Goal: Task Accomplishment & Management: Manage account settings

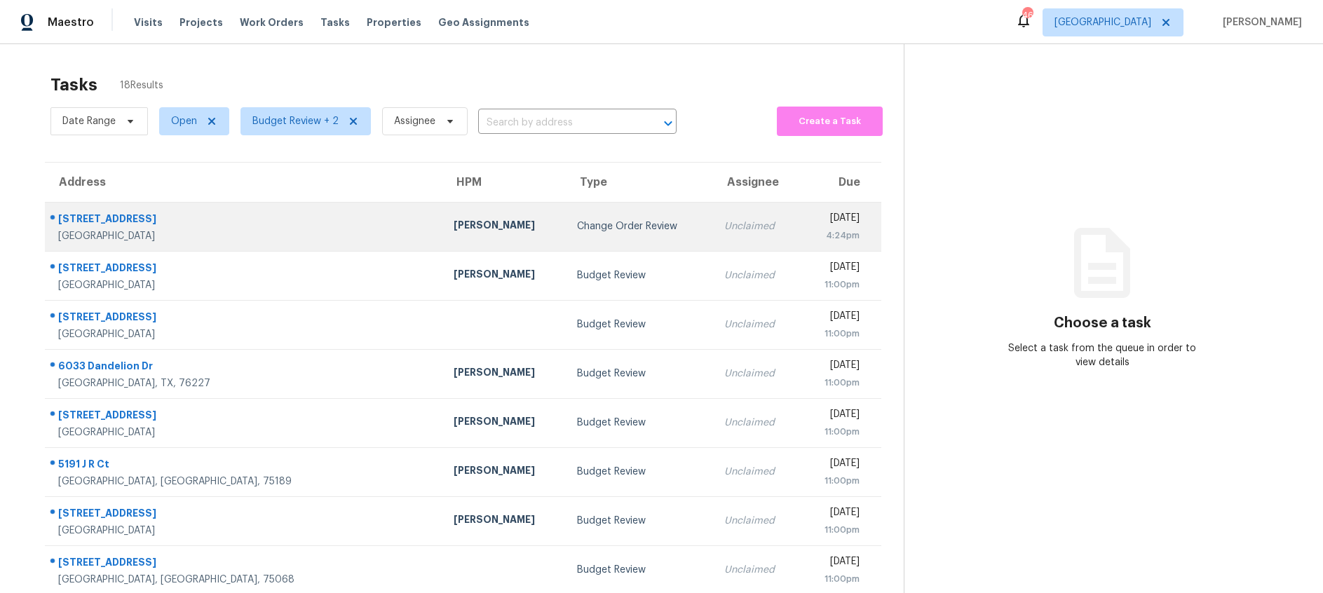
click at [577, 229] on div "Change Order Review" at bounding box center [639, 226] width 124 height 14
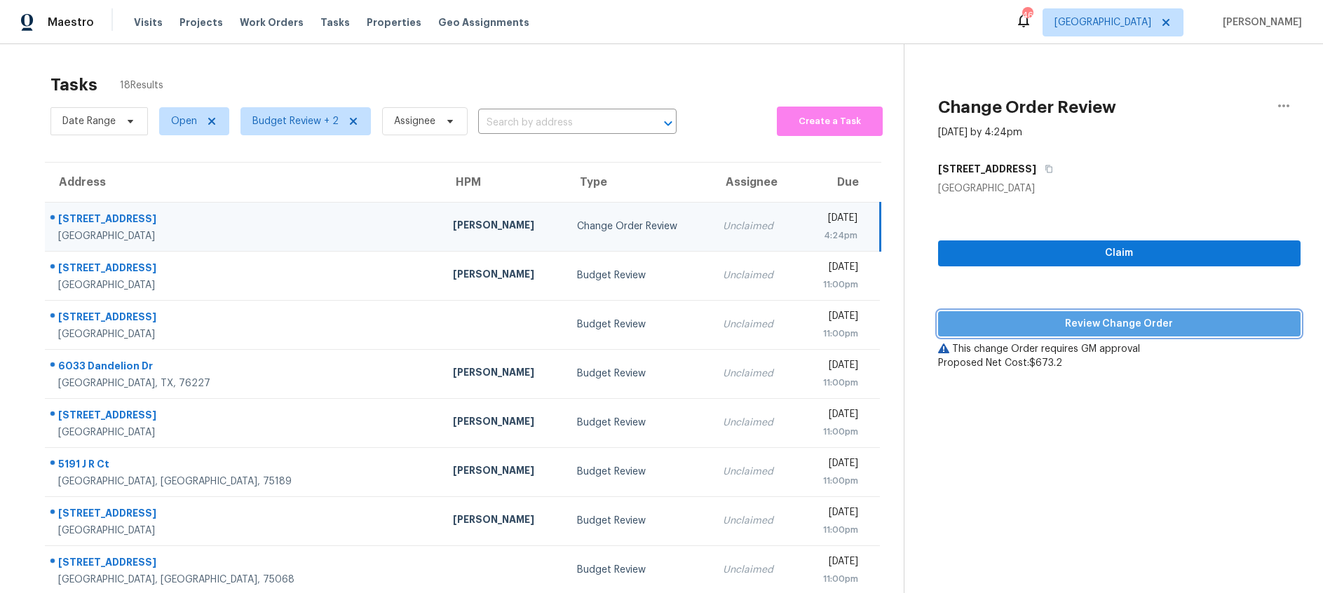
click at [1054, 319] on span "Review Change Order" at bounding box center [1119, 324] width 340 height 18
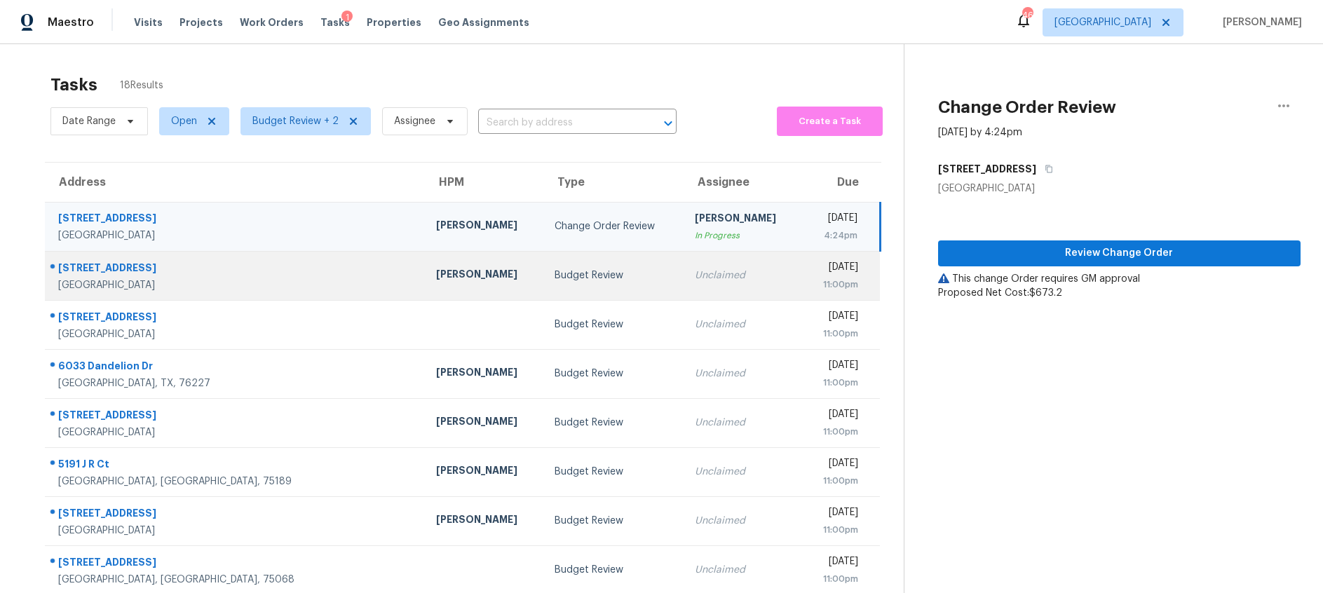
scroll to position [137, 0]
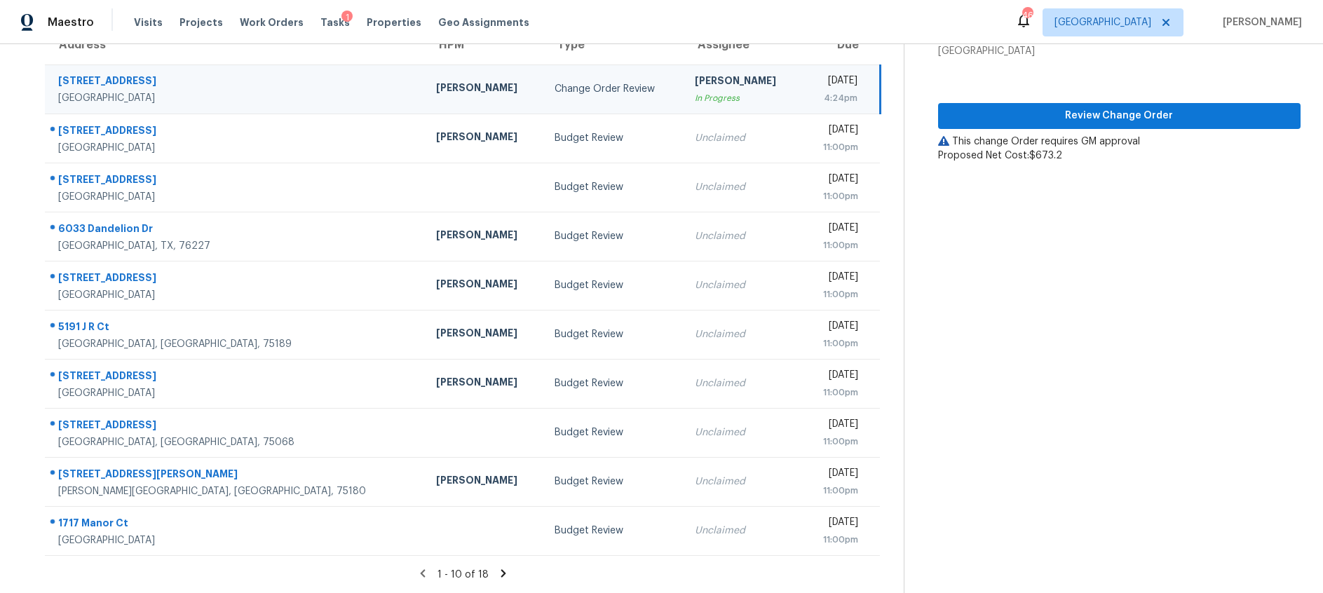
click at [501, 569] on icon at bounding box center [503, 573] width 5 height 8
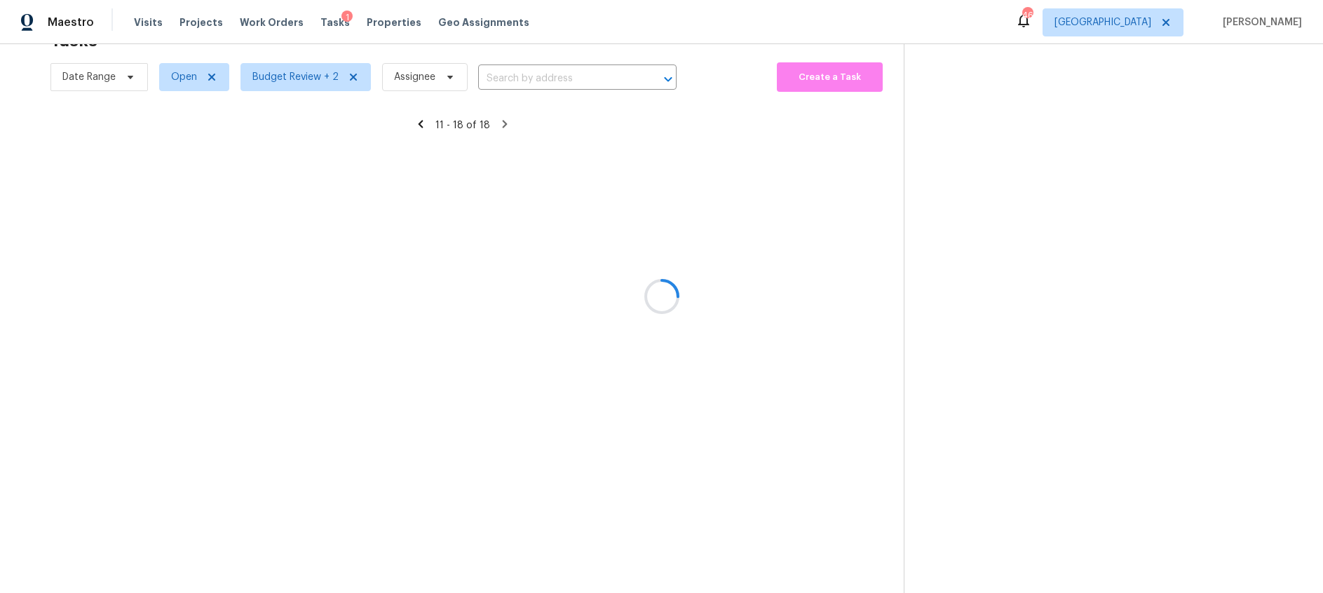
scroll to position [44, 0]
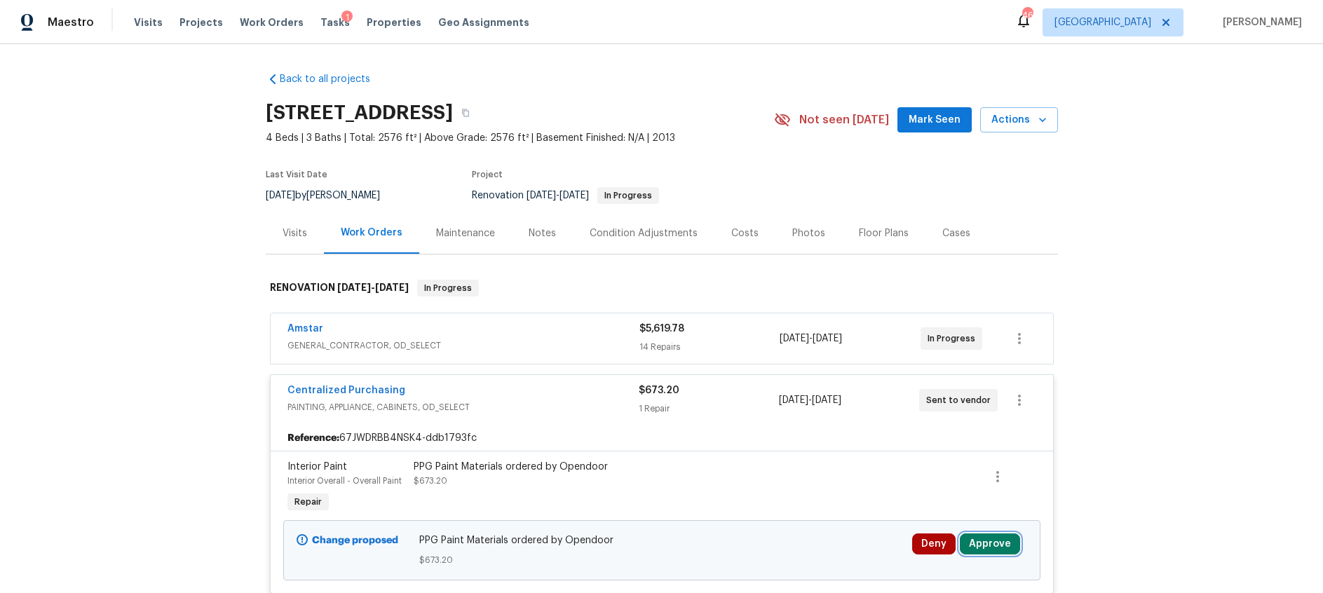
click at [981, 550] on button "Approve" at bounding box center [990, 543] width 60 height 21
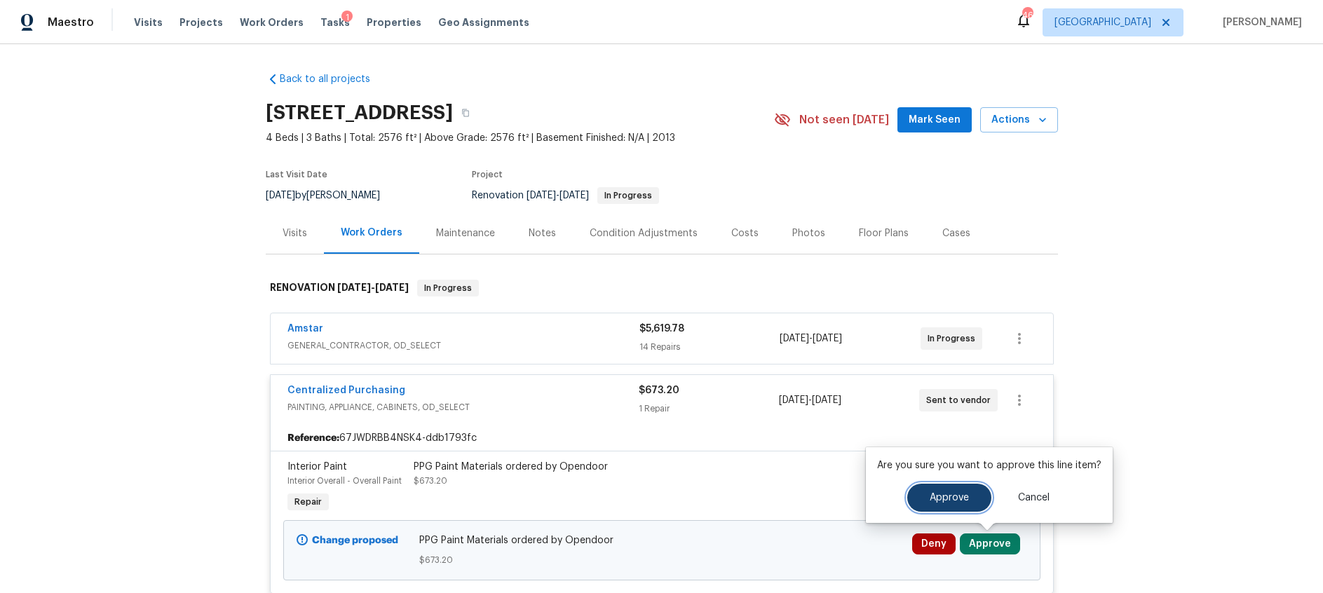
click at [936, 491] on button "Approve" at bounding box center [949, 498] width 84 height 28
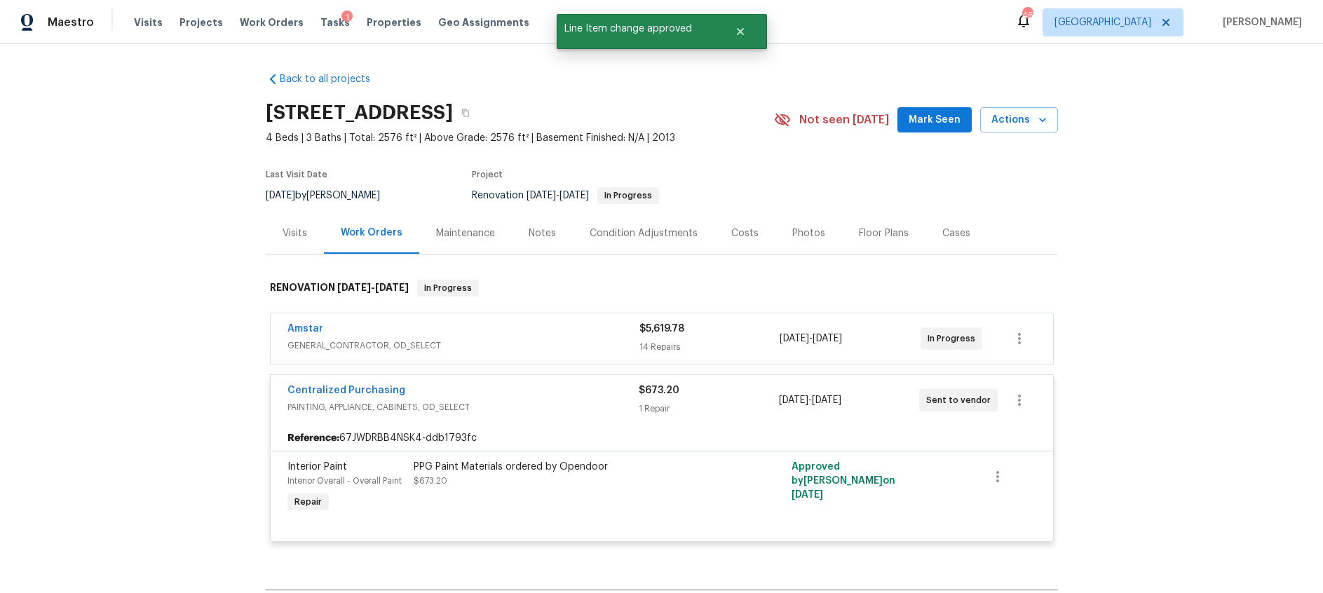
scroll to position [177, 0]
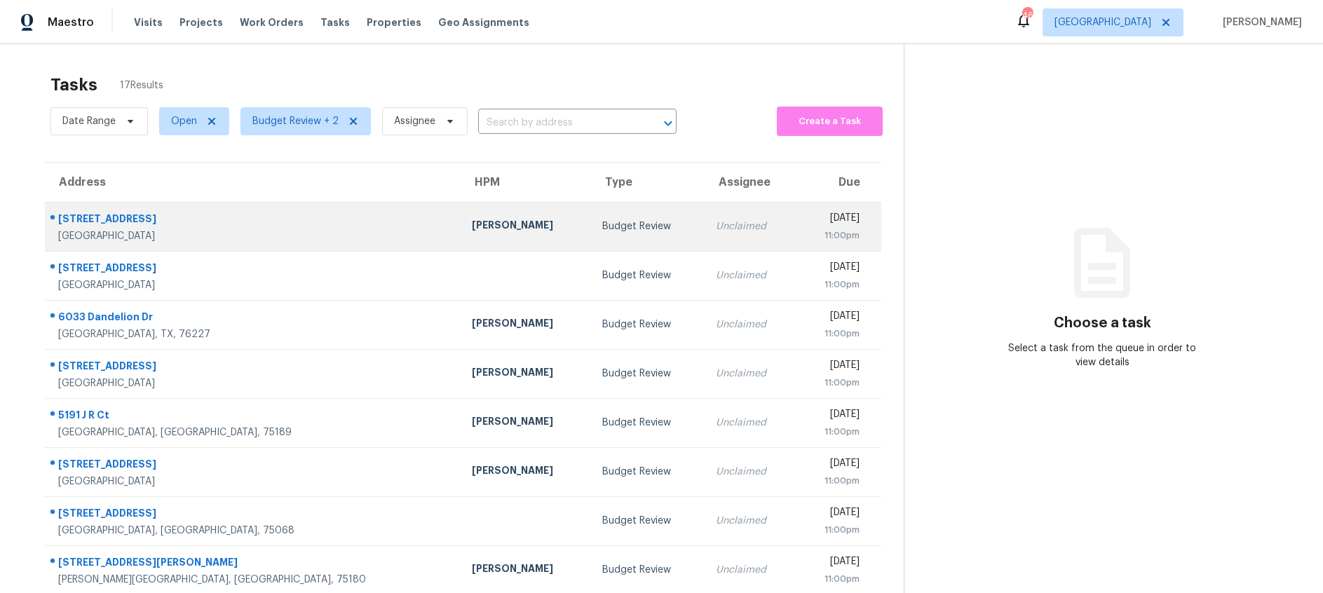
click at [460, 213] on td "Jason Fletcher" at bounding box center [525, 226] width 130 height 49
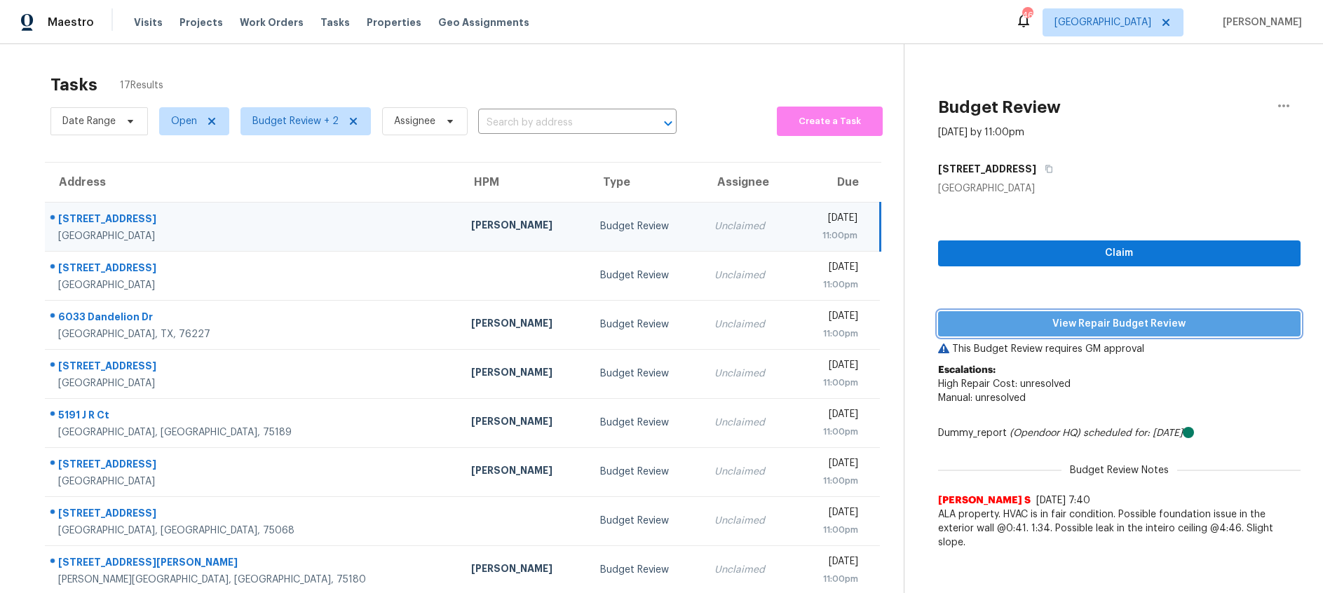
click at [1089, 331] on span "View Repair Budget Review" at bounding box center [1119, 324] width 340 height 18
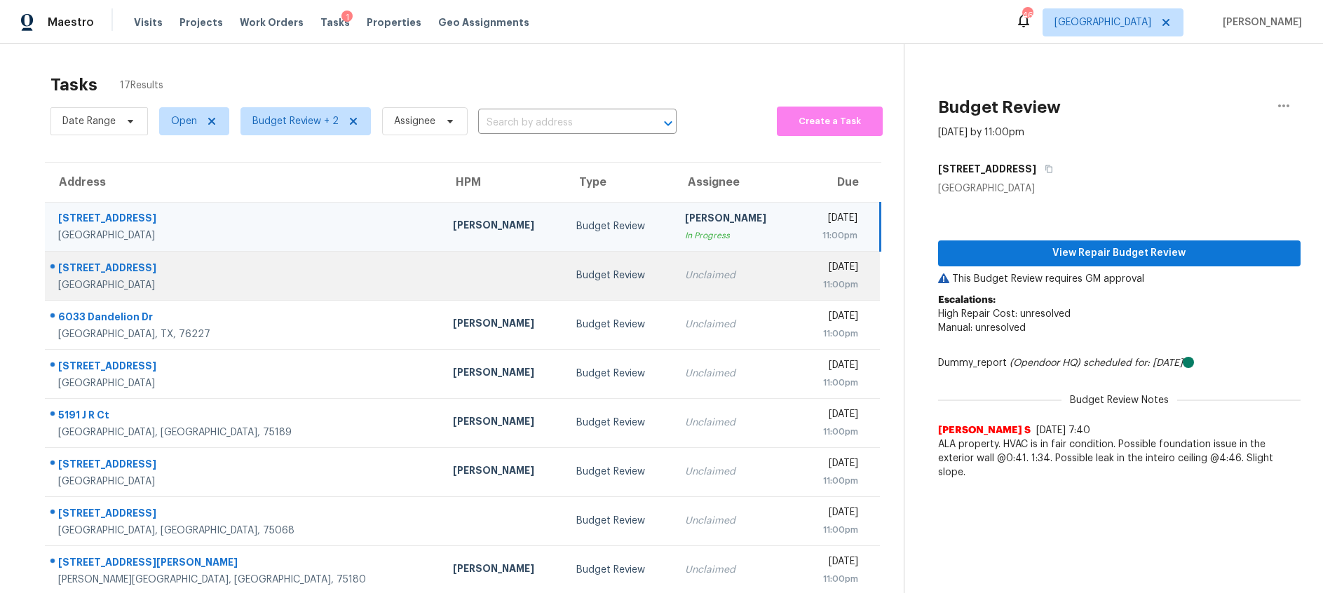
click at [576, 280] on div "Budget Review" at bounding box center [619, 275] width 86 height 14
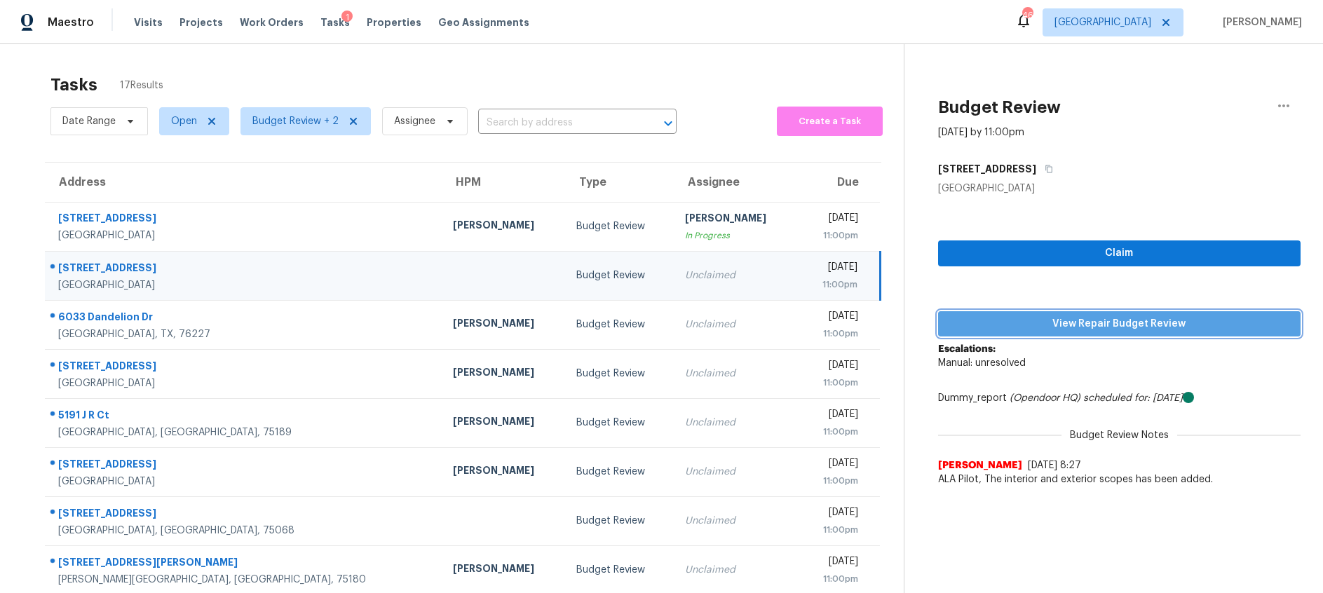
click at [989, 320] on span "View Repair Budget Review" at bounding box center [1119, 324] width 340 height 18
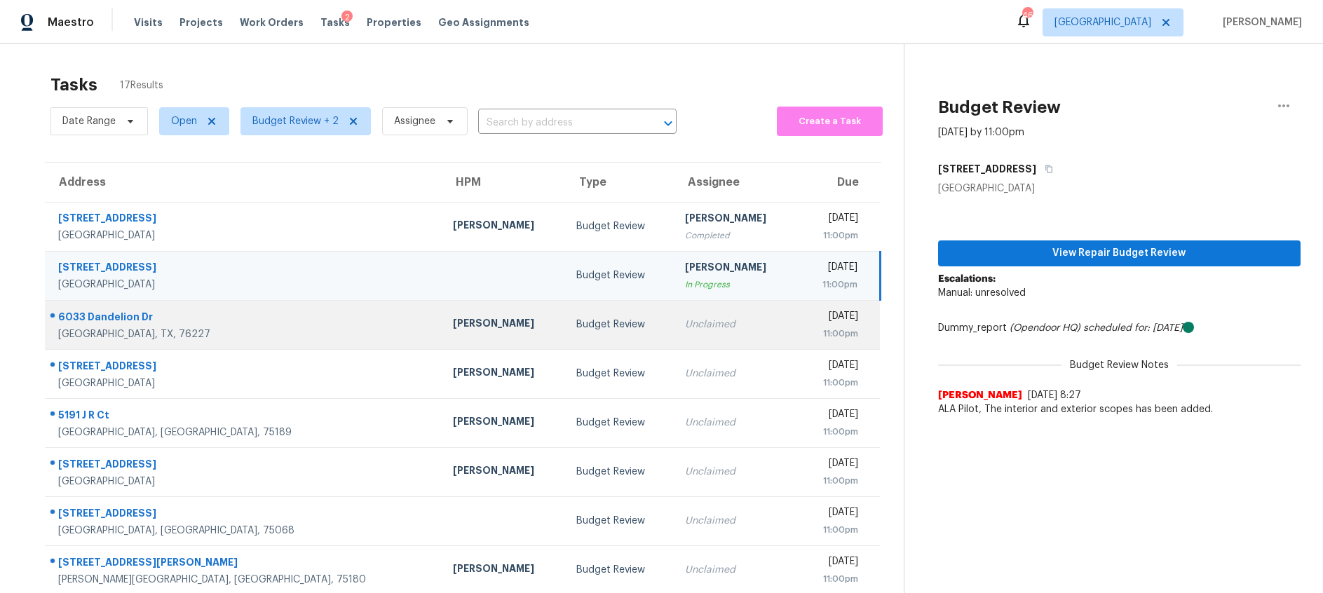
click at [565, 332] on td "Budget Review" at bounding box center [619, 324] width 109 height 49
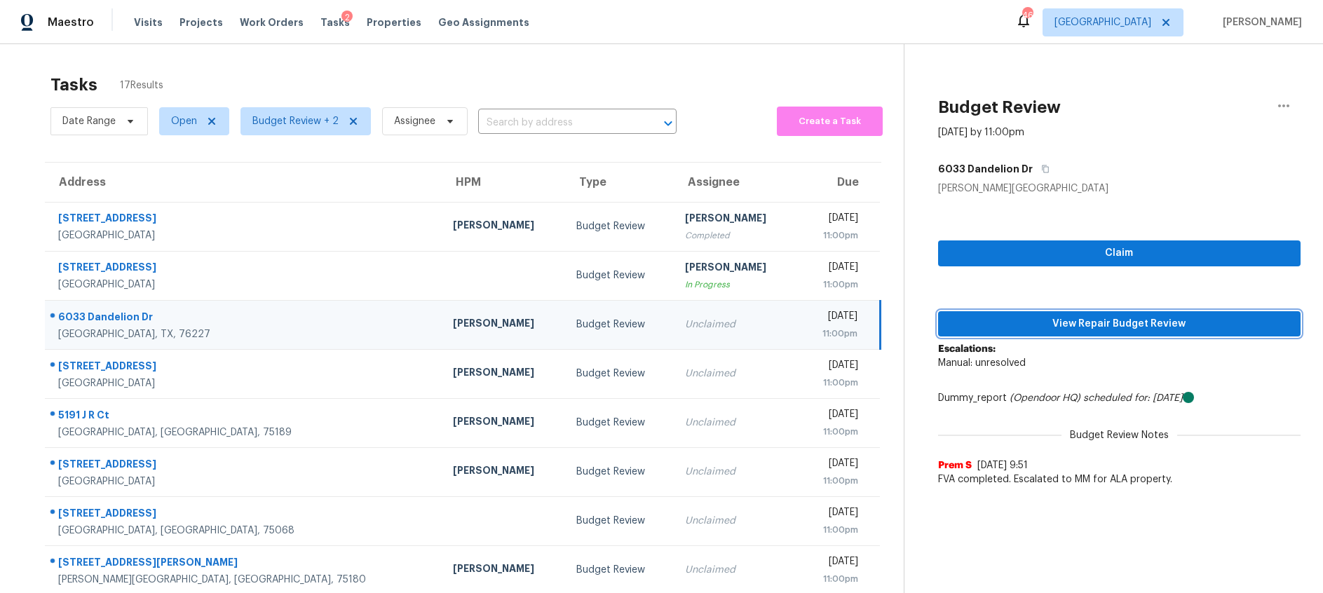
click at [1016, 331] on span "View Repair Budget Review" at bounding box center [1119, 324] width 340 height 18
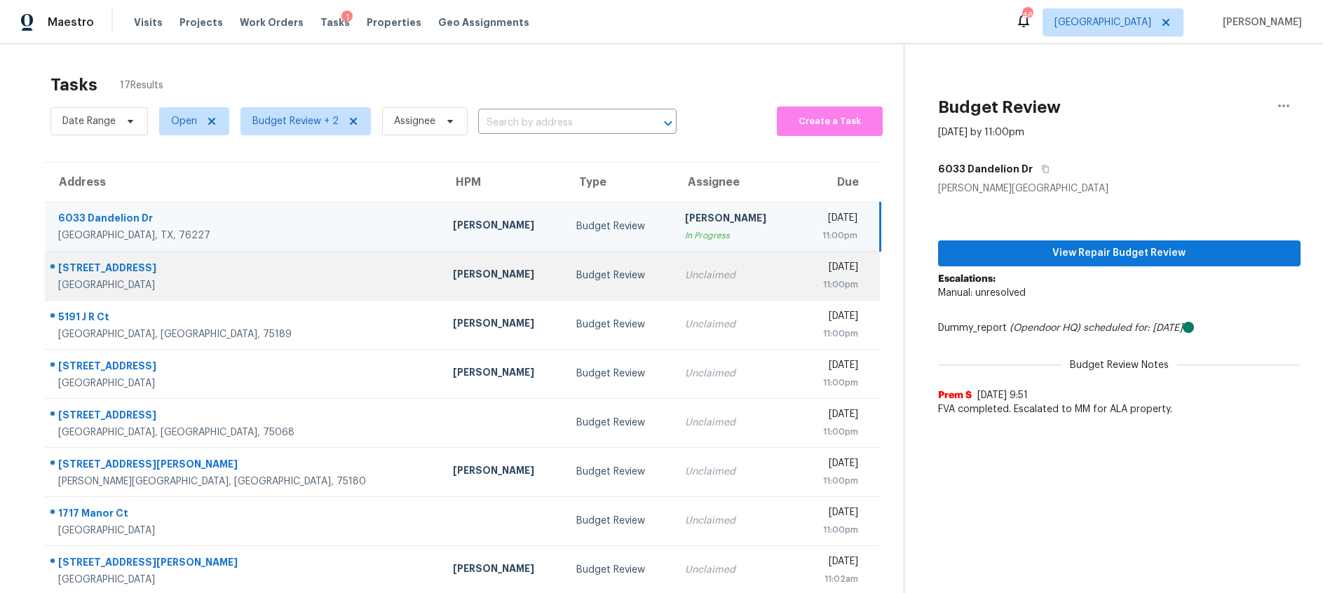
click at [576, 280] on div "Budget Review" at bounding box center [619, 275] width 86 height 14
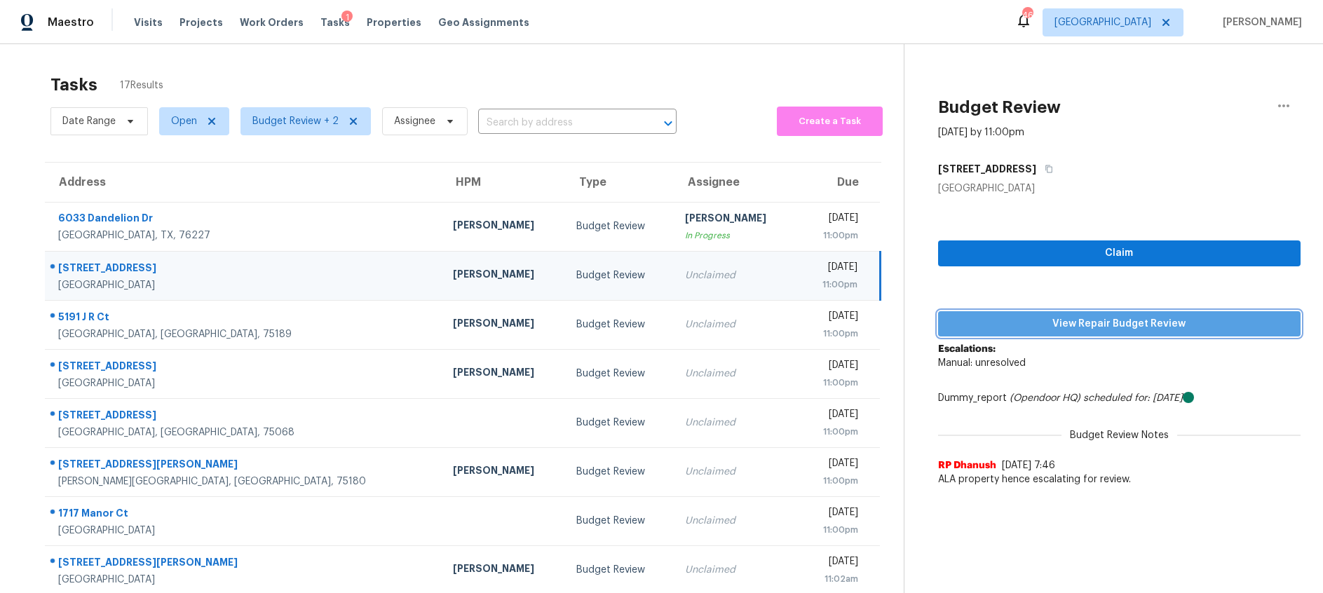
click at [1097, 323] on span "View Repair Budget Review" at bounding box center [1119, 324] width 340 height 18
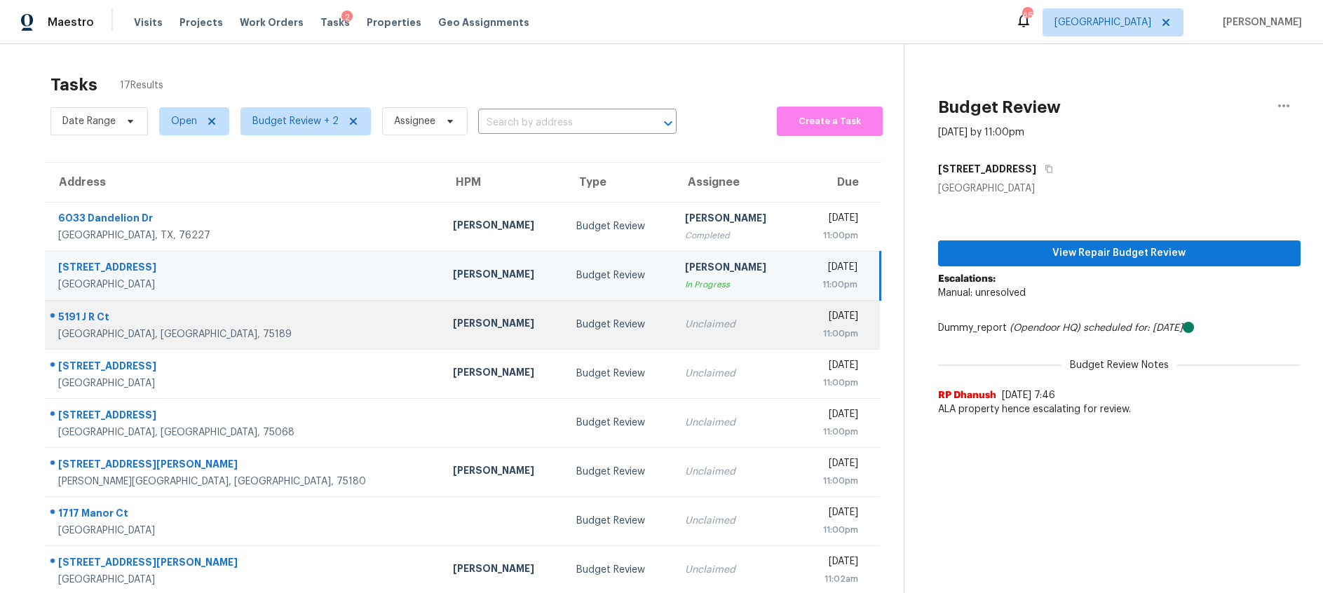
click at [565, 332] on td "Budget Review" at bounding box center [619, 324] width 109 height 49
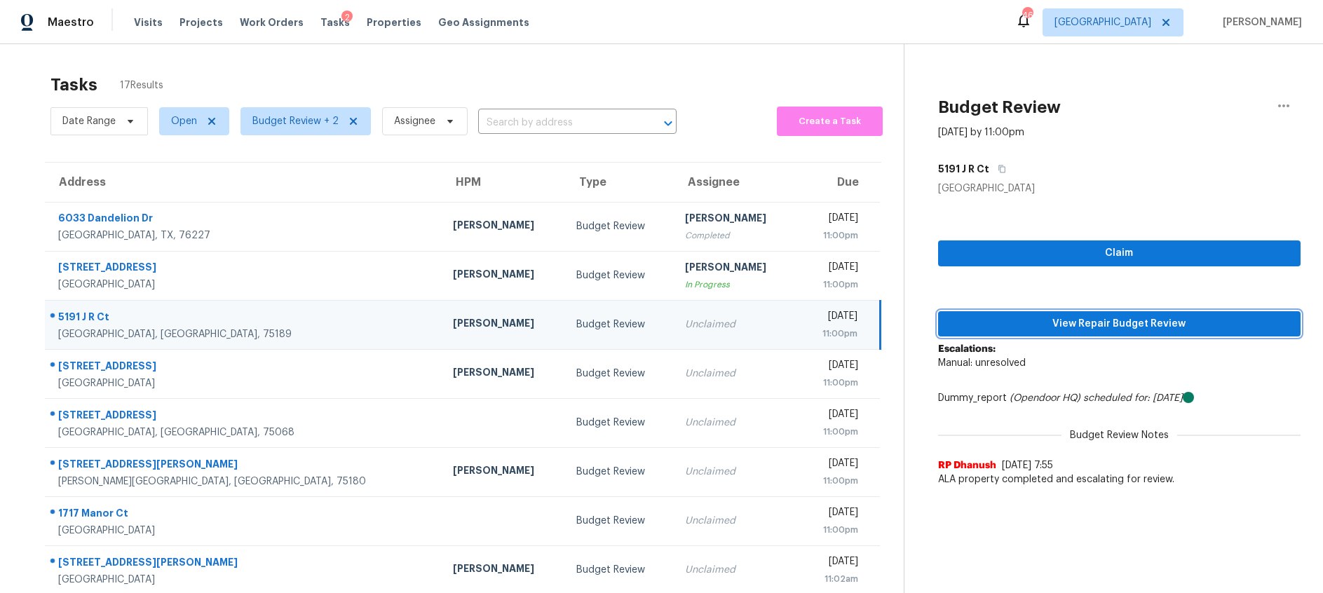
click at [1127, 327] on span "View Repair Budget Review" at bounding box center [1119, 324] width 340 height 18
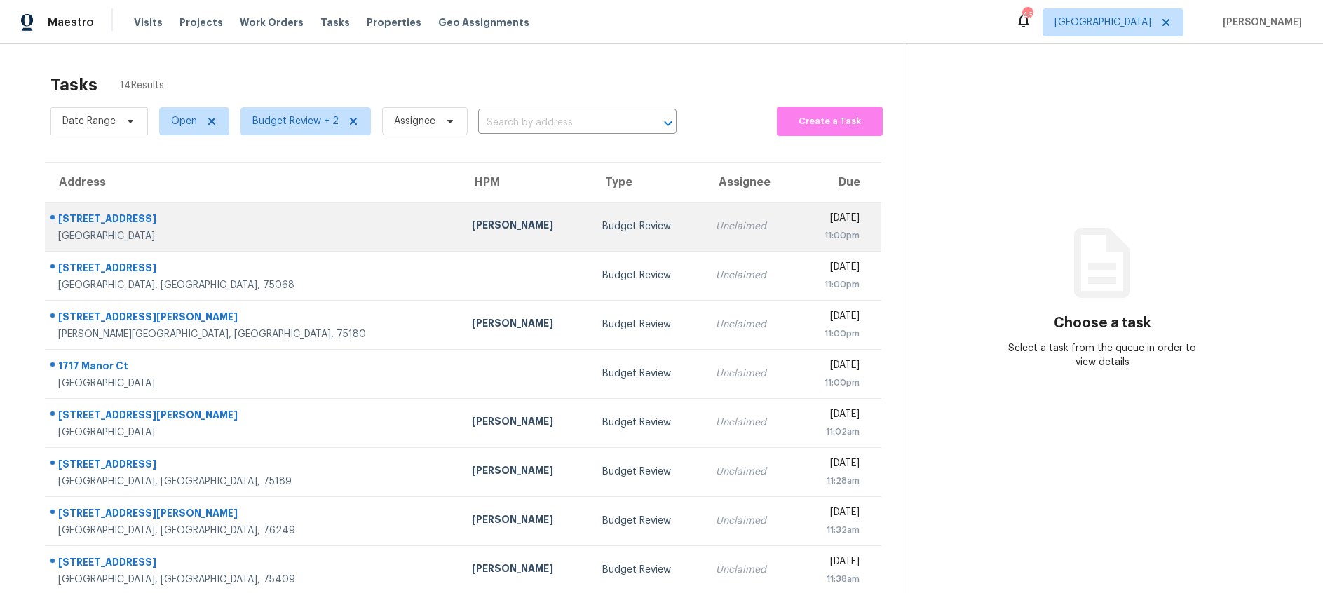
click at [591, 214] on td "Budget Review" at bounding box center [648, 226] width 114 height 49
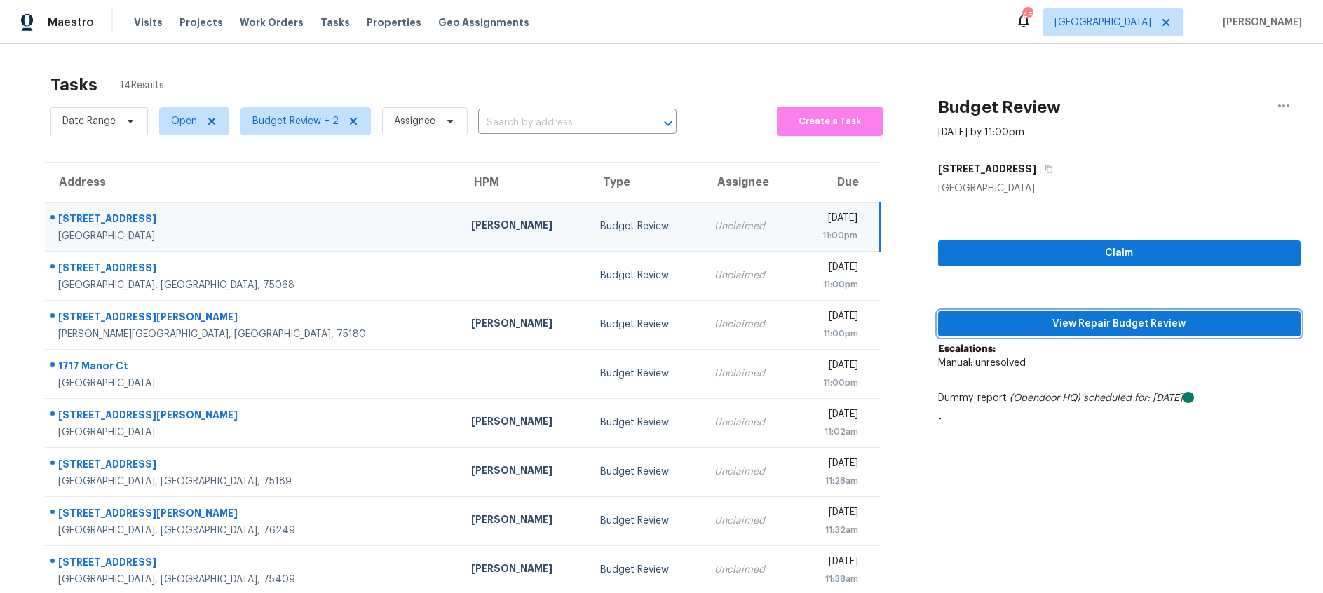
click at [1035, 320] on span "View Repair Budget Review" at bounding box center [1119, 324] width 340 height 18
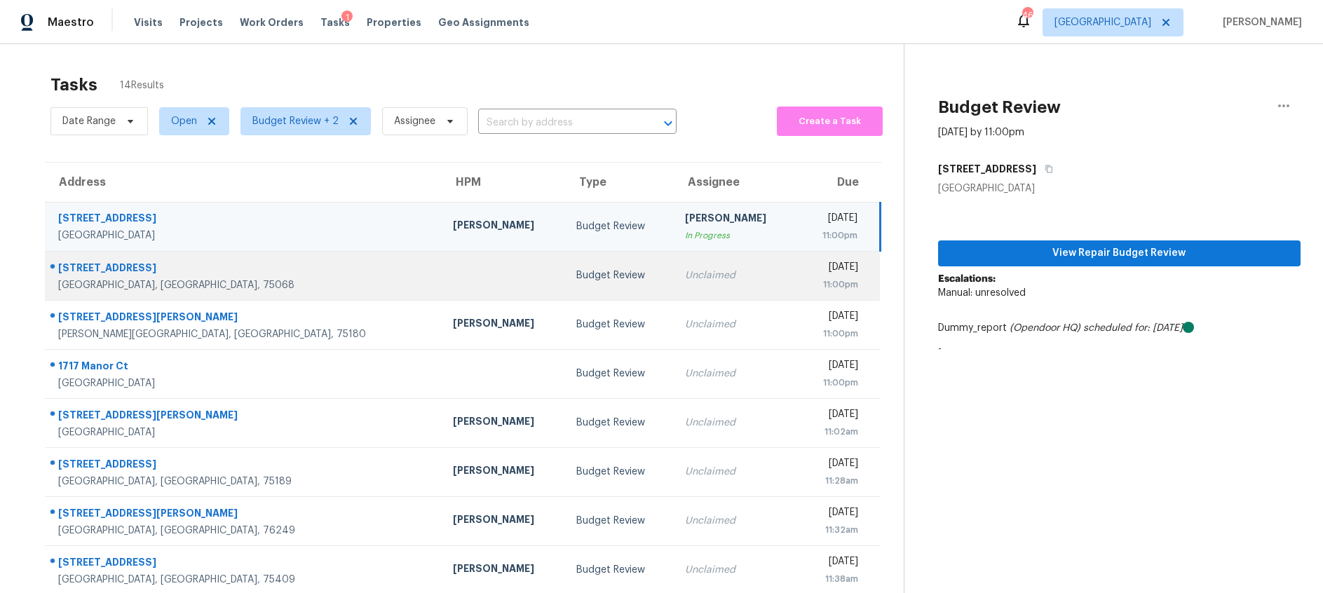
click at [576, 282] on div "Budget Review" at bounding box center [619, 275] width 86 height 14
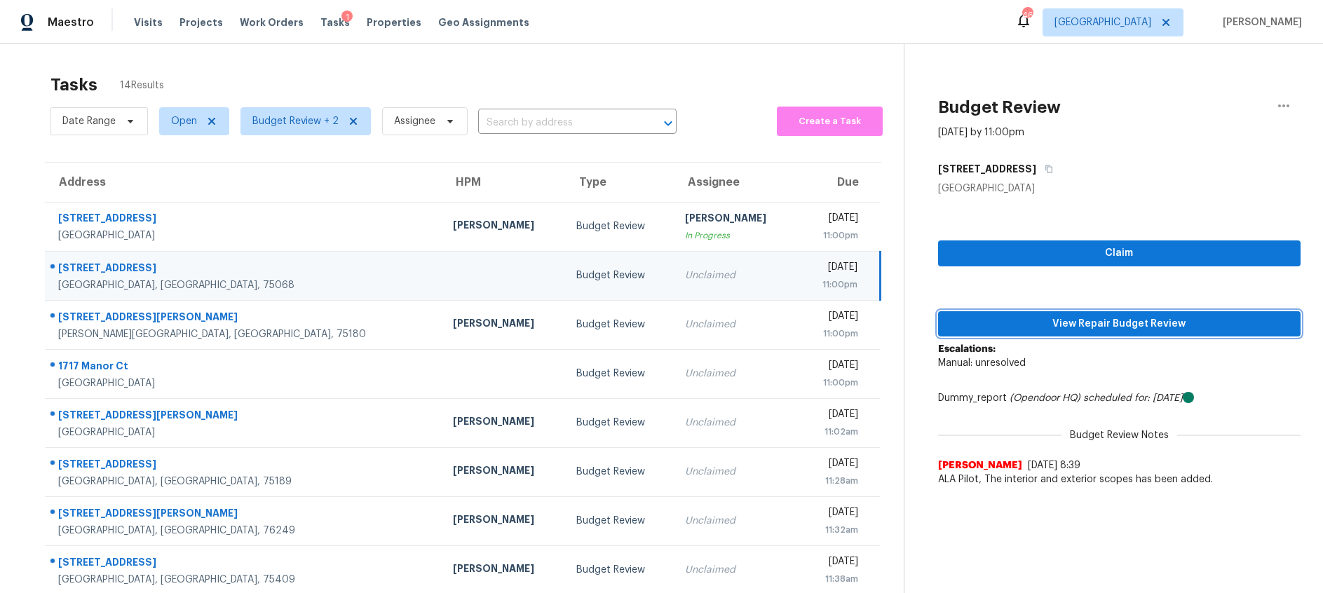
click at [1070, 326] on span "View Repair Budget Review" at bounding box center [1119, 324] width 340 height 18
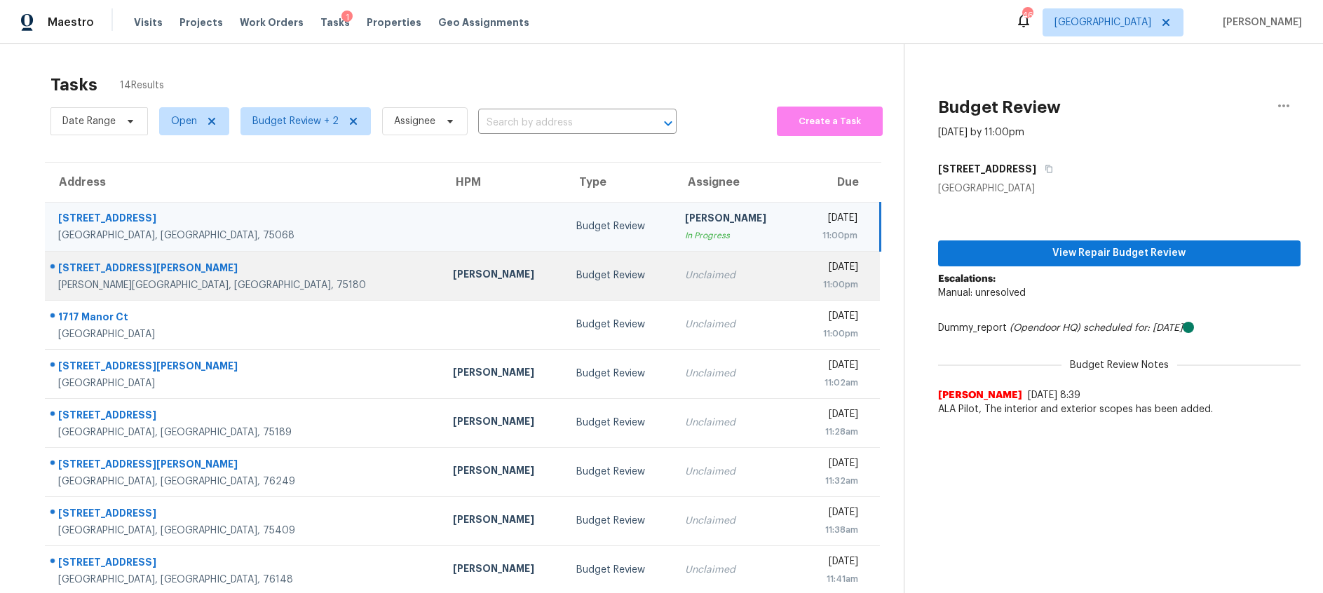
click at [685, 277] on div "Unclaimed" at bounding box center [736, 275] width 102 height 14
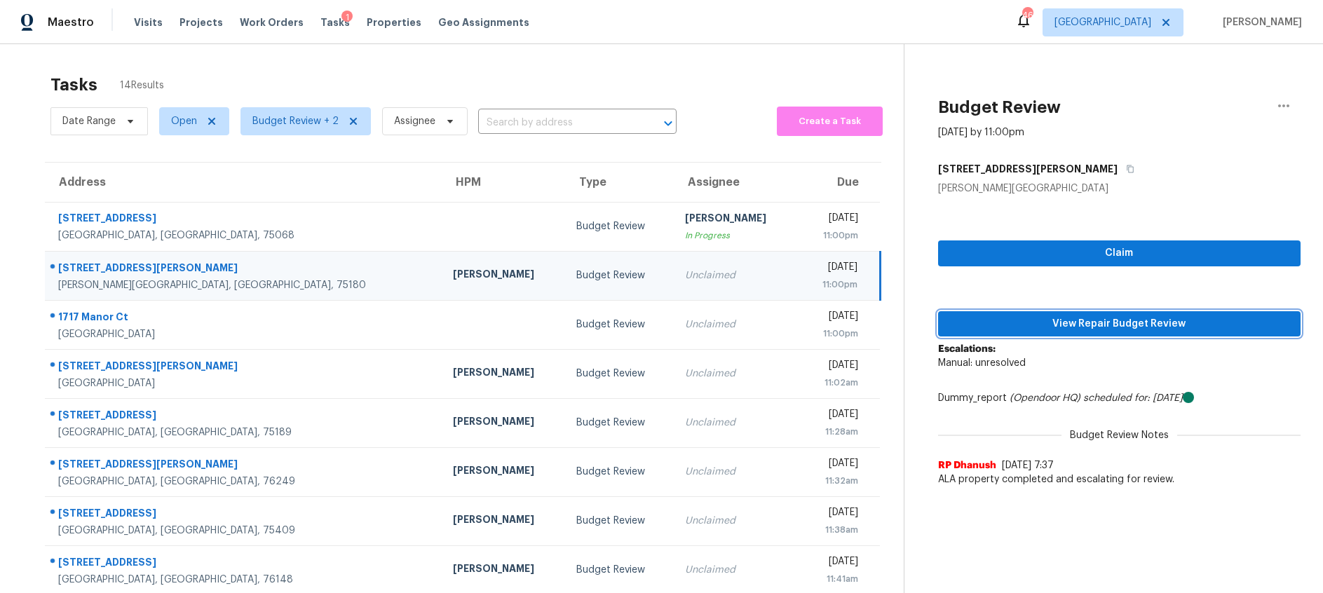
click at [1063, 325] on span "View Repair Budget Review" at bounding box center [1119, 324] width 340 height 18
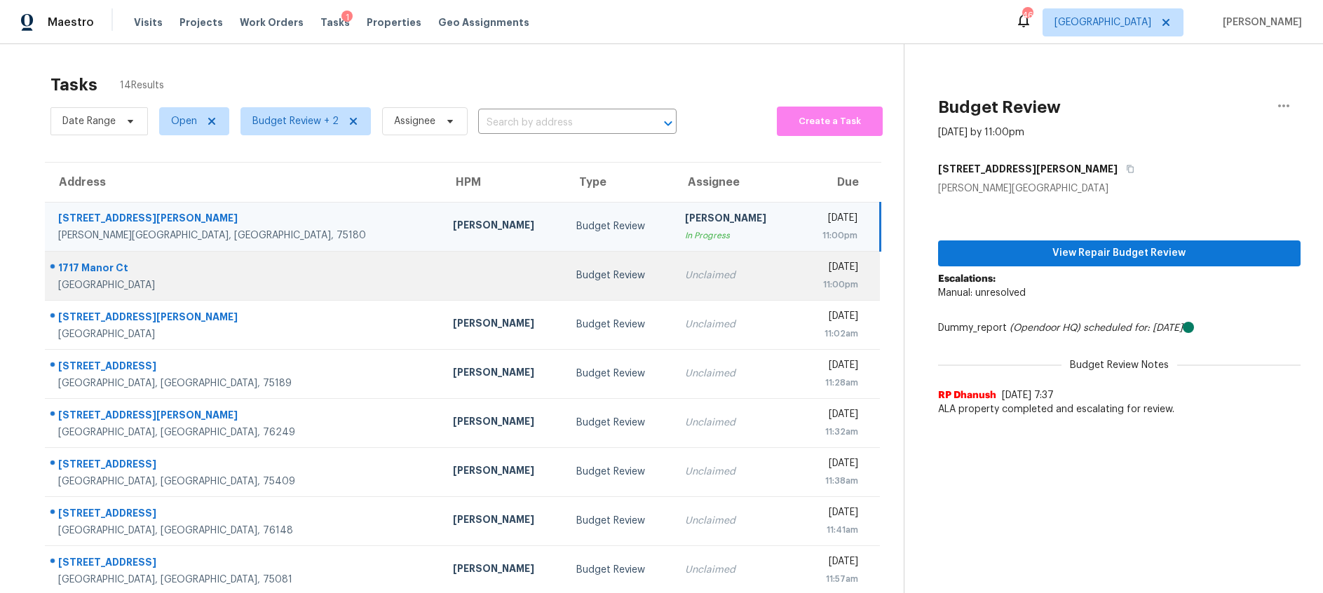
click at [580, 266] on td "Budget Review" at bounding box center [619, 275] width 109 height 49
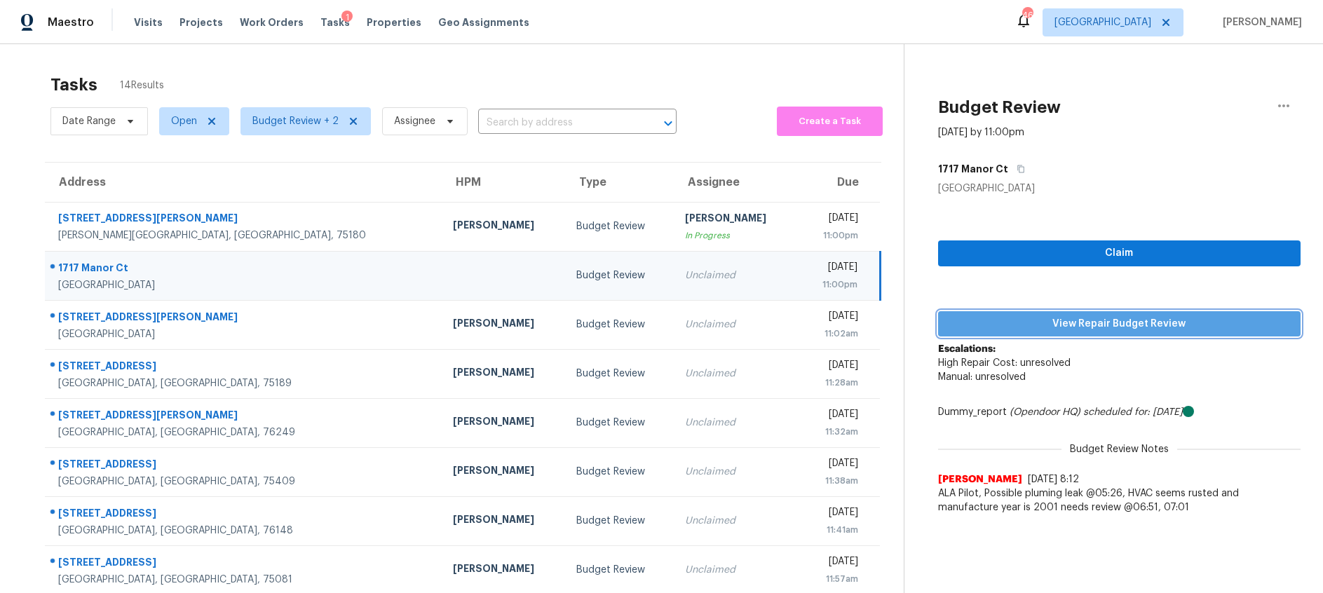
click at [1020, 320] on span "View Repair Budget Review" at bounding box center [1119, 324] width 340 height 18
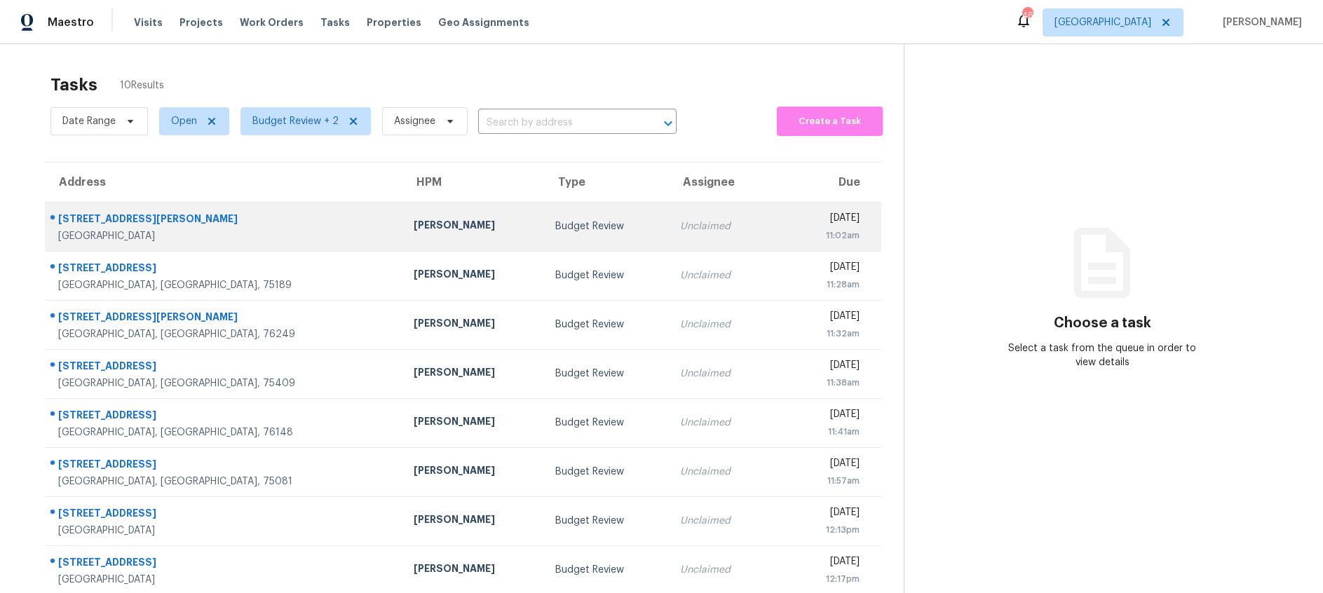
click at [414, 221] on div "Andrew Kempka" at bounding box center [473, 227] width 119 height 18
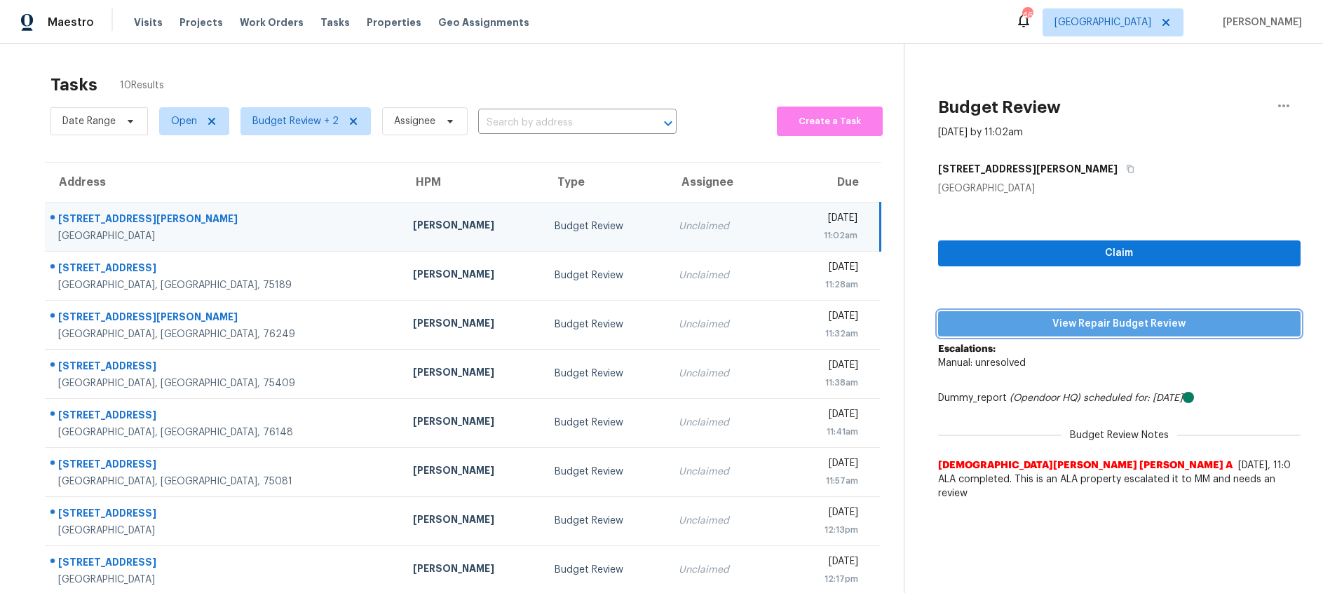
click at [1079, 320] on span "View Repair Budget Review" at bounding box center [1119, 324] width 340 height 18
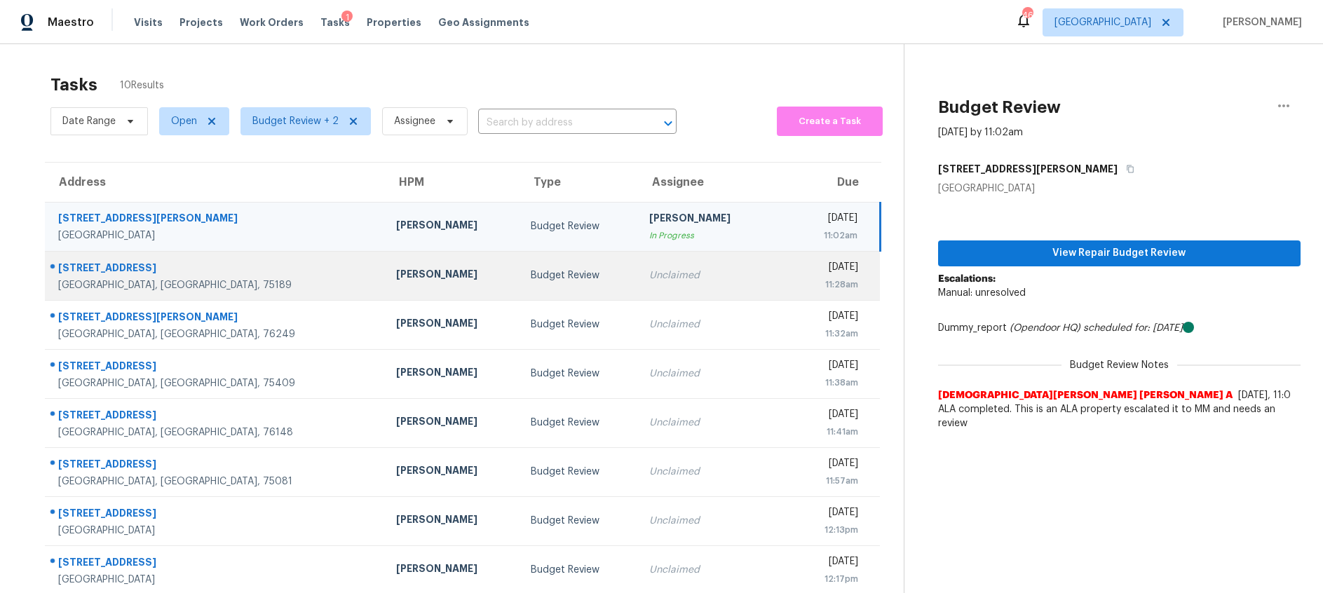
click at [519, 284] on td "Budget Review" at bounding box center [578, 275] width 118 height 49
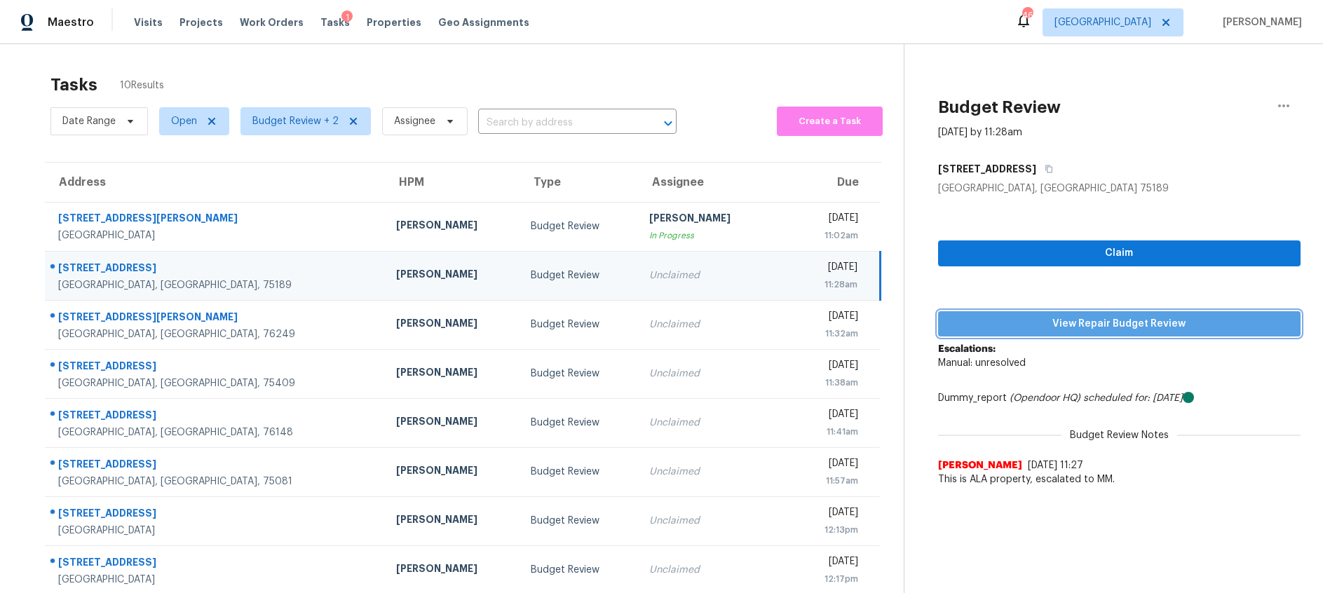
click at [1065, 325] on span "View Repair Budget Review" at bounding box center [1119, 324] width 340 height 18
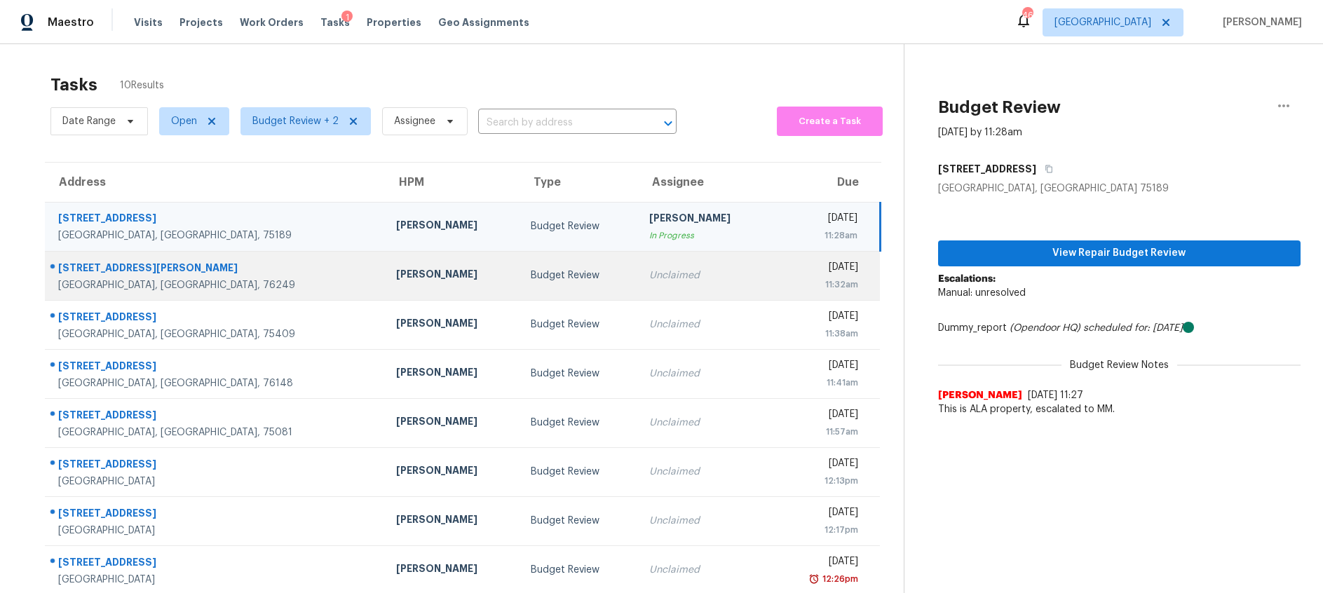
click at [449, 287] on td "Spencer Kleintop" at bounding box center [452, 275] width 135 height 49
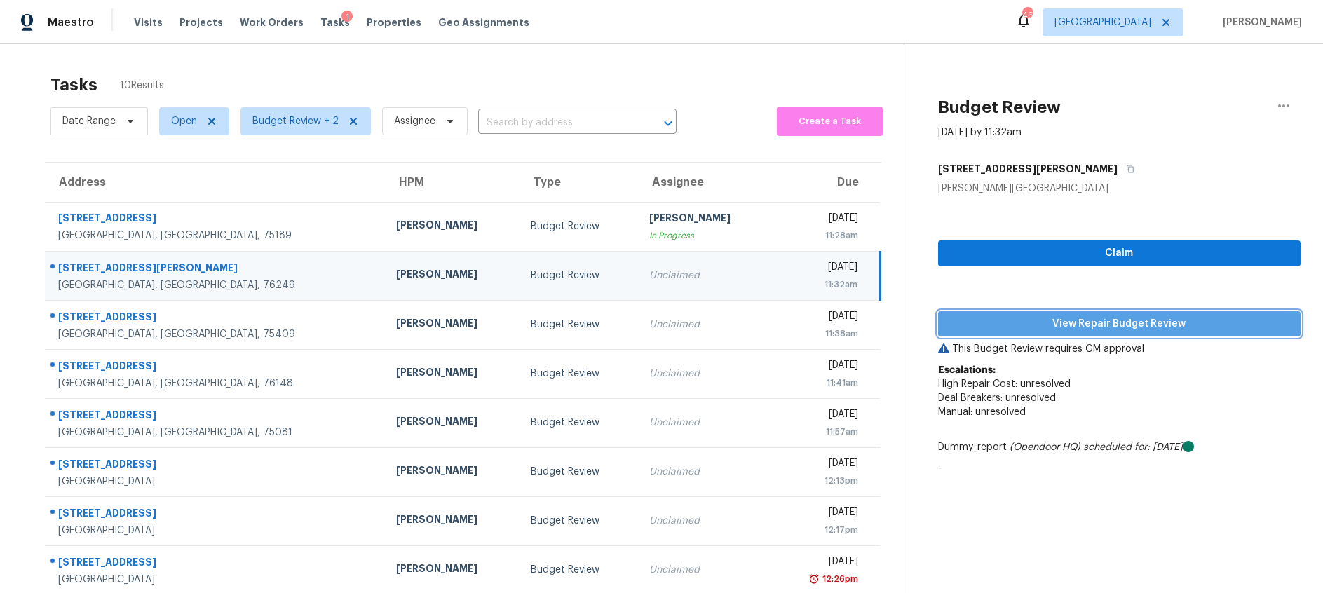
click at [976, 319] on span "View Repair Budget Review" at bounding box center [1119, 324] width 340 height 18
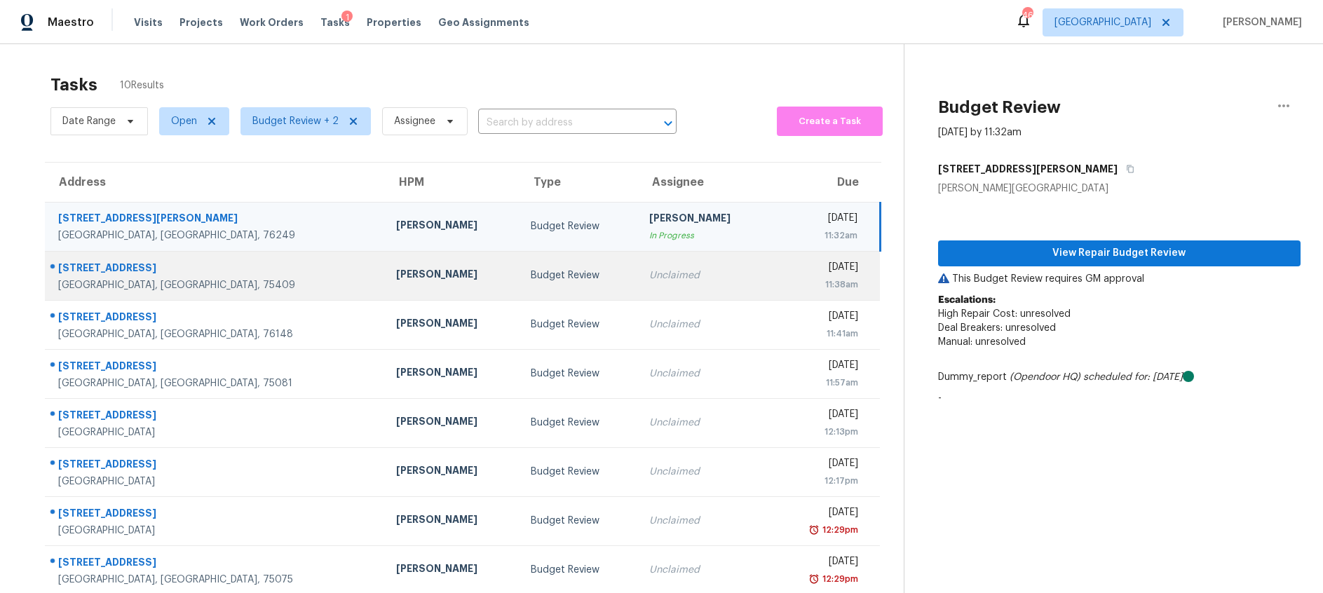
click at [649, 279] on div "Unclaimed" at bounding box center [705, 275] width 112 height 14
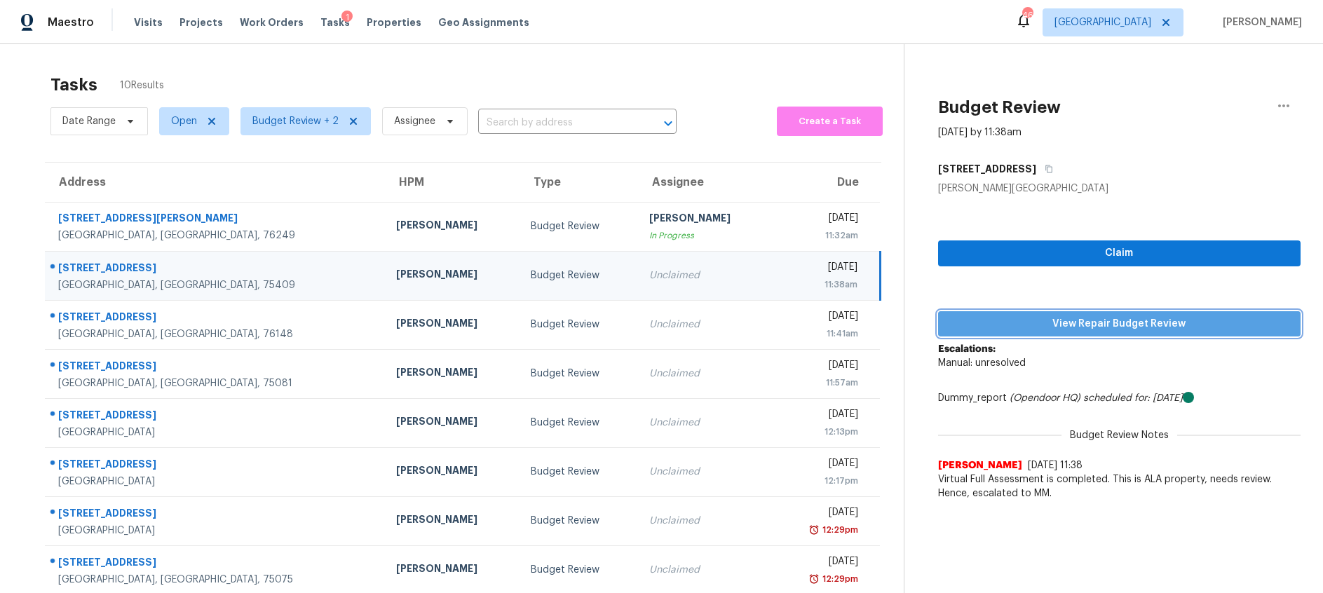
click at [1079, 324] on span "View Repair Budget Review" at bounding box center [1119, 324] width 340 height 18
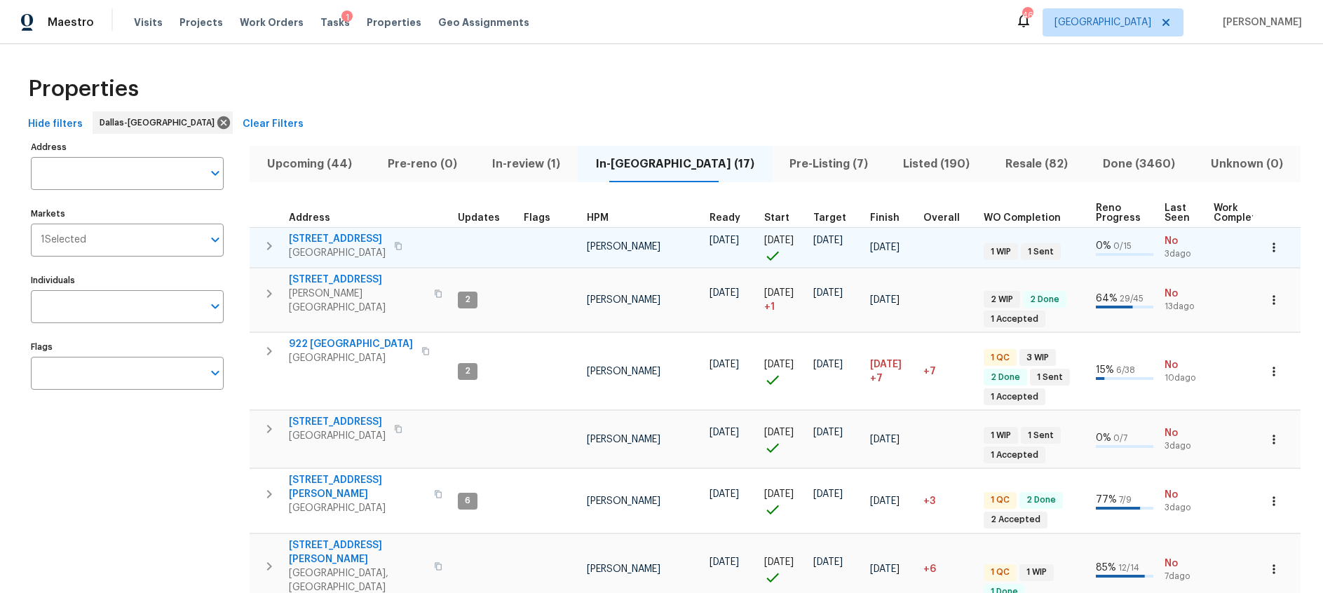
click at [335, 238] on span "[STREET_ADDRESS]" at bounding box center [337, 239] width 97 height 14
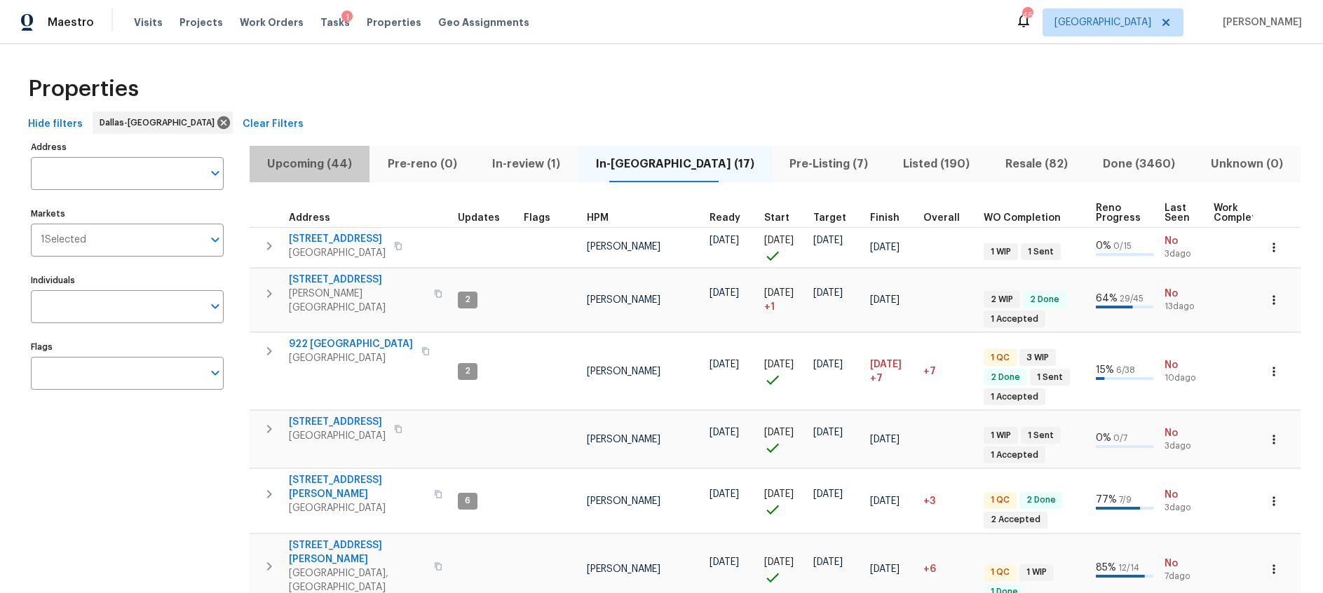
click at [315, 156] on span "Upcoming (44)" at bounding box center [309, 164] width 103 height 20
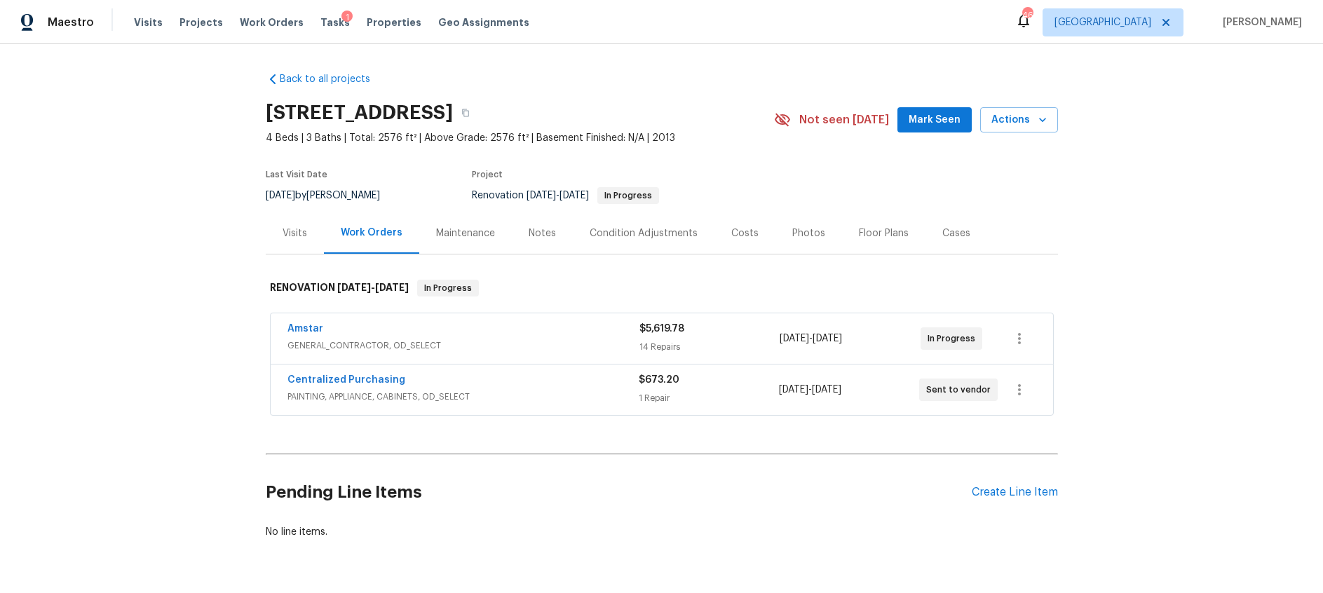
click at [549, 236] on div "Notes" at bounding box center [541, 233] width 27 height 14
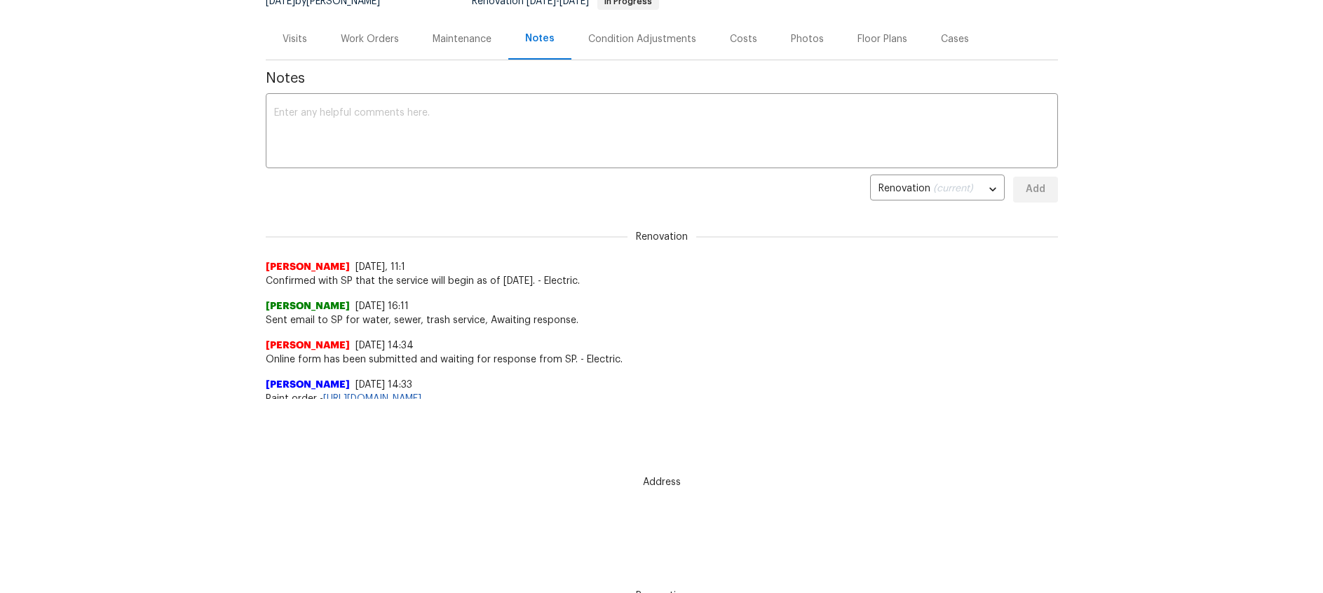
click at [362, 34] on div "Work Orders" at bounding box center [370, 39] width 58 height 14
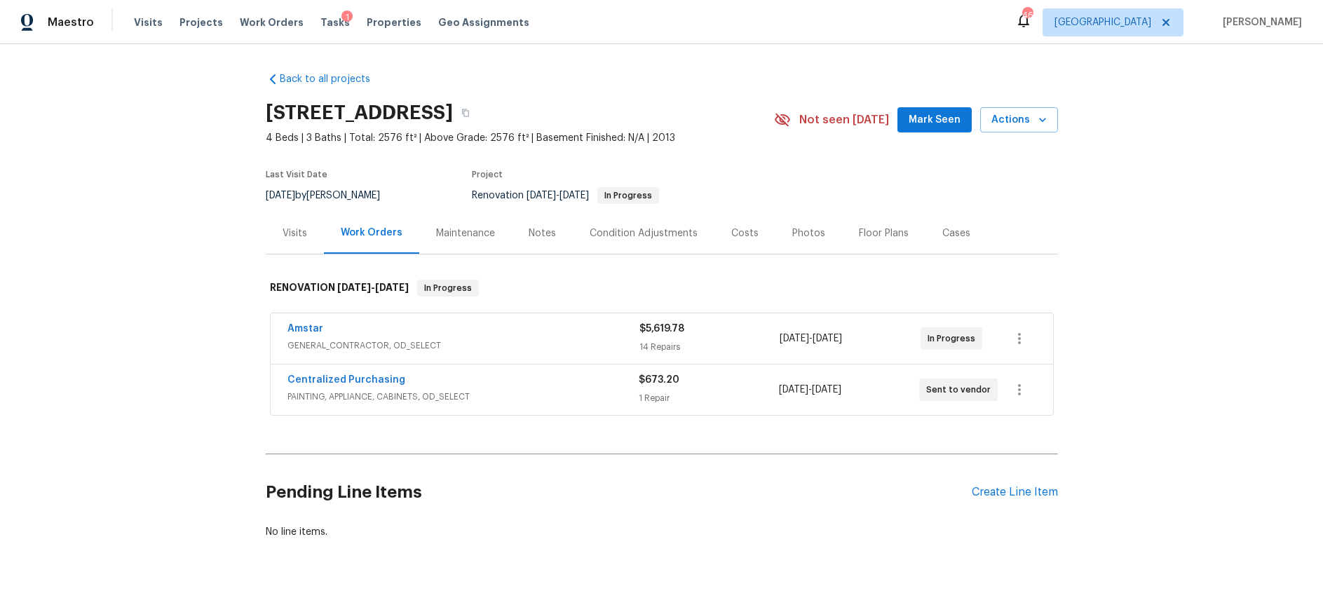
click at [468, 376] on div "Centralized Purchasing" at bounding box center [462, 381] width 351 height 17
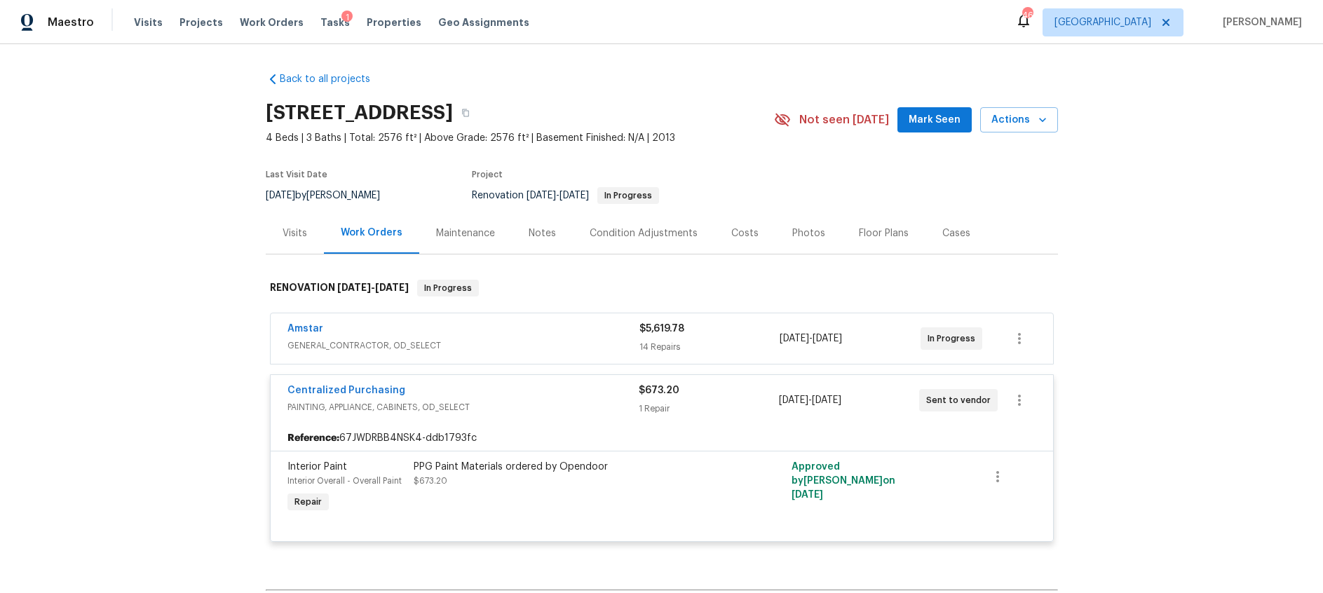
click at [468, 376] on div "Centralized Purchasing PAINTING, APPLIANCE, CABINETS, OD_SELECT $673.20 1 Repai…" at bounding box center [662, 400] width 782 height 50
click at [493, 397] on div "Centralized Purchasing" at bounding box center [462, 391] width 351 height 17
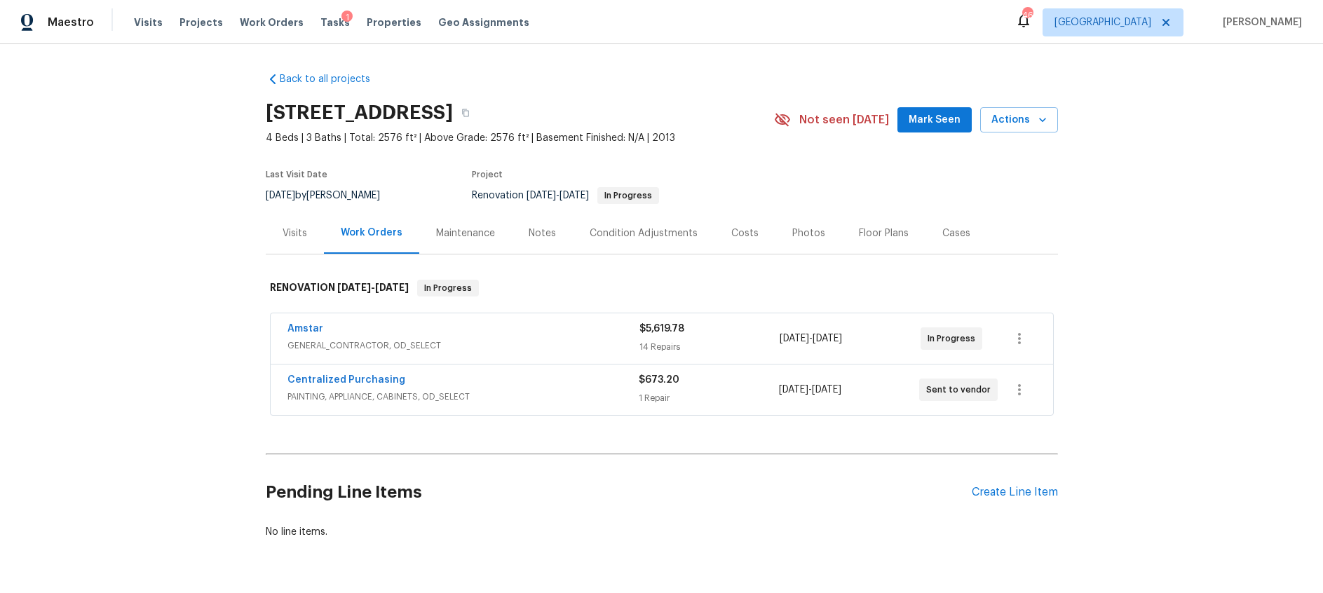
click at [537, 232] on div "Notes" at bounding box center [541, 233] width 27 height 14
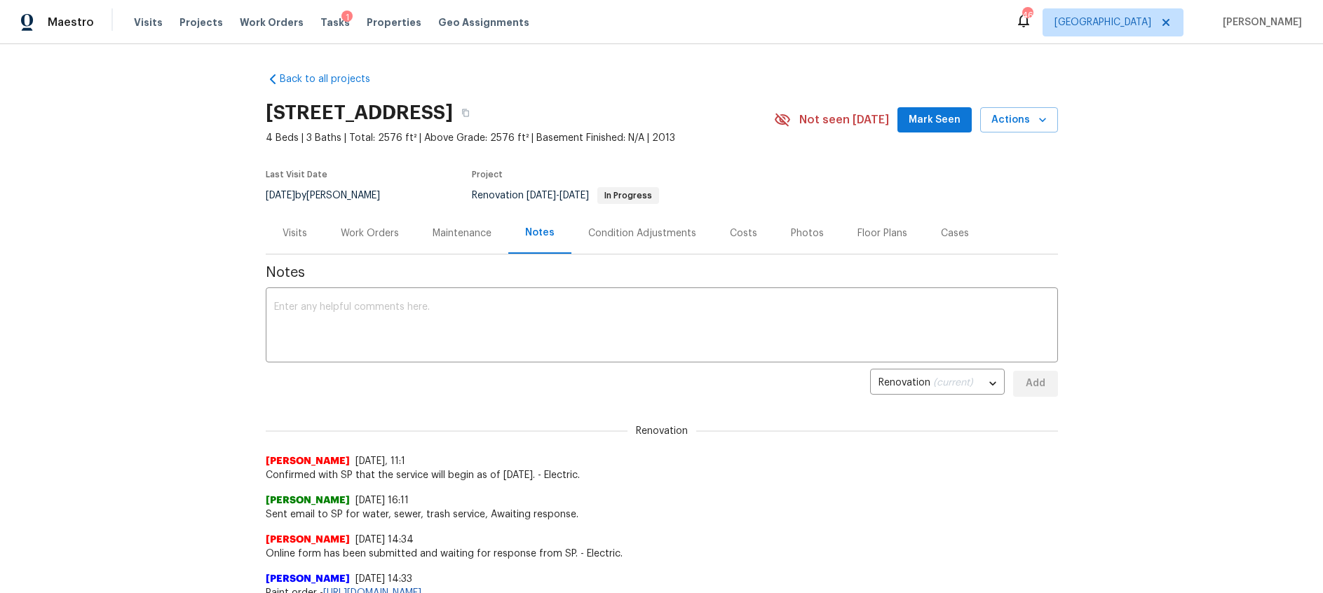
click at [369, 228] on div "Work Orders" at bounding box center [370, 233] width 58 height 14
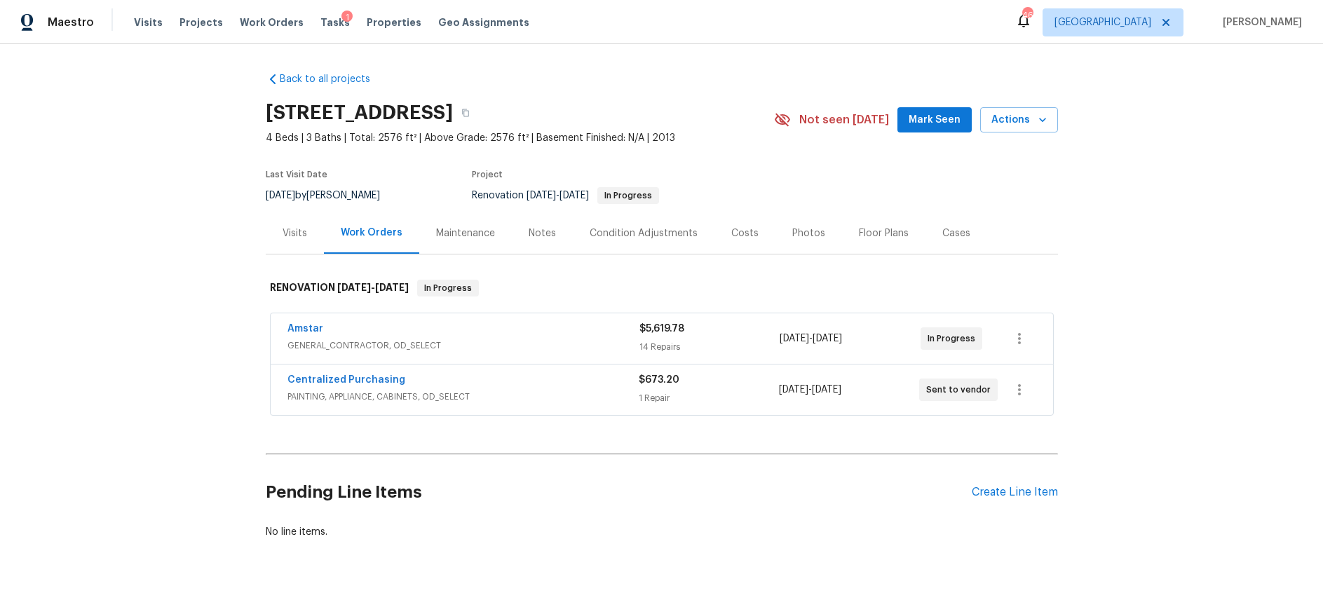
click at [637, 232] on div "Condition Adjustments" at bounding box center [643, 233] width 108 height 14
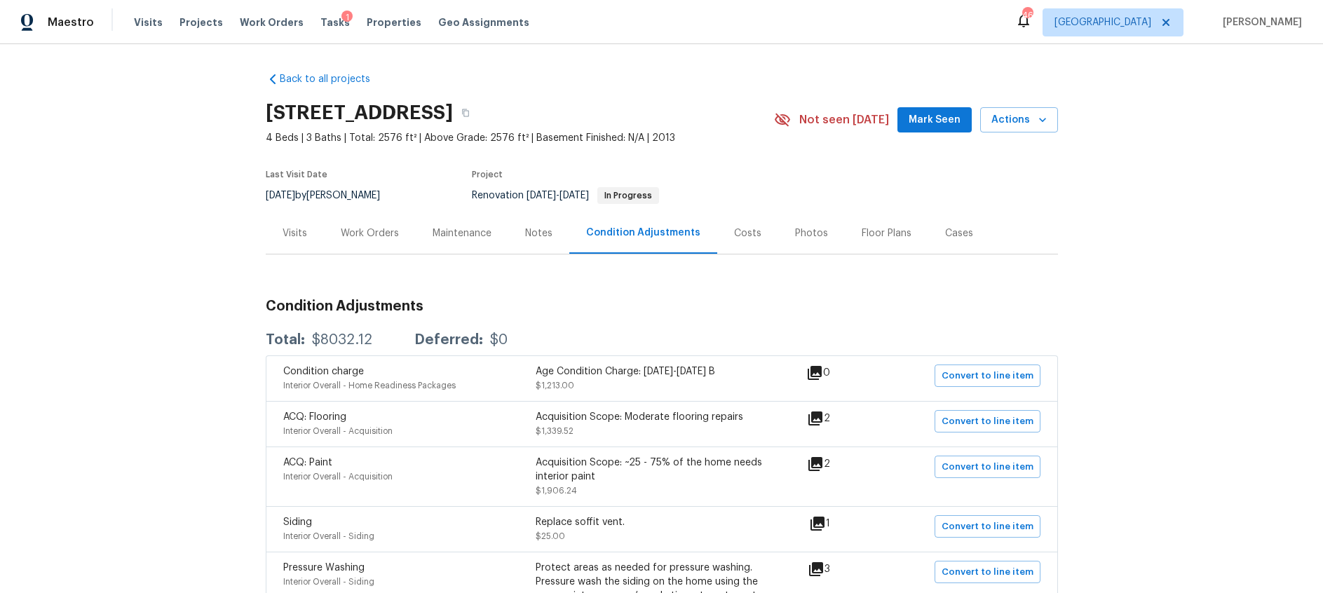
click at [737, 236] on div "Costs" at bounding box center [747, 233] width 27 height 14
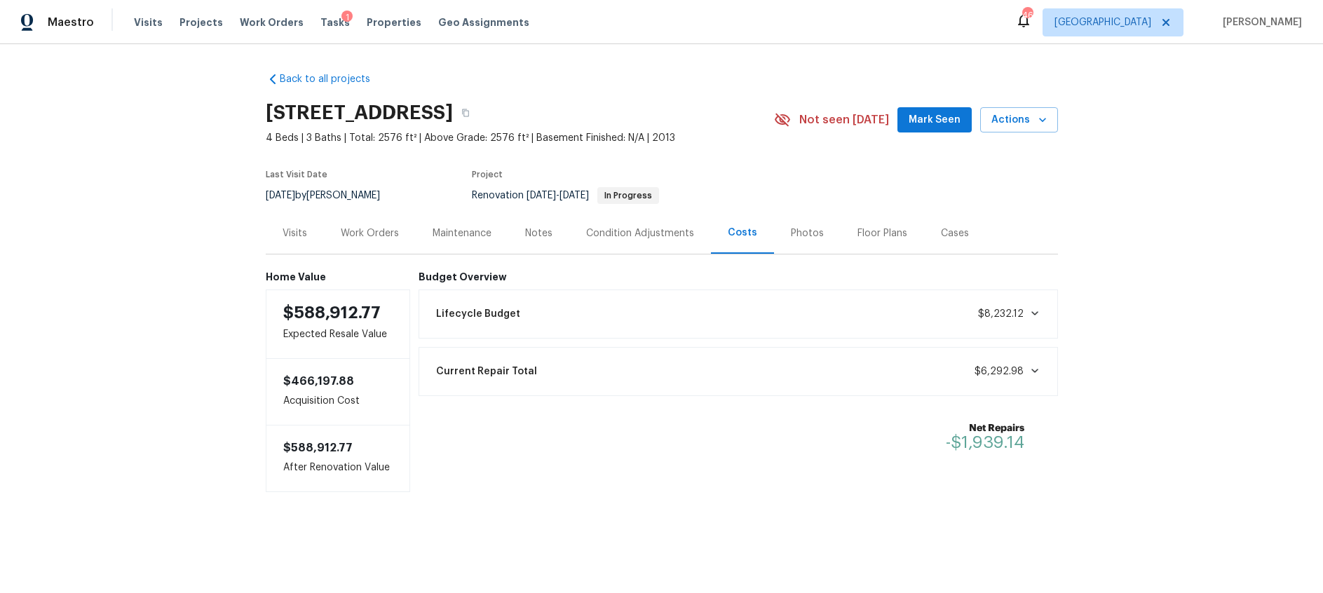
click at [378, 233] on div "Work Orders" at bounding box center [370, 233] width 58 height 14
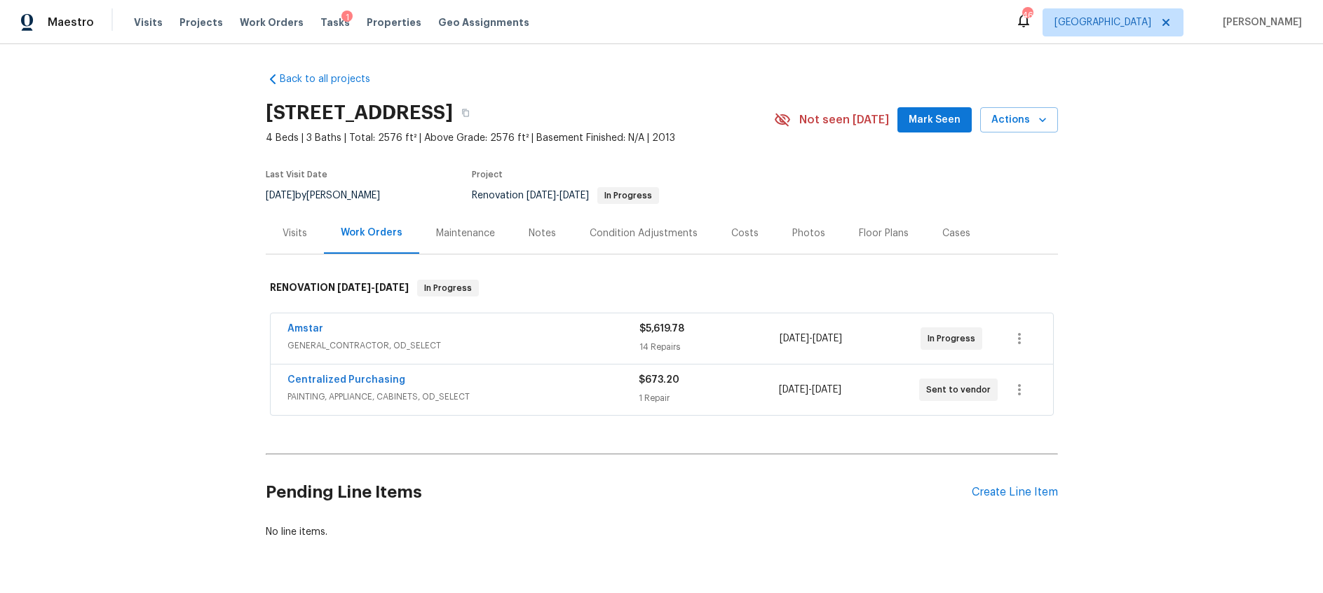
click at [538, 233] on div "Notes" at bounding box center [541, 233] width 27 height 14
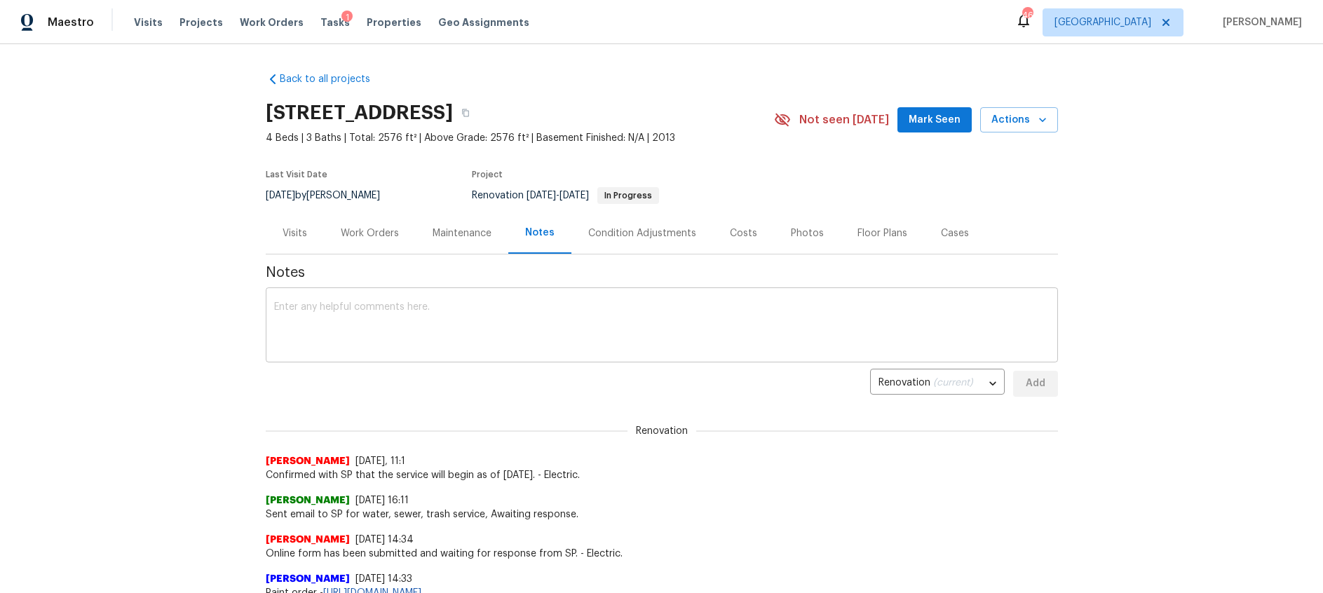
click at [323, 320] on textarea at bounding box center [661, 326] width 775 height 49
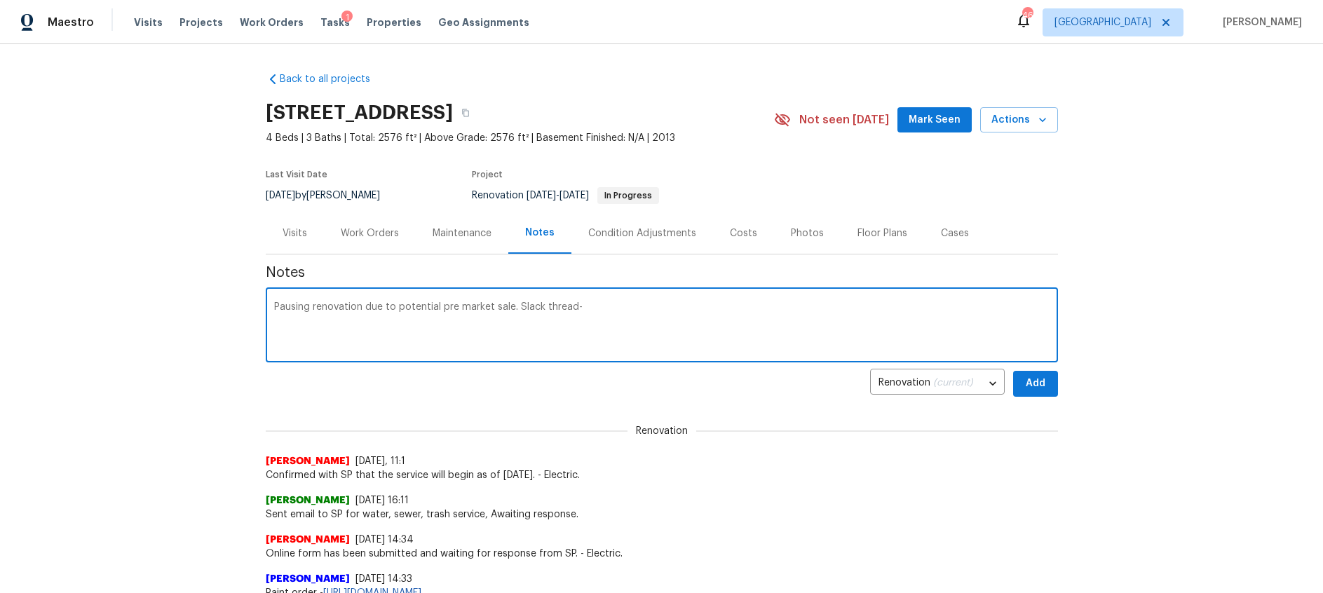
paste textarea "https://opendoor.slack.com/archives/C097667E5K3/p1755532708120799"
type textarea "Pausing renovation due to potential pre market sale. Slack thread- https://open…"
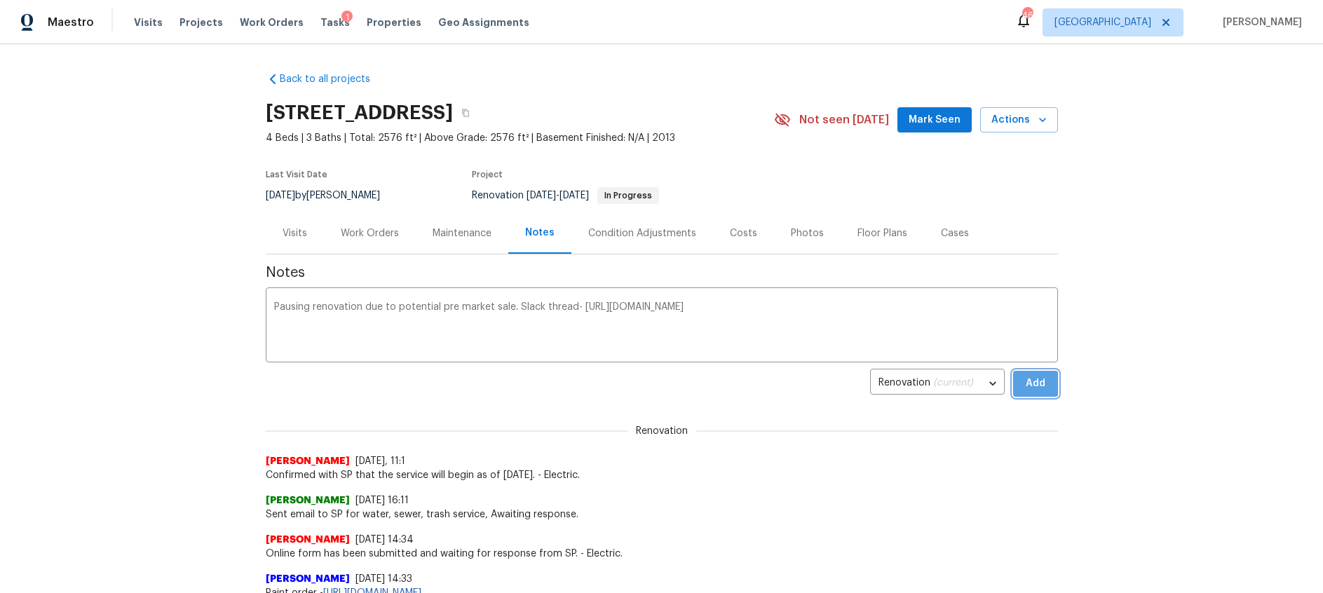
click at [1029, 383] on span "Add" at bounding box center [1035, 384] width 22 height 18
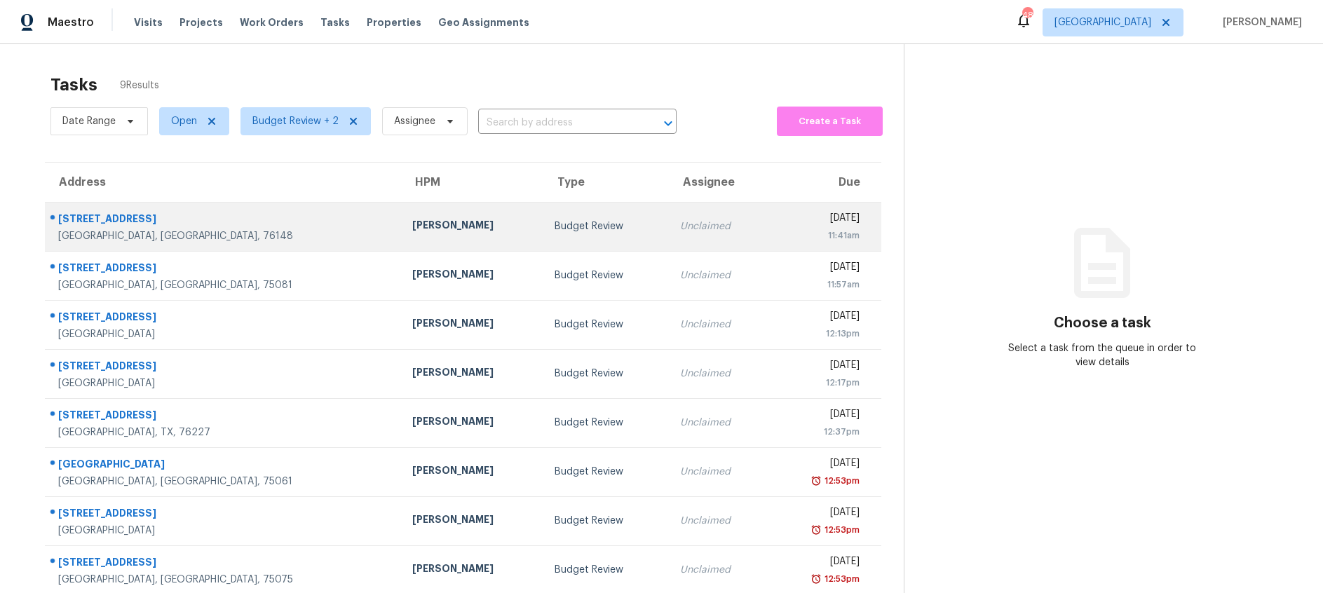
click at [554, 228] on div "Budget Review" at bounding box center [605, 226] width 102 height 14
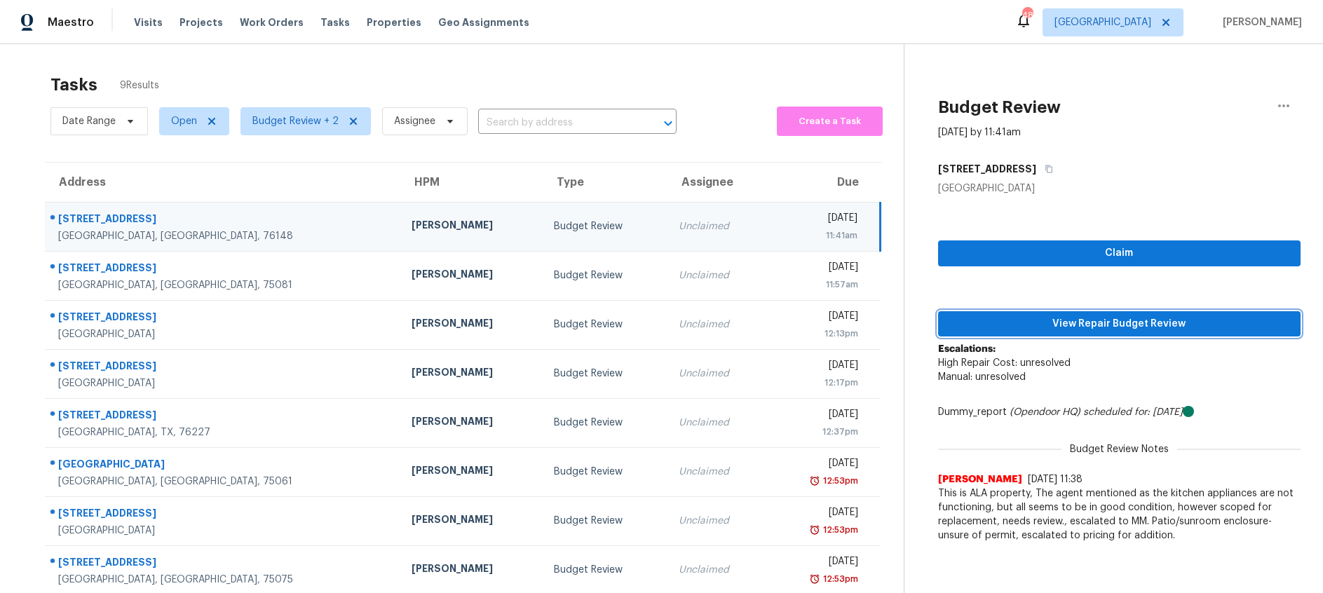
click at [1046, 329] on span "View Repair Budget Review" at bounding box center [1119, 324] width 340 height 18
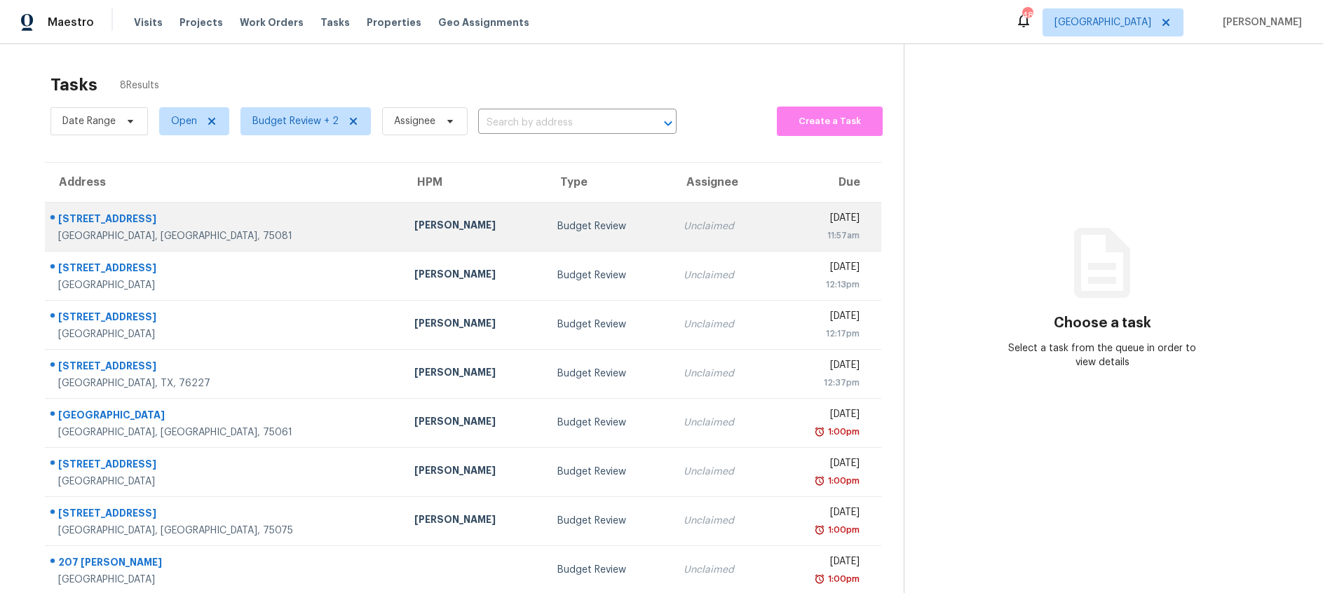
click at [422, 228] on div "[PERSON_NAME]" at bounding box center [474, 227] width 121 height 18
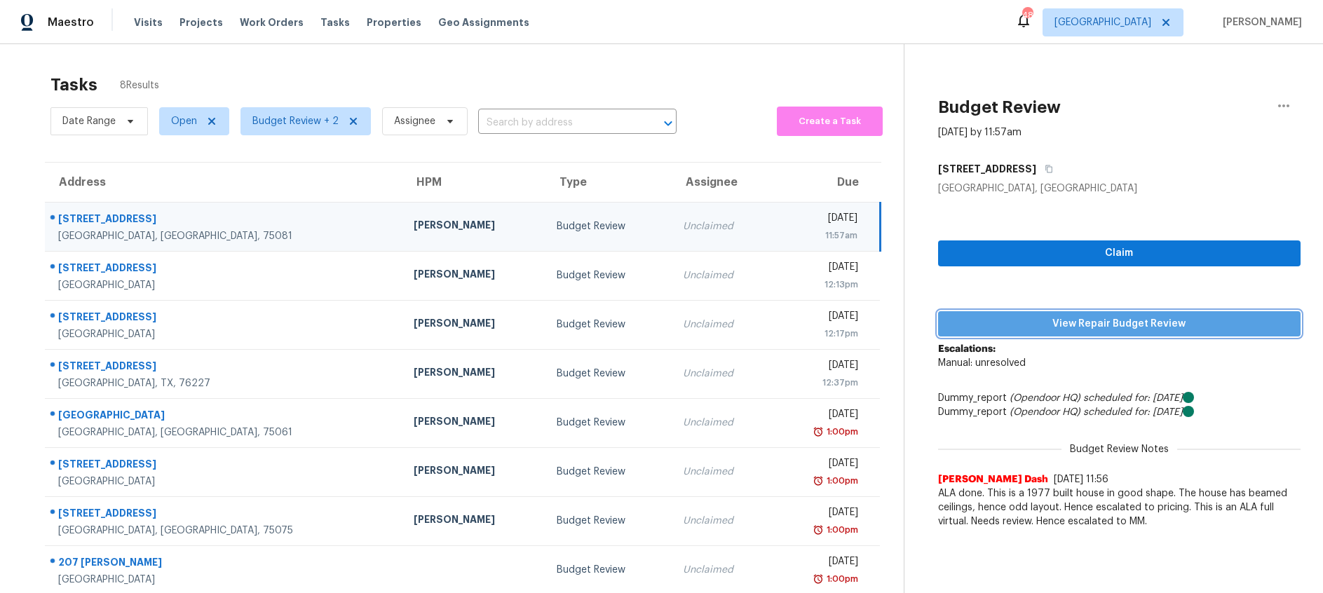
click at [1020, 325] on span "View Repair Budget Review" at bounding box center [1119, 324] width 340 height 18
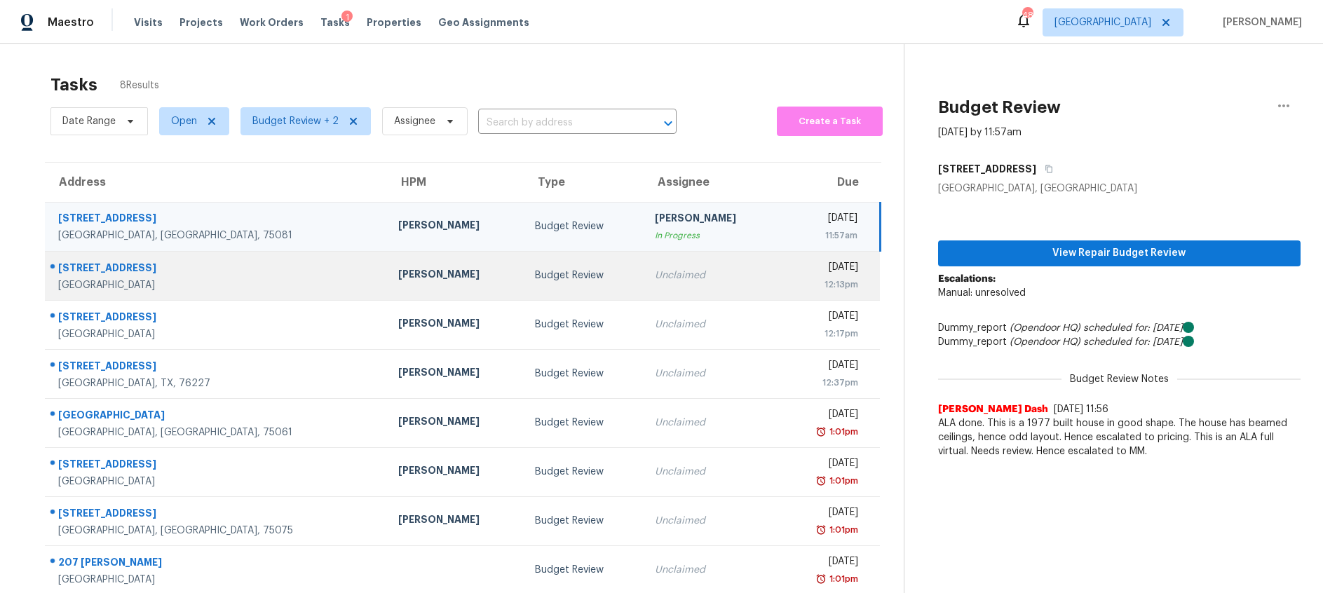
click at [568, 267] on td "Budget Review" at bounding box center [584, 275] width 120 height 49
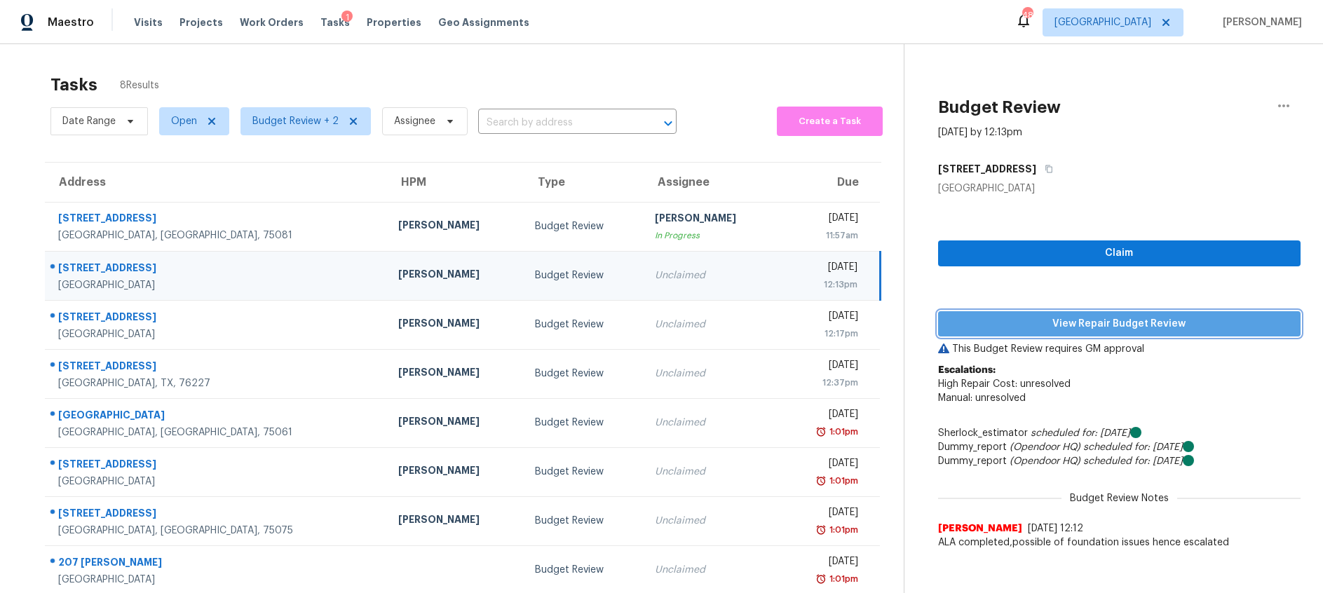
click at [1061, 324] on span "View Repair Budget Review" at bounding box center [1119, 324] width 340 height 18
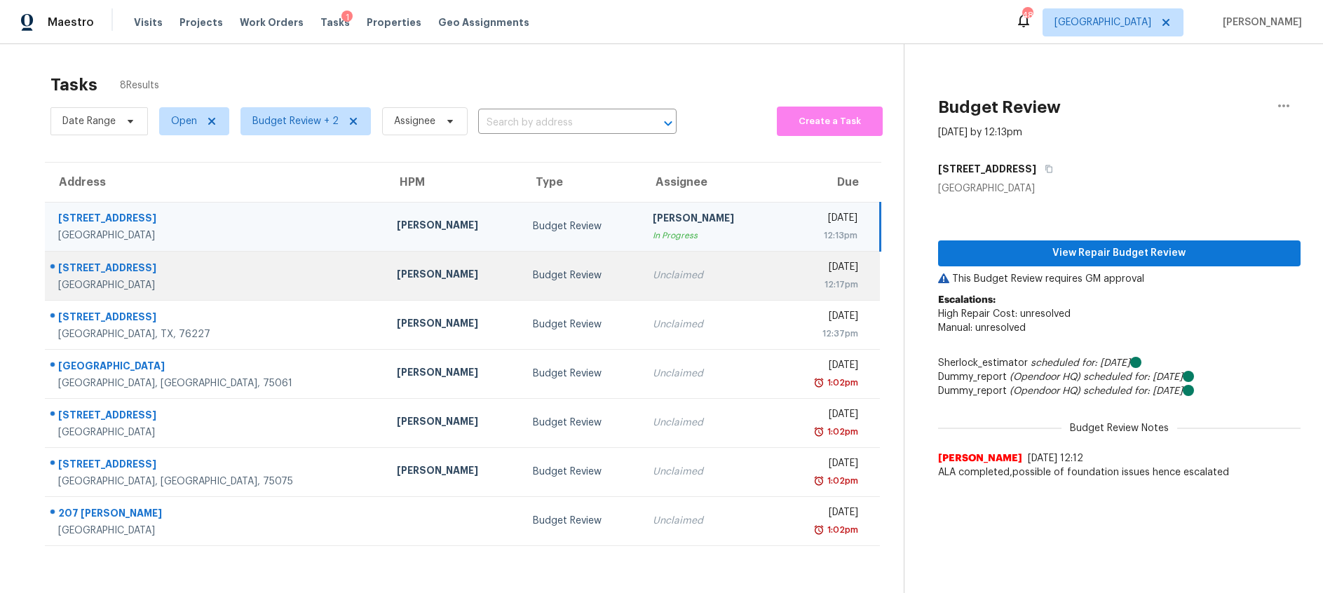
click at [533, 280] on div "Budget Review" at bounding box center [581, 275] width 97 height 14
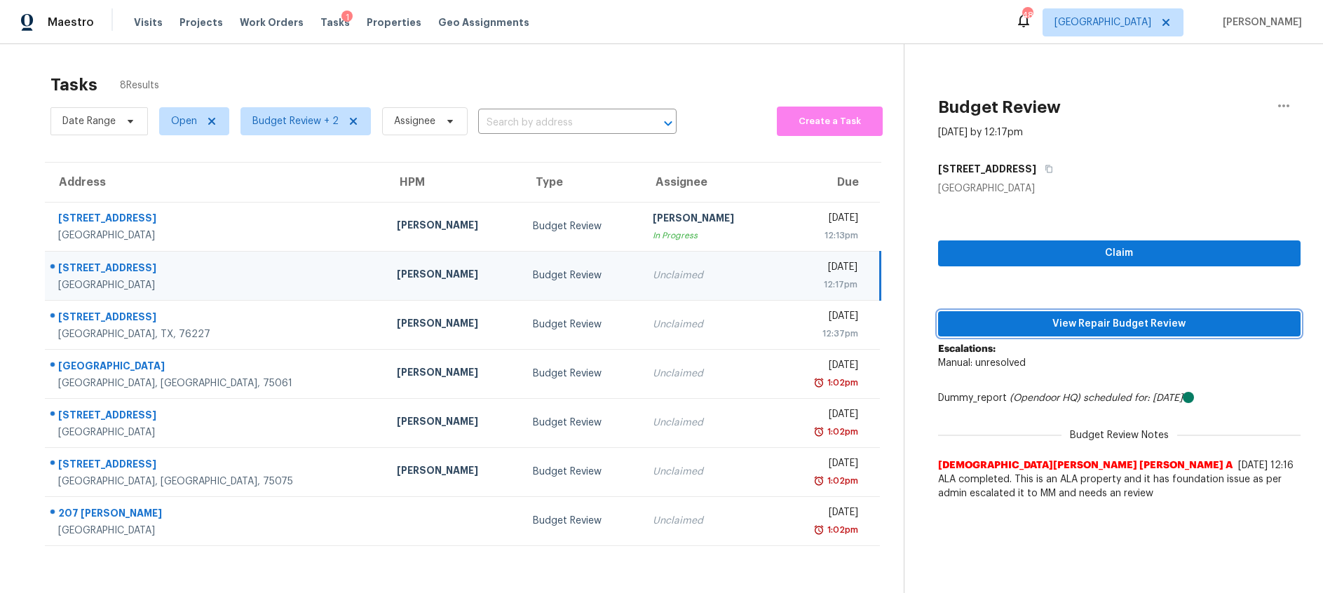
click at [1056, 325] on span "View Repair Budget Review" at bounding box center [1119, 324] width 340 height 18
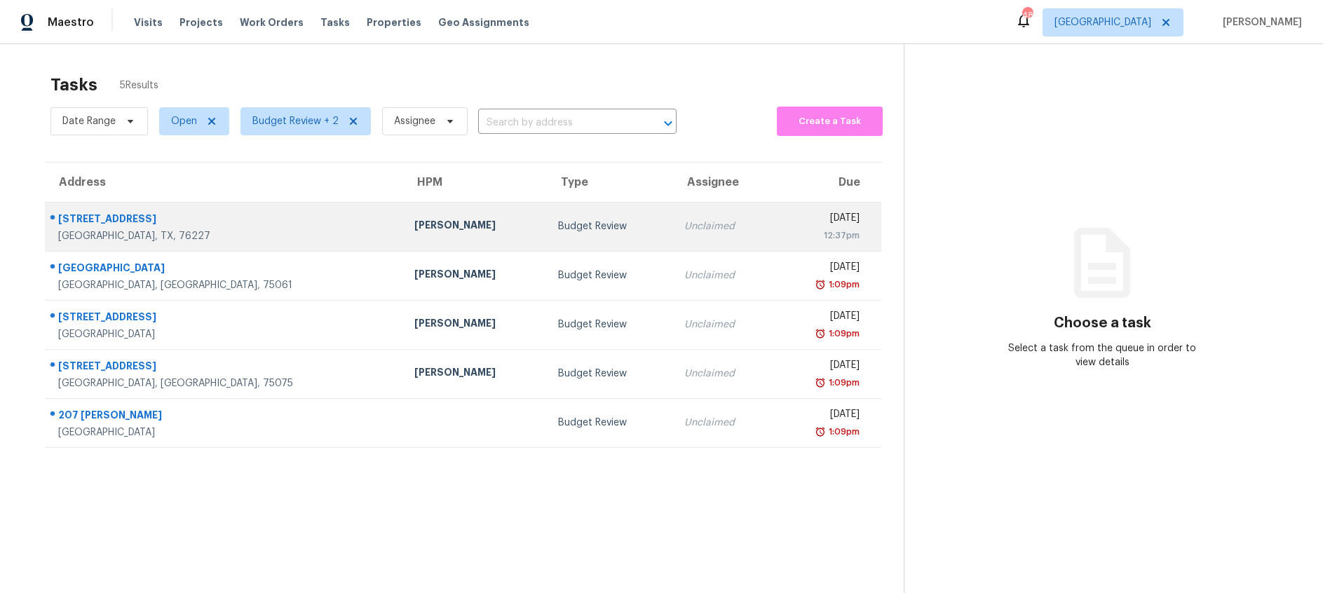
click at [558, 224] on div "Budget Review" at bounding box center [610, 226] width 104 height 14
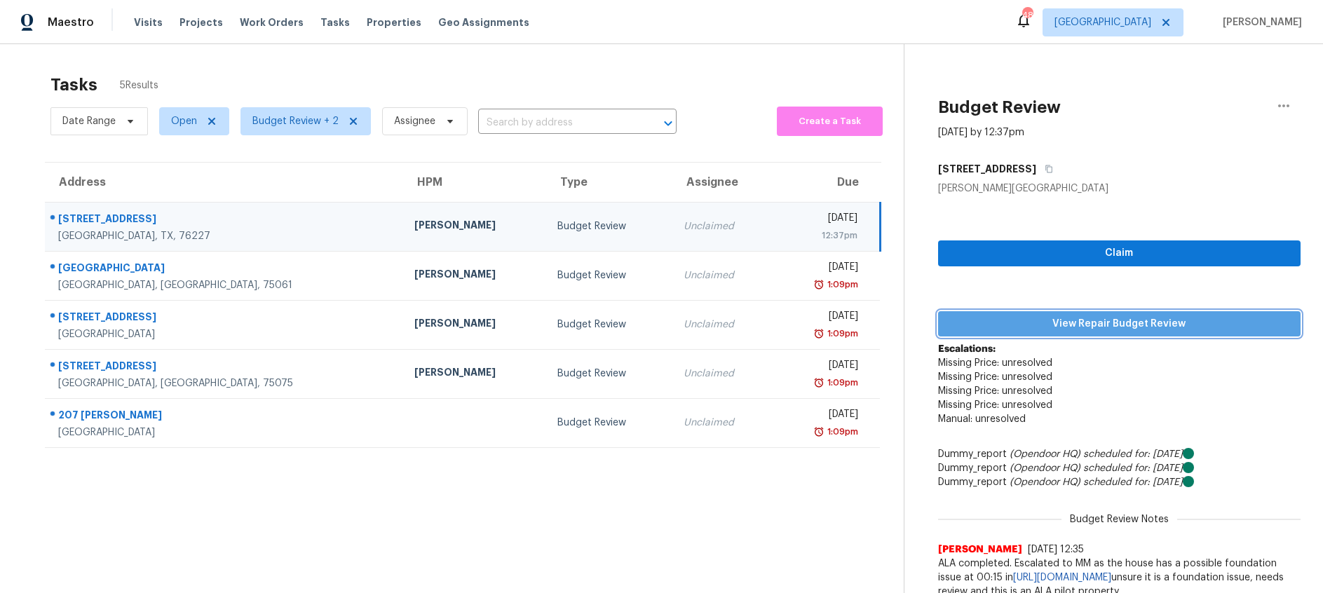
click at [1030, 328] on span "View Repair Budget Review" at bounding box center [1119, 324] width 340 height 18
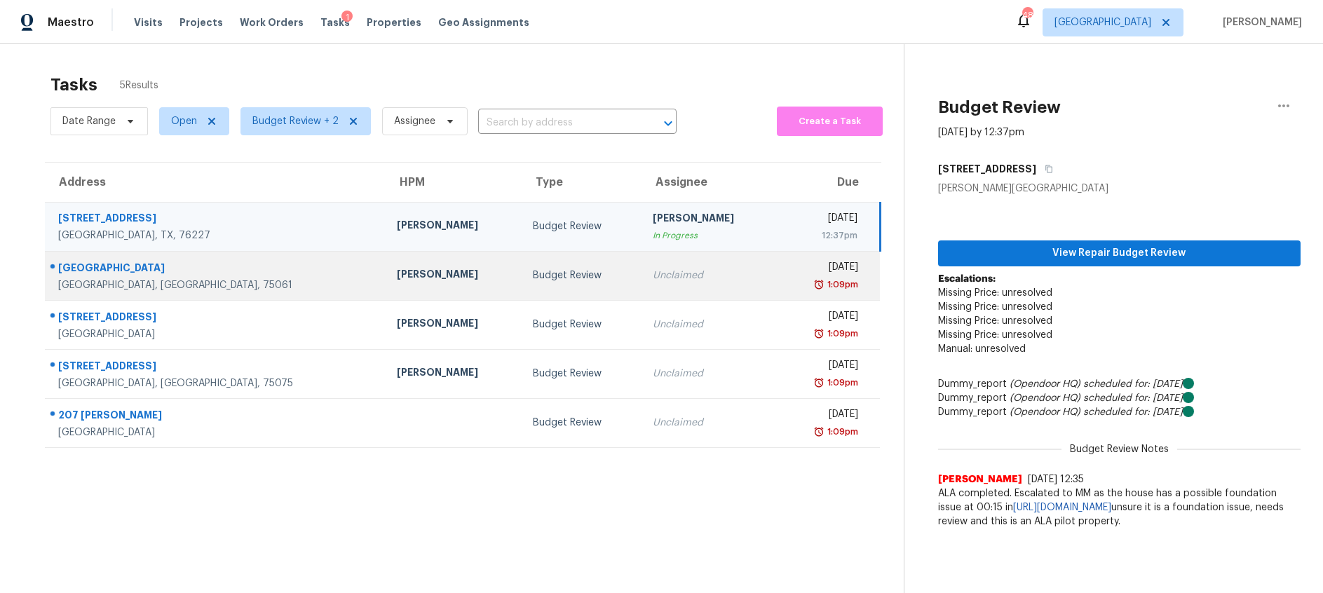
click at [533, 281] on div "Budget Review" at bounding box center [581, 275] width 97 height 14
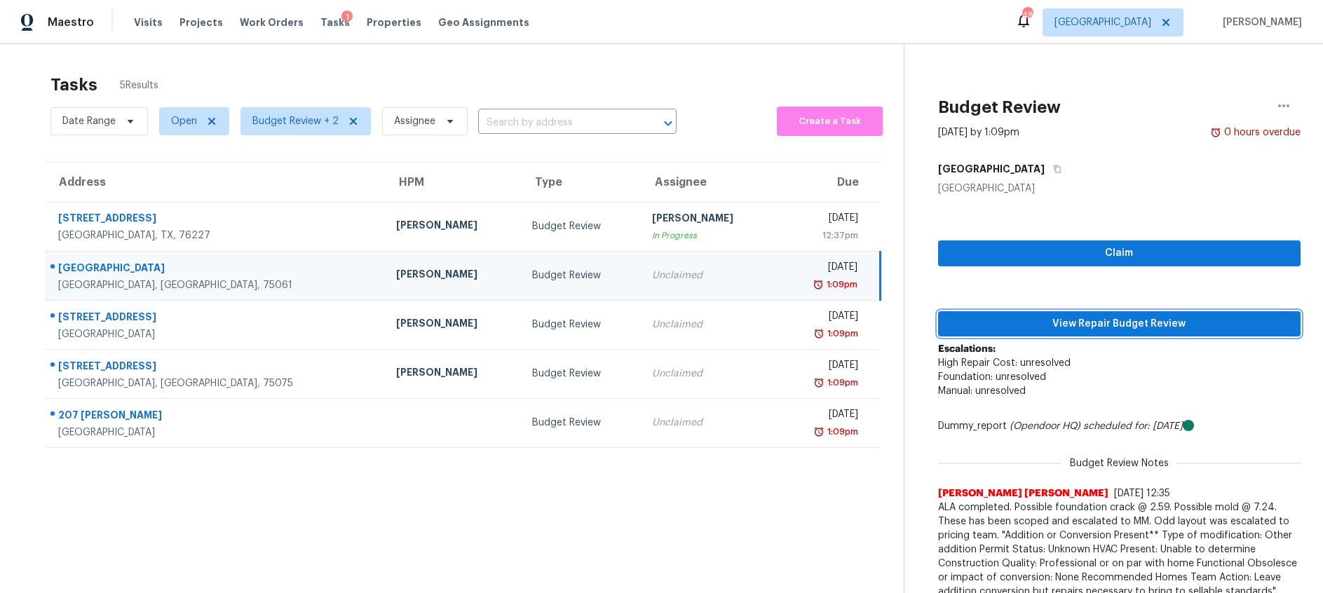
click at [1135, 325] on span "View Repair Budget Review" at bounding box center [1119, 324] width 340 height 18
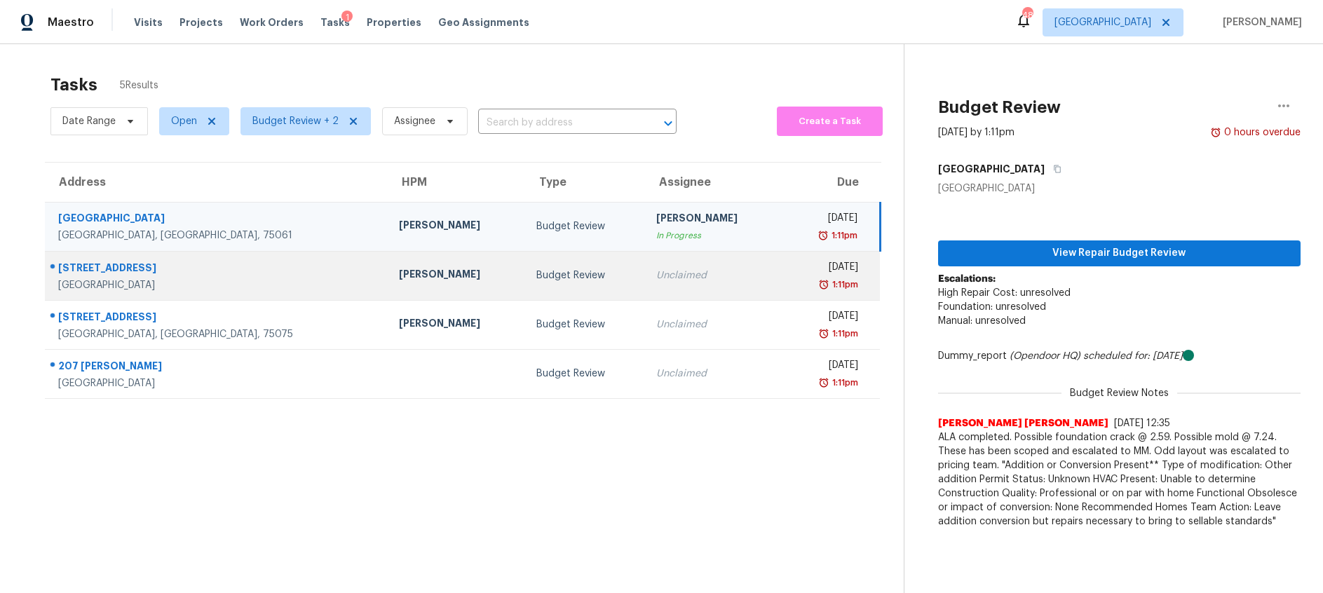
click at [536, 275] on div "Budget Review" at bounding box center [585, 275] width 98 height 14
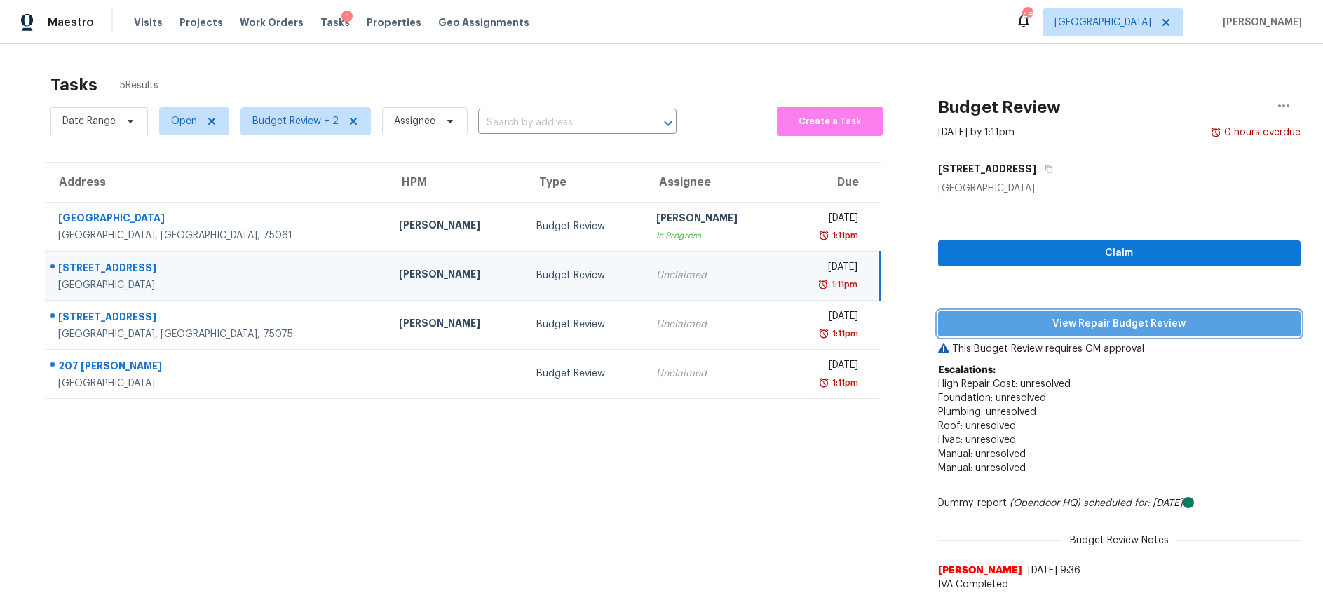
click at [1093, 322] on span "View Repair Budget Review" at bounding box center [1119, 324] width 340 height 18
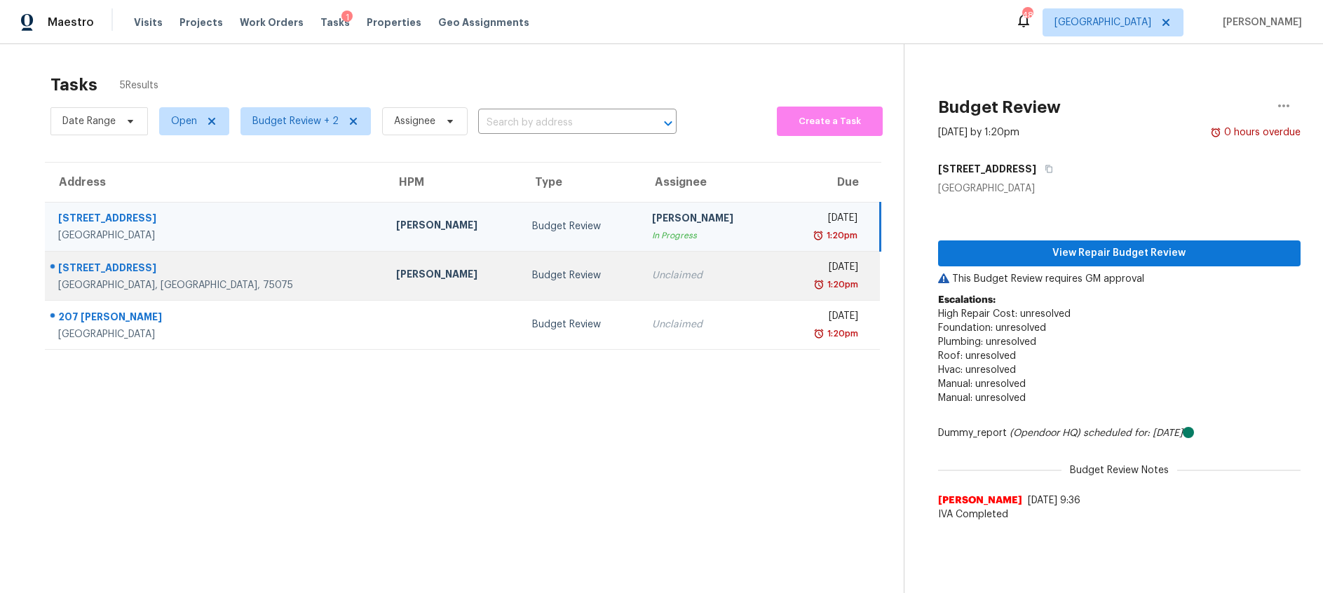
click at [548, 275] on div "Budget Review" at bounding box center [580, 275] width 97 height 14
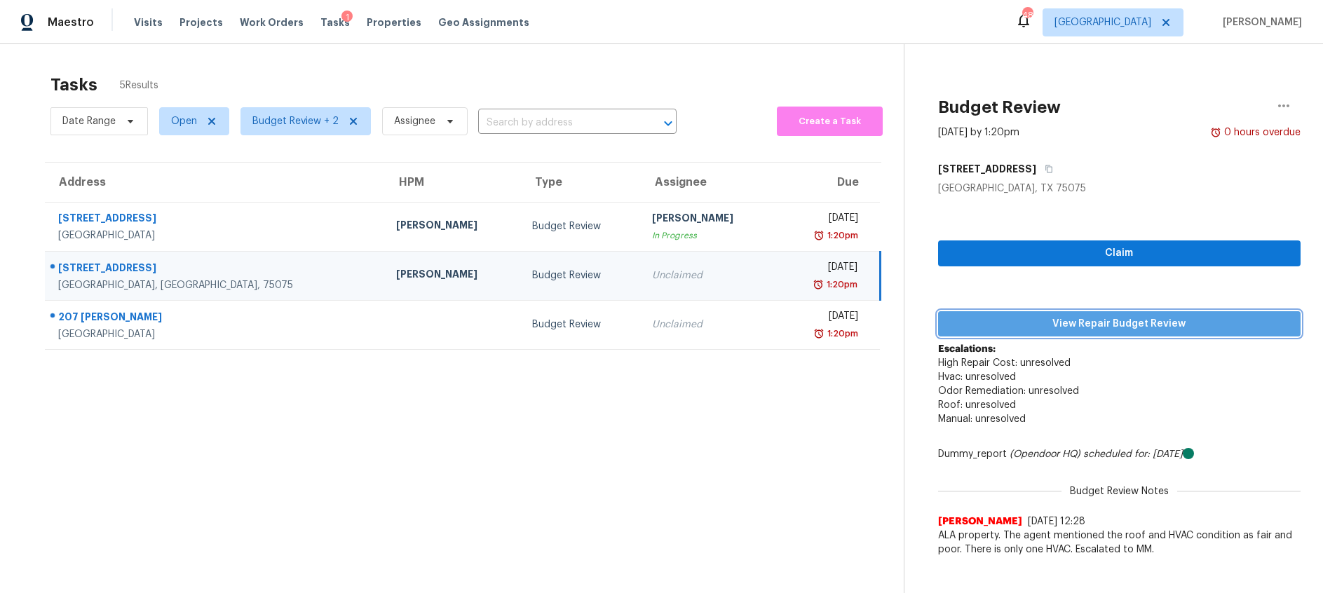
click at [1032, 322] on span "View Repair Budget Review" at bounding box center [1119, 324] width 340 height 18
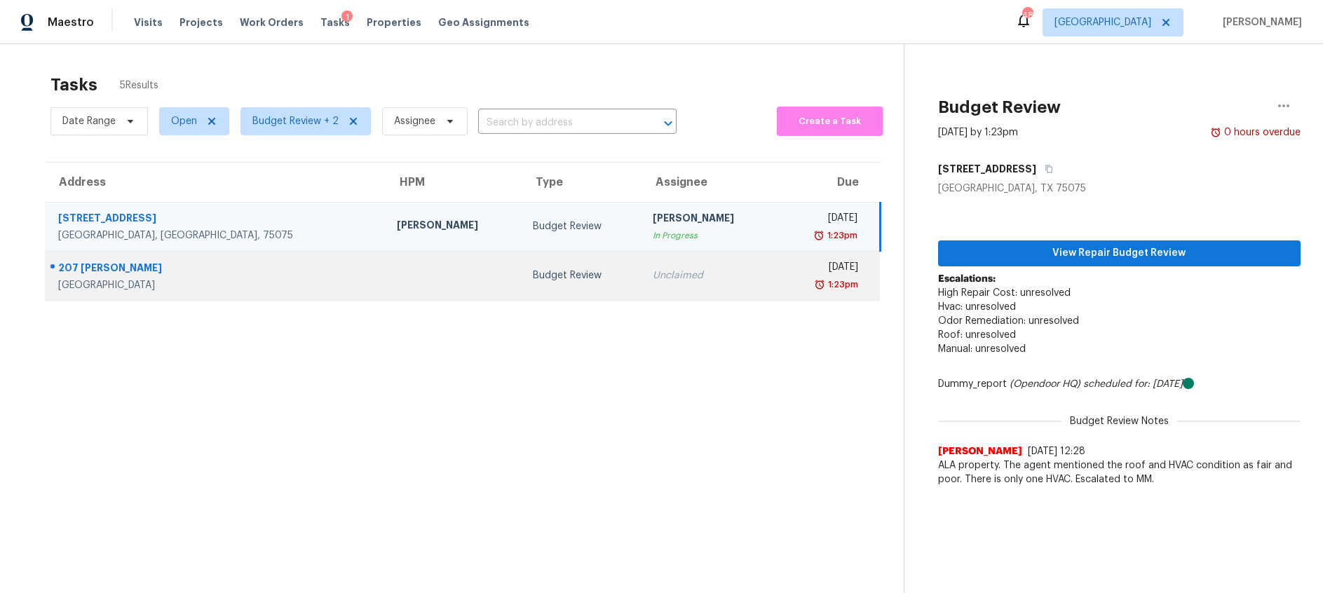
click at [521, 272] on td "Budget Review" at bounding box center [581, 275] width 120 height 49
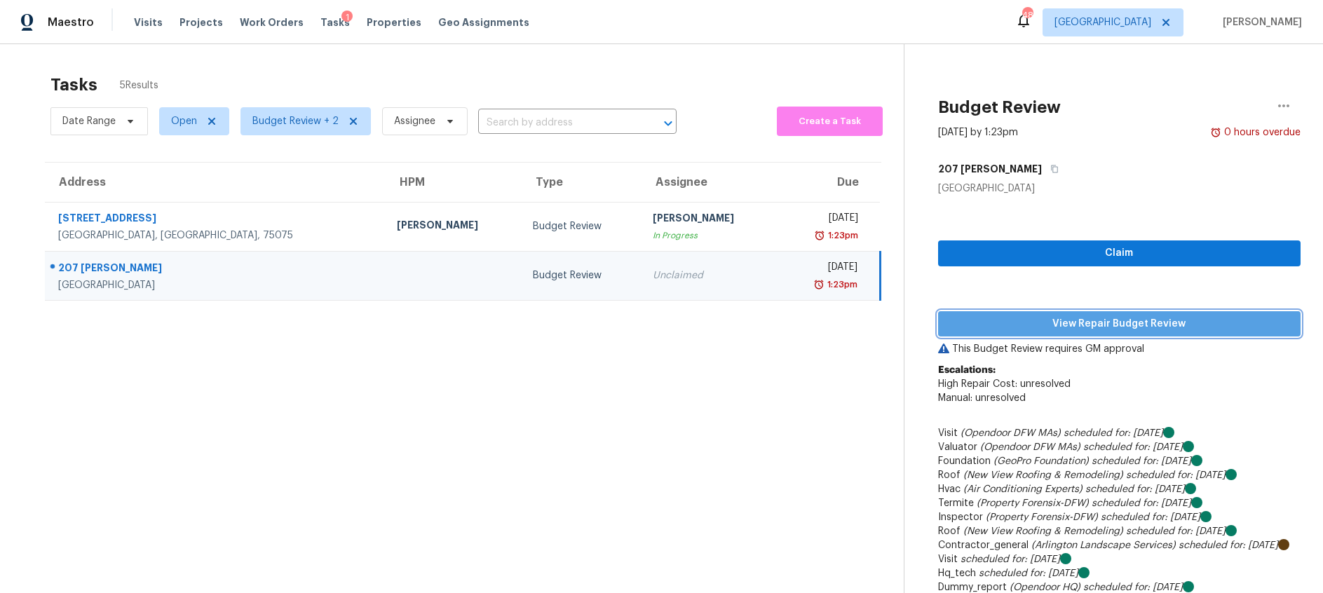
click at [1035, 322] on span "View Repair Budget Review" at bounding box center [1119, 324] width 340 height 18
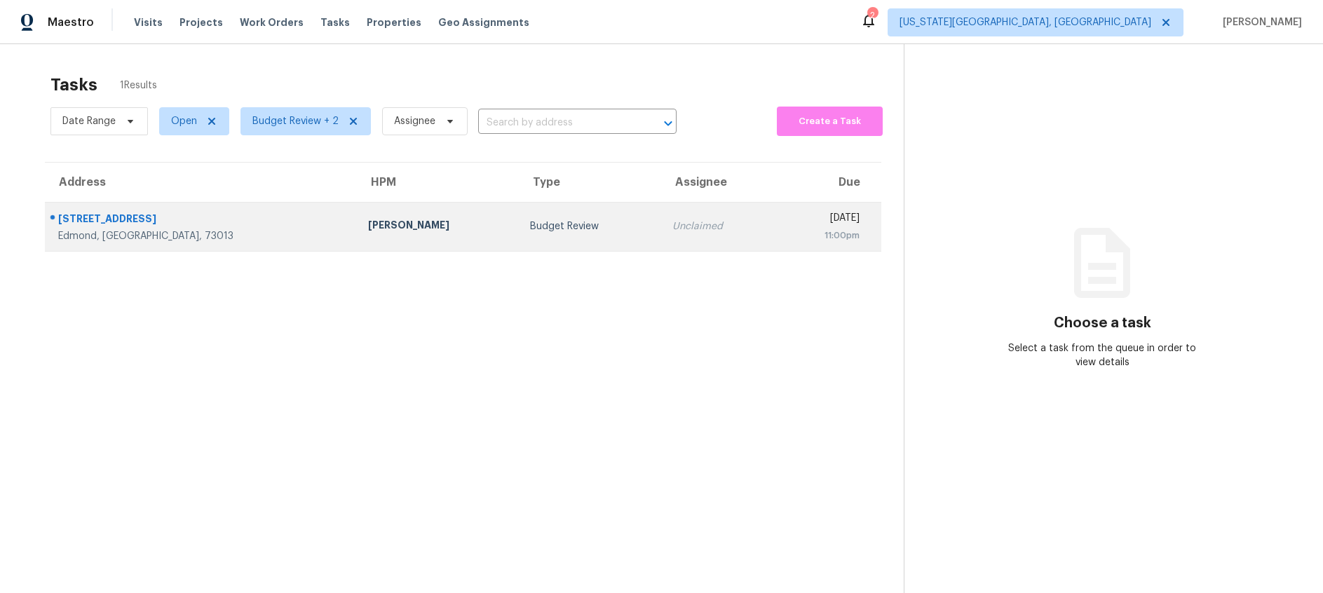
click at [530, 228] on div "Budget Review" at bounding box center [590, 226] width 120 height 14
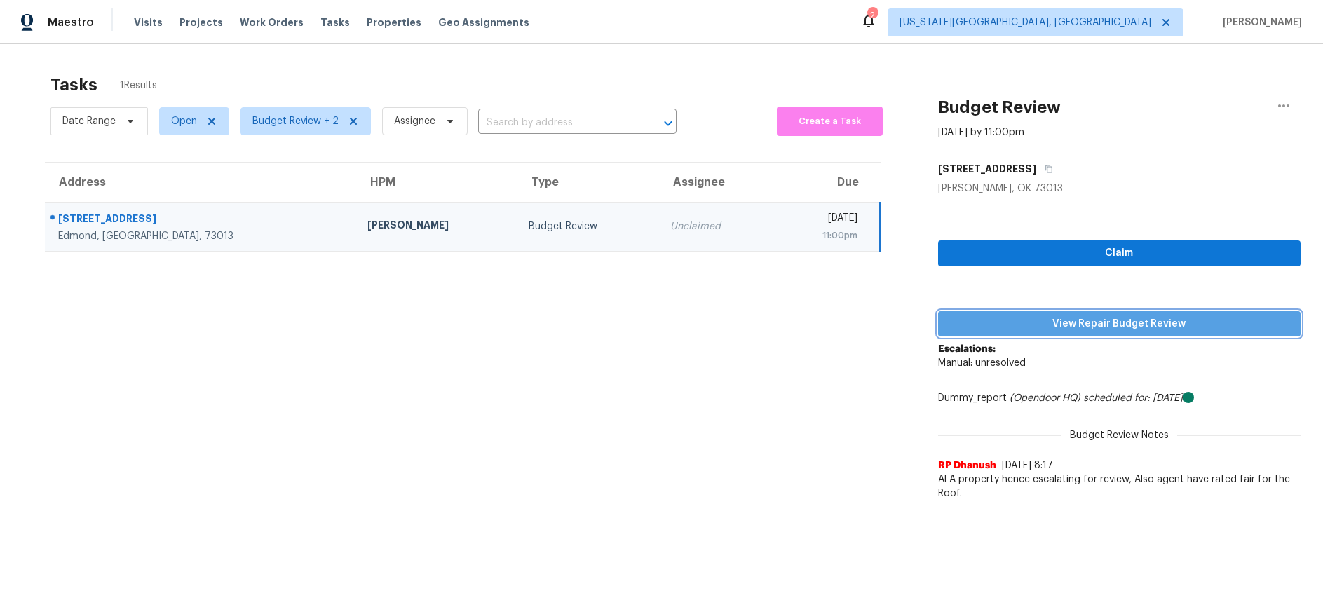
click at [1037, 322] on span "View Repair Budget Review" at bounding box center [1119, 324] width 340 height 18
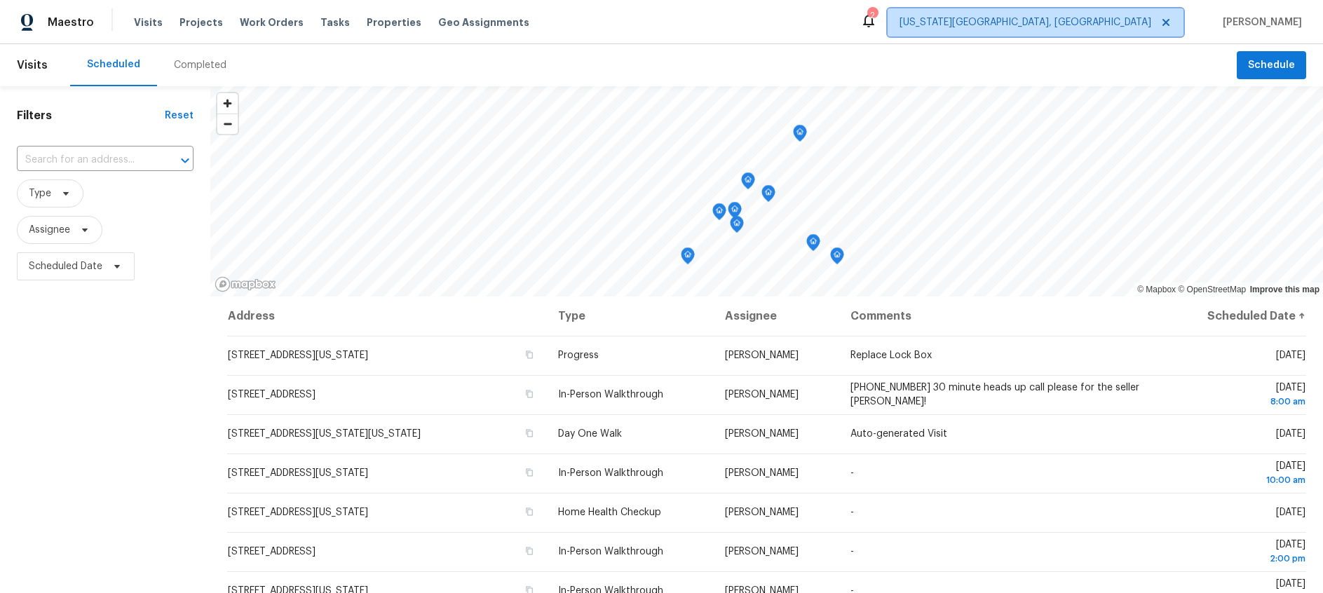
click at [1171, 24] on icon at bounding box center [1165, 22] width 11 height 11
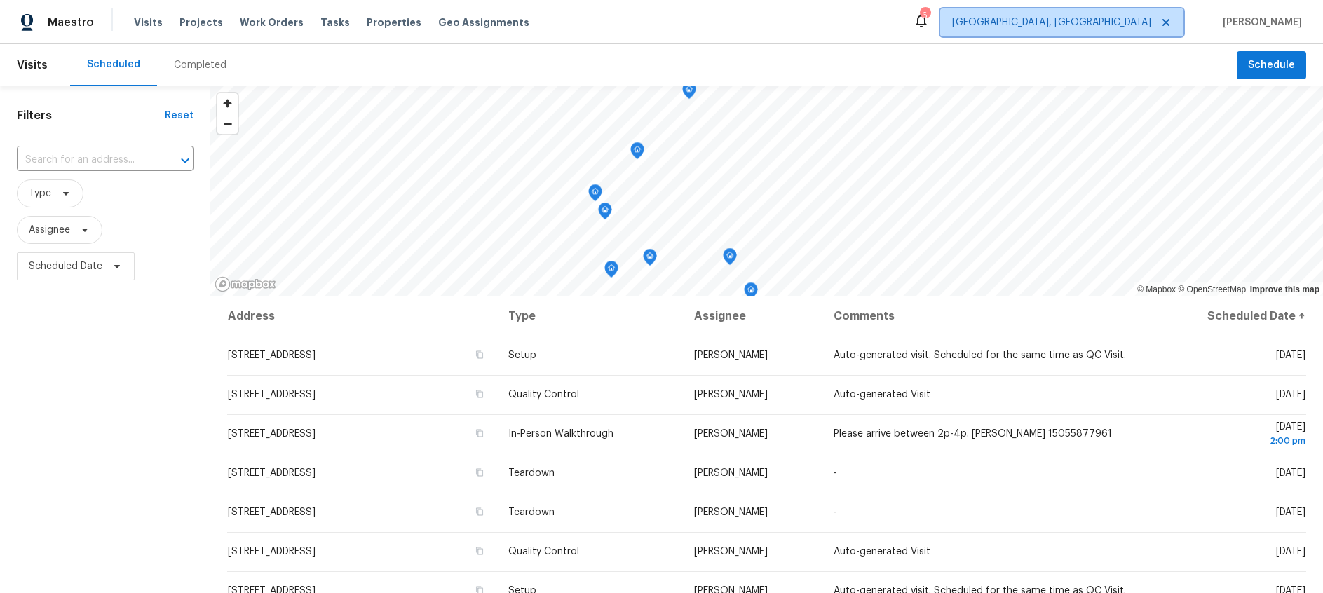
click at [1138, 22] on span "Albuquerque, NM" at bounding box center [1051, 22] width 199 height 14
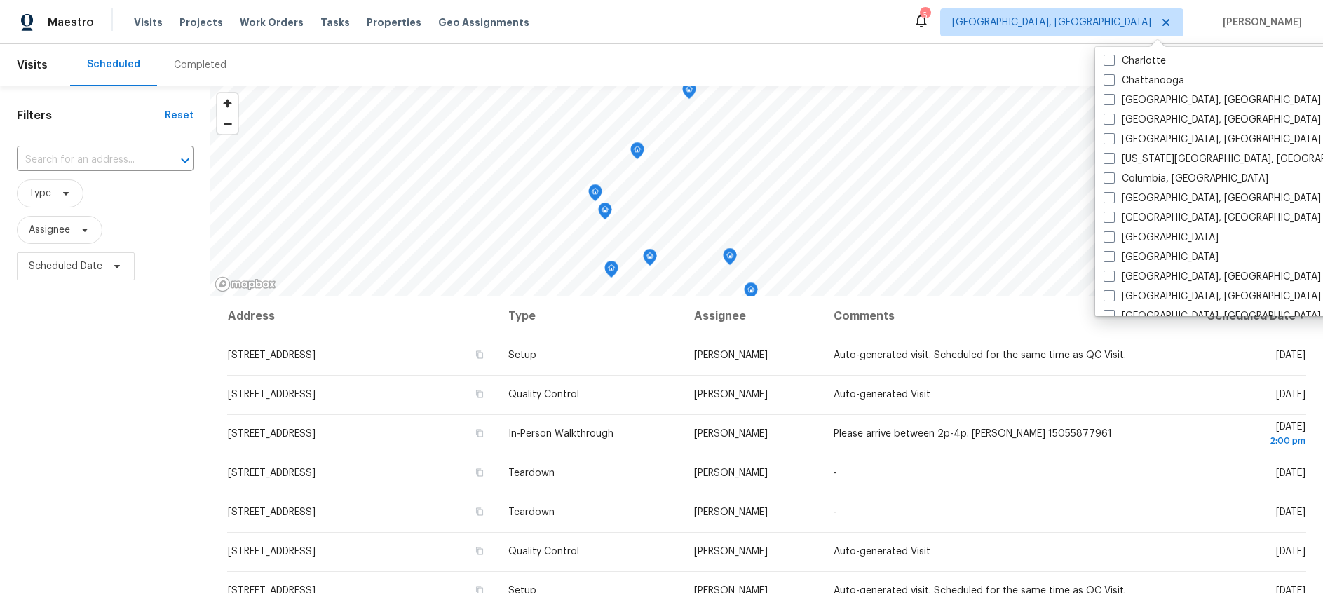
scroll to position [199, 0]
click at [1110, 232] on span at bounding box center [1108, 235] width 11 height 11
click at [1110, 232] on input "[GEOGRAPHIC_DATA]" at bounding box center [1107, 233] width 9 height 9
checkbox input "true"
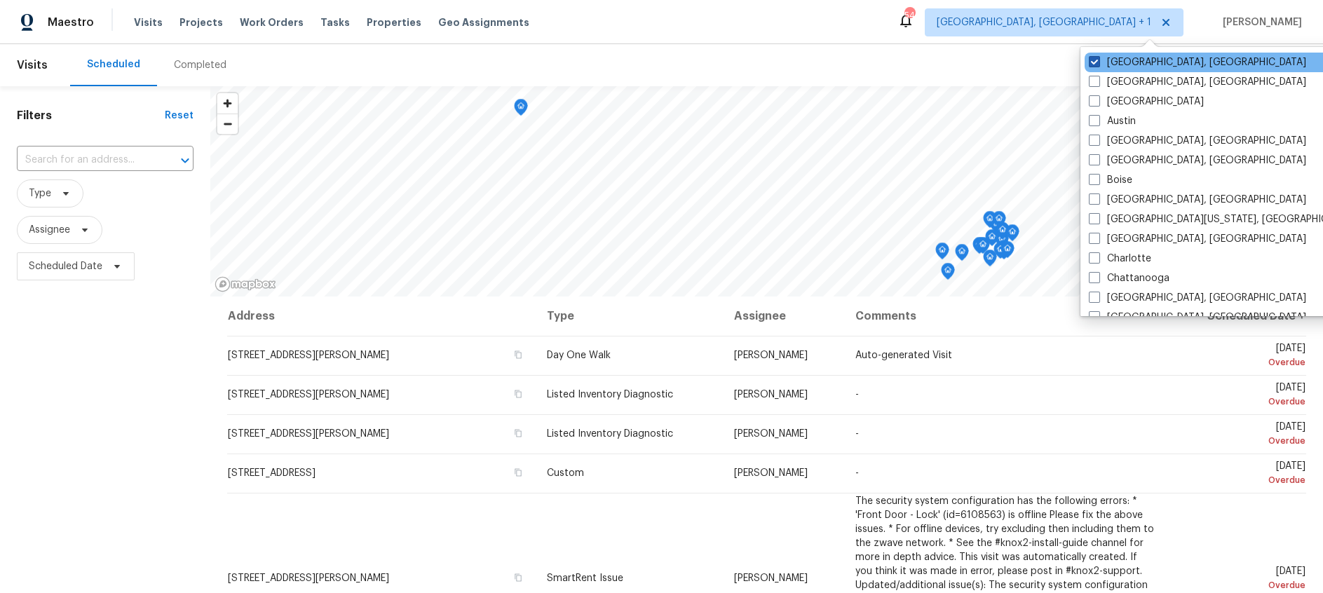
click at [1096, 63] on span at bounding box center [1093, 61] width 11 height 11
click at [1096, 63] on input "Albuquerque, NM" at bounding box center [1092, 59] width 9 height 9
checkbox input "false"
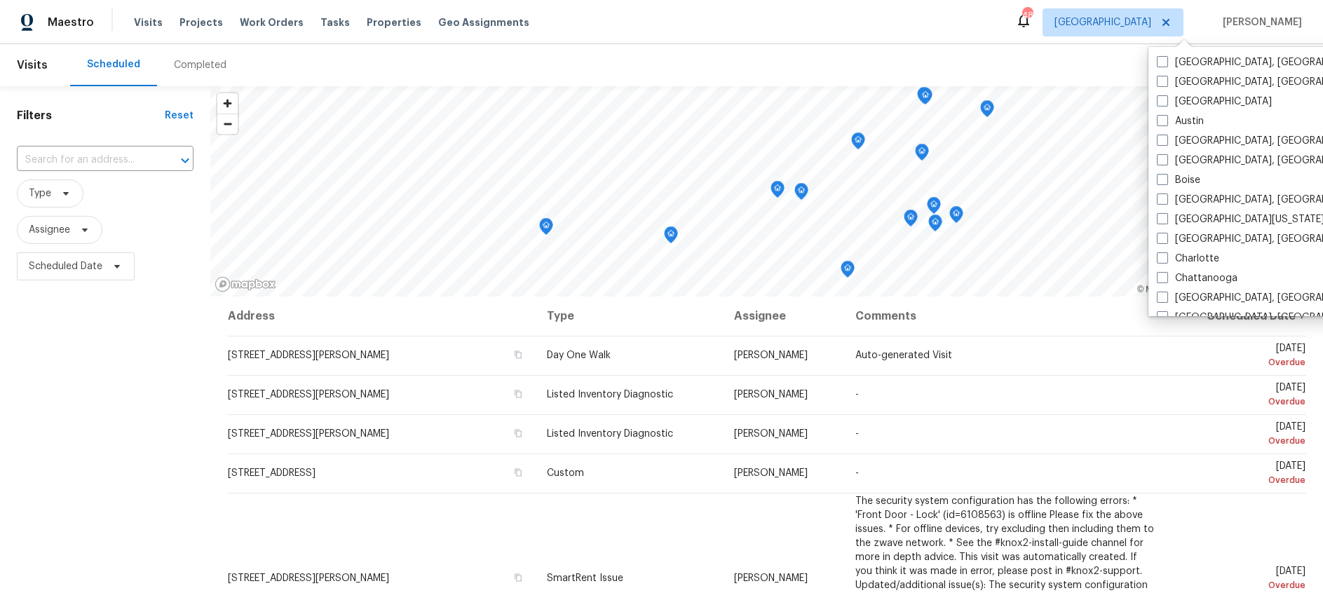
click at [878, 33] on div "Maestro Visits Projects Work Orders Tasks Properties Geo Assignments 48 Dallas …" at bounding box center [661, 22] width 1323 height 44
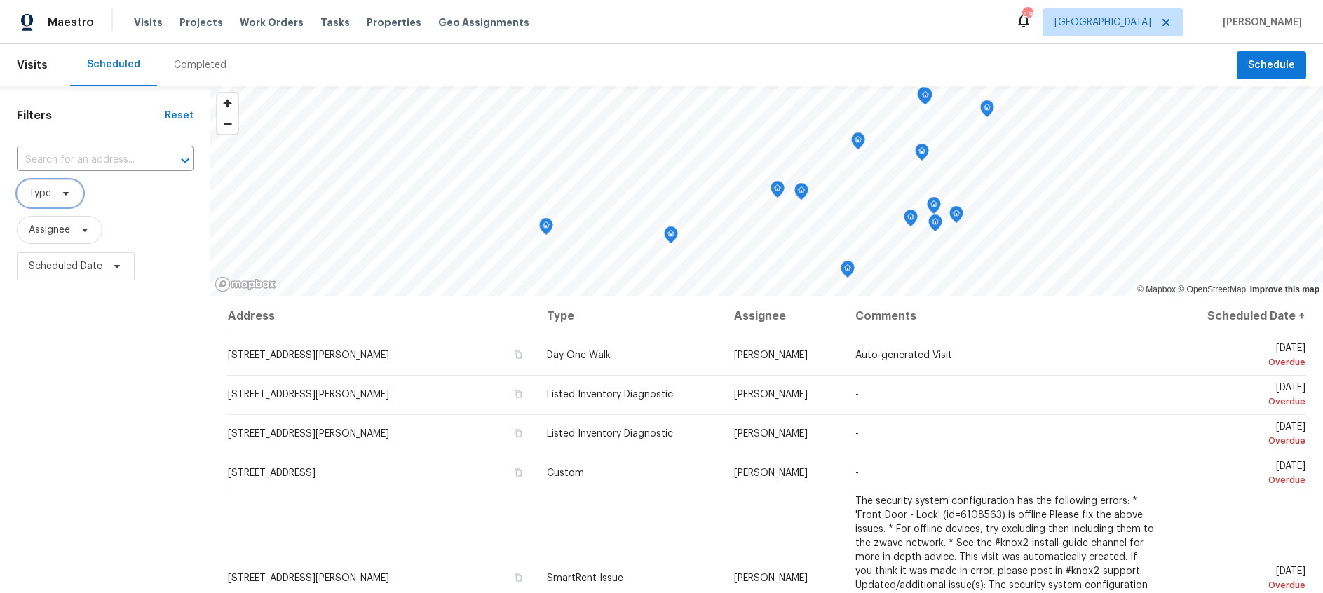
click at [65, 194] on icon at bounding box center [66, 194] width 6 height 4
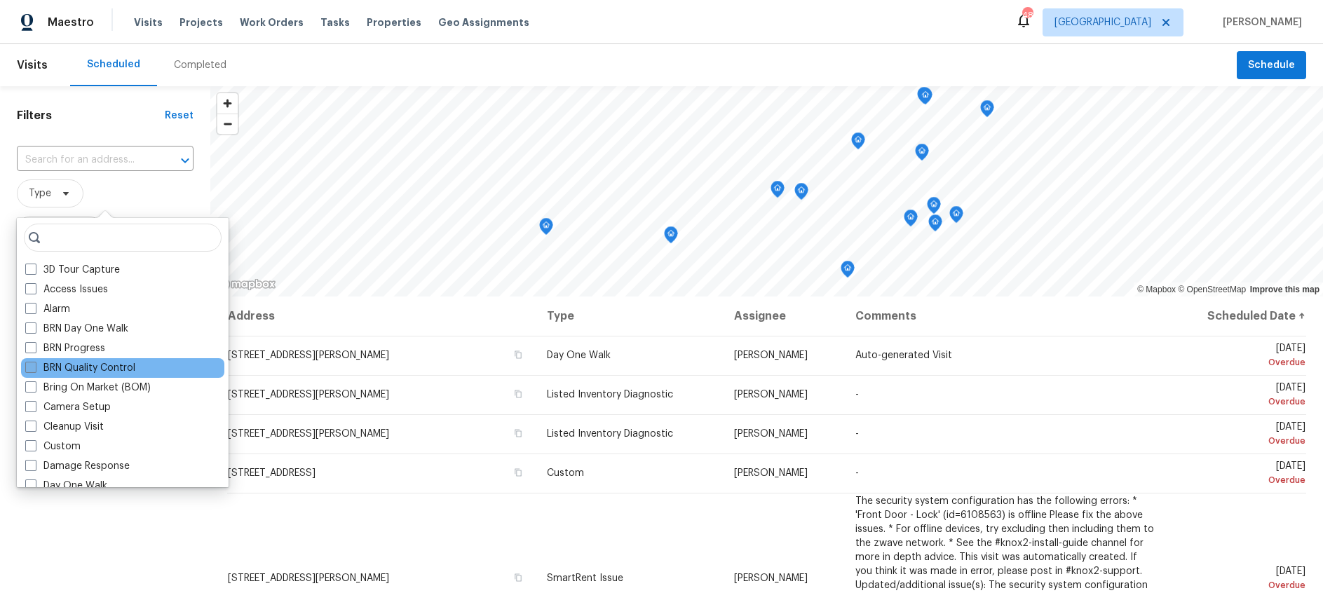
scroll to position [115, 0]
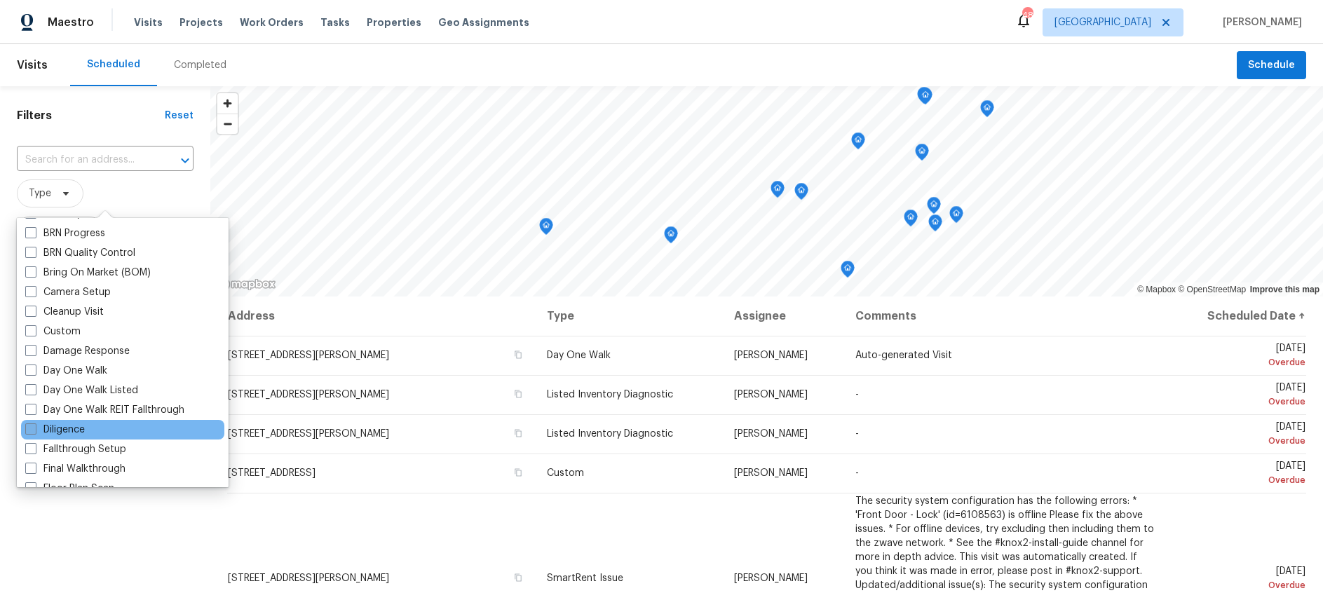
click at [29, 428] on span at bounding box center [30, 428] width 11 height 11
click at [29, 428] on input "Diligence" at bounding box center [29, 427] width 9 height 9
checkbox input "true"
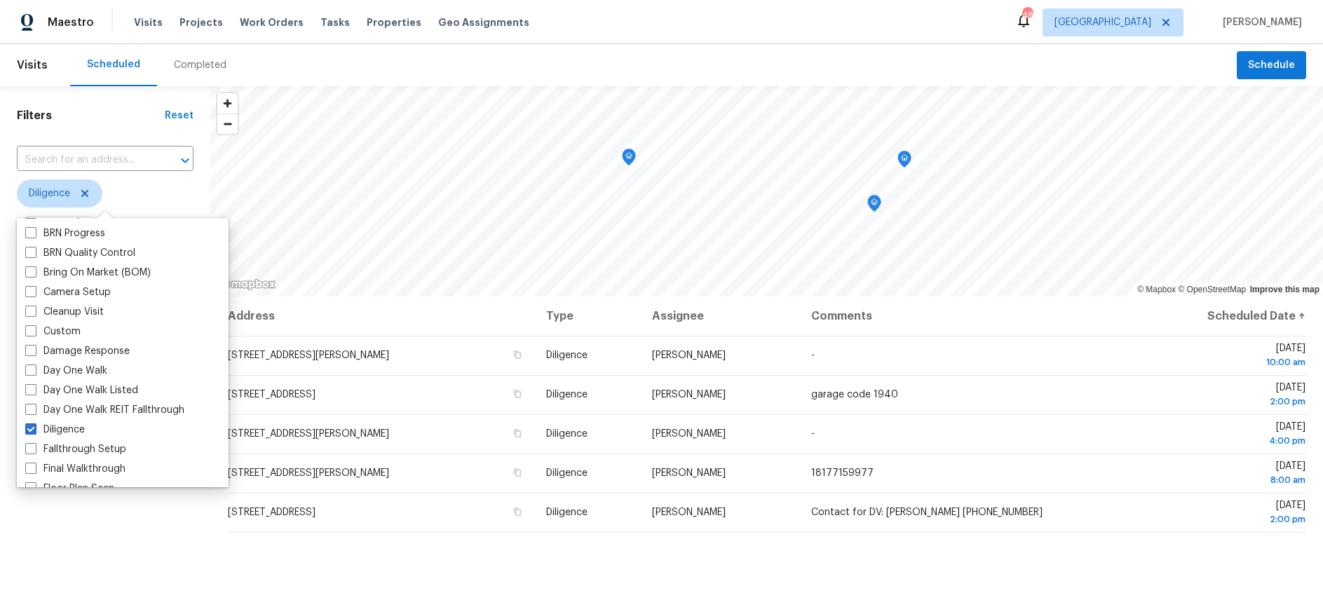
click at [295, 55] on div "Scheduled Completed" at bounding box center [653, 65] width 1166 height 42
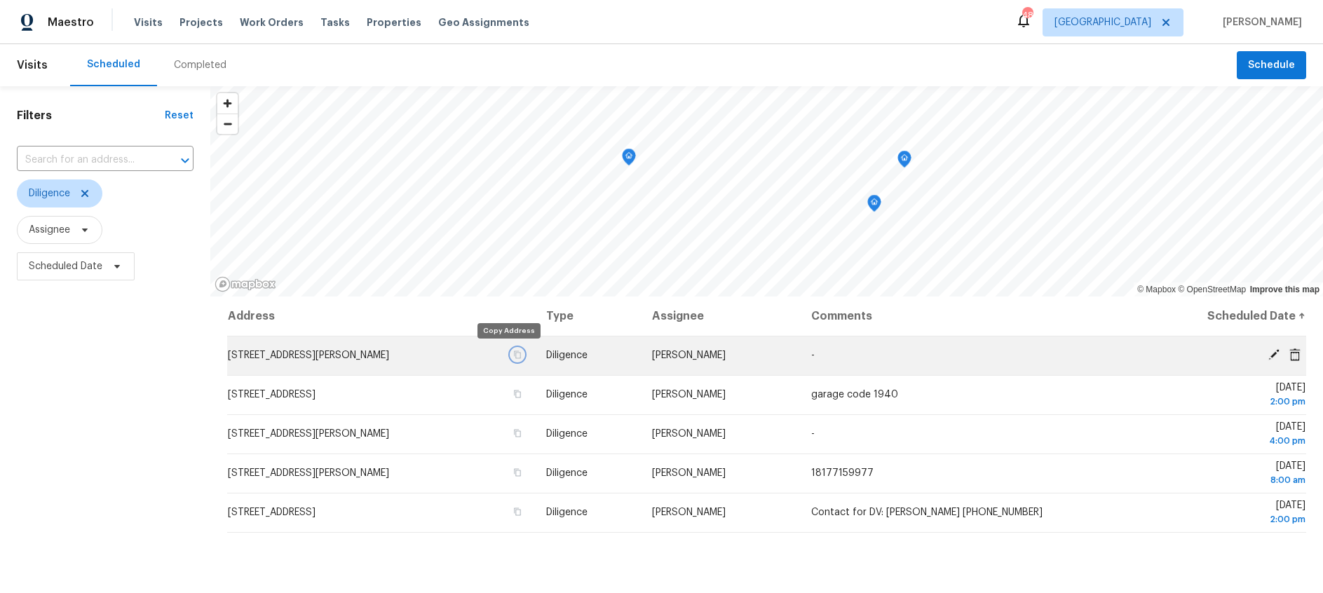
click at [513, 354] on icon "button" at bounding box center [517, 354] width 8 height 8
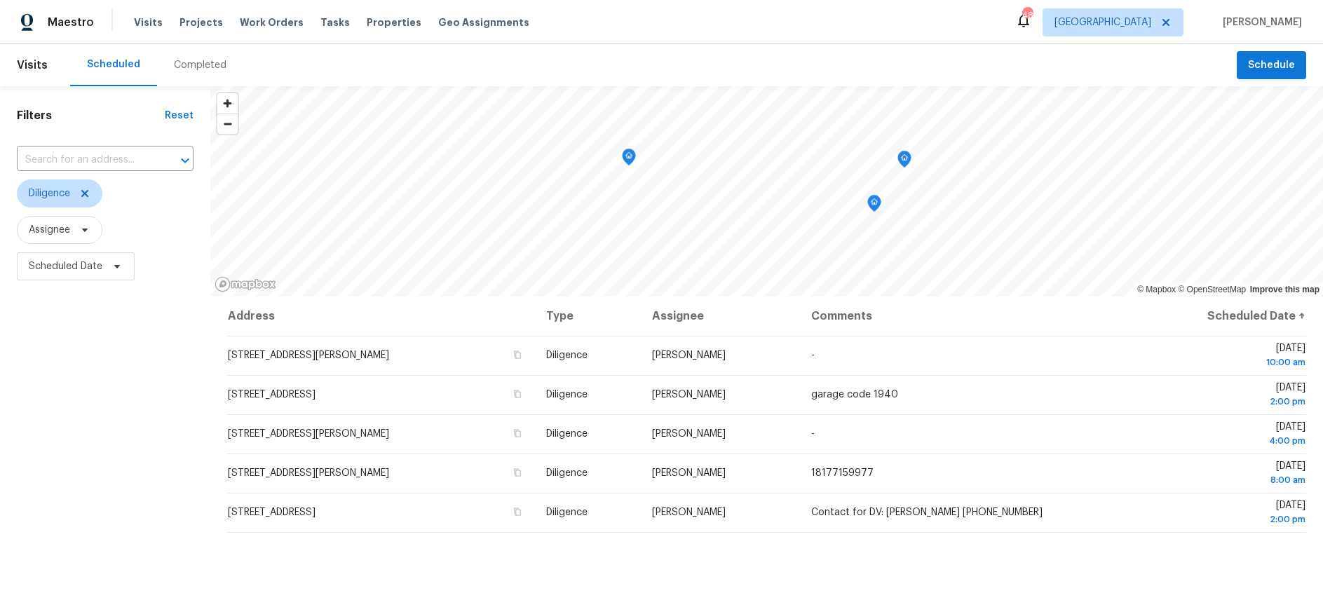
drag, startPoint x: 1230, startPoint y: 345, endPoint x: 1238, endPoint y: 345, distance: 8.4
click at [1230, 345] on td "Tue, Aug 19 10:00 am" at bounding box center [1215, 355] width 182 height 39
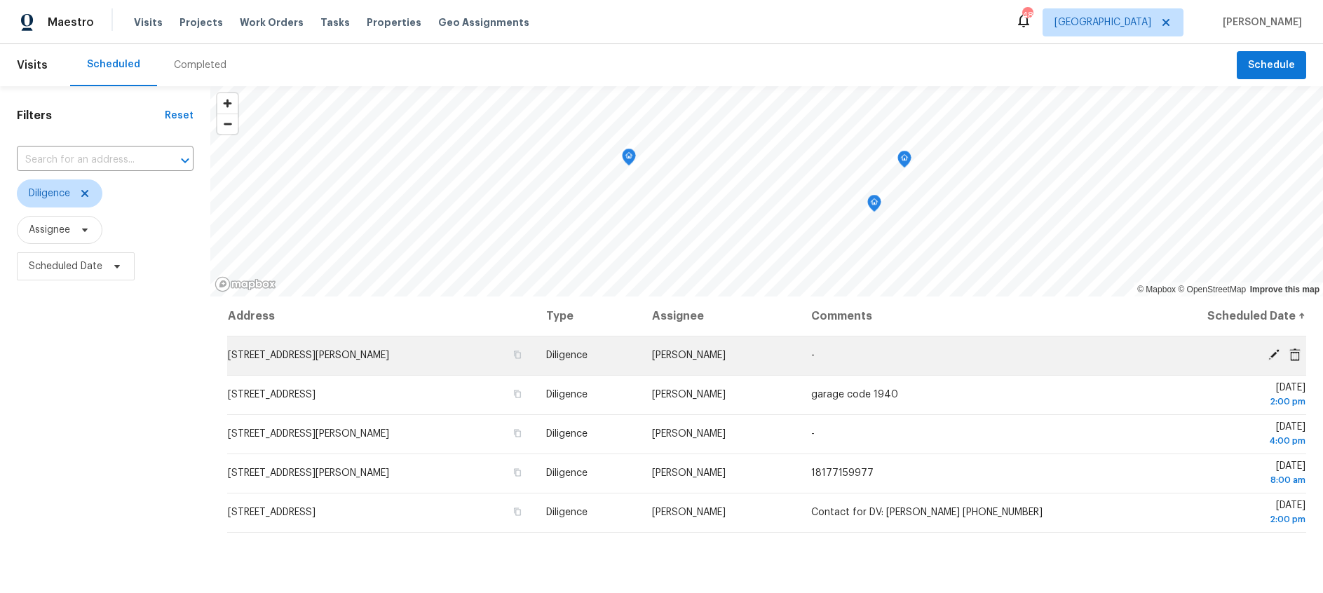
click at [1271, 353] on icon at bounding box center [1273, 354] width 13 height 13
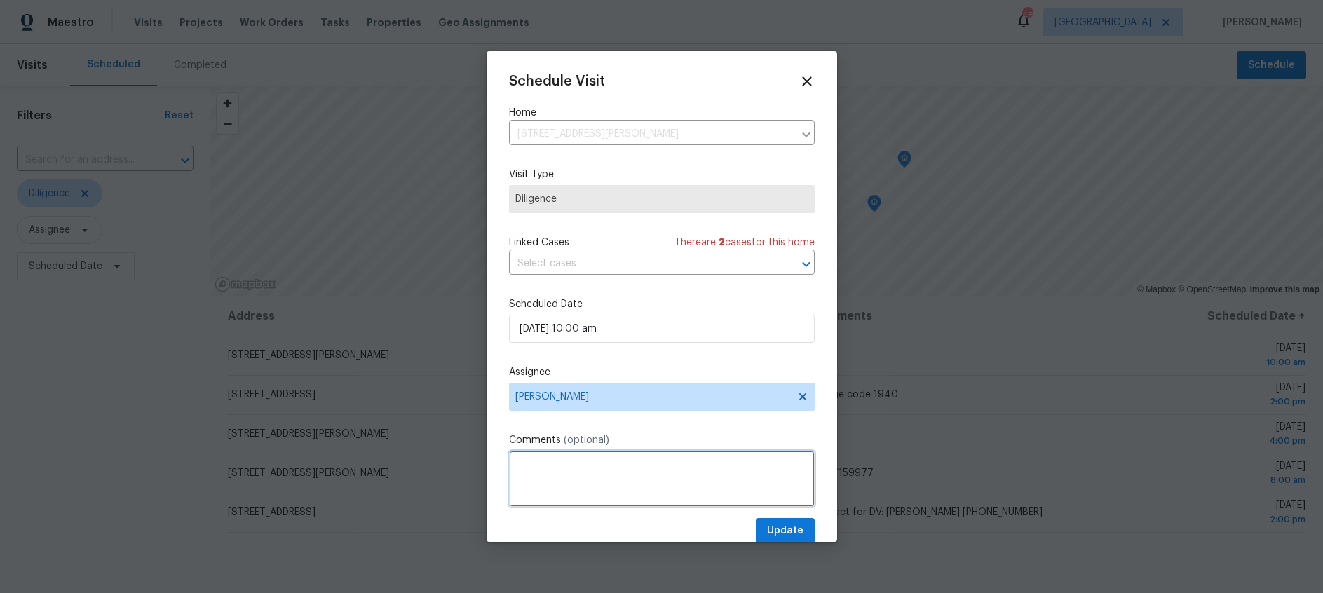
click at [577, 466] on textarea at bounding box center [662, 479] width 306 height 56
click at [643, 466] on textarea "Agent Contact- Samson" at bounding box center [662, 479] width 306 height 56
paste textarea "432.631.1218"
type textarea "Agent Contact- Samson- 432.631.1218"
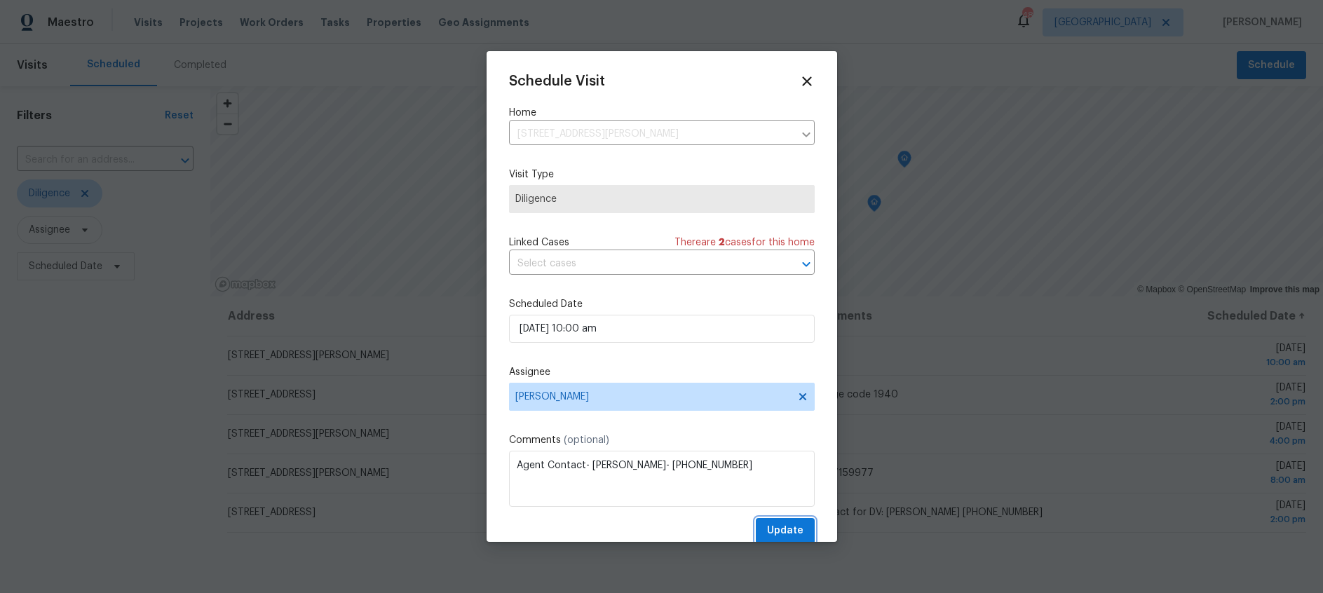
click at [777, 528] on span "Update" at bounding box center [785, 531] width 36 height 18
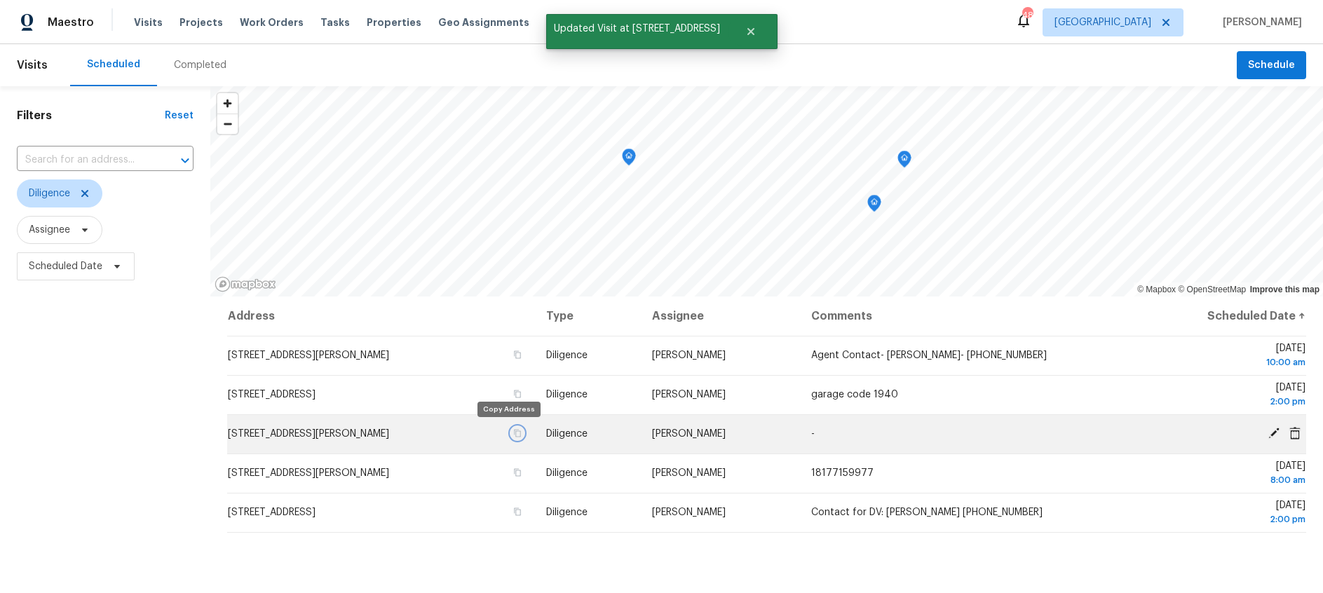
click at [513, 435] on icon "button" at bounding box center [517, 433] width 8 height 8
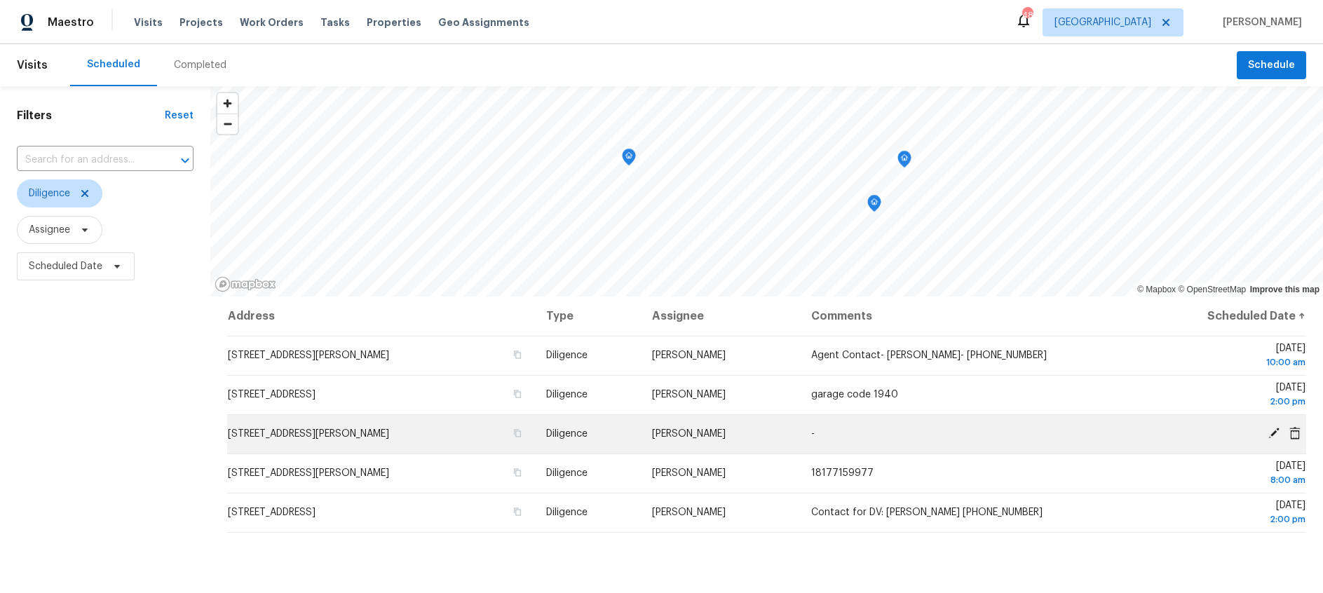
click at [1270, 430] on icon at bounding box center [1273, 433] width 13 height 13
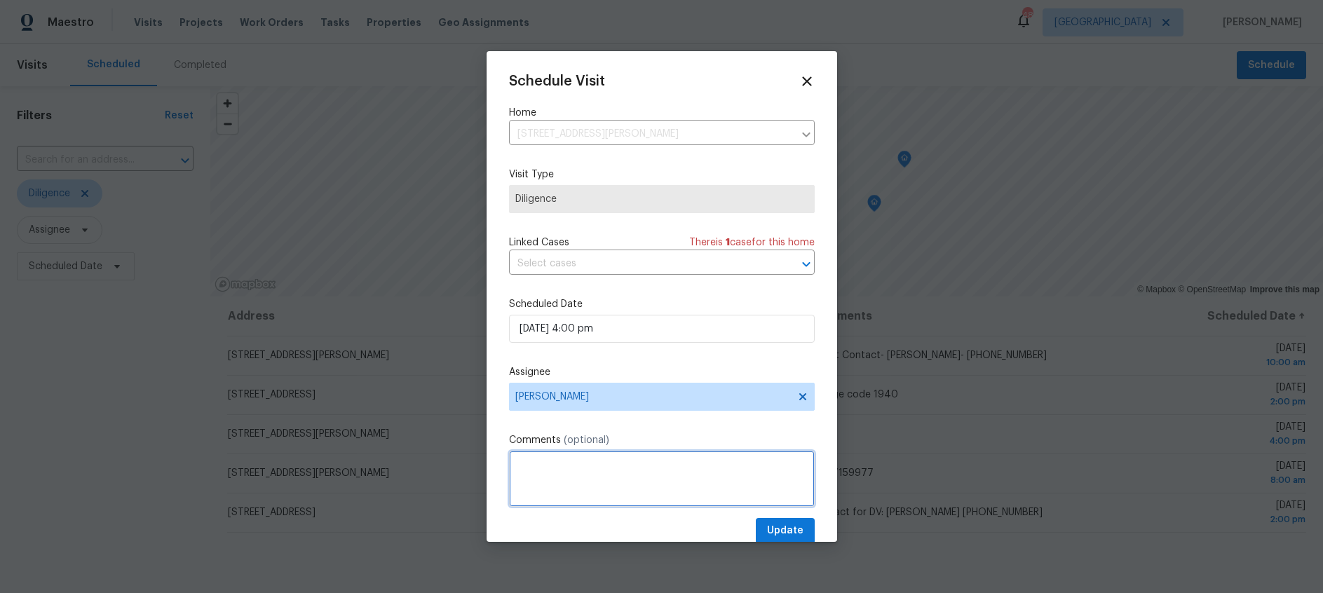
click at [571, 468] on textarea at bounding box center [662, 479] width 306 height 56
paste textarea "214‑897‑5300"
type textarea "Agent Contact- Rachael- 214‑897‑5300"
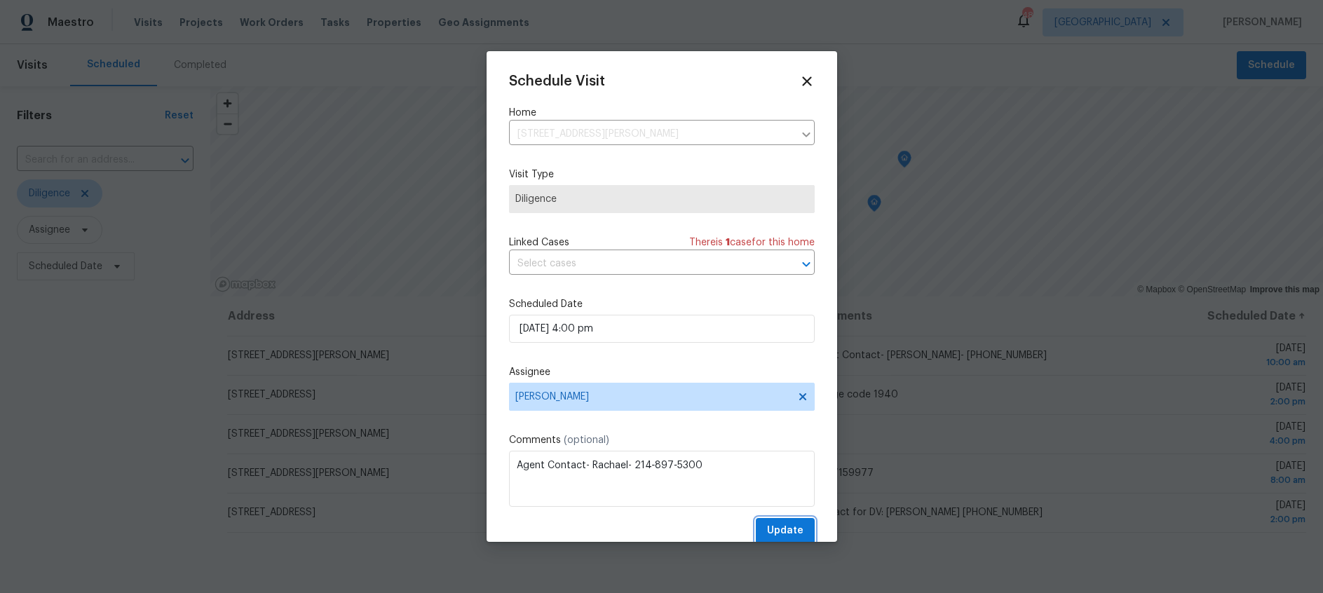
click at [795, 521] on button "Update" at bounding box center [785, 531] width 59 height 26
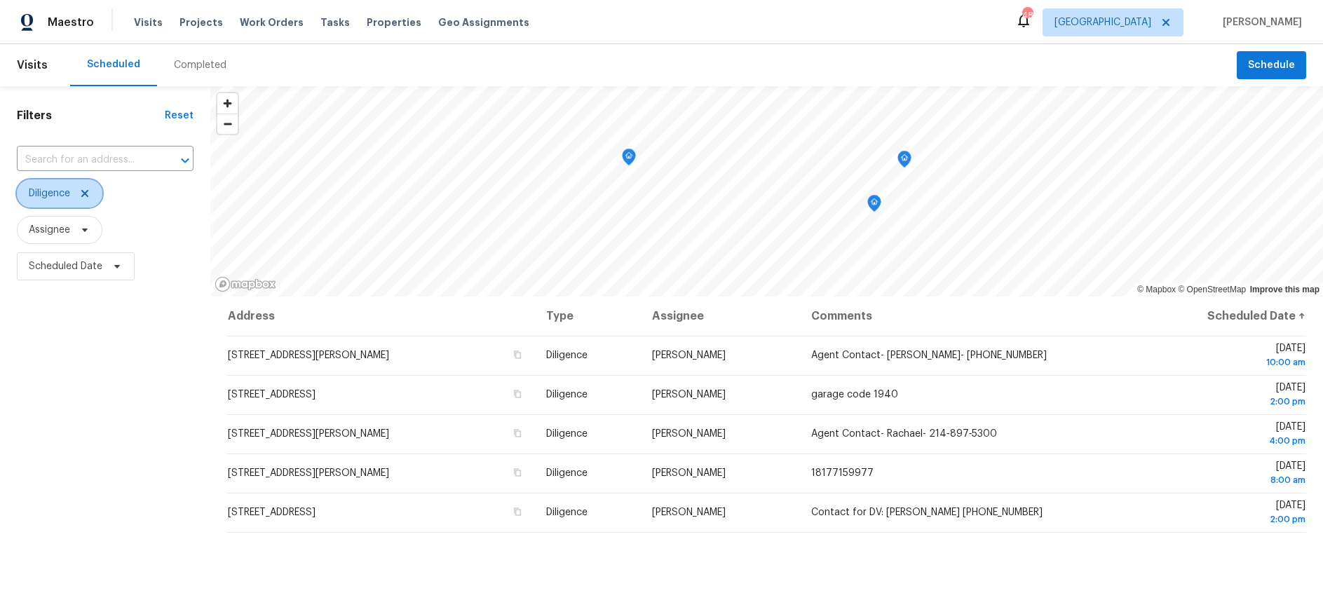
click at [86, 191] on icon at bounding box center [84, 193] width 11 height 11
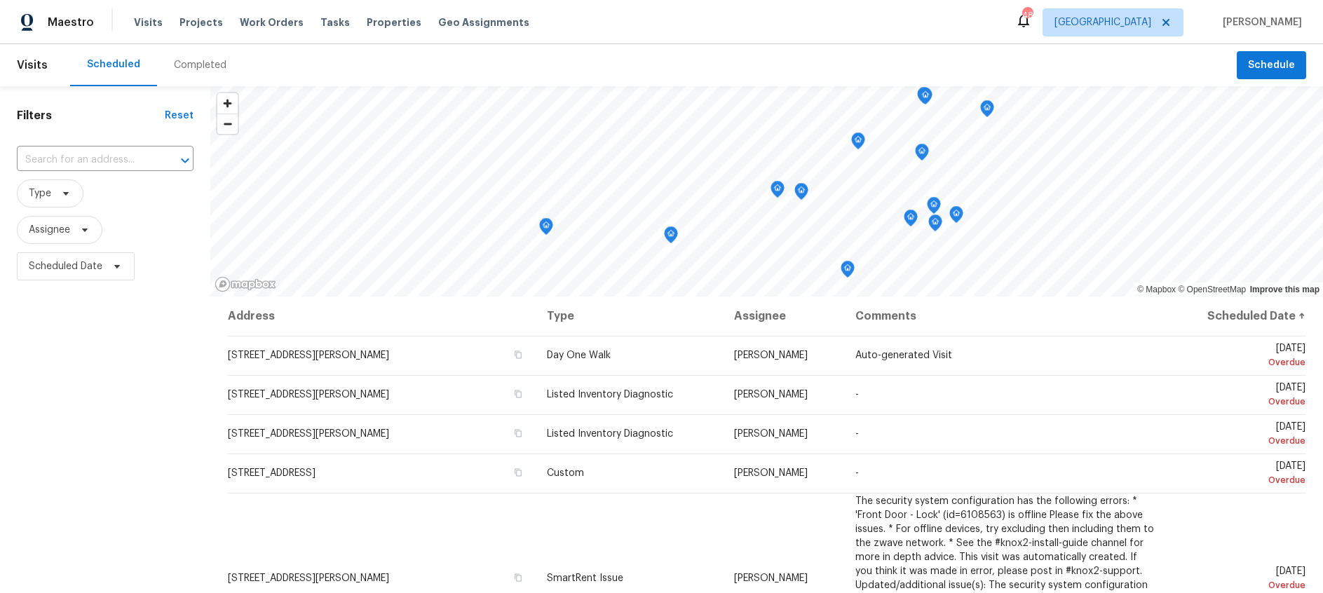
click at [189, 63] on div "Completed" at bounding box center [200, 65] width 53 height 14
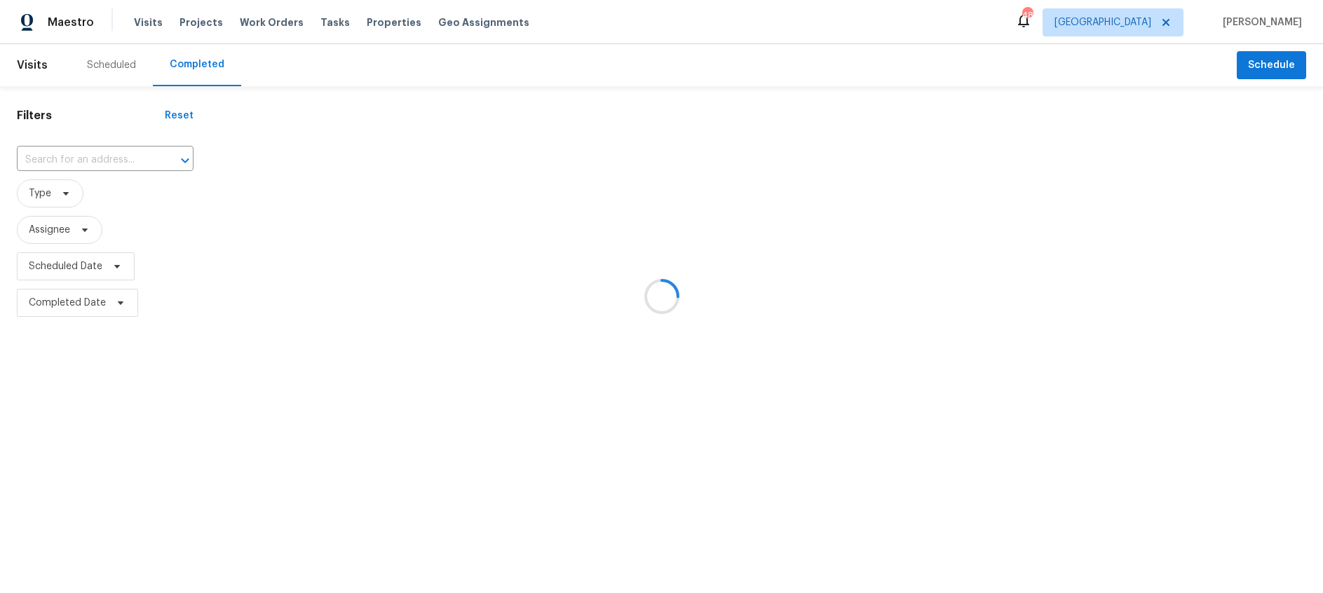
click at [69, 193] on div at bounding box center [661, 296] width 1323 height 593
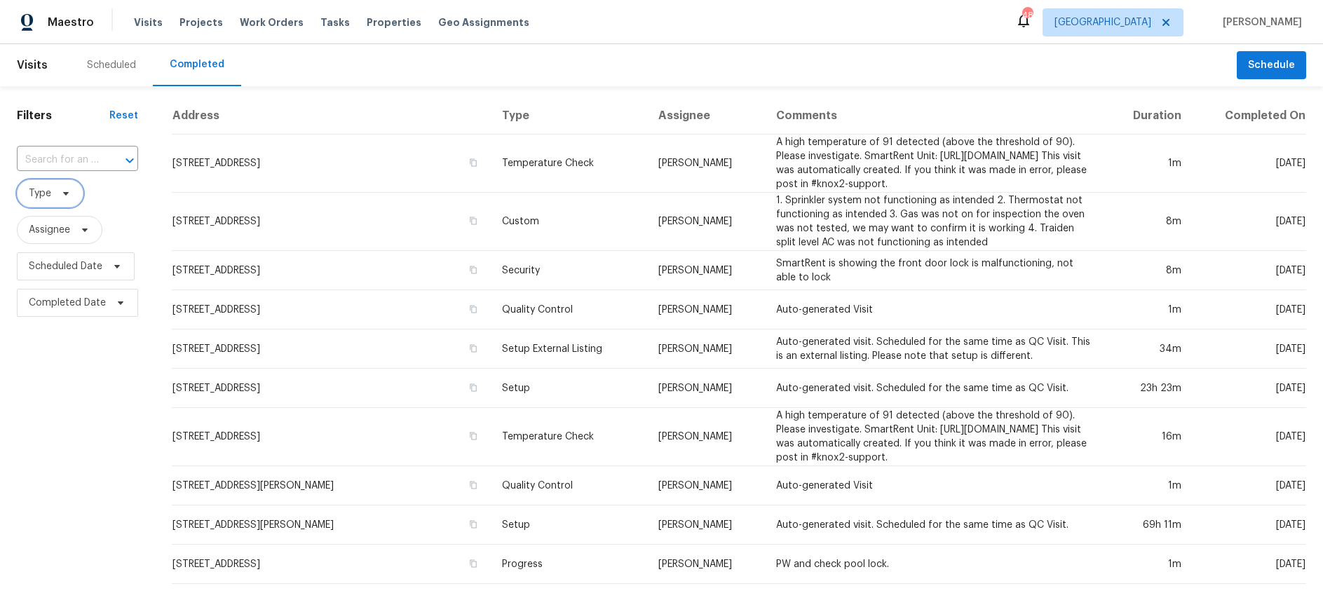
click at [67, 193] on icon at bounding box center [66, 194] width 6 height 4
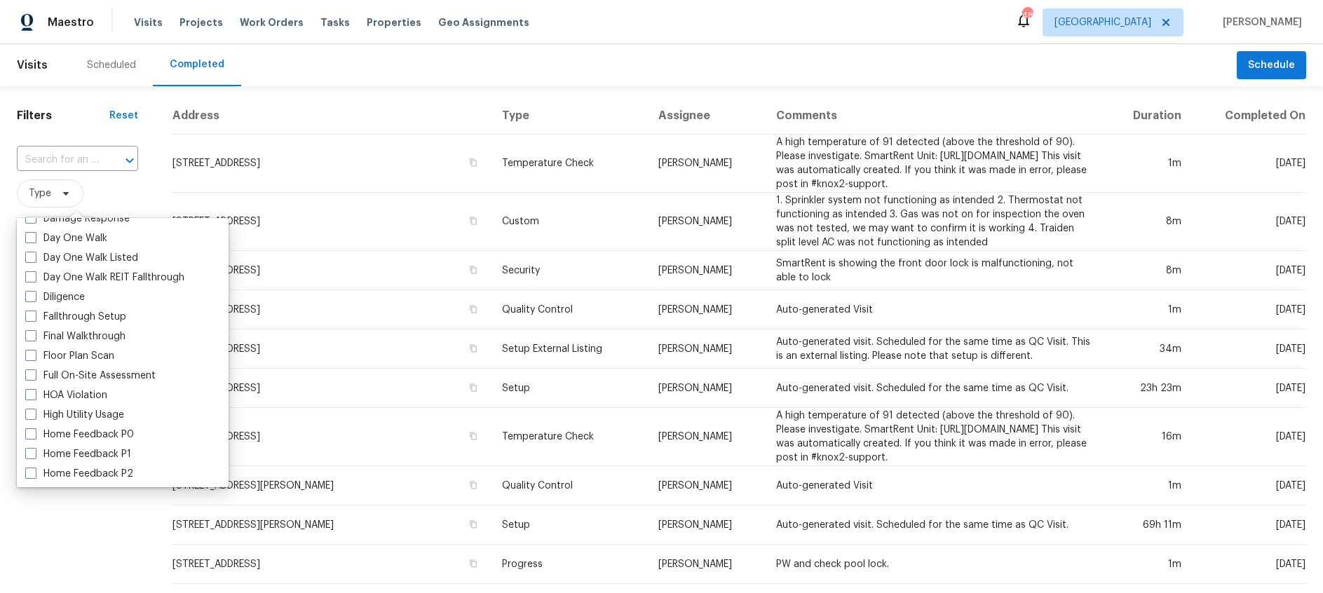
scroll to position [289, 0]
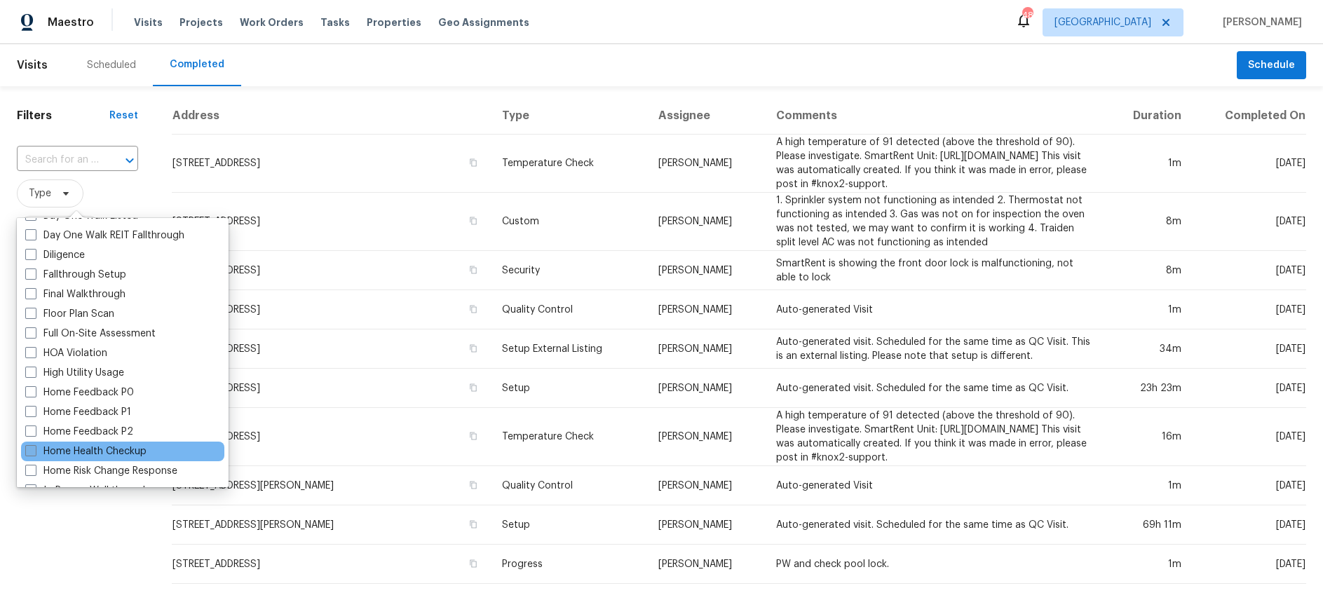
click at [31, 449] on span at bounding box center [30, 450] width 11 height 11
click at [31, 449] on input "Home Health Checkup" at bounding box center [29, 448] width 9 height 9
checkbox input "true"
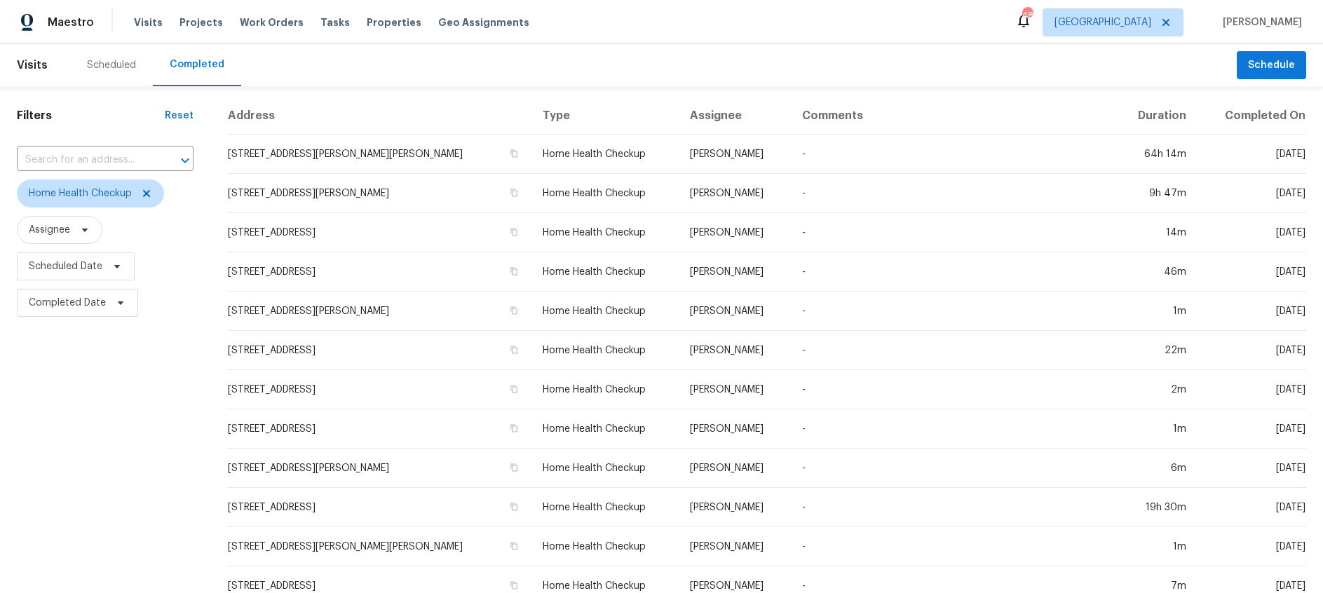
click at [46, 458] on div "Filters Reset ​ Home Health Checkup Assignee Scheduled Date Completed Date" at bounding box center [105, 521] width 210 height 870
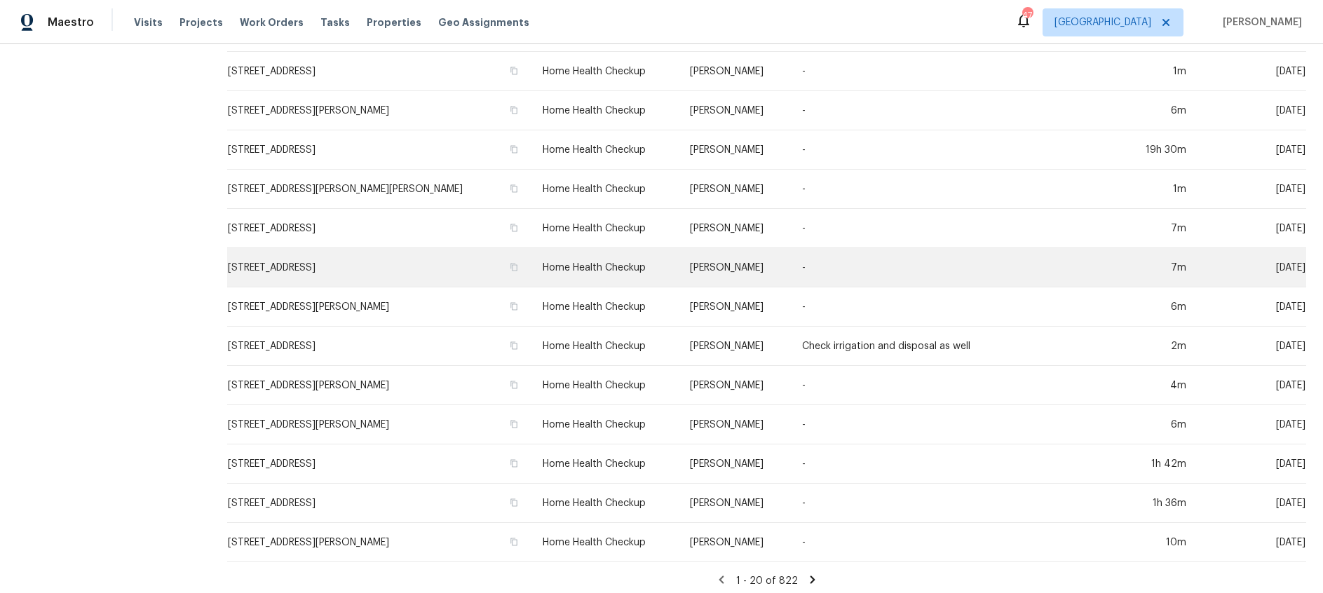
scroll to position [364, 0]
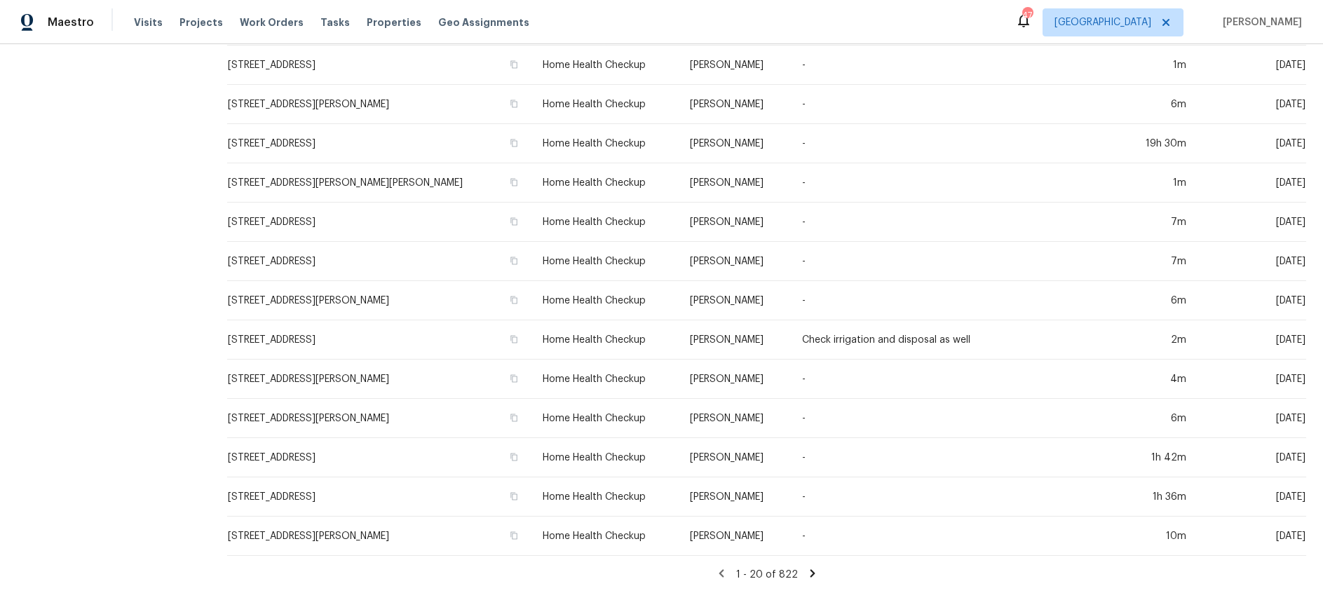
click at [807, 573] on icon at bounding box center [812, 573] width 13 height 13
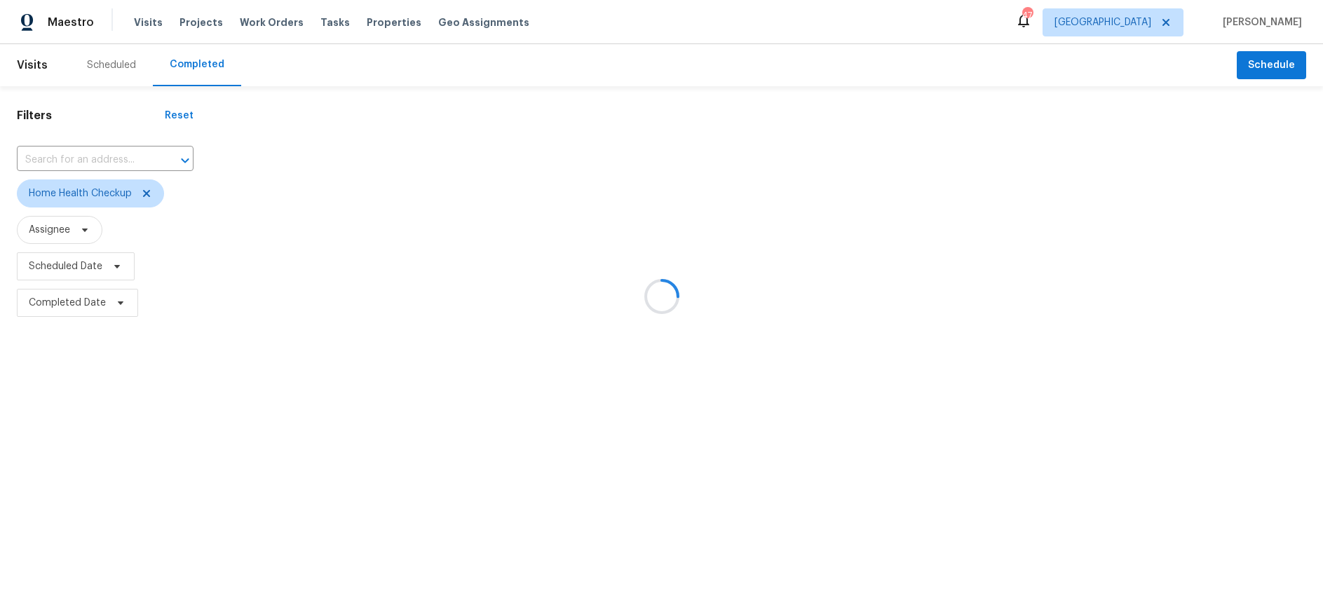
scroll to position [0, 0]
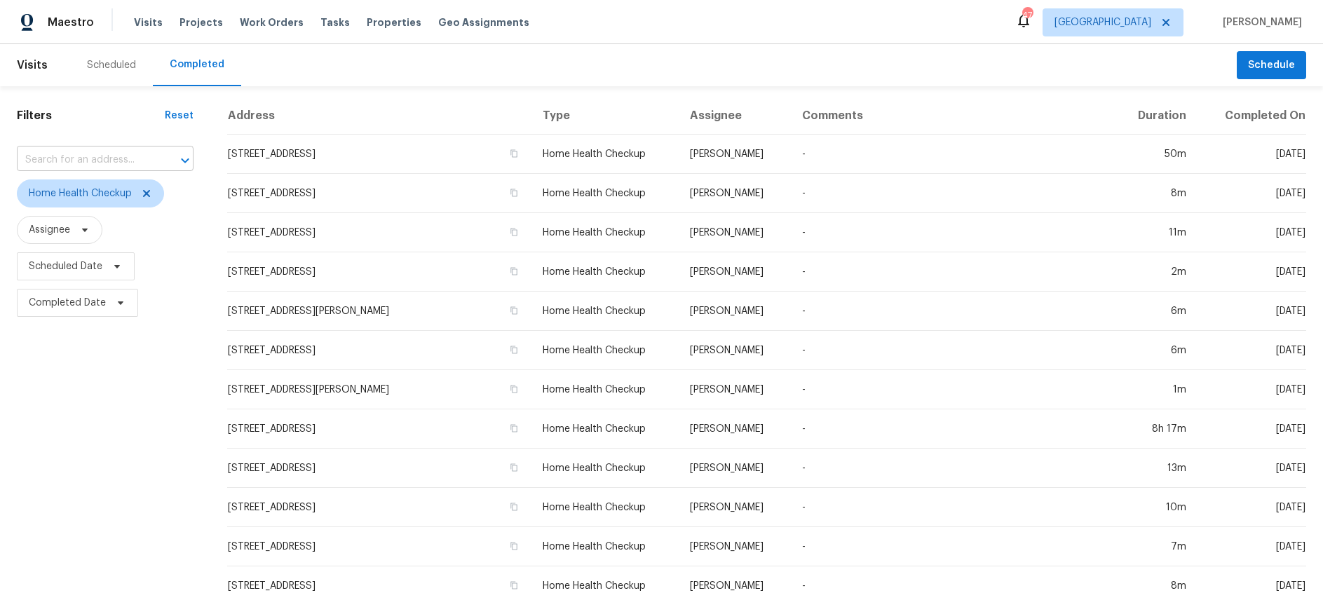
click at [102, 156] on input "text" at bounding box center [85, 160] width 137 height 22
type input "3855"
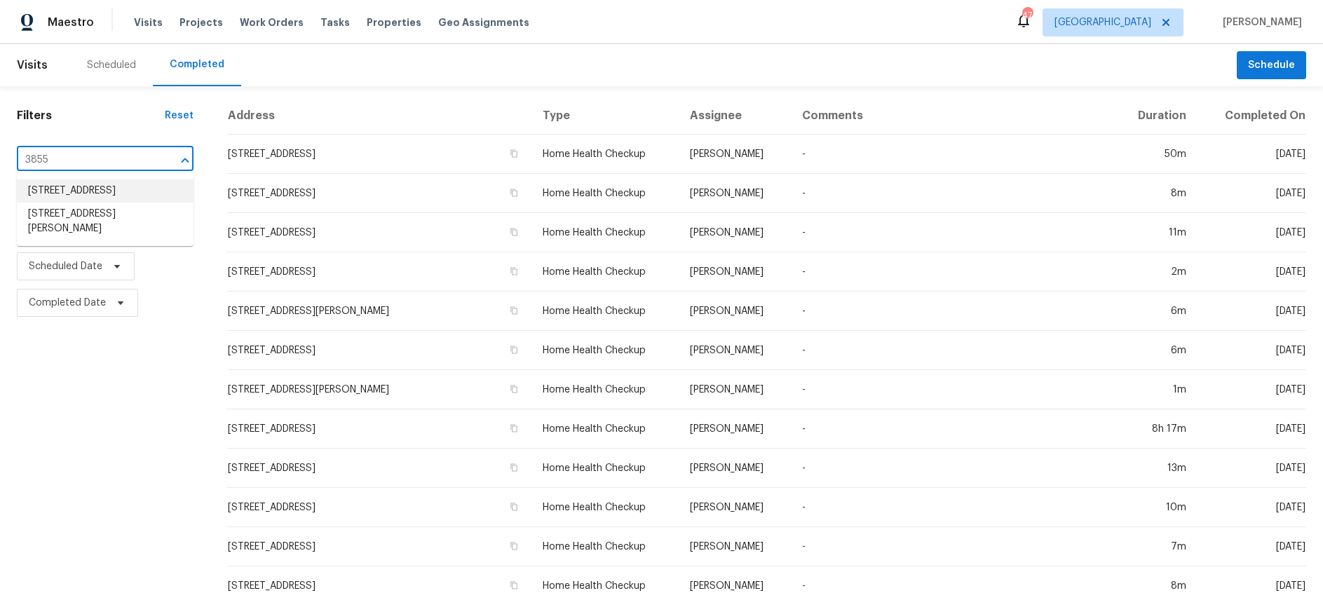
click at [95, 193] on li "3855 Crest Cove Cir, Dallas, TX 75244" at bounding box center [105, 190] width 177 height 23
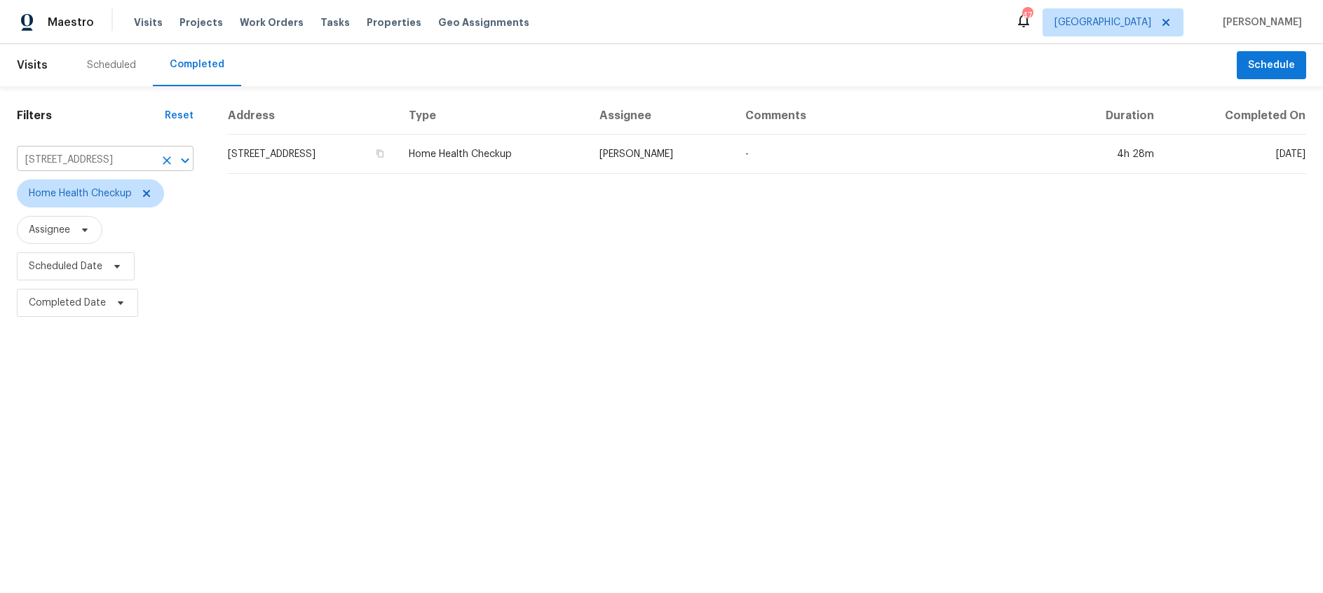
click at [167, 161] on icon "Clear" at bounding box center [167, 160] width 8 height 8
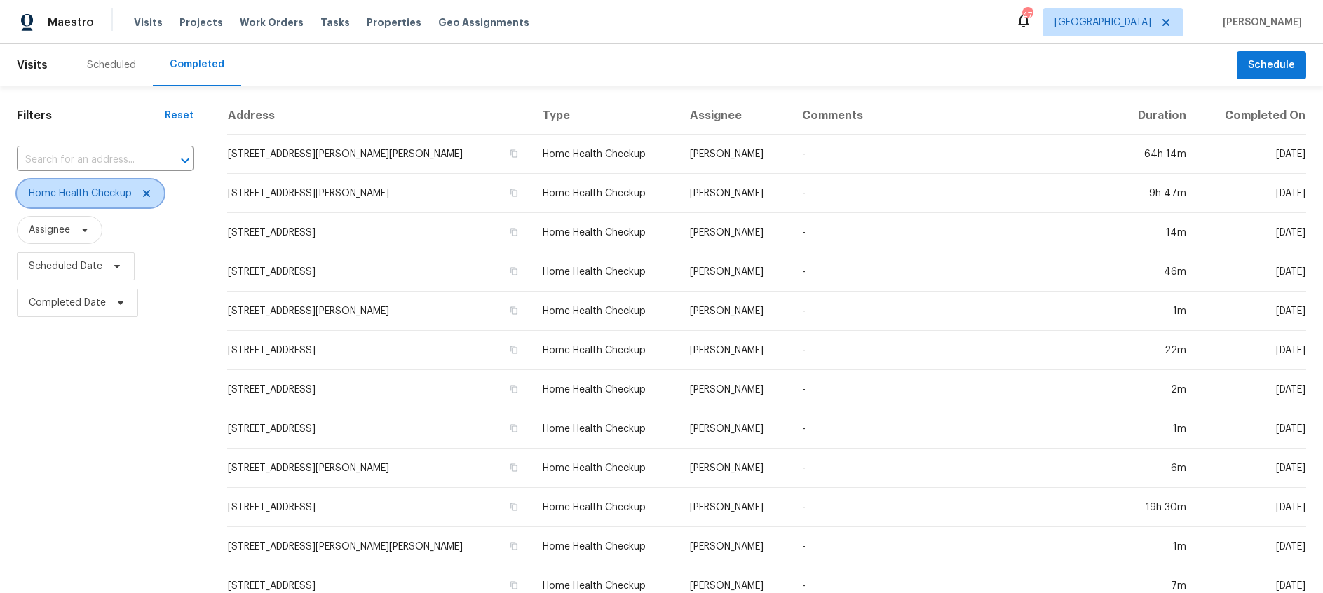
click at [140, 194] on span at bounding box center [144, 193] width 15 height 11
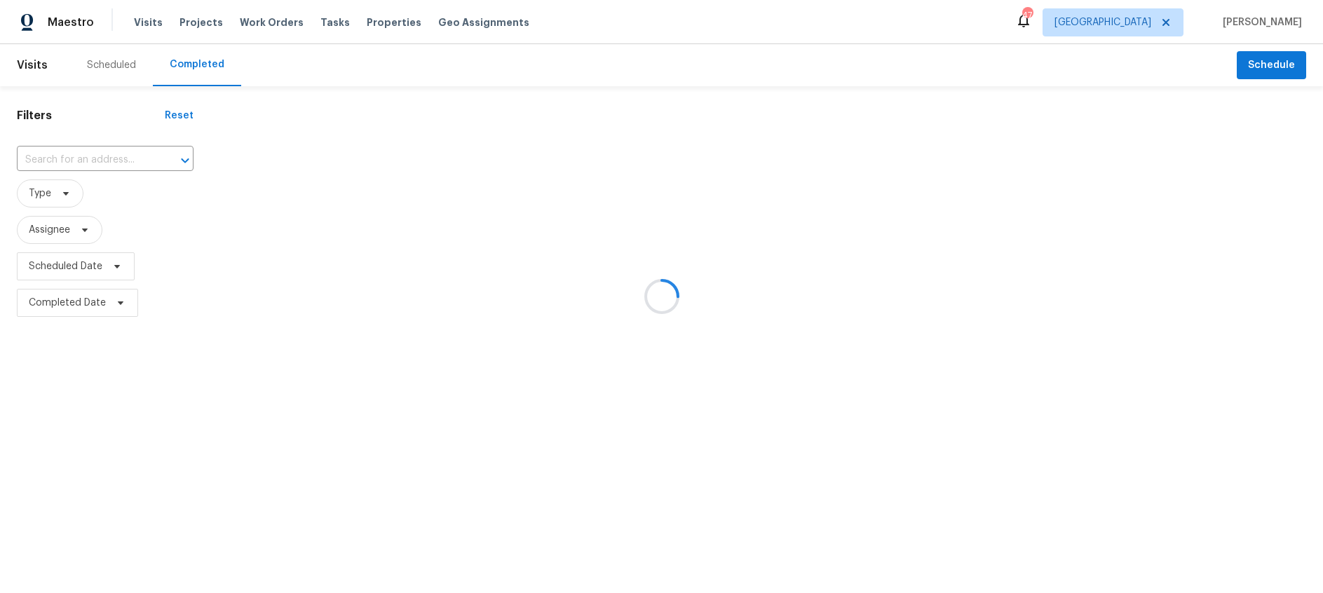
click at [97, 58] on div at bounding box center [661, 296] width 1323 height 593
click at [107, 65] on div at bounding box center [661, 296] width 1323 height 593
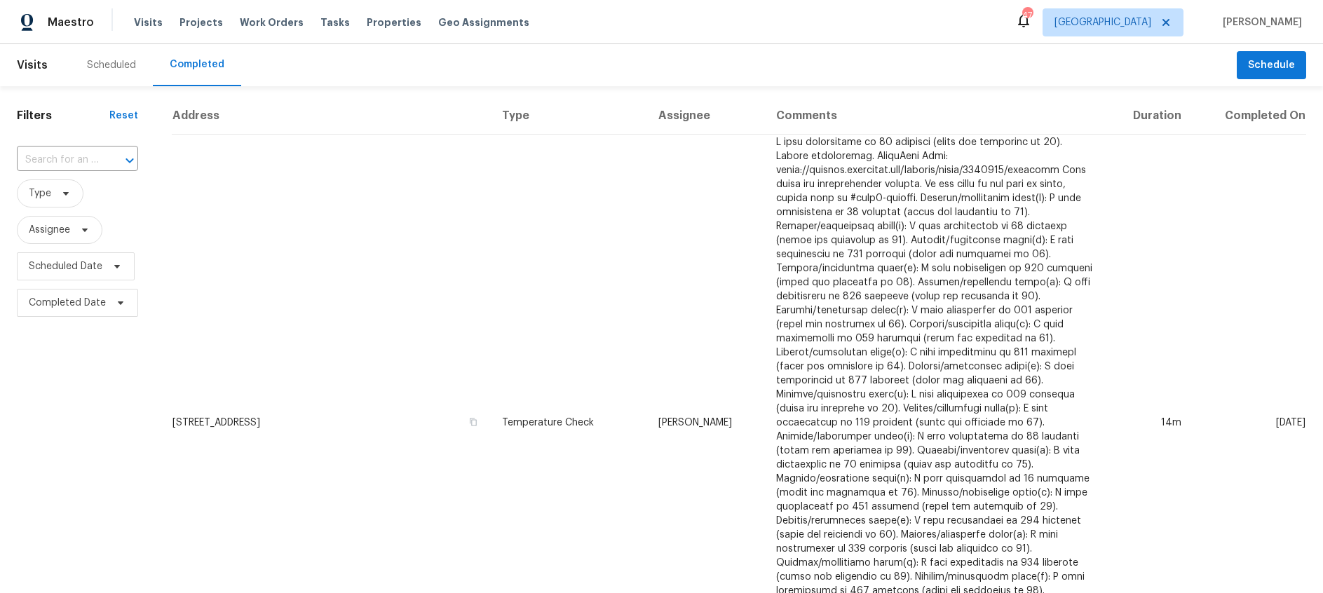
click at [107, 65] on div "Scheduled" at bounding box center [111, 65] width 49 height 14
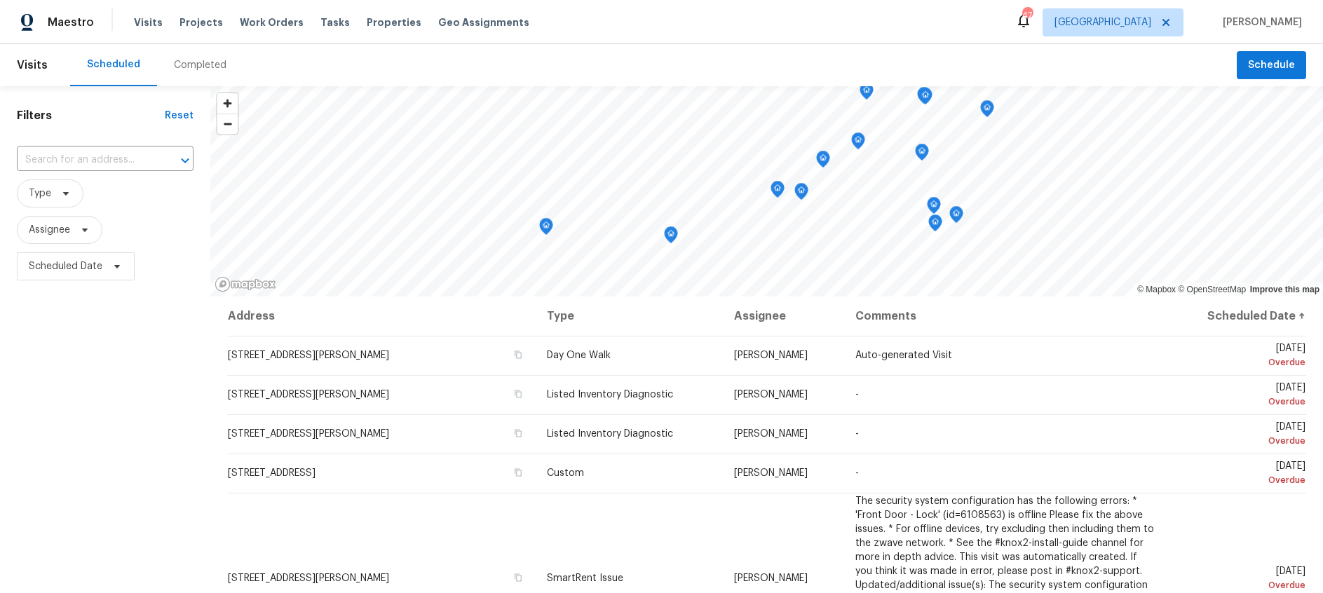
click at [116, 58] on div "Scheduled" at bounding box center [113, 64] width 53 height 14
click at [64, 161] on input "text" at bounding box center [85, 160] width 137 height 22
type input "3855"
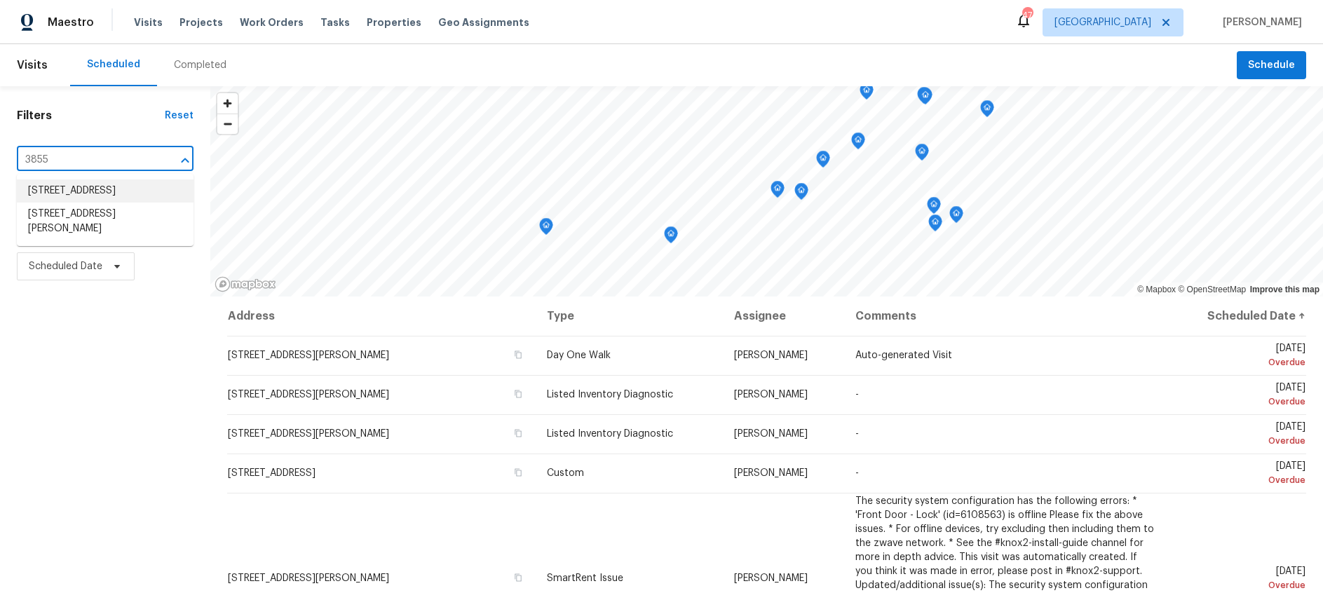
click at [76, 200] on li "3855 Crest Cove Cir, Dallas, TX 75244" at bounding box center [105, 190] width 177 height 23
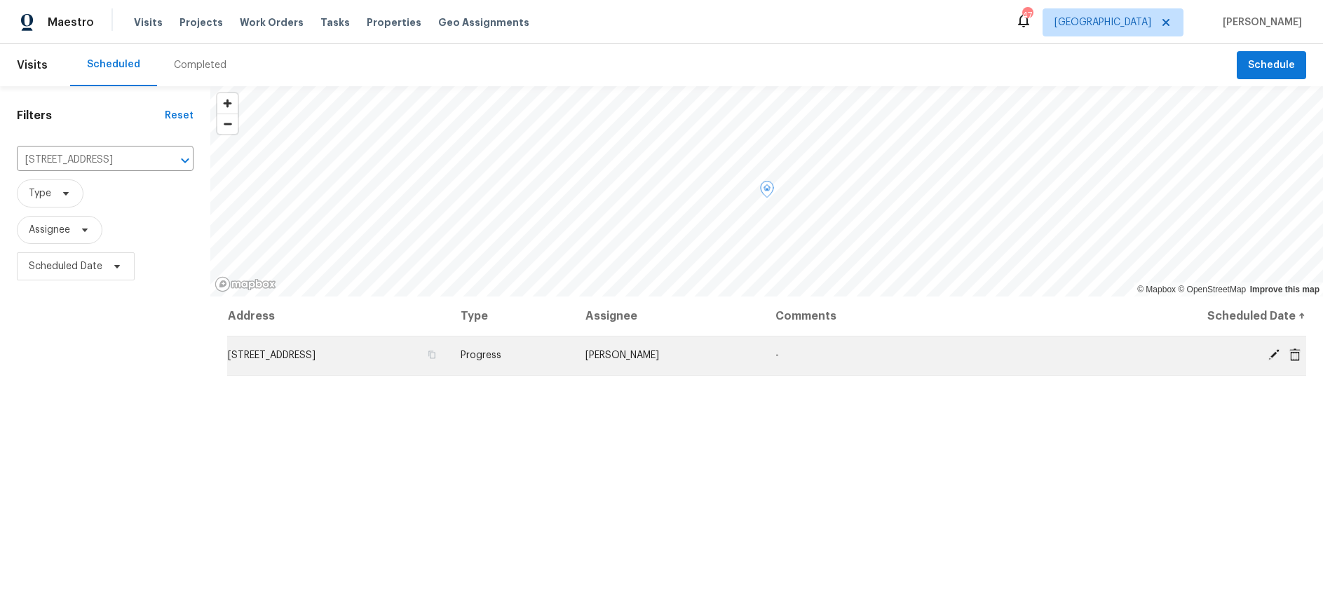
click at [315, 354] on span "[STREET_ADDRESS]" at bounding box center [272, 355] width 88 height 10
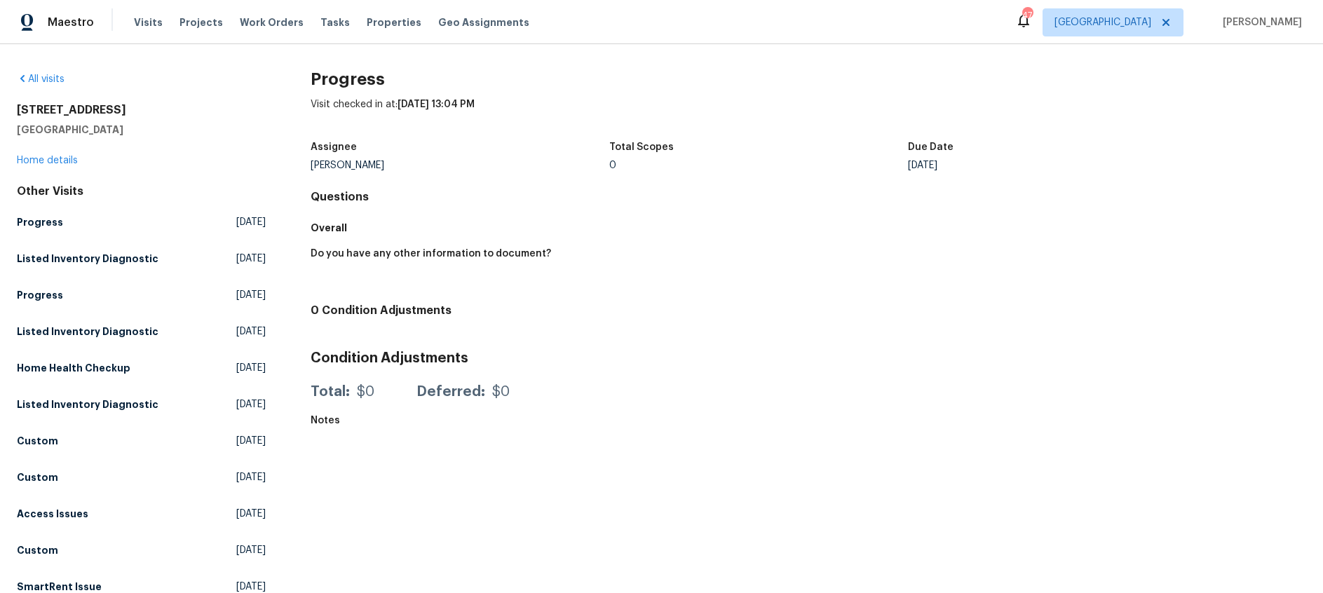
click at [32, 153] on div "3855 Crest Cove Cir Dallas, TX 75244 Home details" at bounding box center [141, 135] width 249 height 64
click at [38, 162] on link "Home details" at bounding box center [47, 161] width 61 height 10
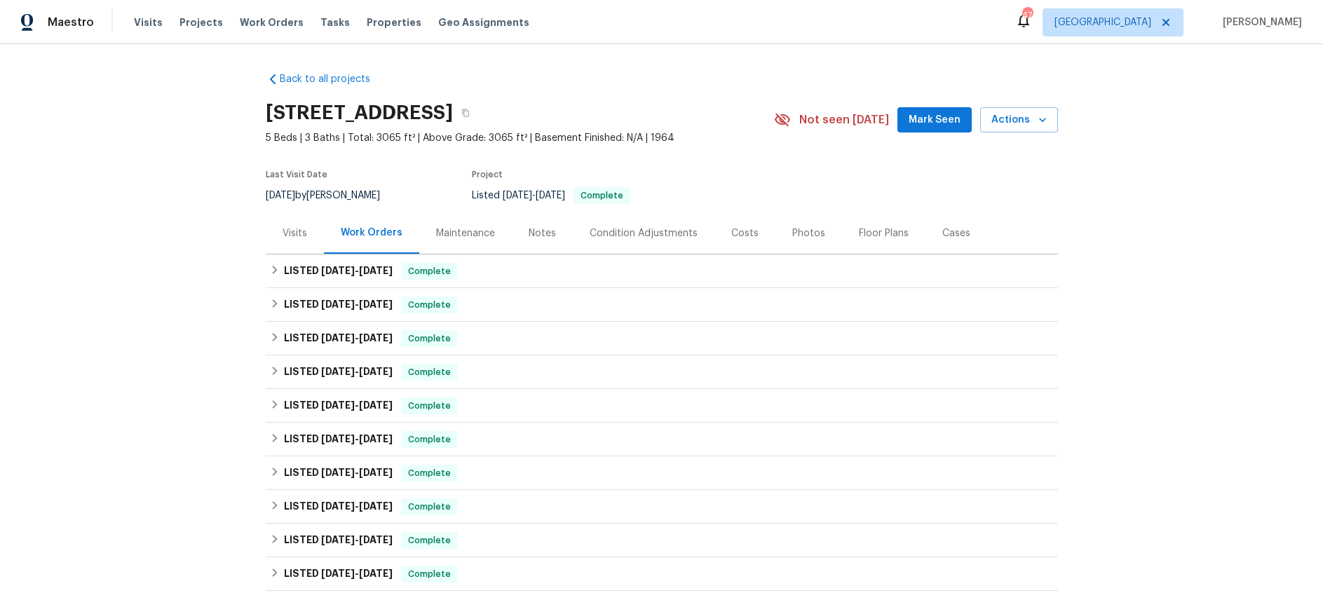
click at [295, 233] on div "Visits" at bounding box center [294, 233] width 25 height 14
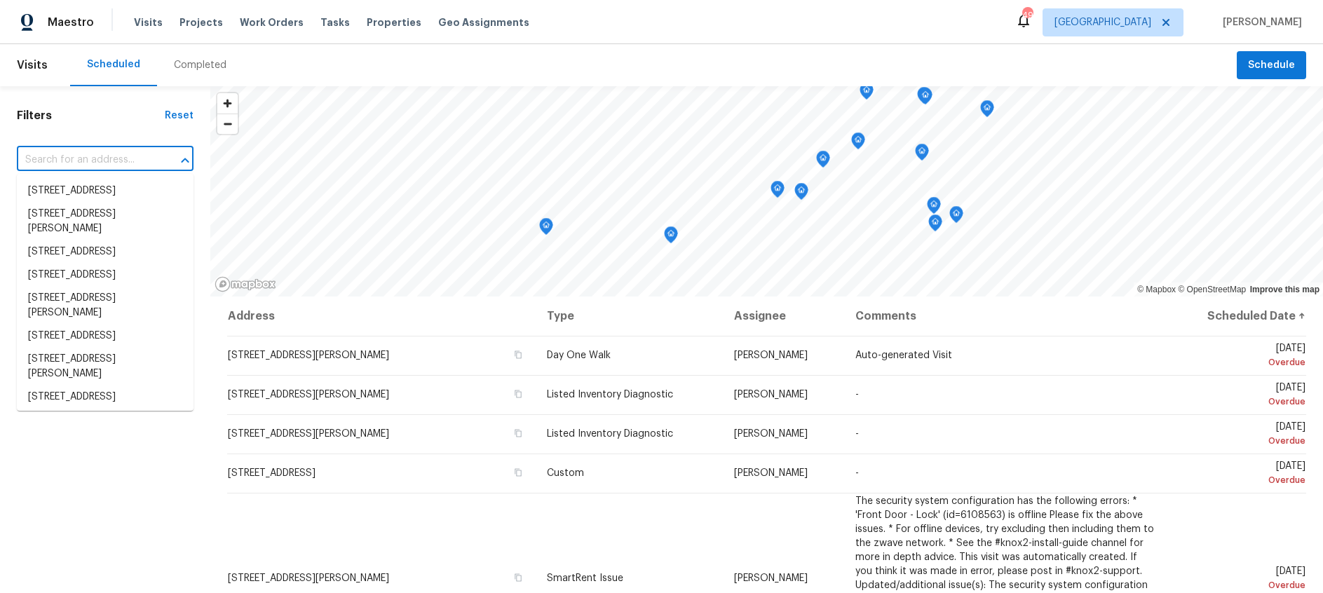
click at [77, 162] on input "text" at bounding box center [85, 160] width 137 height 22
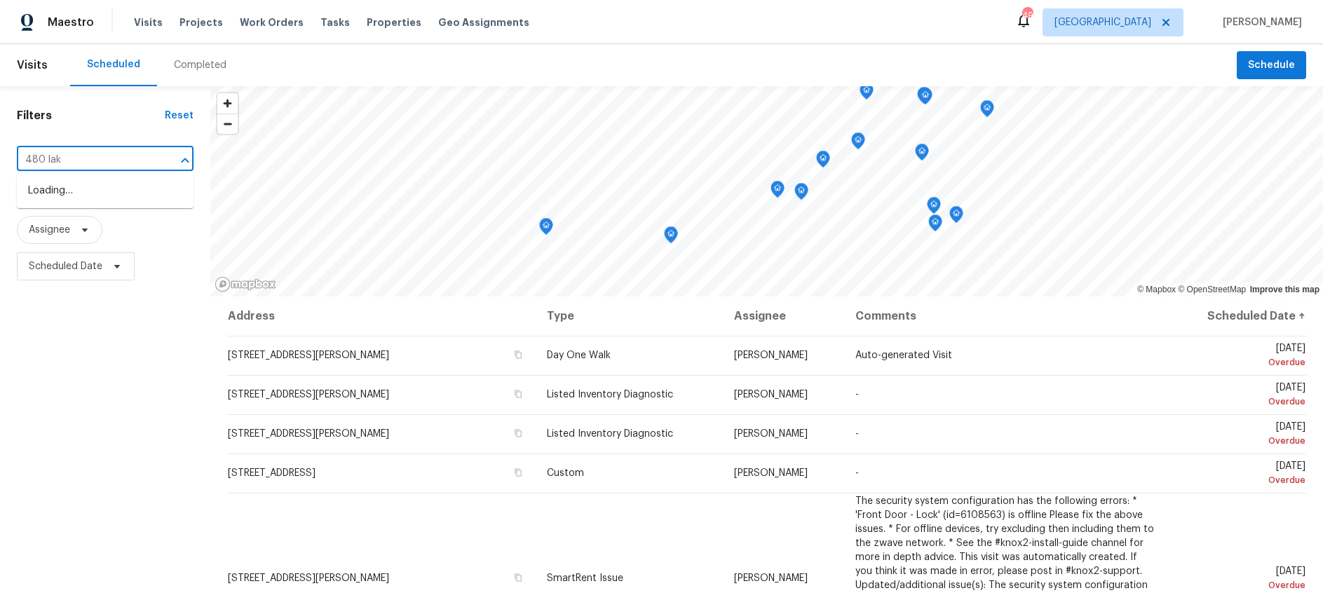
type input "480 lake"
click at [74, 189] on li "[STREET_ADDRESS]" at bounding box center [105, 190] width 177 height 23
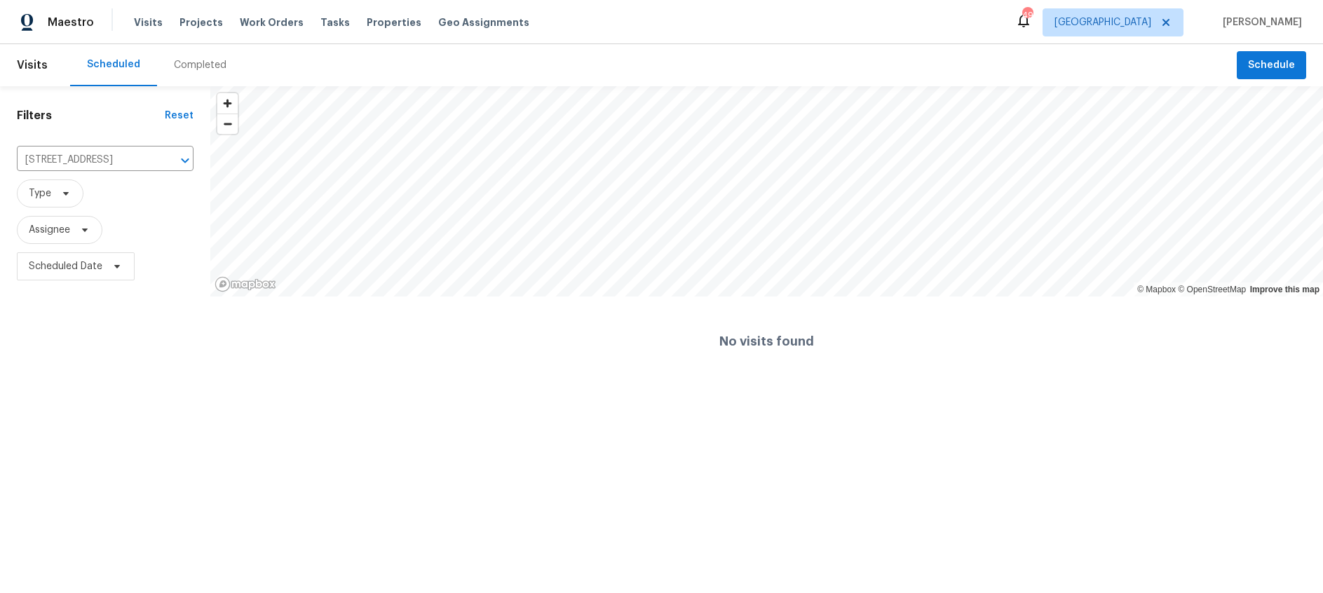
click at [189, 64] on div "Completed" at bounding box center [200, 65] width 53 height 14
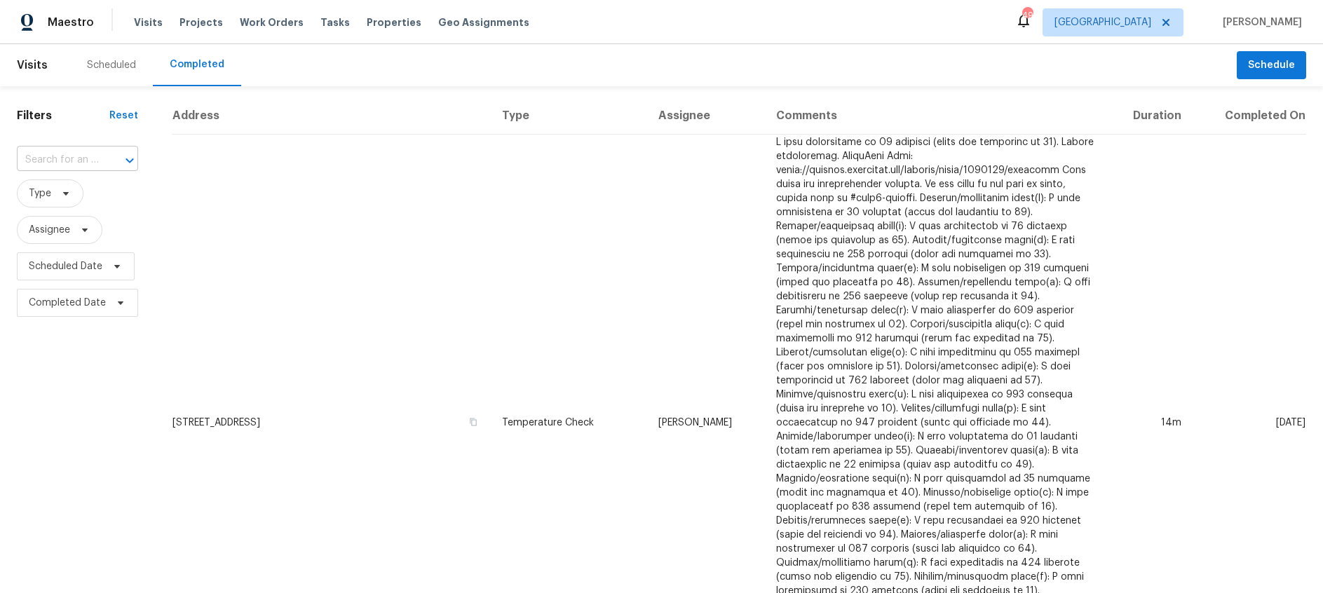
click at [70, 157] on input "text" at bounding box center [58, 160] width 82 height 22
type input "480 lake"
click at [67, 197] on li "480 Lake Erie Dr, Princeton, TX 75407" at bounding box center [76, 190] width 119 height 23
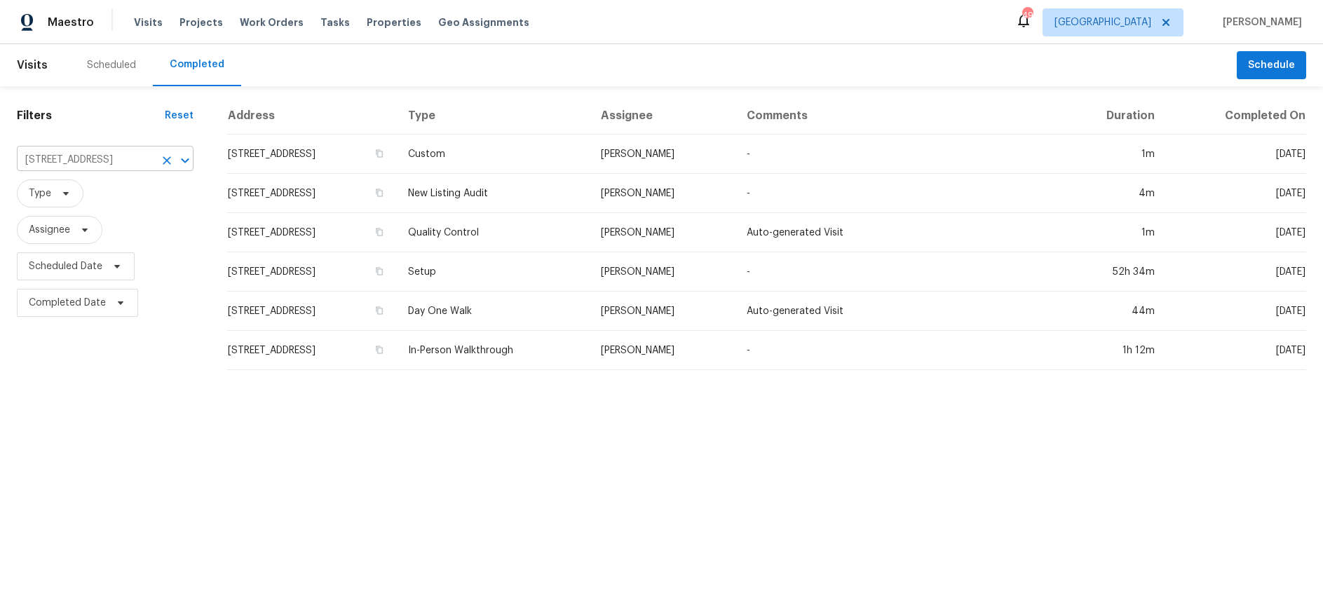
click at [165, 157] on icon "Clear" at bounding box center [167, 160] width 14 height 14
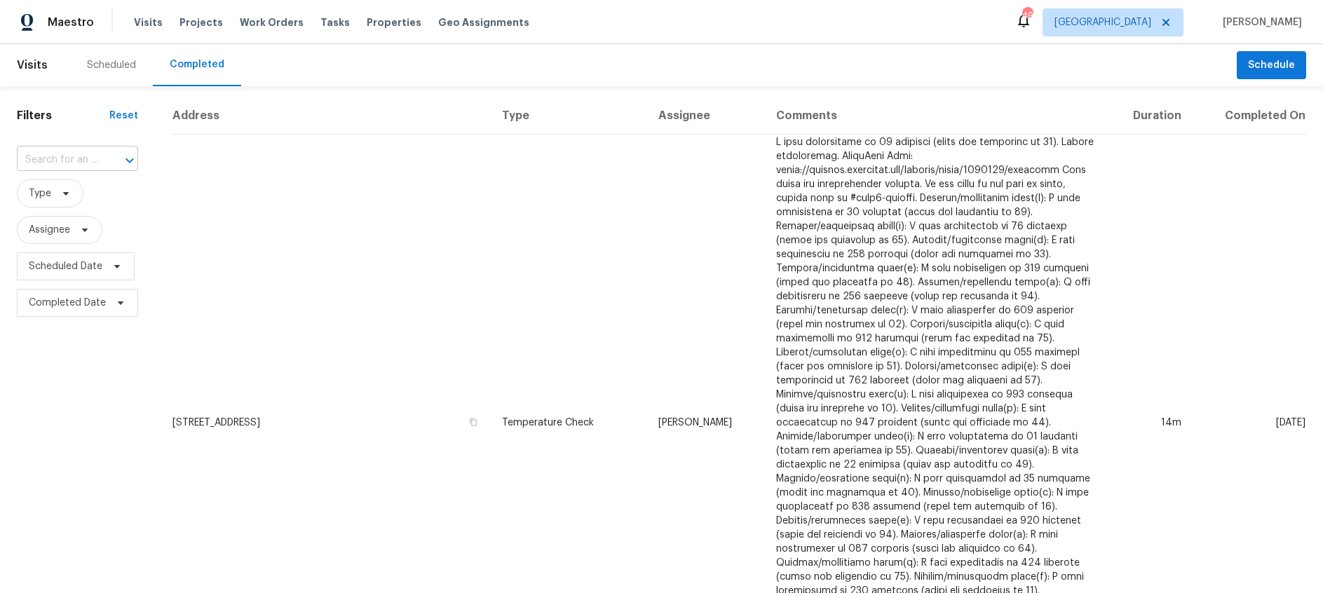
click at [71, 159] on input "text" at bounding box center [58, 160] width 82 height 22
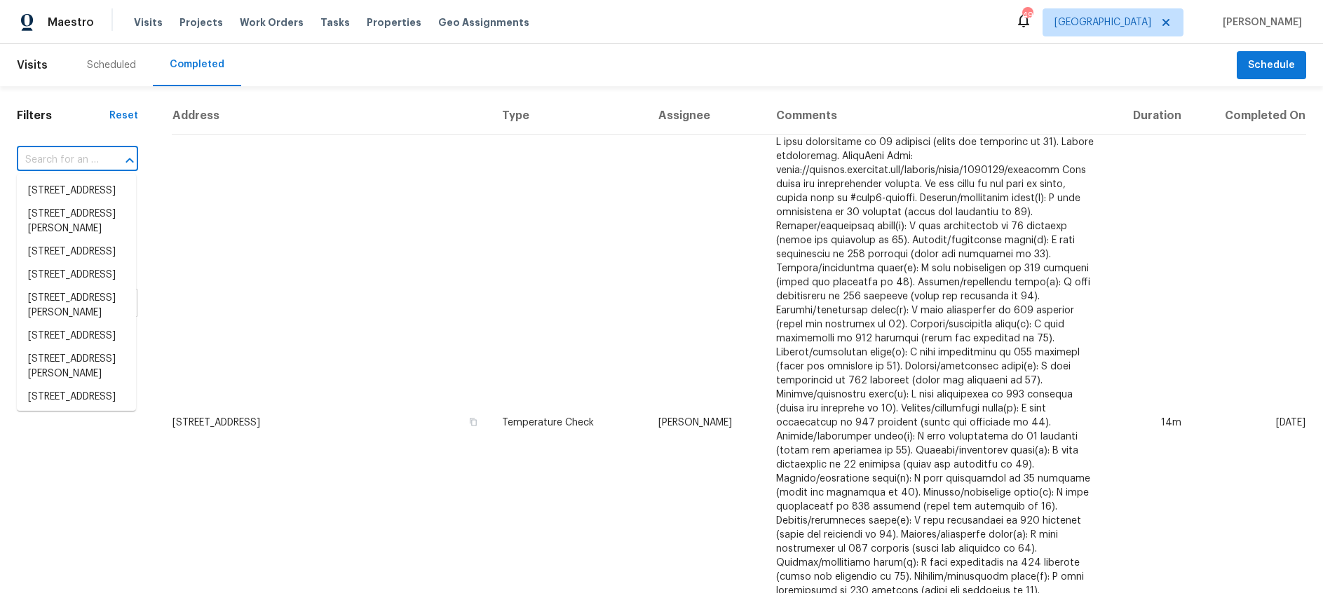
paste input "2949 Open Range Dr Celina, TX 75009"
type input "2949 Open Range Dr Celina, TX 75009"
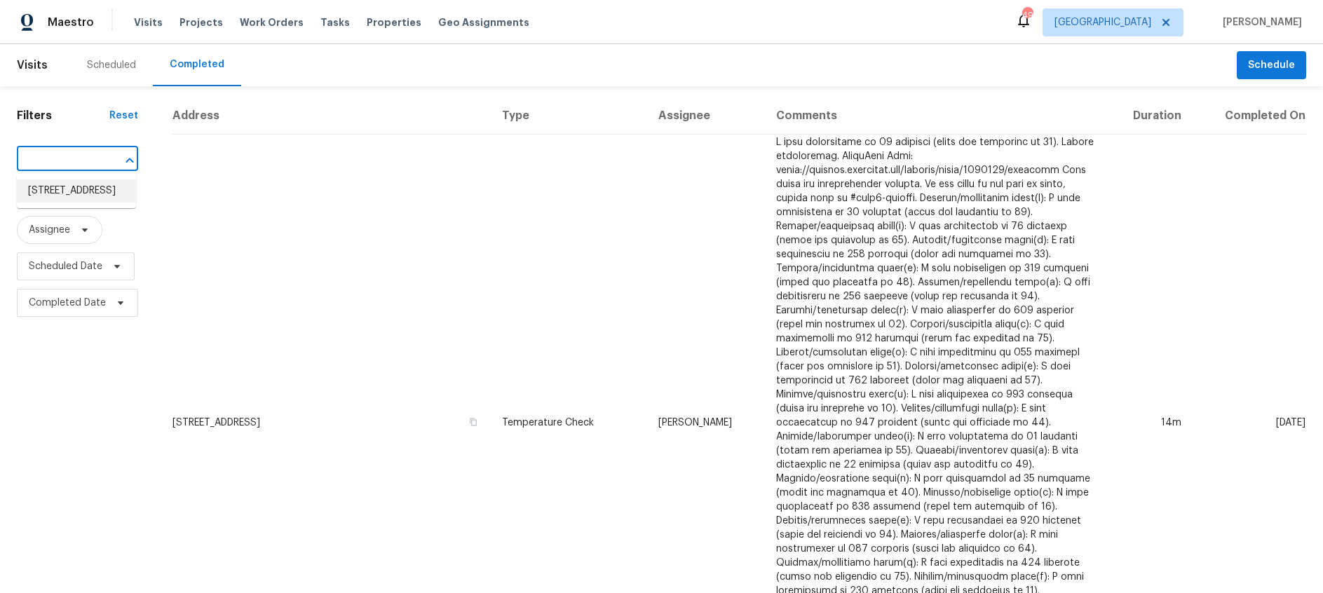
click at [78, 186] on li "2949 Open Range Dr, Celina, TX 75009" at bounding box center [76, 190] width 119 height 23
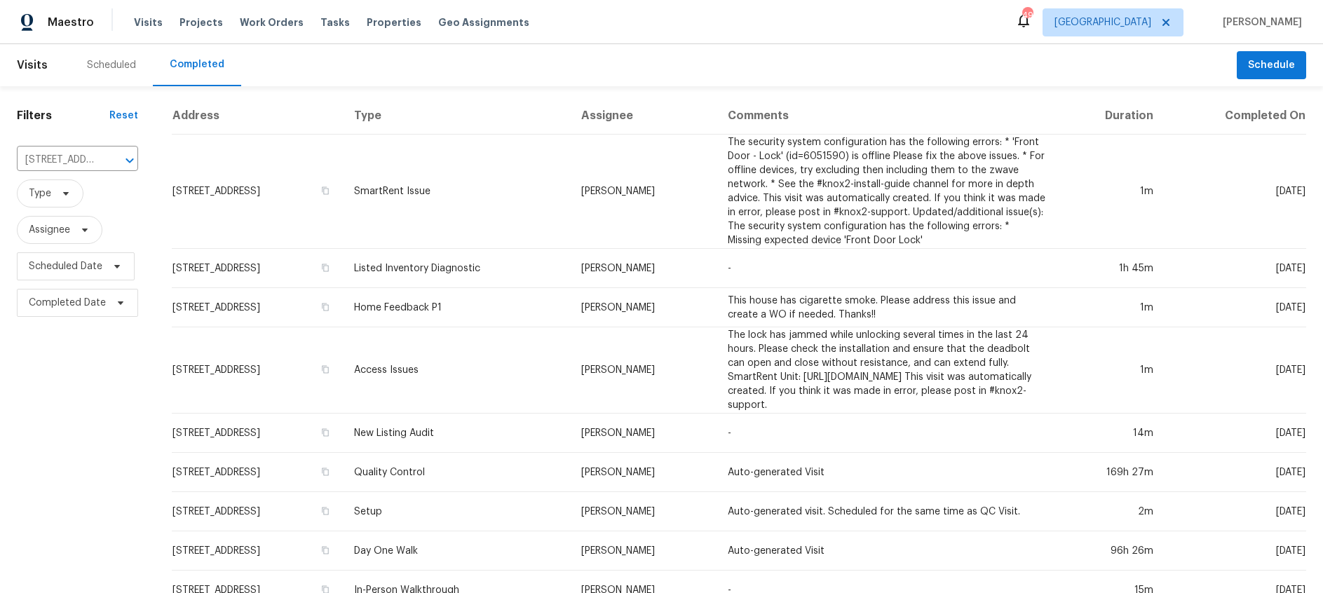
click at [112, 65] on div "Scheduled" at bounding box center [111, 65] width 49 height 14
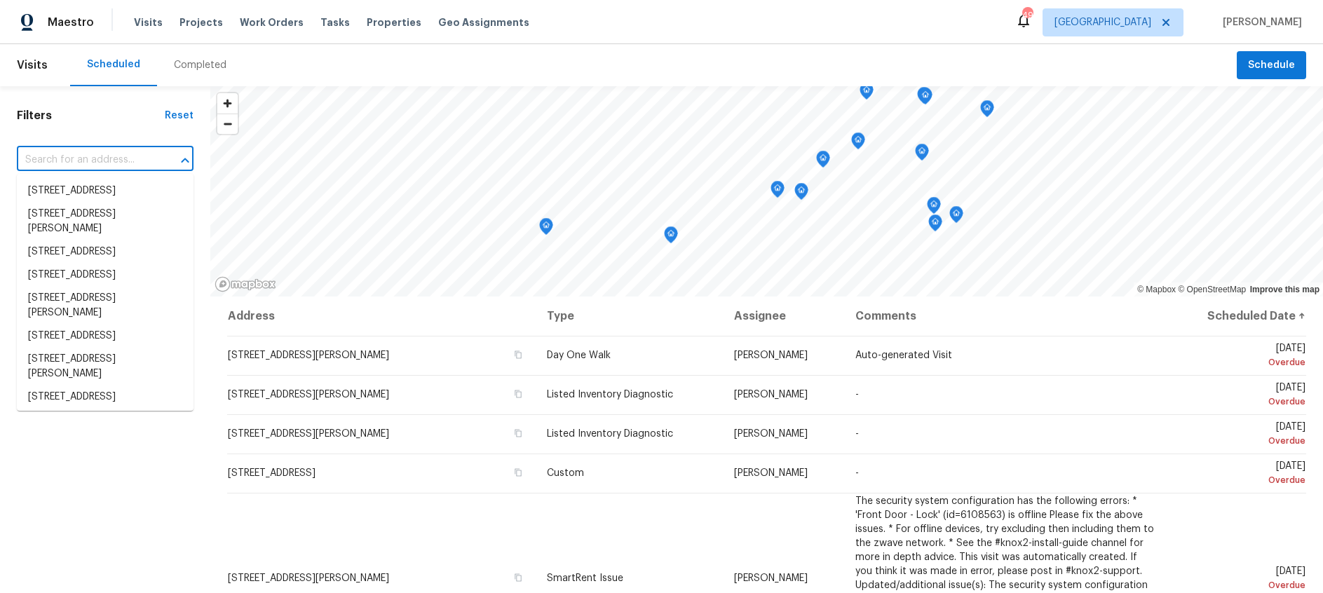
click at [82, 161] on input "text" at bounding box center [85, 160] width 137 height 22
paste input "2949 Open Range Dr Celina, TX 75009"
type input "2949 Open Range Dr Celina, TX 75009"
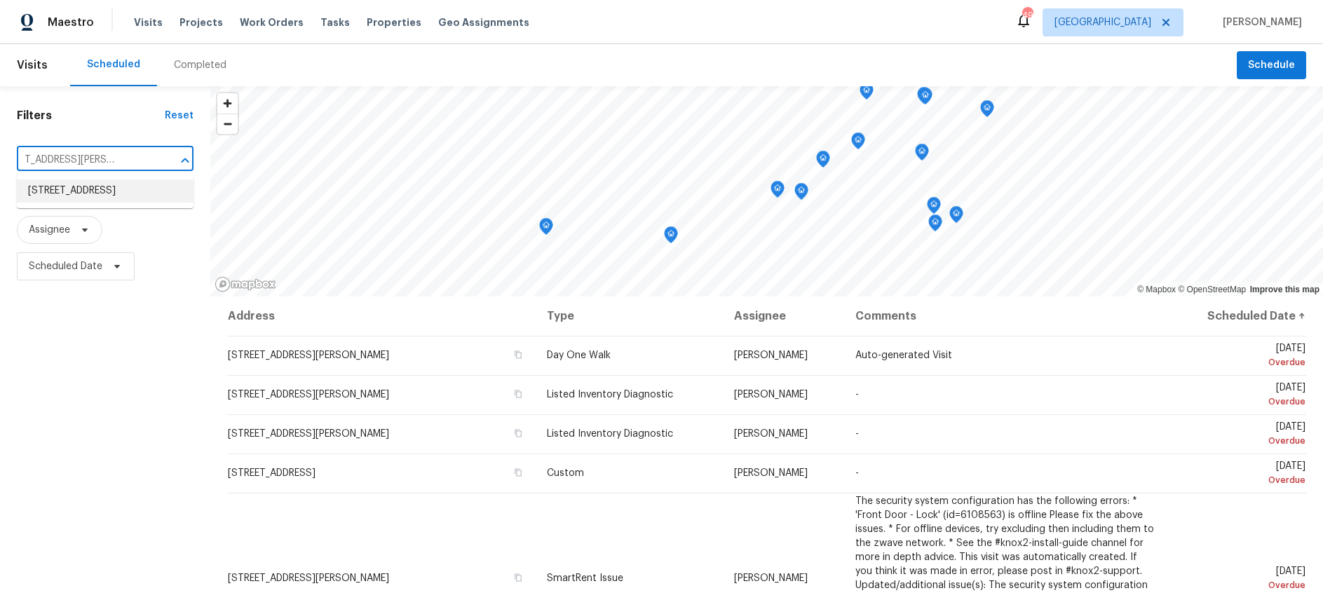
click at [98, 189] on li "2949 Open Range Dr, Celina, TX 75009" at bounding box center [105, 190] width 177 height 23
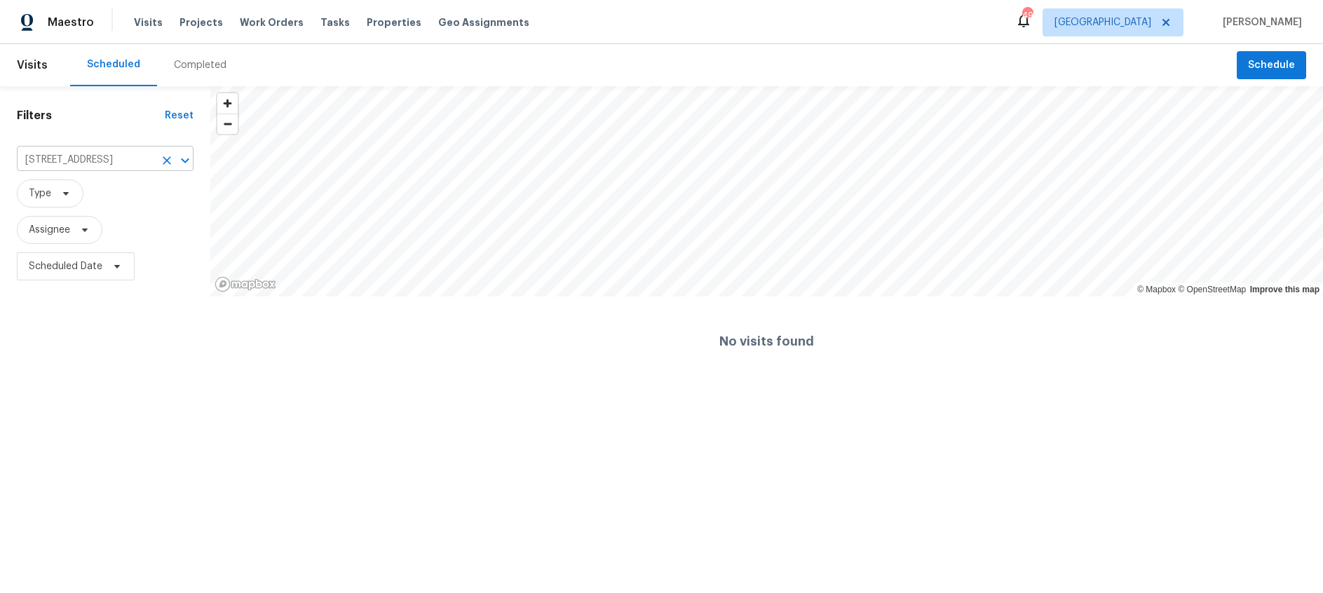
click at [167, 161] on icon "Clear" at bounding box center [167, 160] width 14 height 14
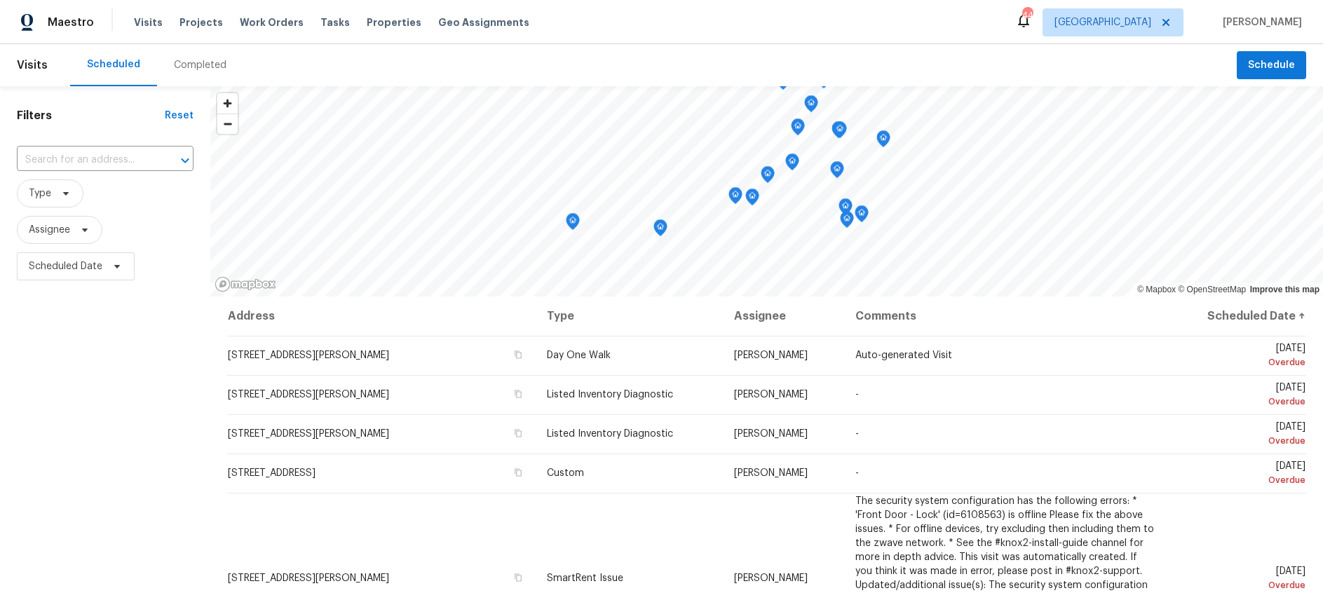
click at [182, 62] on div "Completed" at bounding box center [200, 65] width 53 height 14
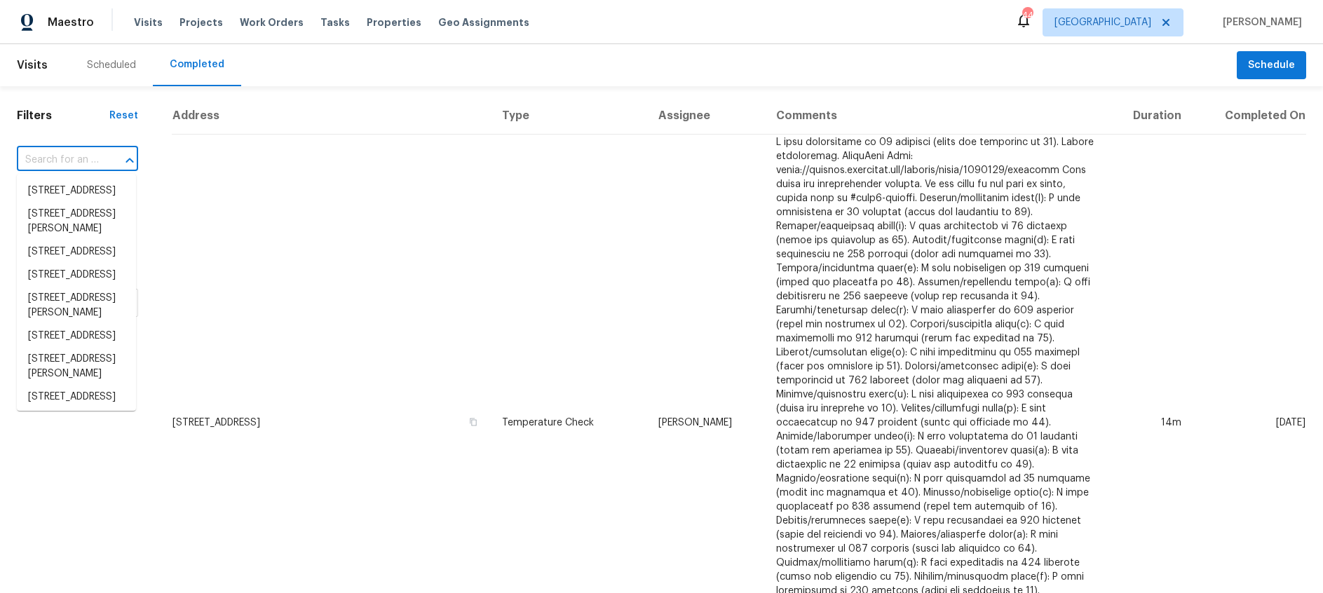
click at [68, 160] on input "text" at bounding box center [58, 160] width 82 height 22
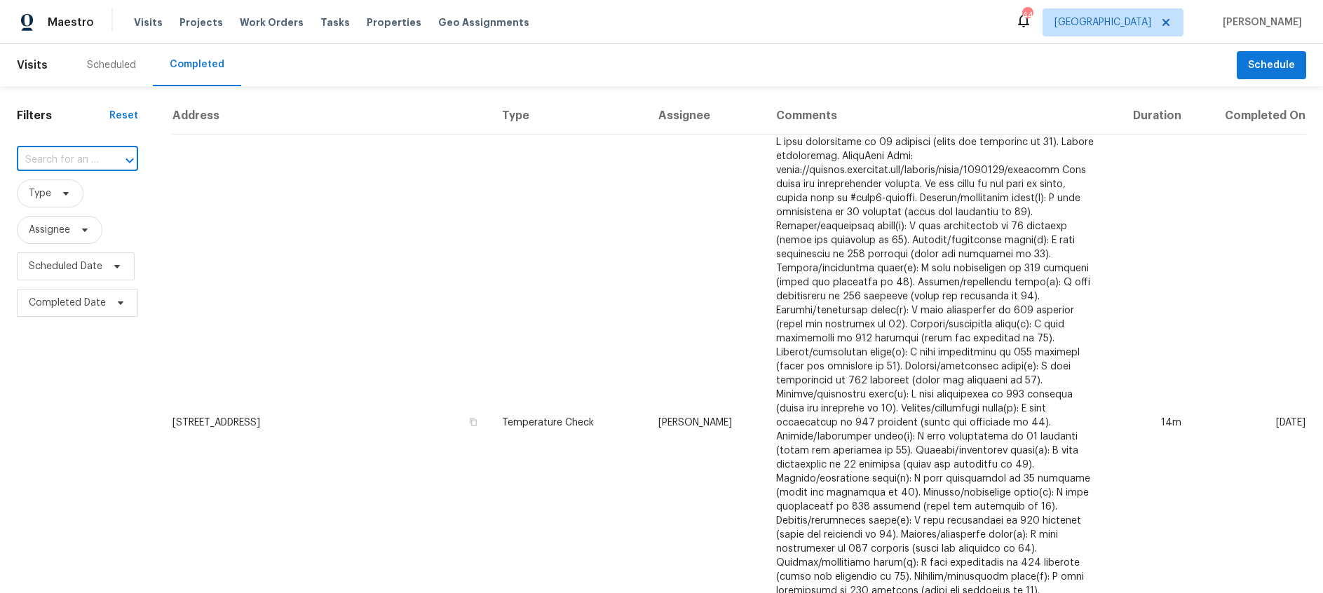
click at [60, 163] on input "text" at bounding box center [58, 160] width 82 height 22
paste input "2949 Open Range Dr, Celina, TX 75009"
type input "2949 Open Range Dr, Celina, TX 75009"
click at [69, 186] on li "2949 Open Range Dr, Celina, TX 75009" at bounding box center [76, 190] width 119 height 23
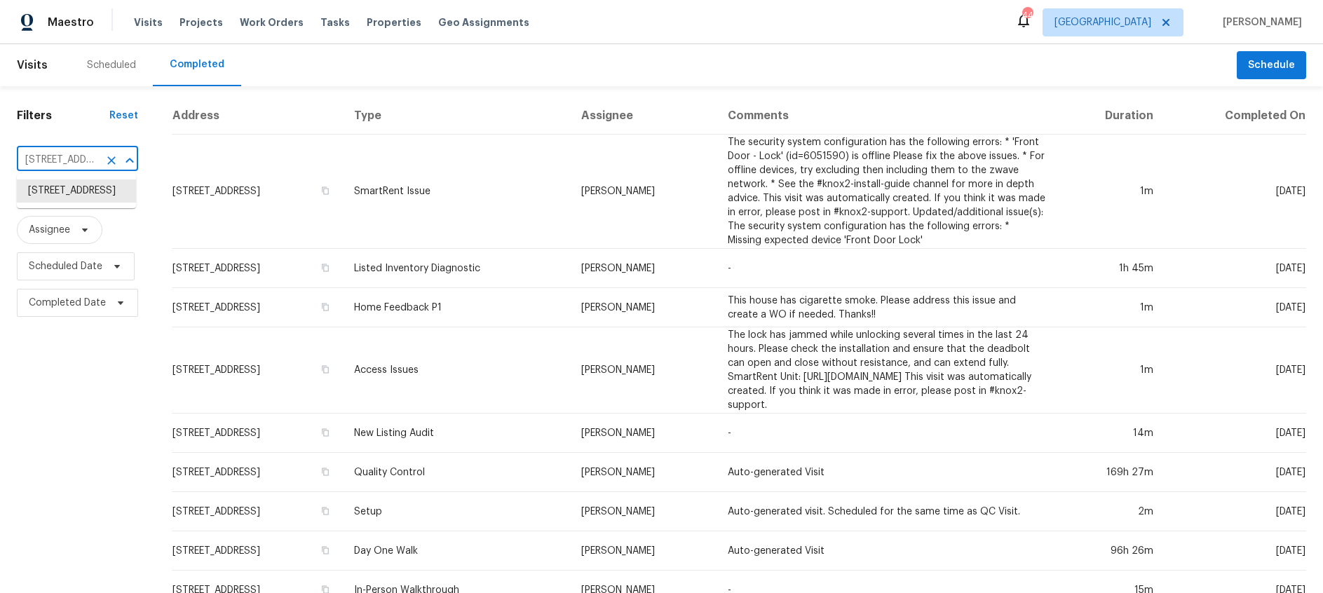
click at [80, 163] on input "2949 Open Range Dr, Celina, TX 75009" at bounding box center [58, 160] width 82 height 22
click at [109, 159] on icon "Clear" at bounding box center [111, 160] width 8 height 8
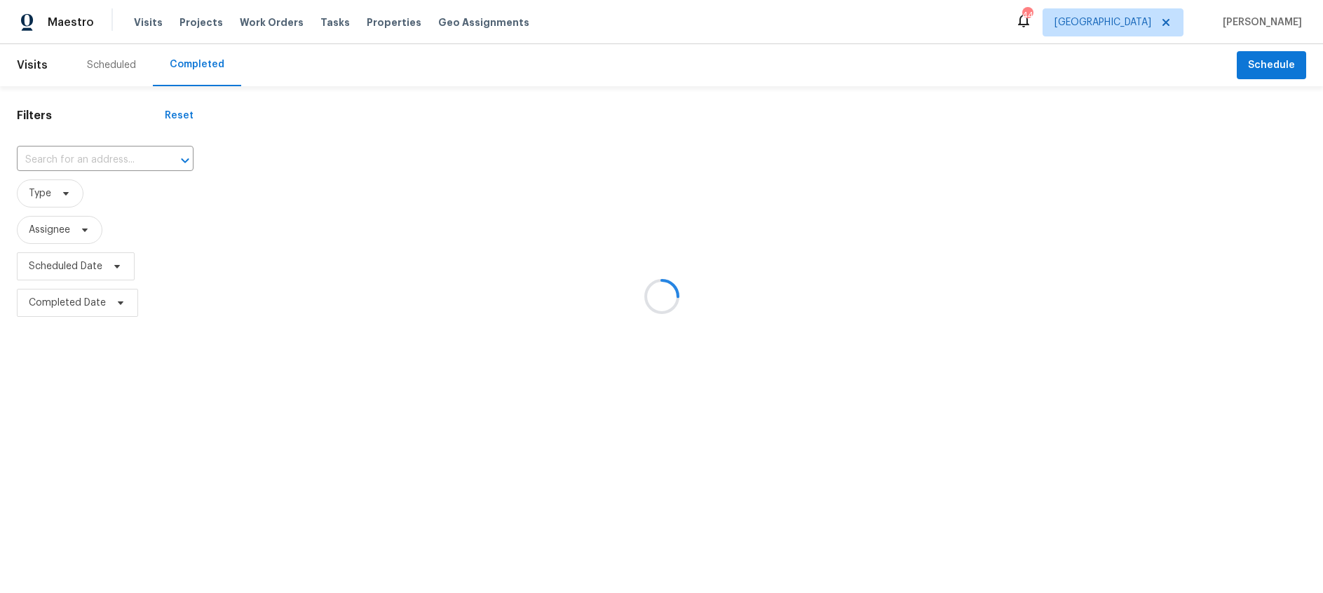
click at [52, 158] on div at bounding box center [661, 296] width 1323 height 593
click at [46, 159] on div at bounding box center [661, 296] width 1323 height 593
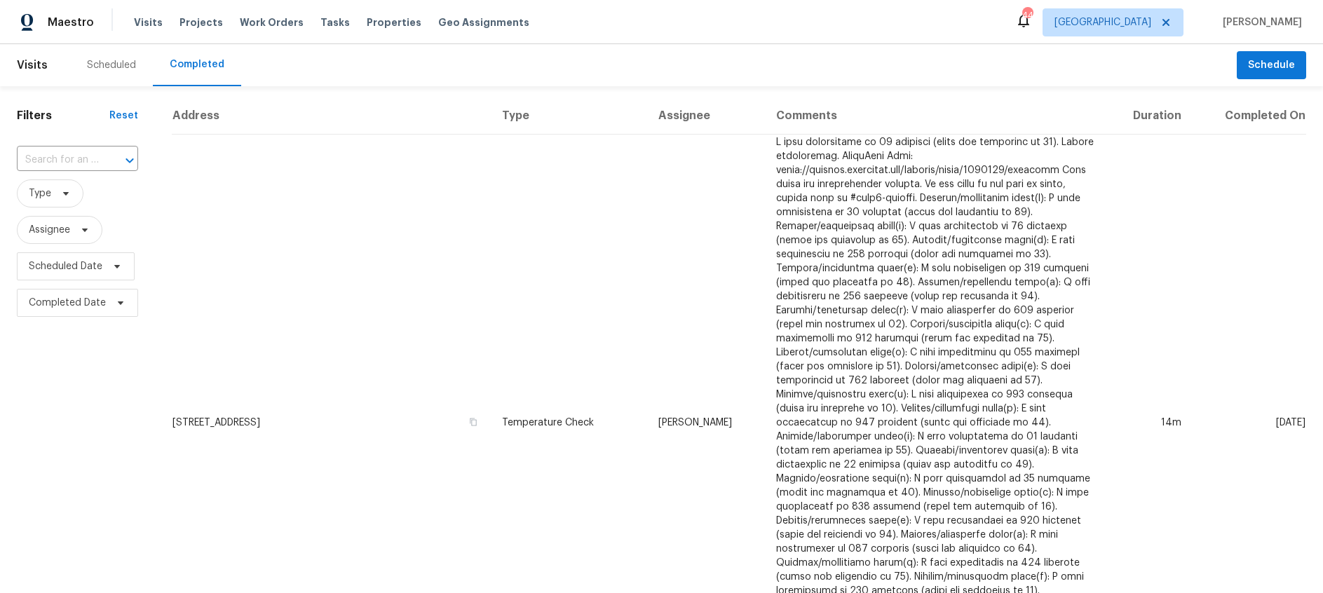
click at [46, 159] on input "text" at bounding box center [58, 160] width 82 height 22
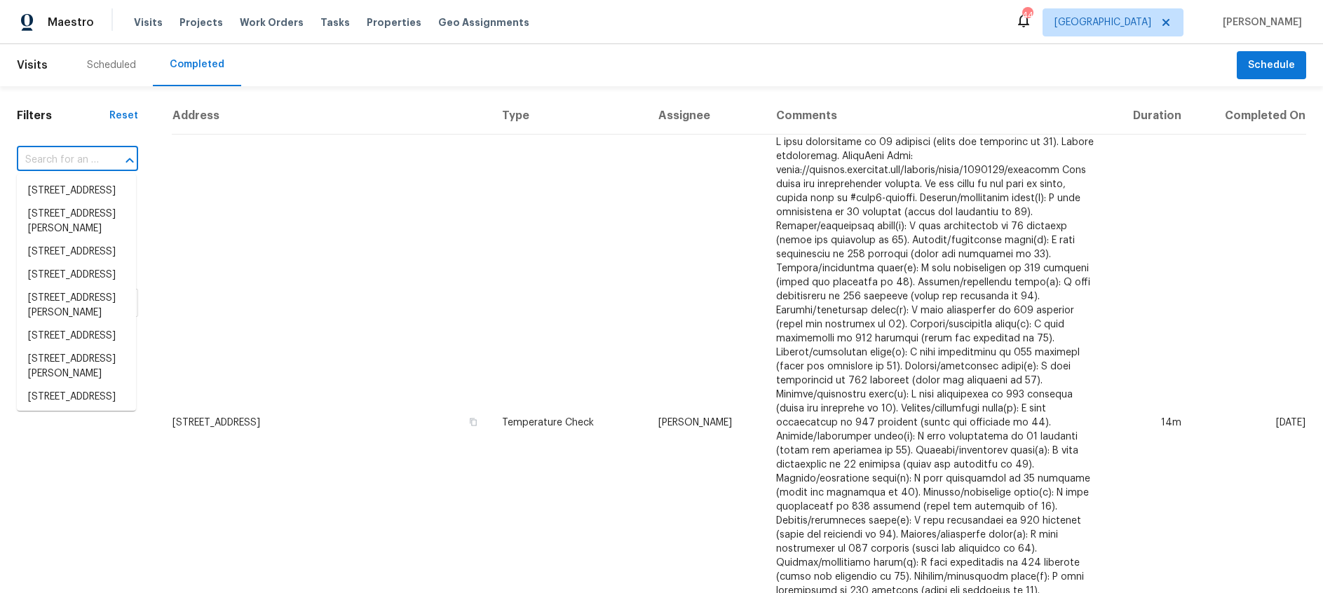
paste input "480 Lake Erie Dr, Princeton, TX 75407"
type input "480 Lake Erie Dr, Princeton, TX 75407"
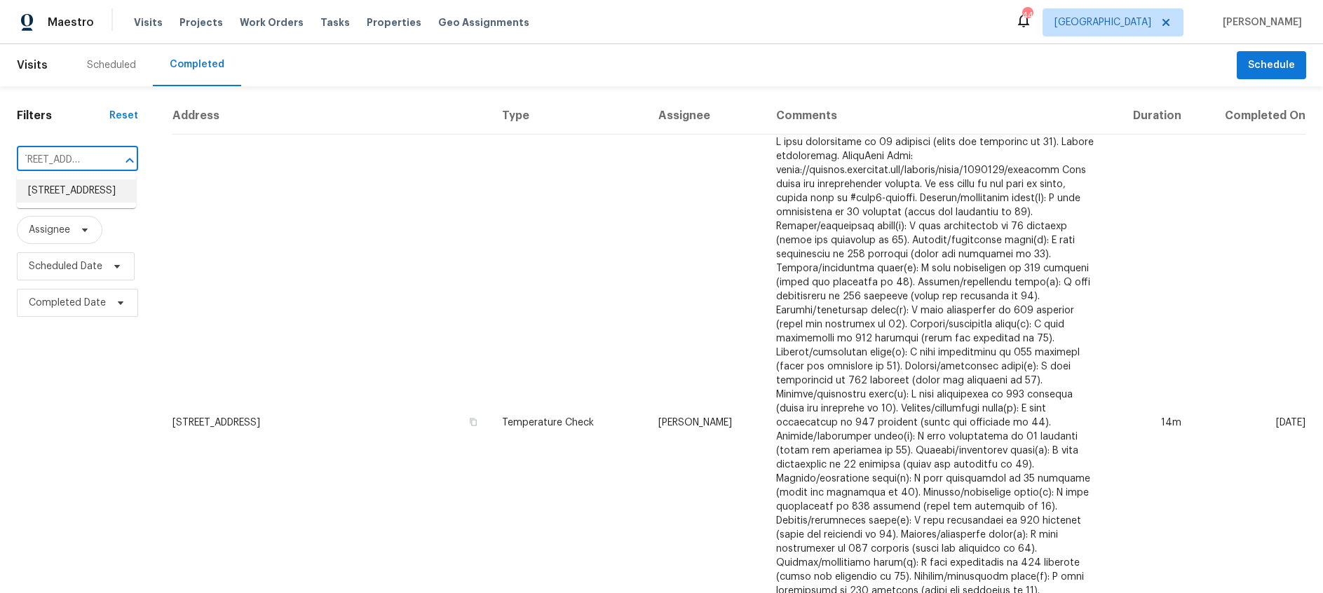
click at [63, 201] on li "480 Lake Erie Dr, Princeton, TX 75407" at bounding box center [76, 190] width 119 height 23
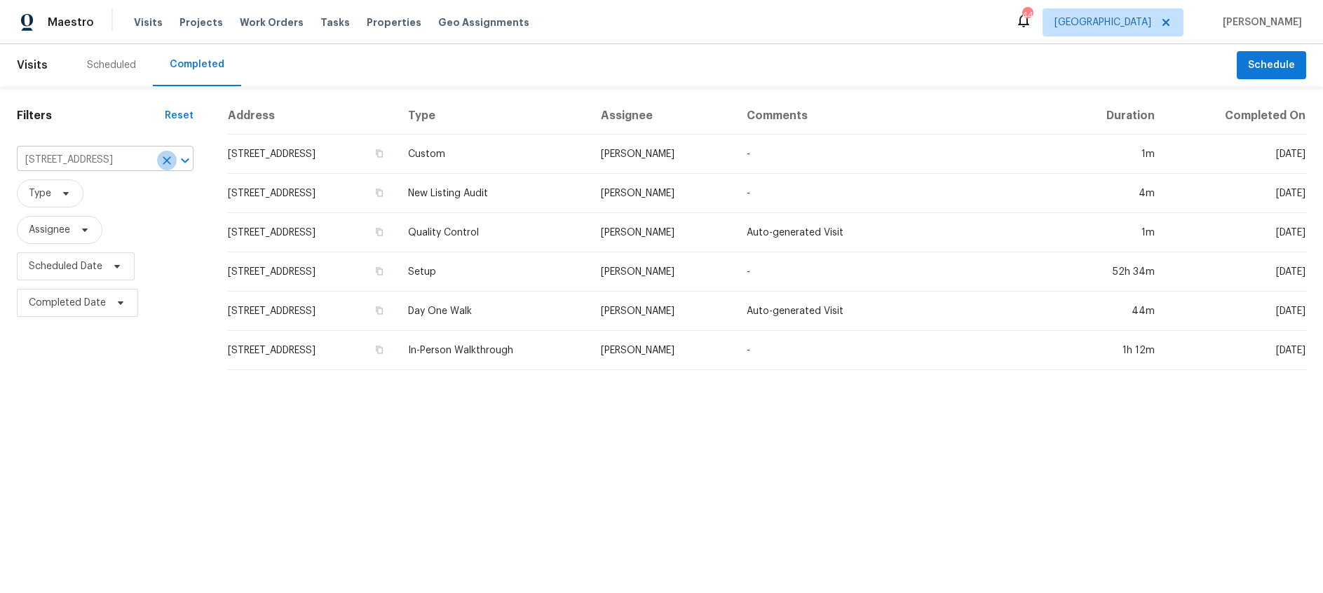
click at [161, 158] on icon "Clear" at bounding box center [167, 160] width 14 height 14
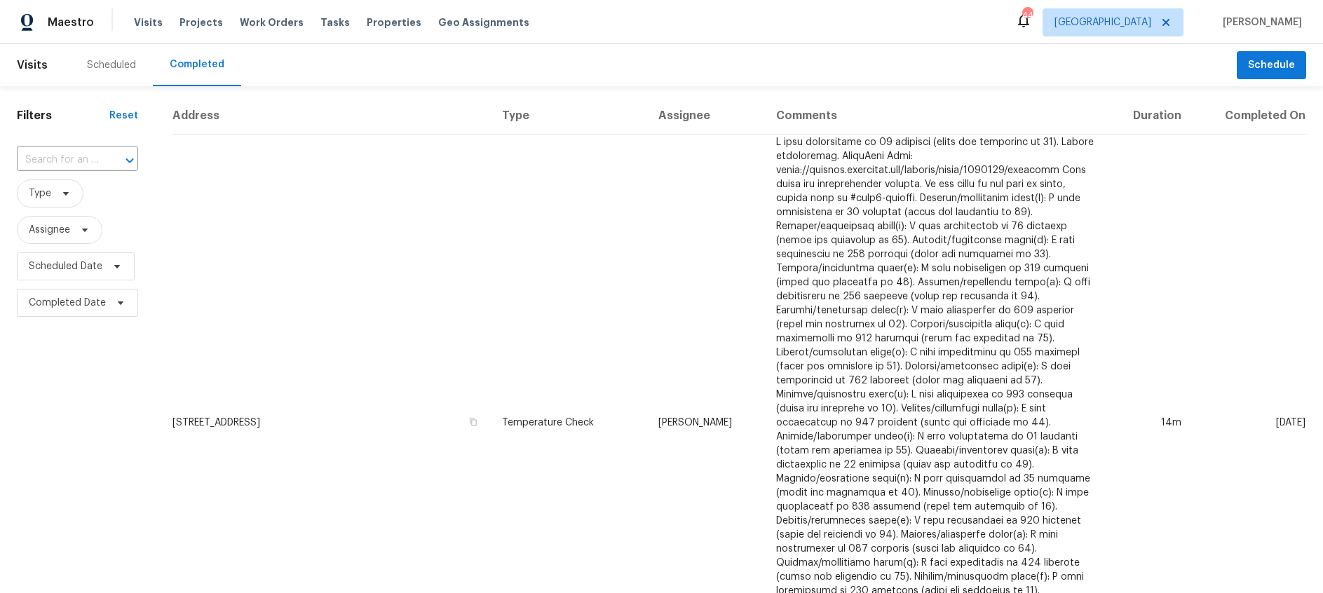
click at [115, 69] on div "Scheduled" at bounding box center [111, 65] width 49 height 14
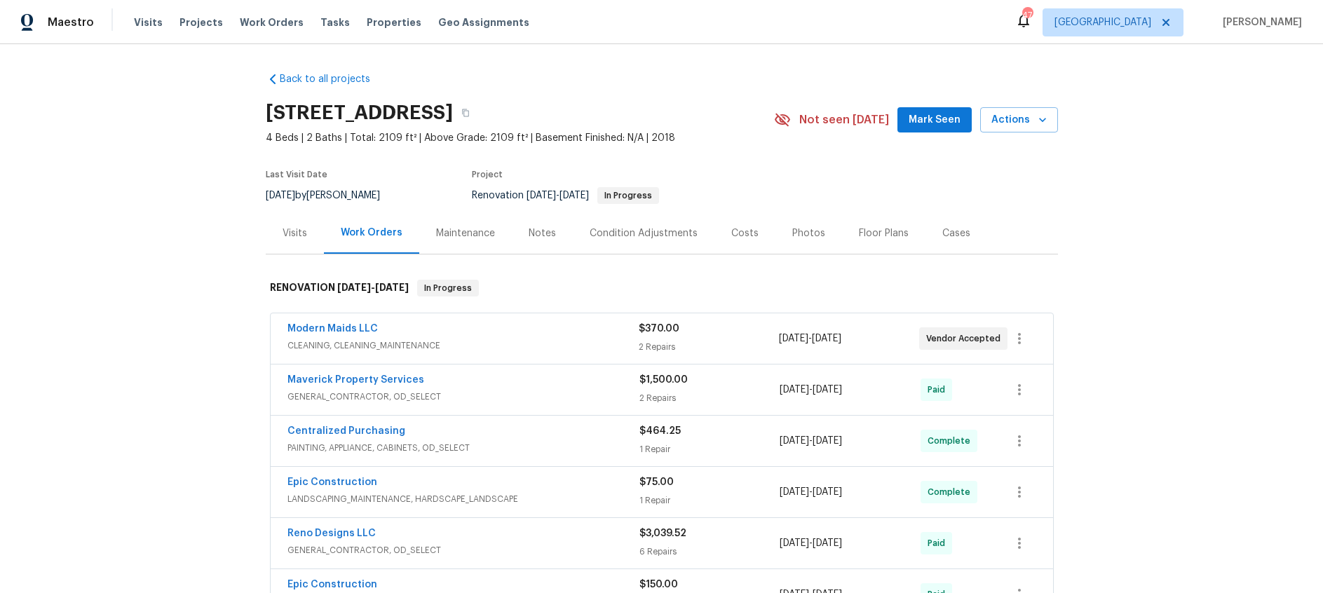
click at [287, 227] on div "Visits" at bounding box center [294, 233] width 25 height 14
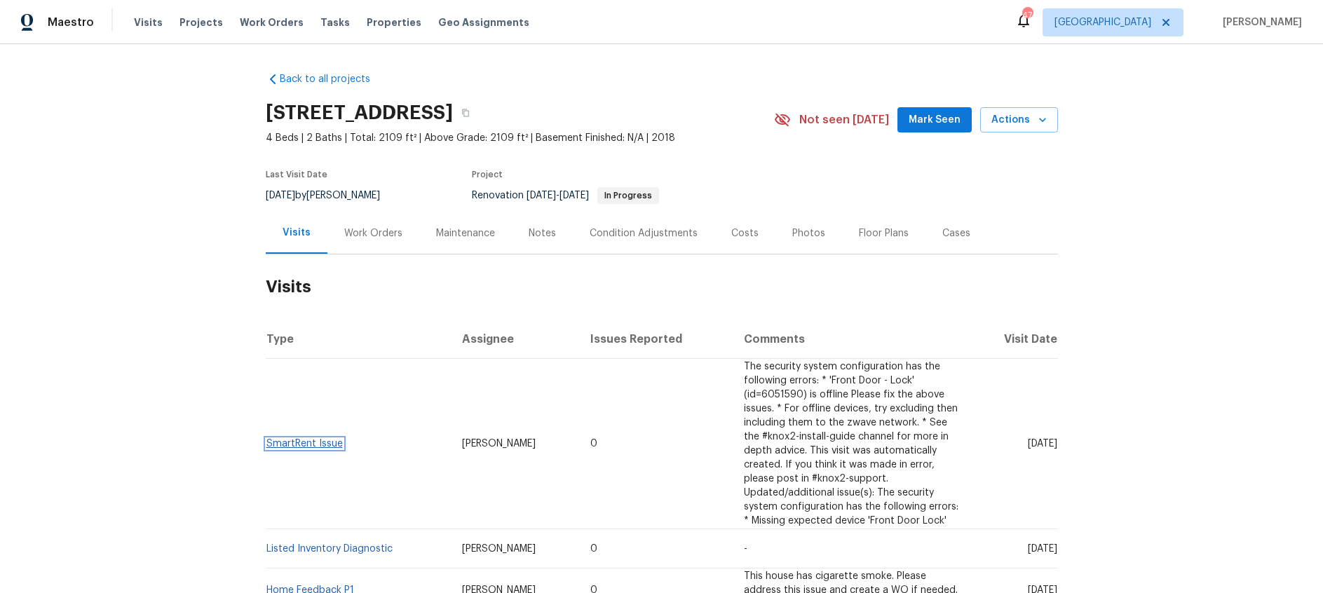
click at [318, 439] on link "SmartRent Issue" at bounding box center [304, 444] width 76 height 10
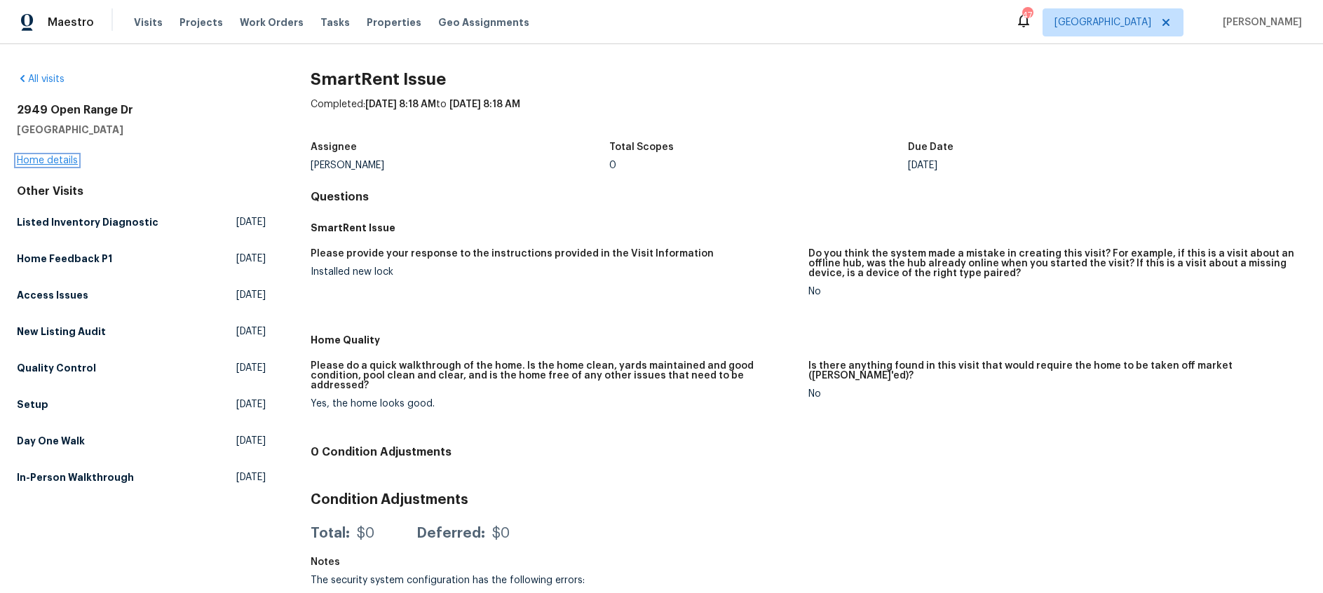
click at [39, 156] on link "Home details" at bounding box center [47, 161] width 61 height 10
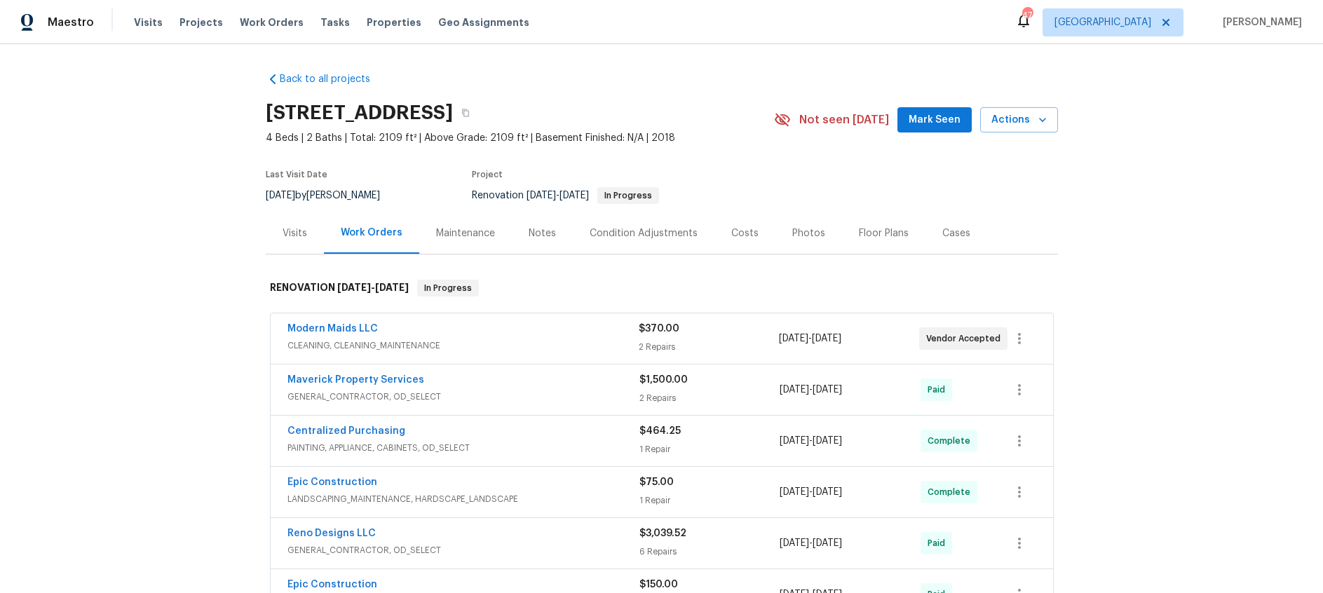
click at [303, 233] on div "Visits" at bounding box center [294, 233] width 25 height 14
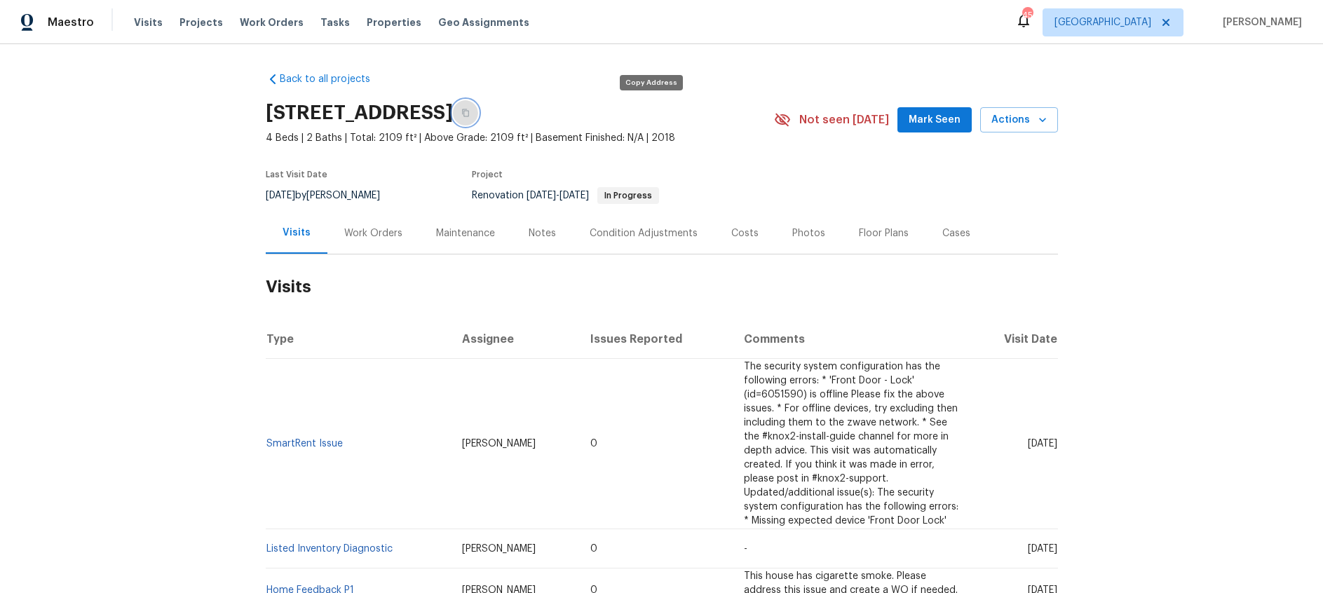
click at [478, 118] on button "button" at bounding box center [465, 112] width 25 height 25
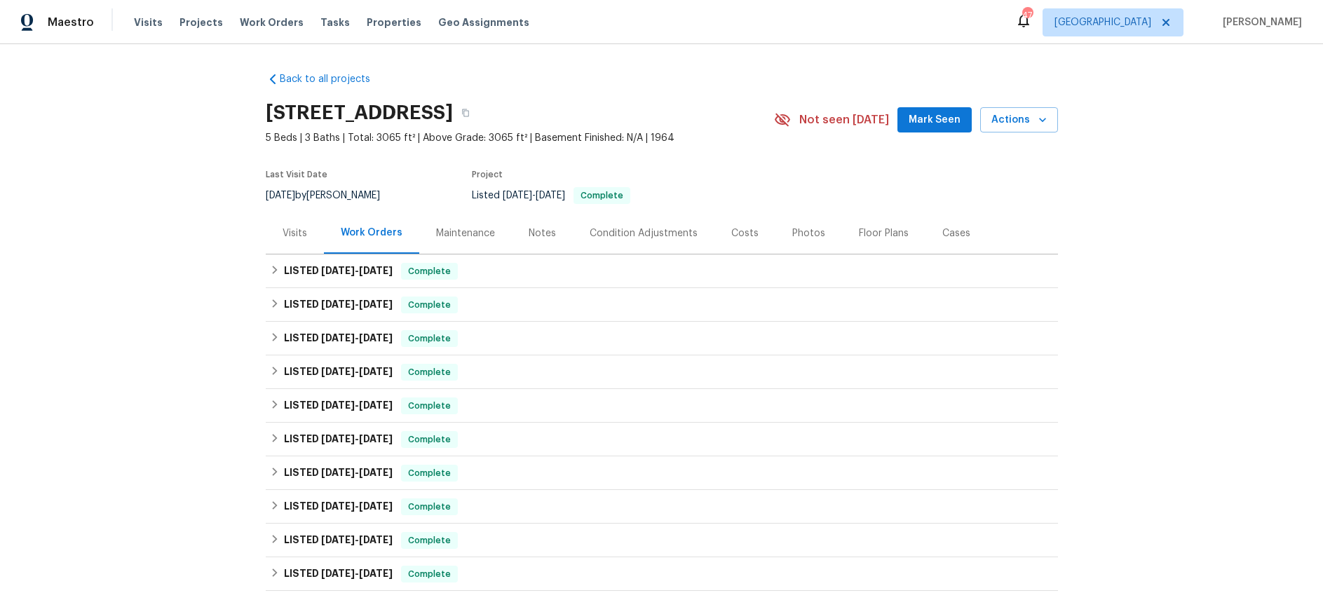
click at [291, 233] on div "Visits" at bounding box center [294, 233] width 25 height 14
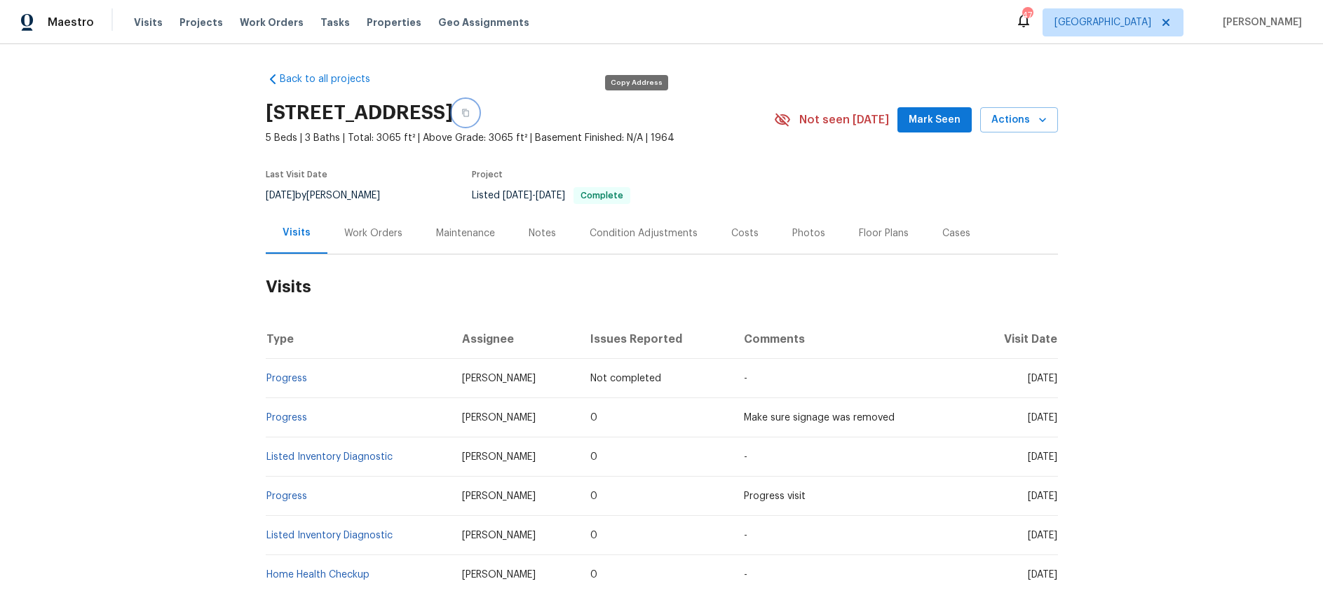
click at [470, 113] on icon "button" at bounding box center [465, 113] width 8 height 8
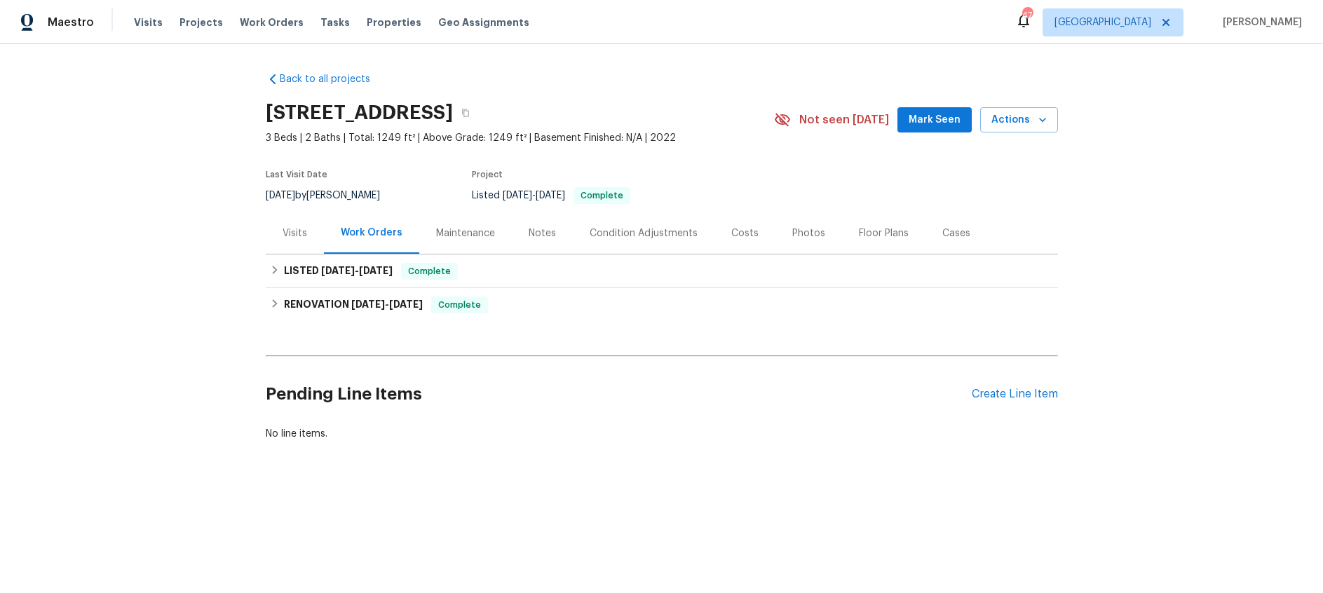
click at [300, 235] on div "Visits" at bounding box center [294, 233] width 25 height 14
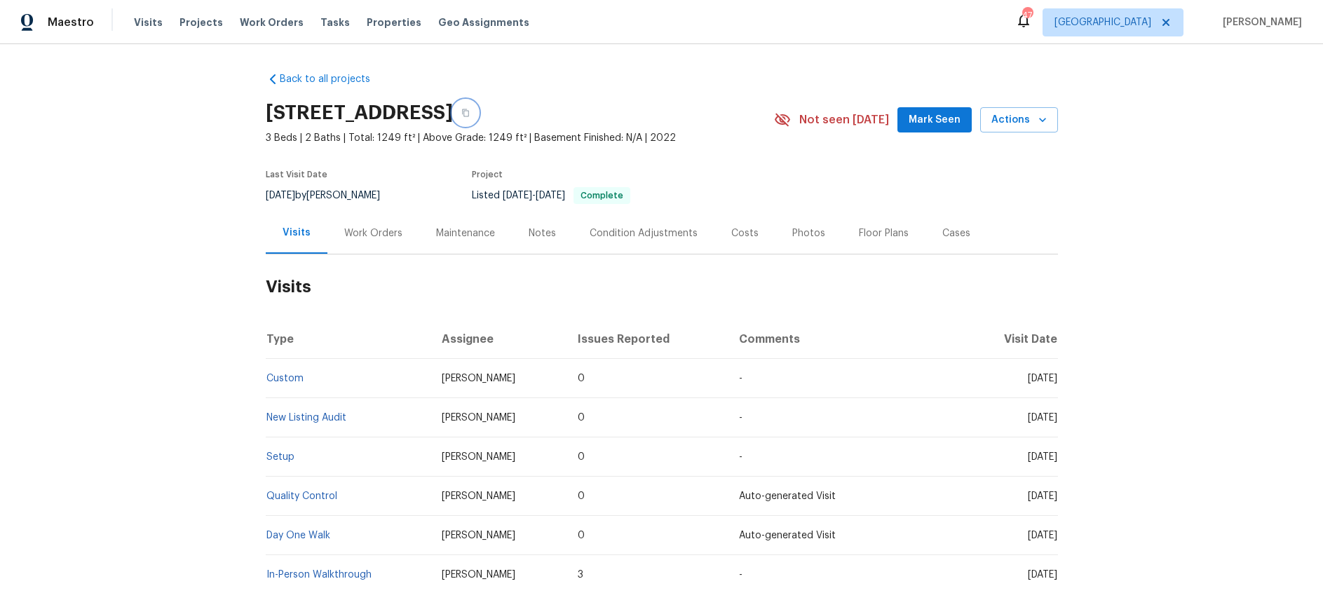
click at [478, 117] on button "button" at bounding box center [465, 112] width 25 height 25
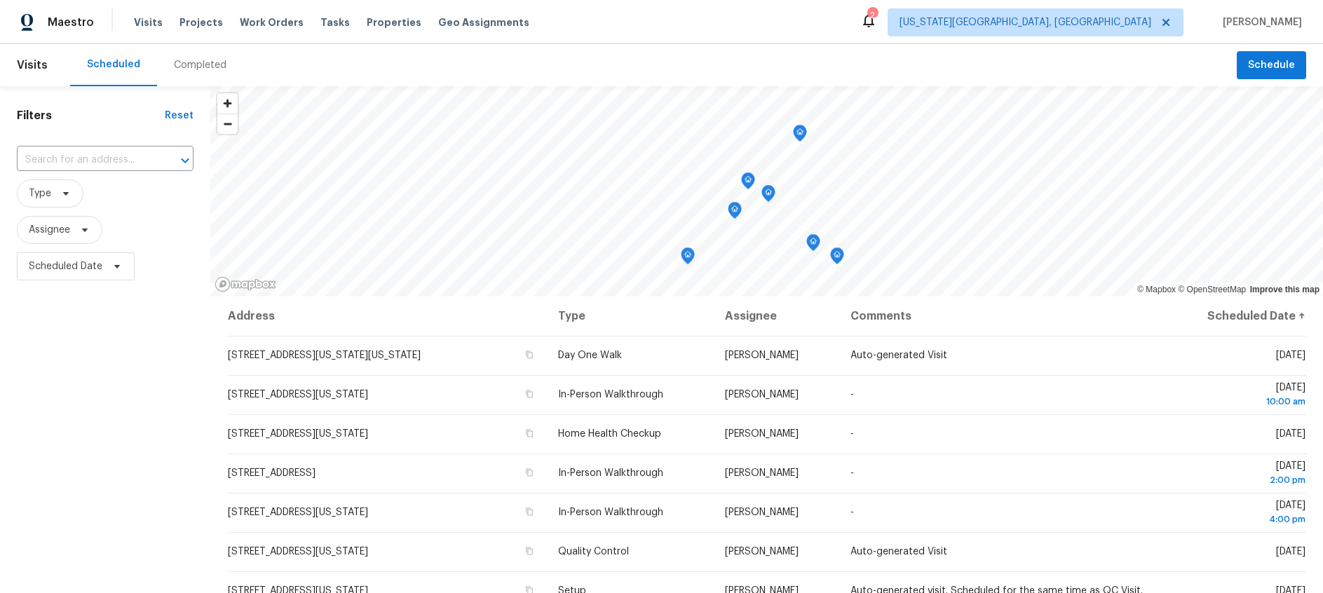
click at [194, 63] on div "Completed" at bounding box center [200, 65] width 53 height 14
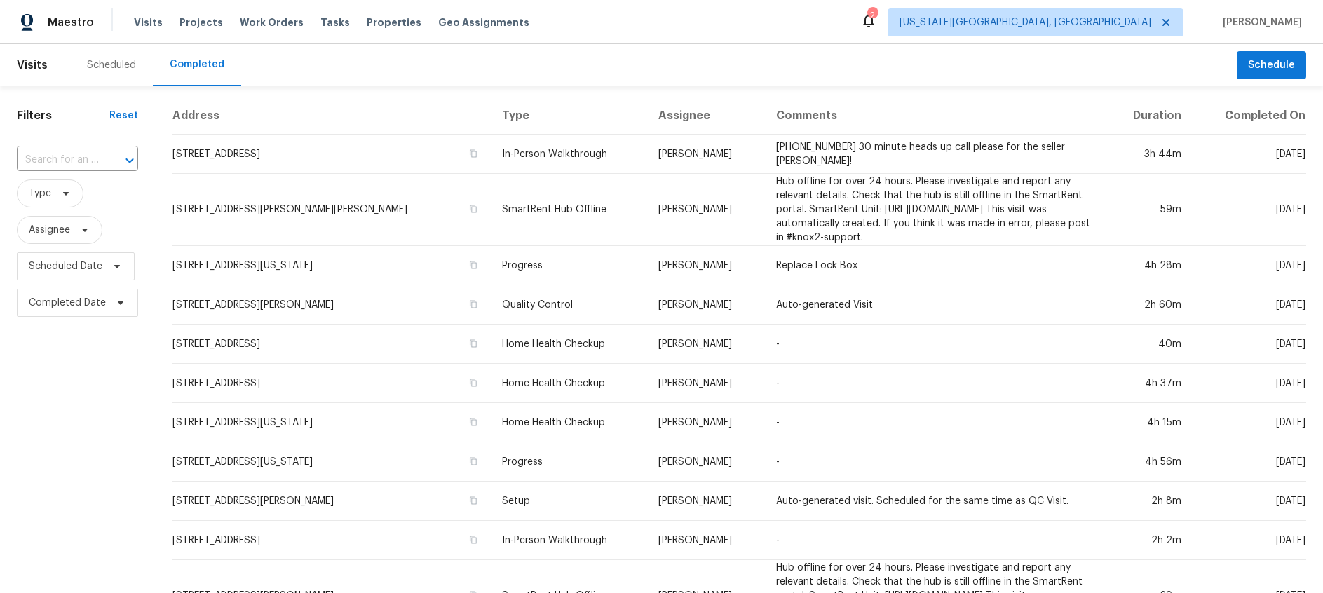
click at [110, 64] on div "Scheduled" at bounding box center [111, 65] width 49 height 14
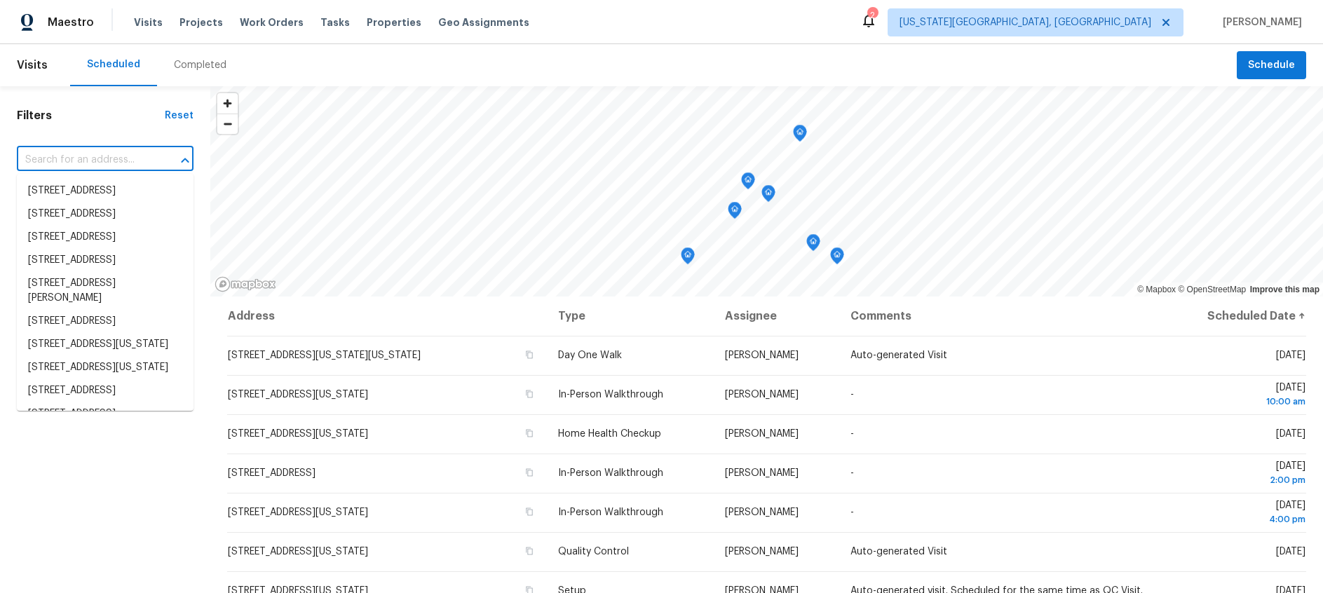
click at [63, 158] on input "text" at bounding box center [85, 160] width 137 height 22
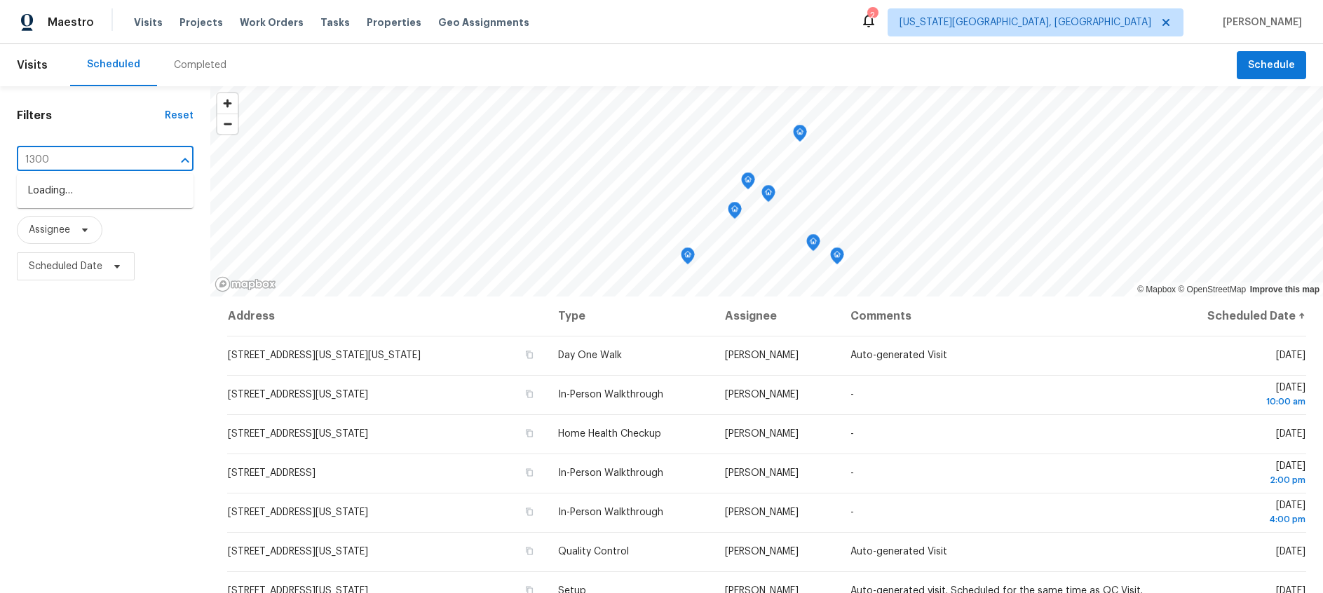
type input "1300 d"
click at [105, 198] on li "[STREET_ADDRESS][PERSON_NAME][US_STATE]" at bounding box center [105, 198] width 177 height 38
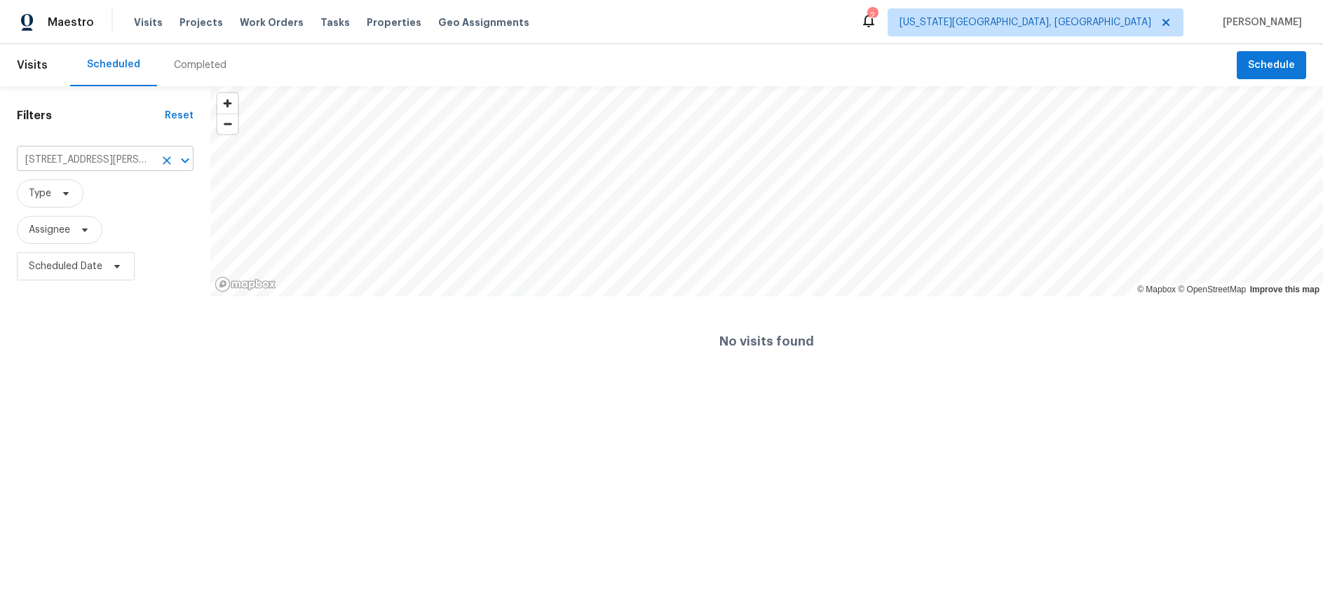
click at [41, 158] on input "1300 Downing St, Oklahoma City, OK 73120" at bounding box center [85, 160] width 137 height 22
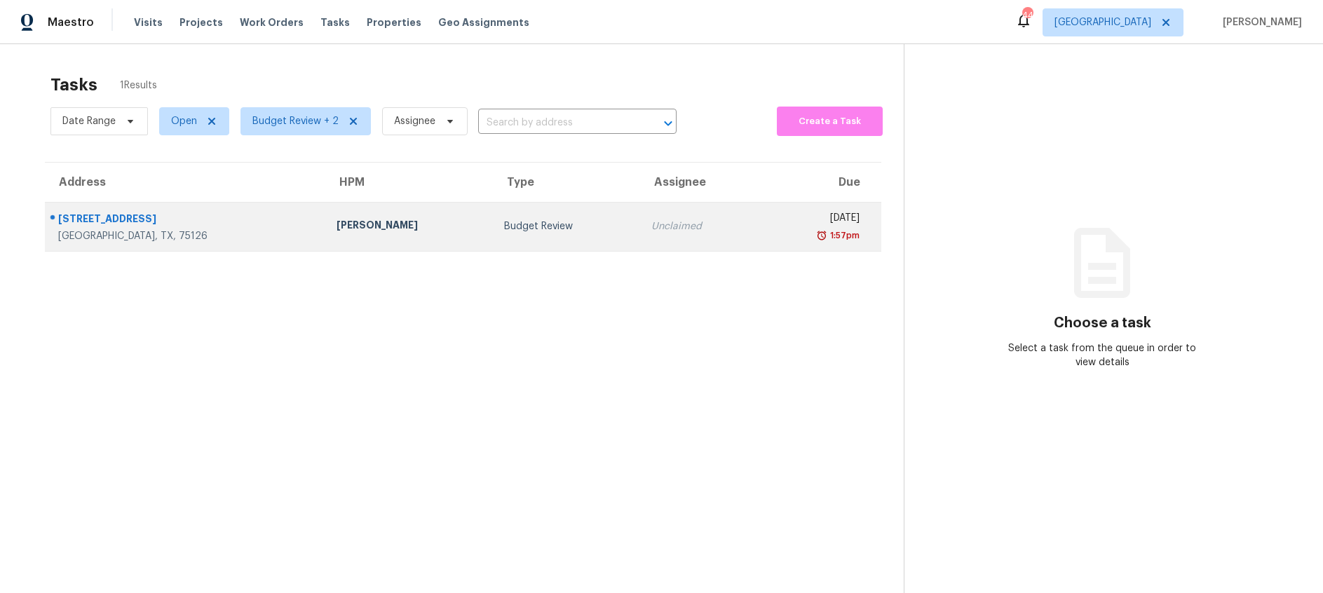
click at [504, 222] on div "Budget Review" at bounding box center [566, 226] width 125 height 14
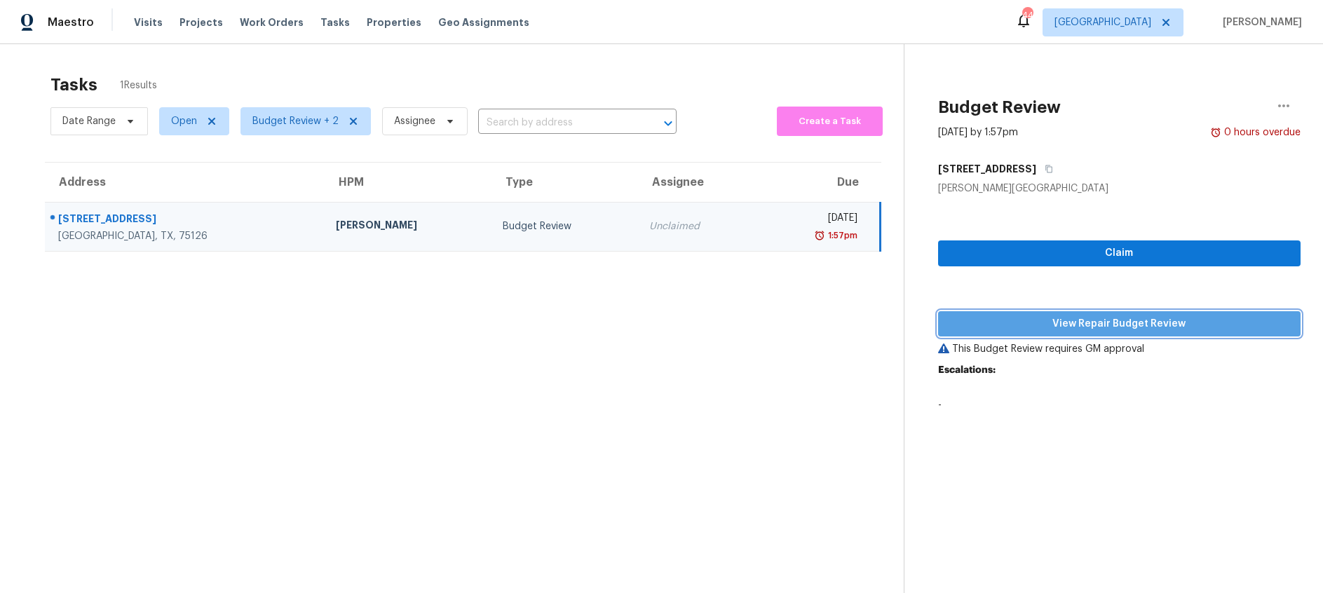
click at [1030, 322] on span "View Repair Budget Review" at bounding box center [1119, 324] width 340 height 18
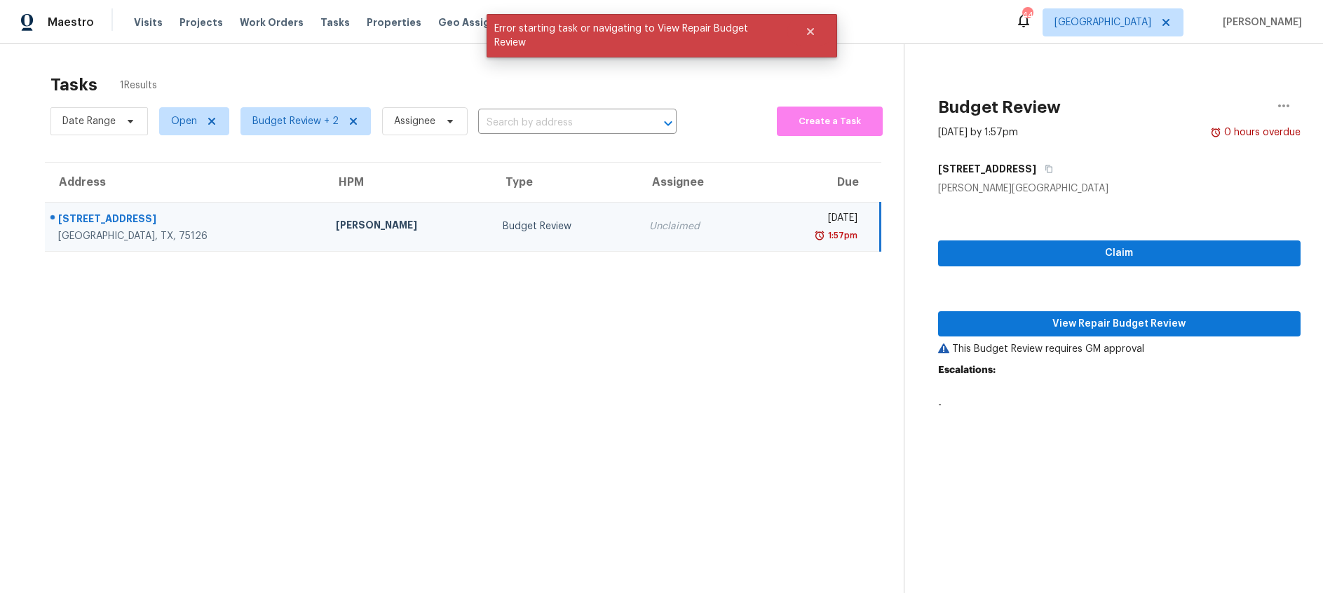
drag, startPoint x: 737, startPoint y: 367, endPoint x: 821, endPoint y: 367, distance: 83.4
click at [744, 367] on section "Tasks 1 Results Date Range Open Budget Review + 2 Assignee ​ Create a Task Addr…" at bounding box center [462, 352] width 881 height 571
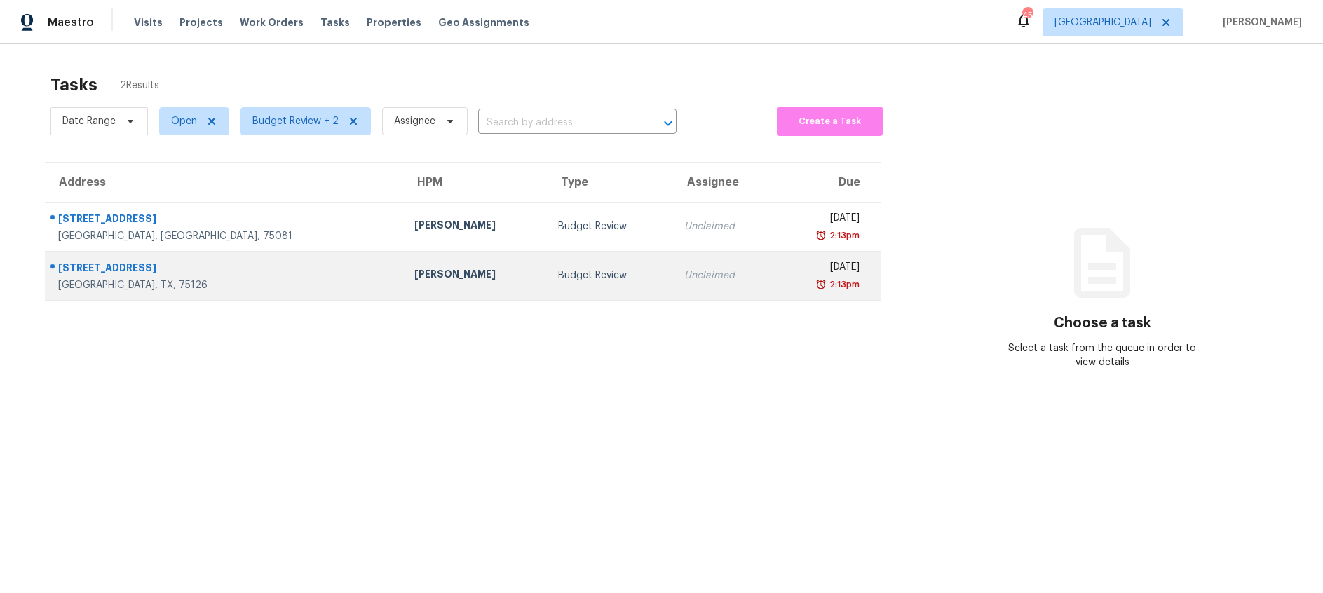
click at [558, 275] on div "Budget Review" at bounding box center [610, 275] width 104 height 14
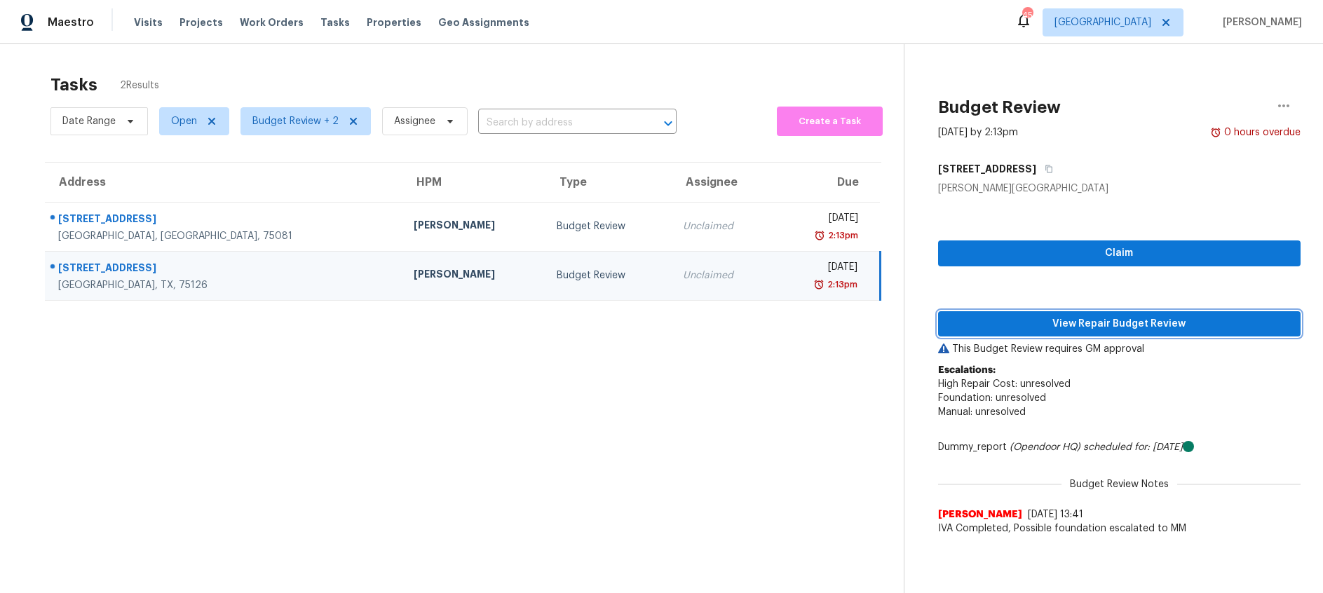
click at [1084, 321] on span "View Repair Budget Review" at bounding box center [1119, 324] width 340 height 18
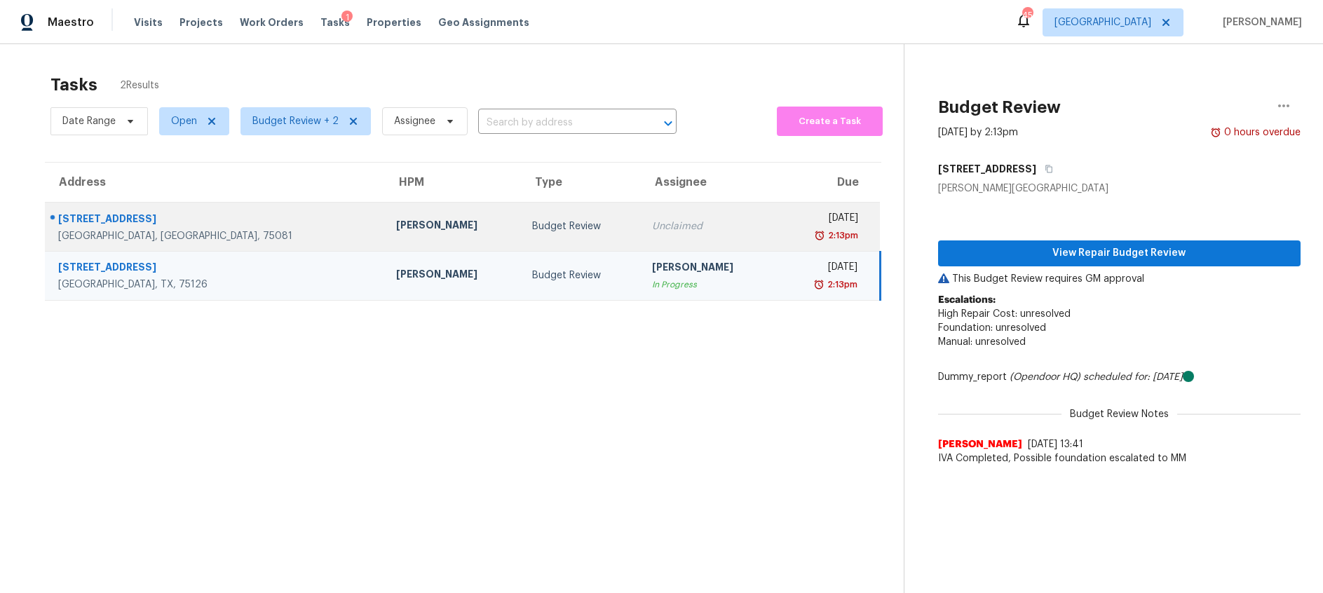
click at [554, 224] on div "Budget Review" at bounding box center [580, 226] width 97 height 14
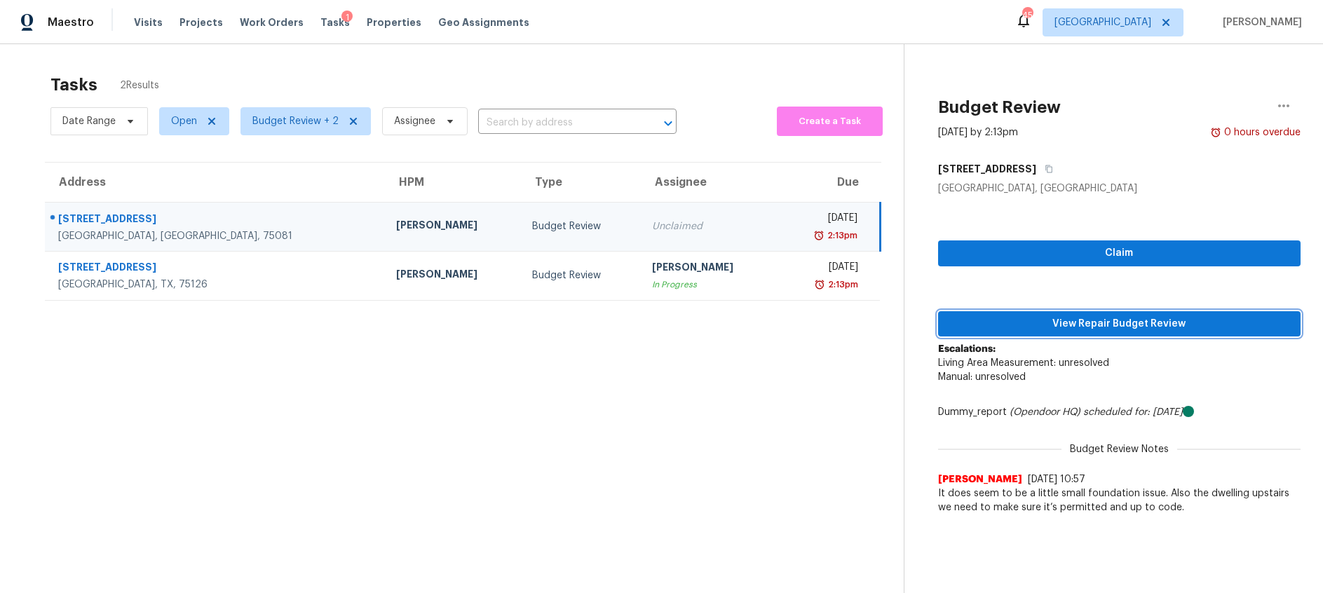
click at [1059, 330] on span "View Repair Budget Review" at bounding box center [1119, 324] width 340 height 18
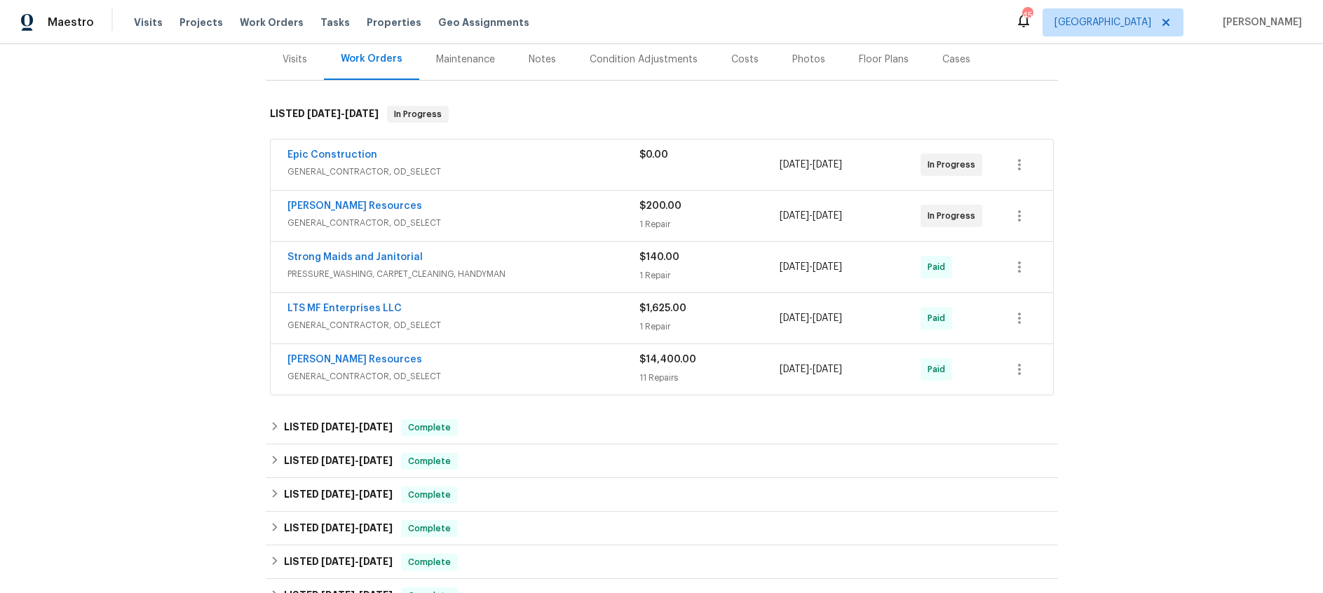
scroll to position [175, 0]
click at [486, 360] on div "[PERSON_NAME] Resources" at bounding box center [463, 360] width 352 height 17
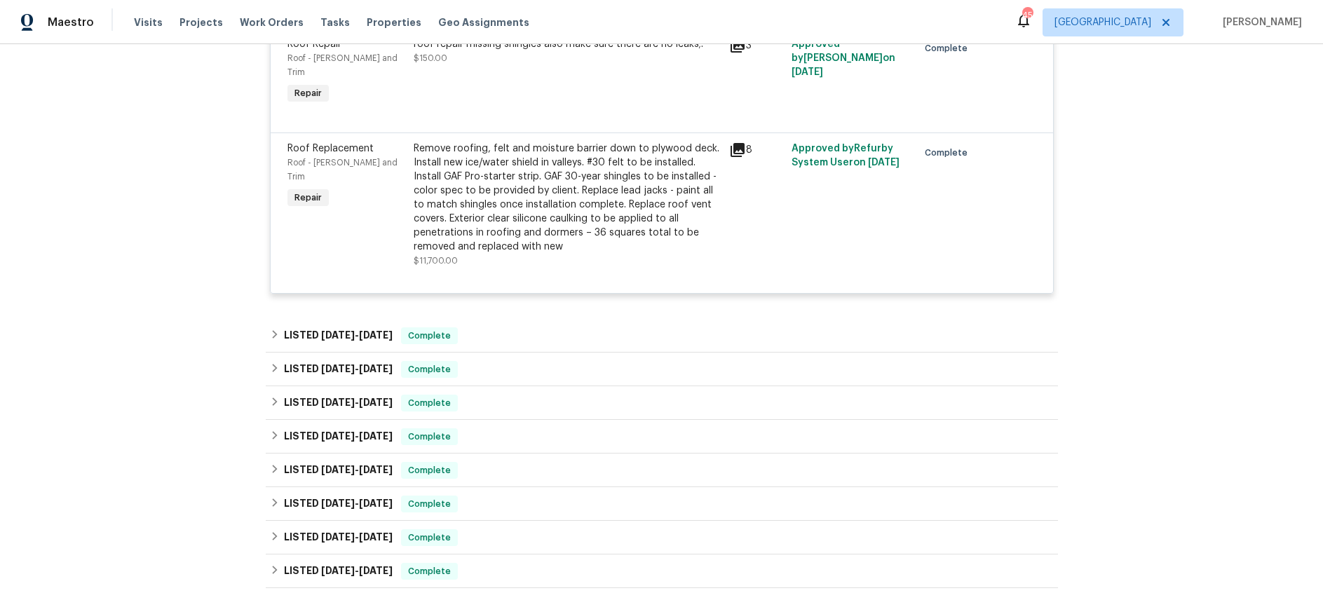
scroll to position [1632, 0]
click at [343, 329] on span "[DATE]" at bounding box center [338, 334] width 34 height 10
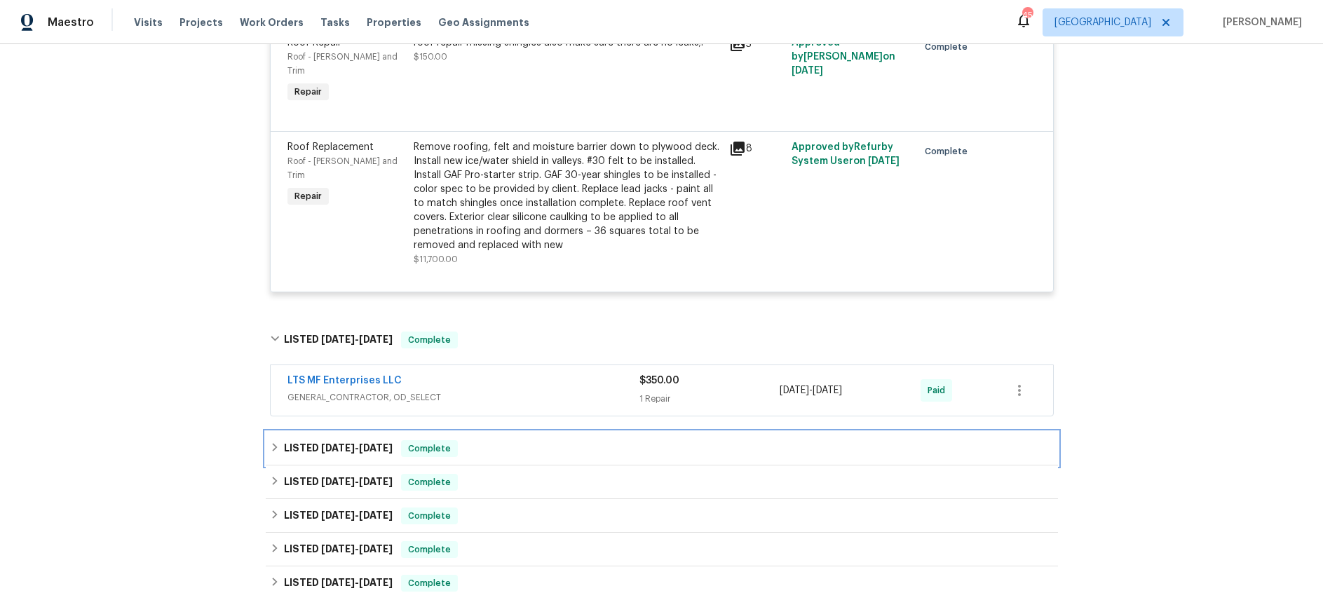
click at [354, 443] on span "[DATE] - [DATE]" at bounding box center [356, 448] width 71 height 10
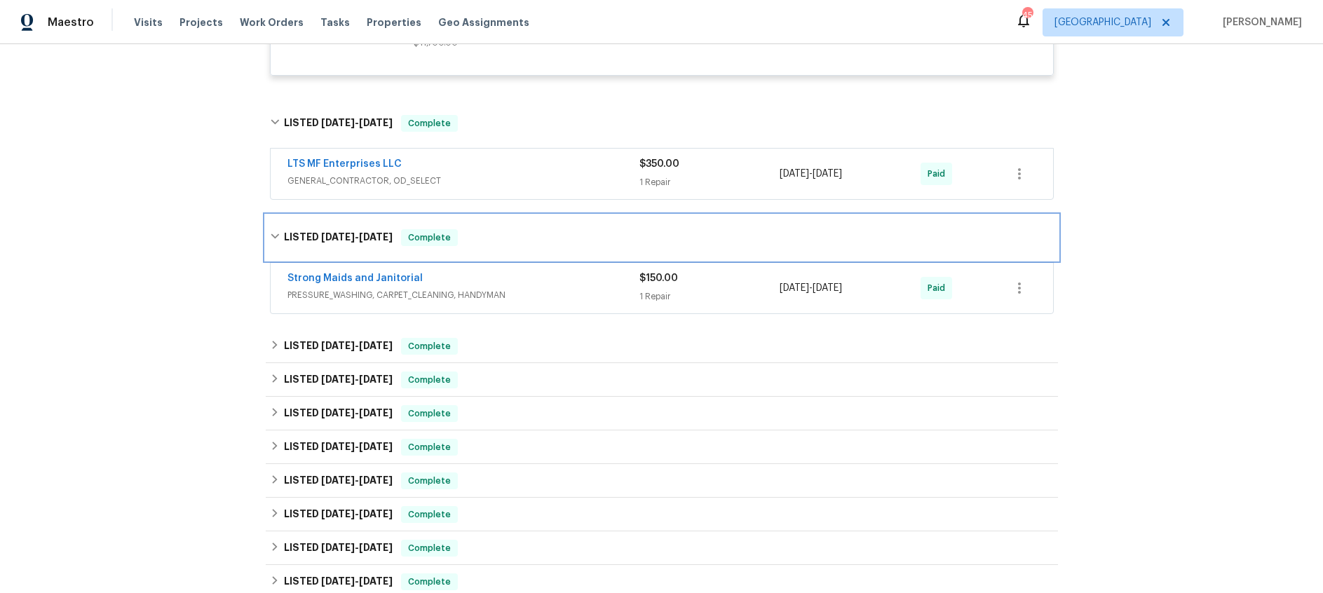
scroll to position [1860, 0]
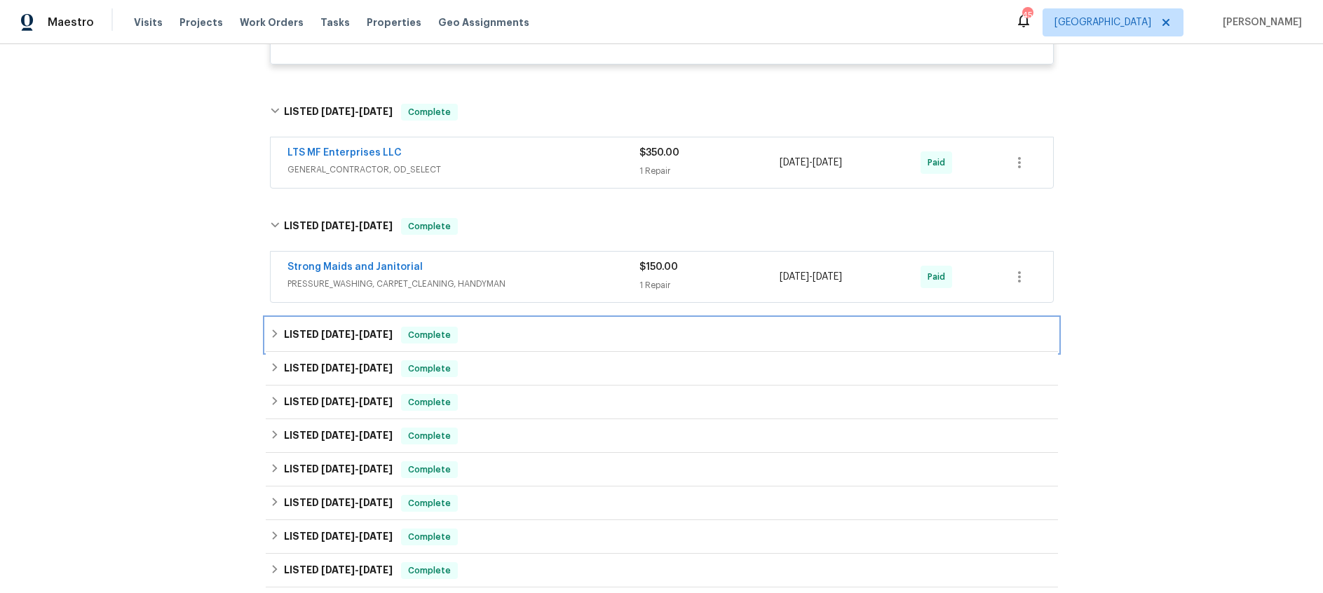
click at [321, 329] on span "2/3/25" at bounding box center [338, 334] width 34 height 10
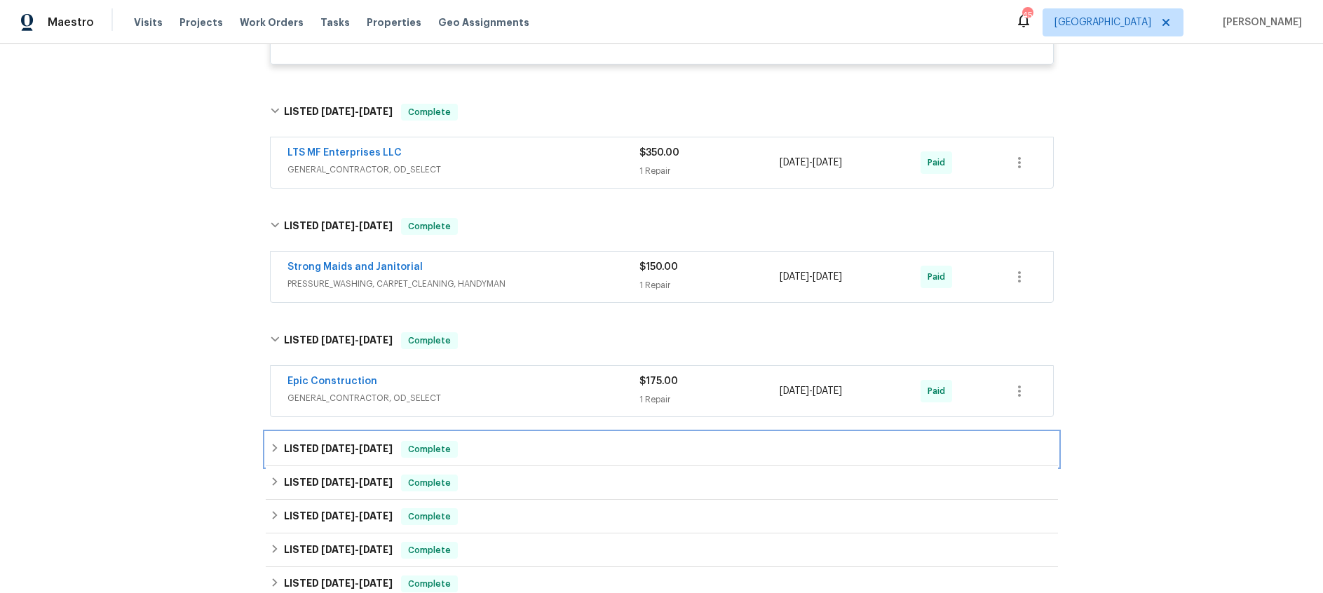
click at [369, 444] on span "1/24/25" at bounding box center [376, 449] width 34 height 10
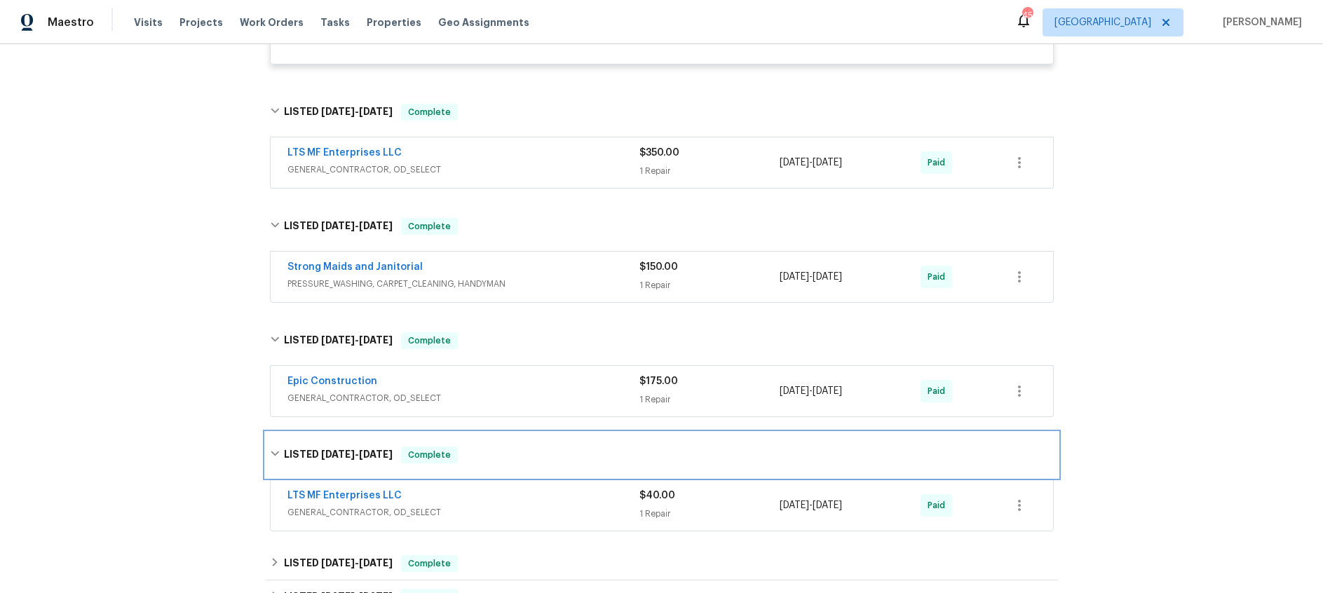
scroll to position [2068, 0]
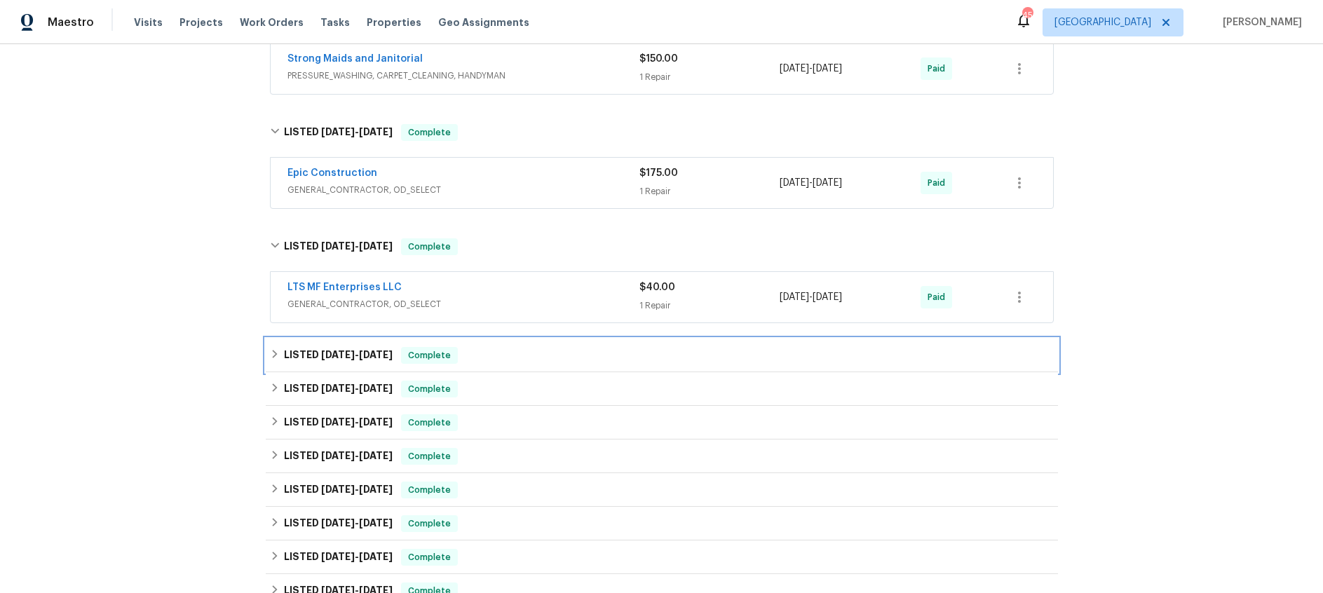
click at [335, 347] on h6 "LISTED 12/9/24 - 12/11/24" at bounding box center [338, 355] width 109 height 17
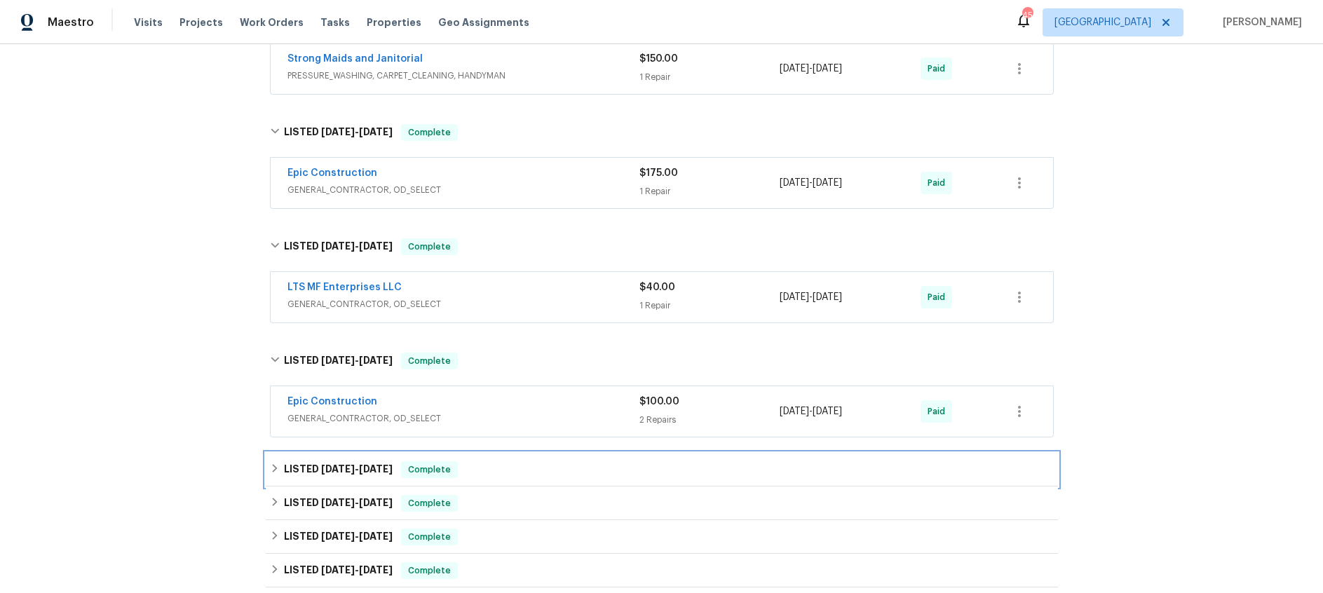
click at [353, 464] on span "11/27/24" at bounding box center [338, 469] width 34 height 10
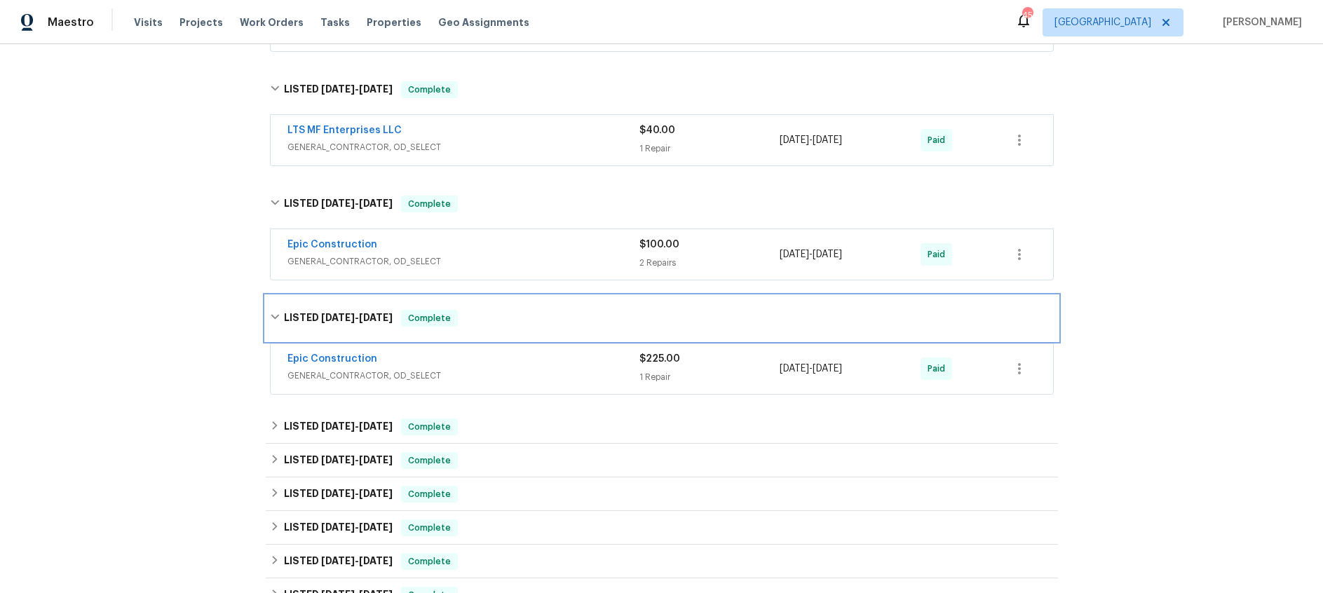
scroll to position [2262, 0]
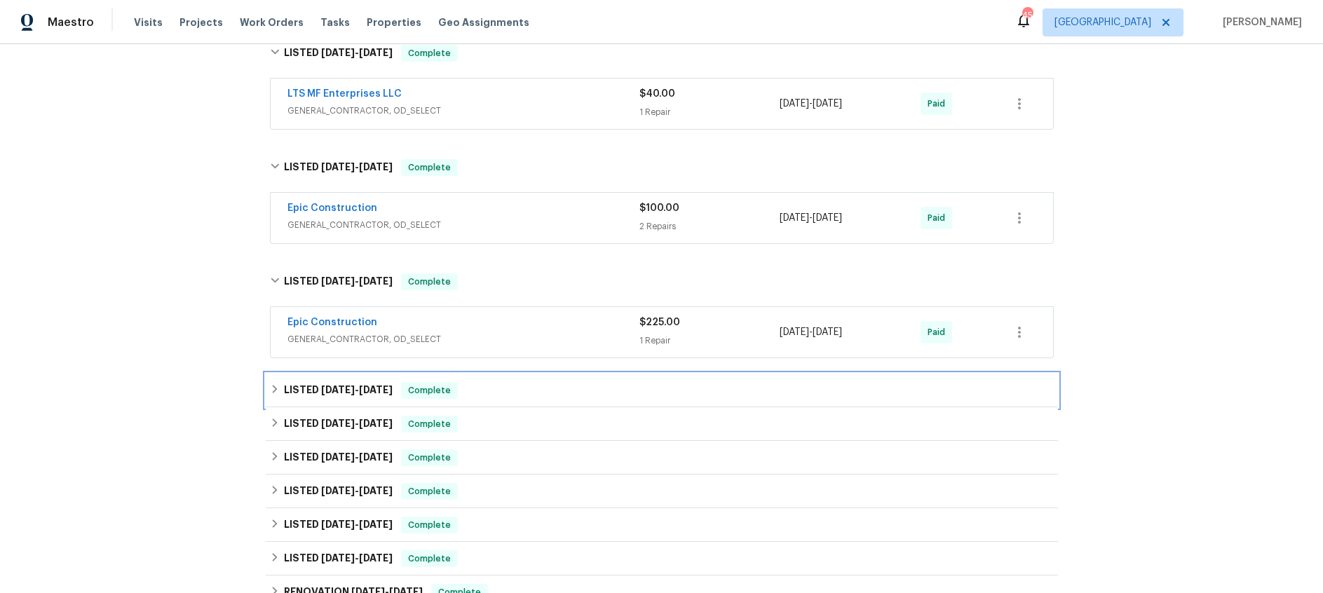
click at [348, 385] on span "10/9/24" at bounding box center [338, 390] width 34 height 10
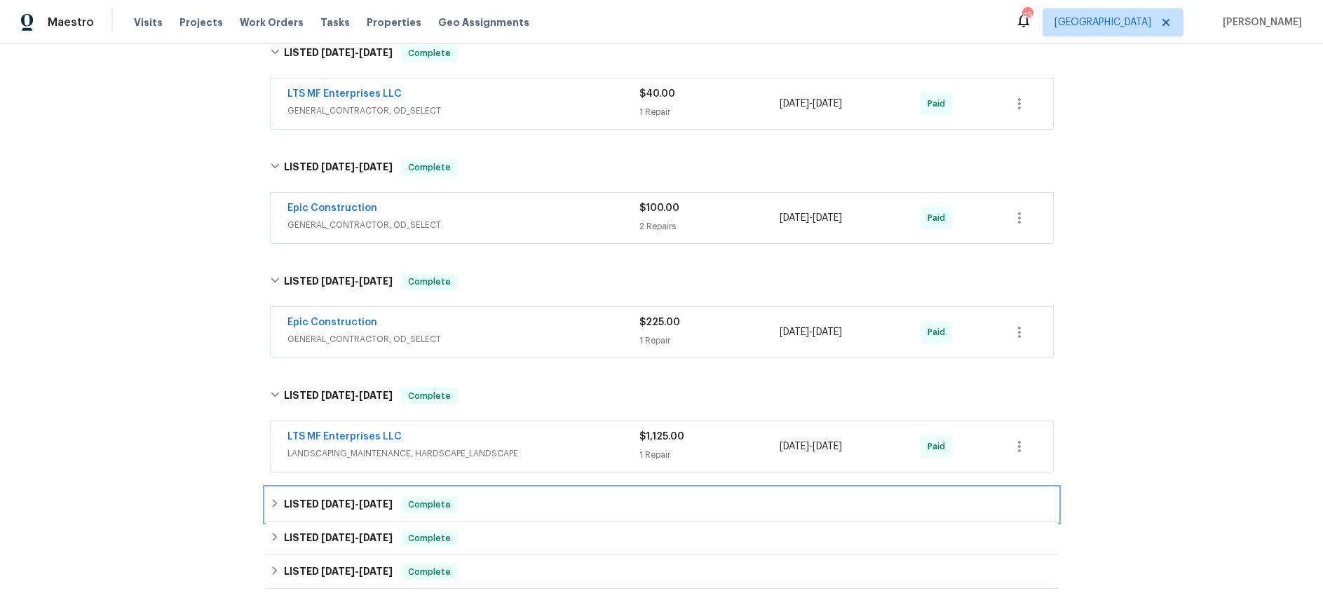
click at [380, 499] on span "8/21/24" at bounding box center [376, 504] width 34 height 10
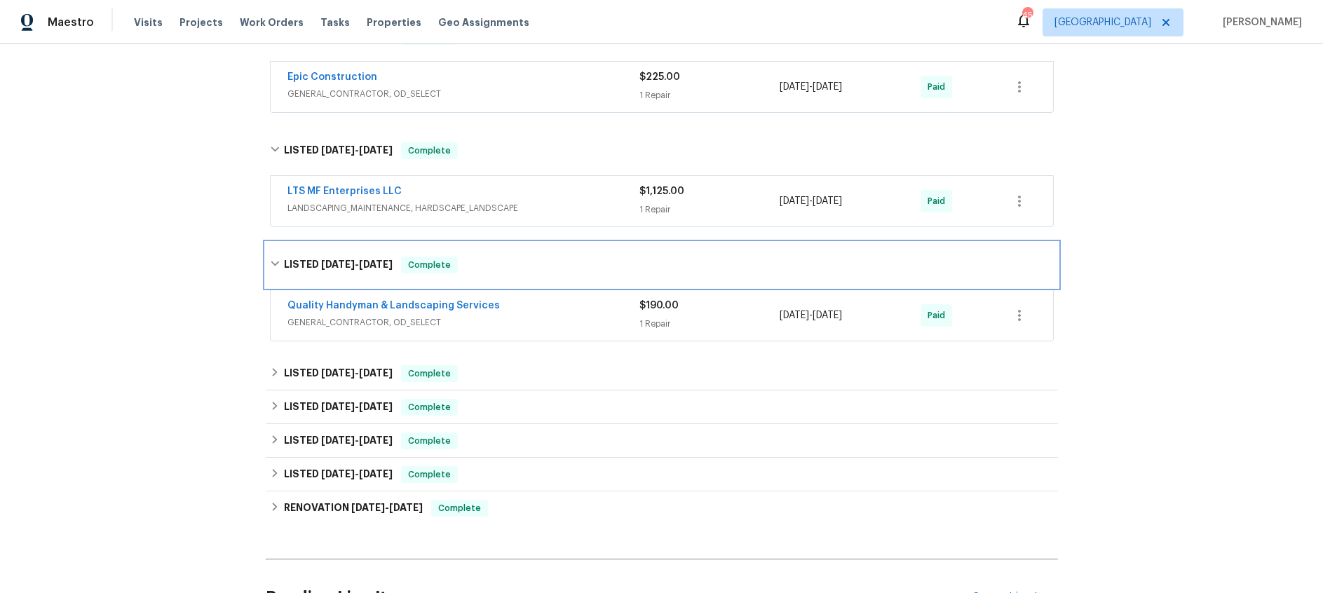
scroll to position [2508, 0]
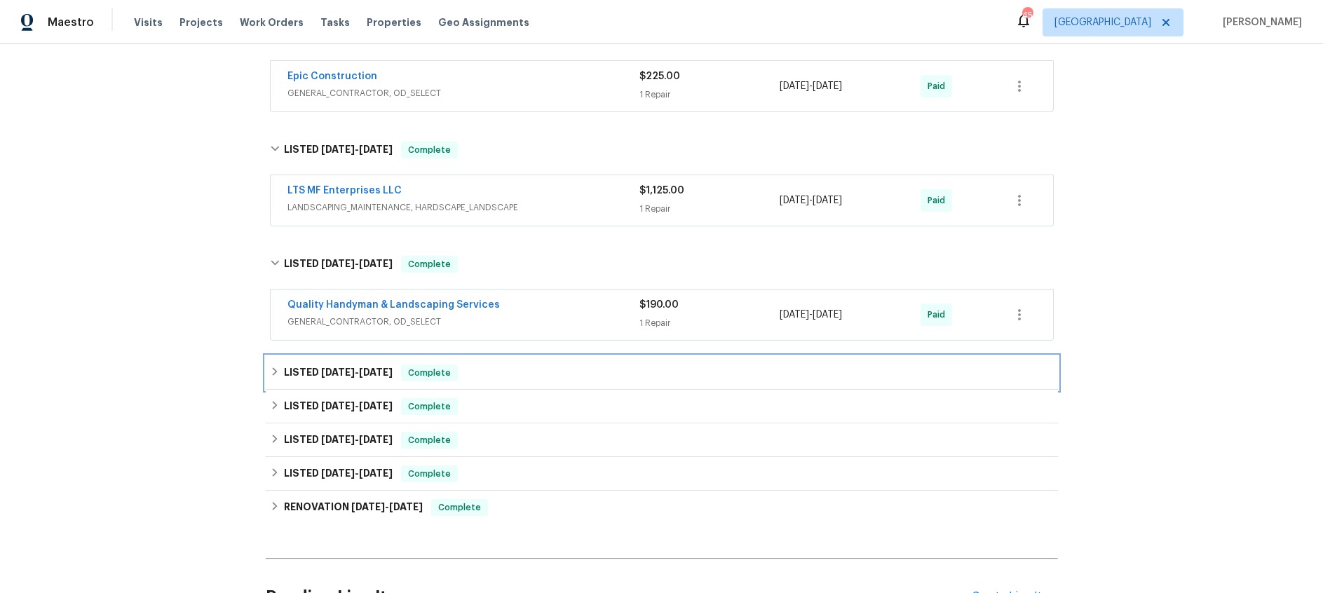
click at [348, 367] on span "5/23/24" at bounding box center [338, 372] width 34 height 10
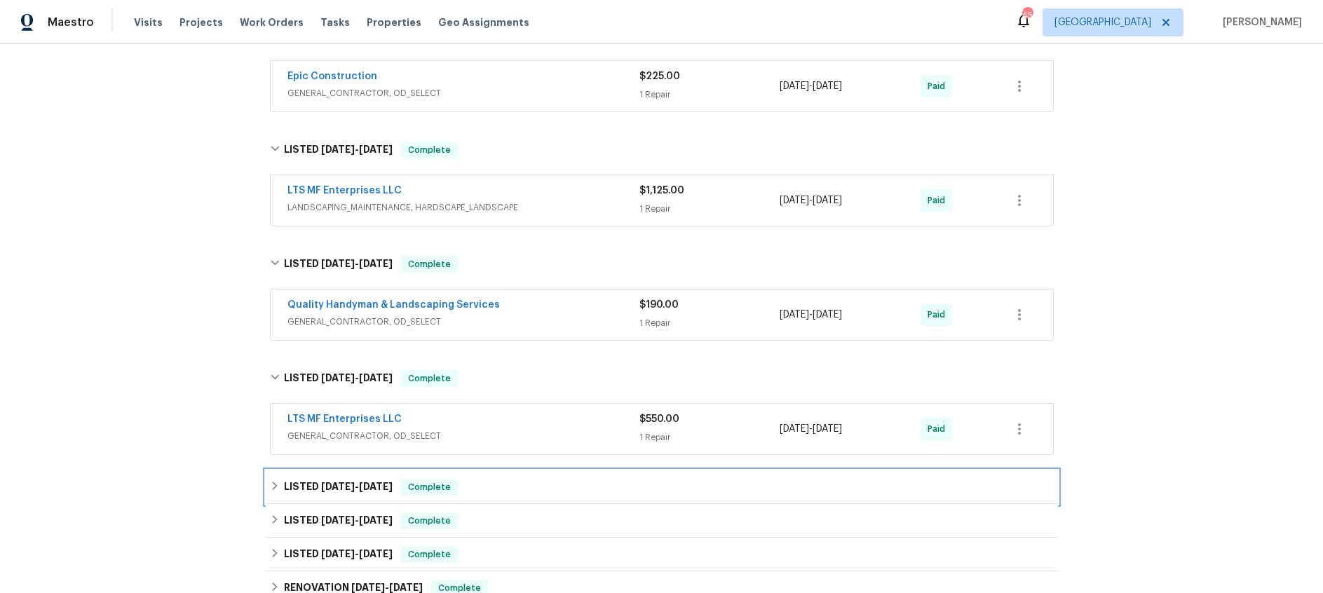
click at [343, 482] on span "5/8/24" at bounding box center [338, 487] width 34 height 10
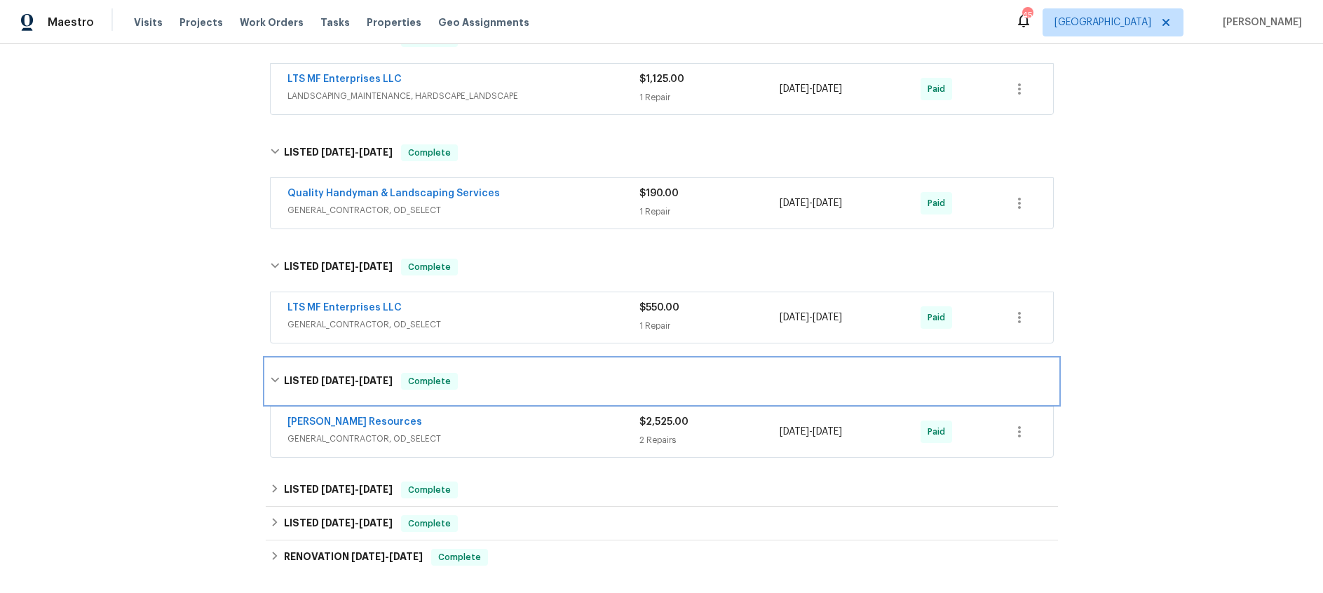
scroll to position [2665, 0]
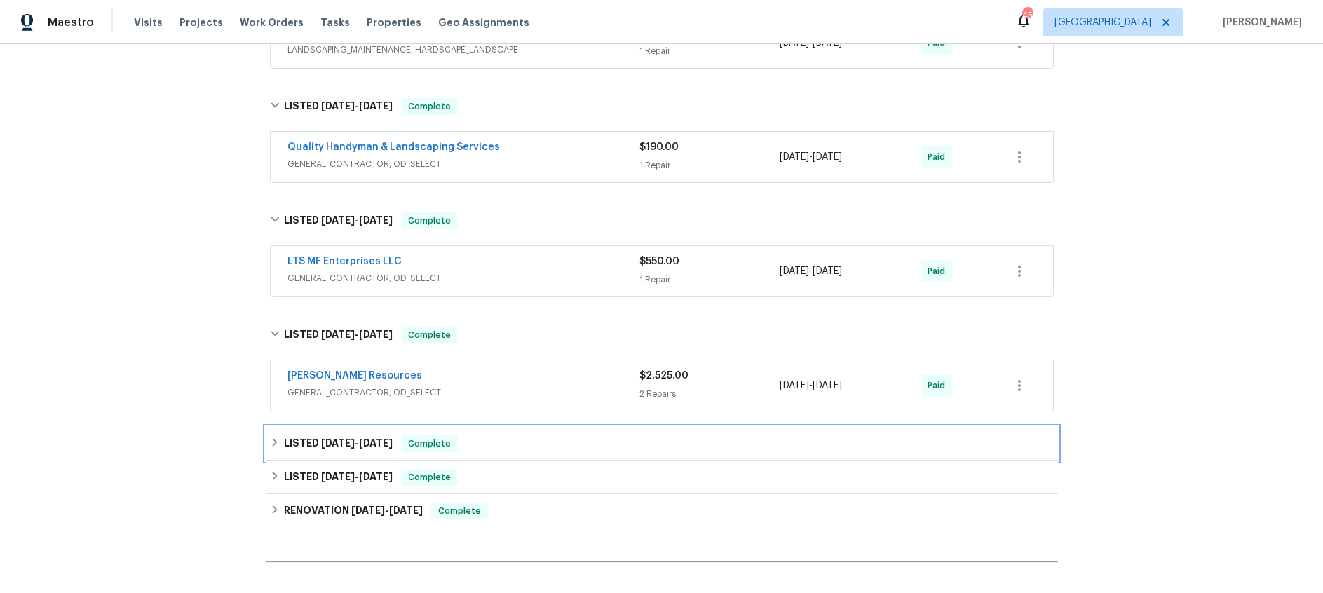
click at [322, 435] on h6 "LISTED 3/28/24 - 4/12/24" at bounding box center [338, 443] width 109 height 17
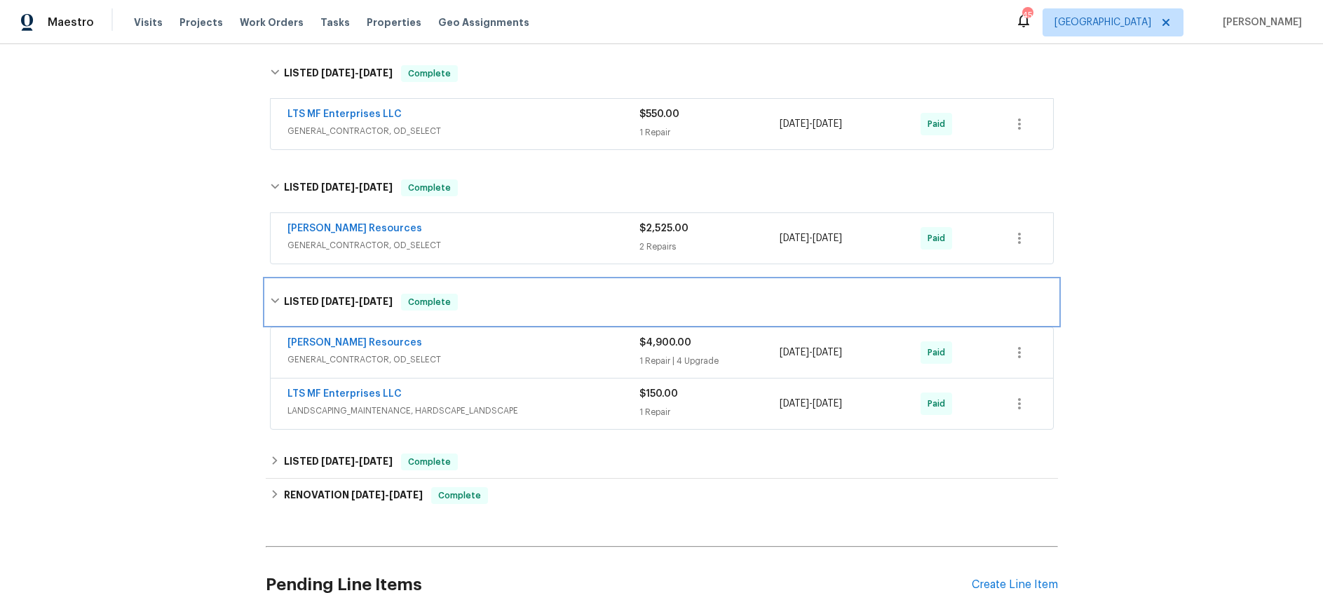
scroll to position [2814, 0]
click at [525, 334] on div "Lawrence Resources" at bounding box center [463, 342] width 352 height 17
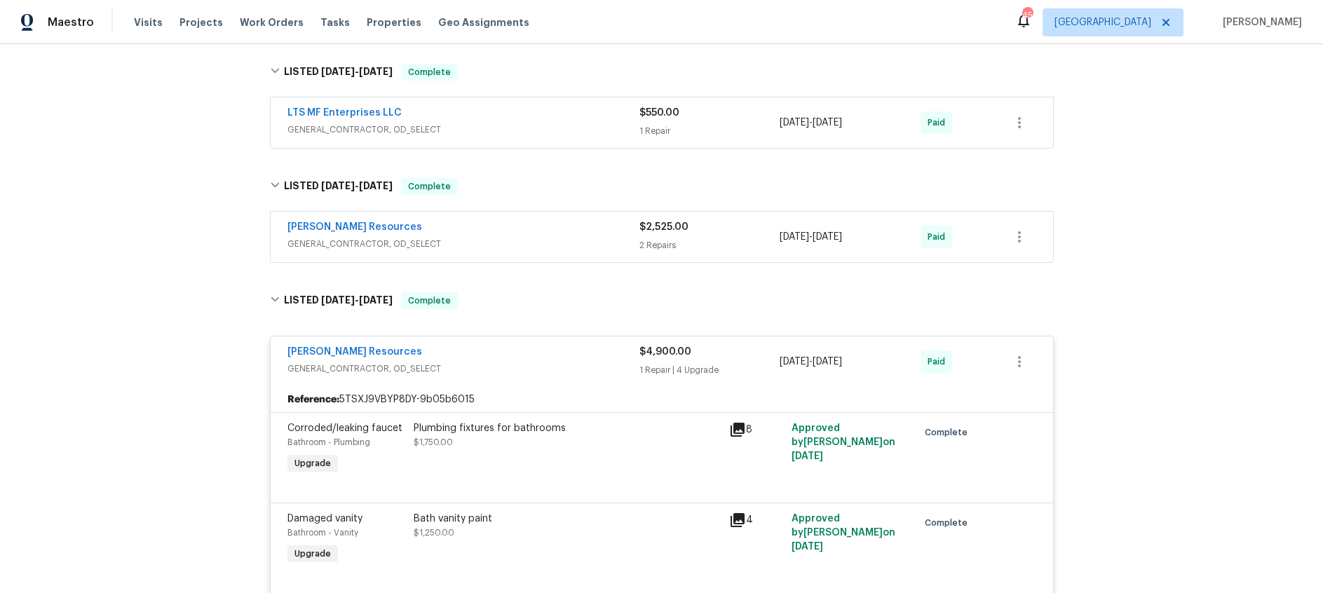
click at [737, 421] on icon at bounding box center [737, 429] width 17 height 17
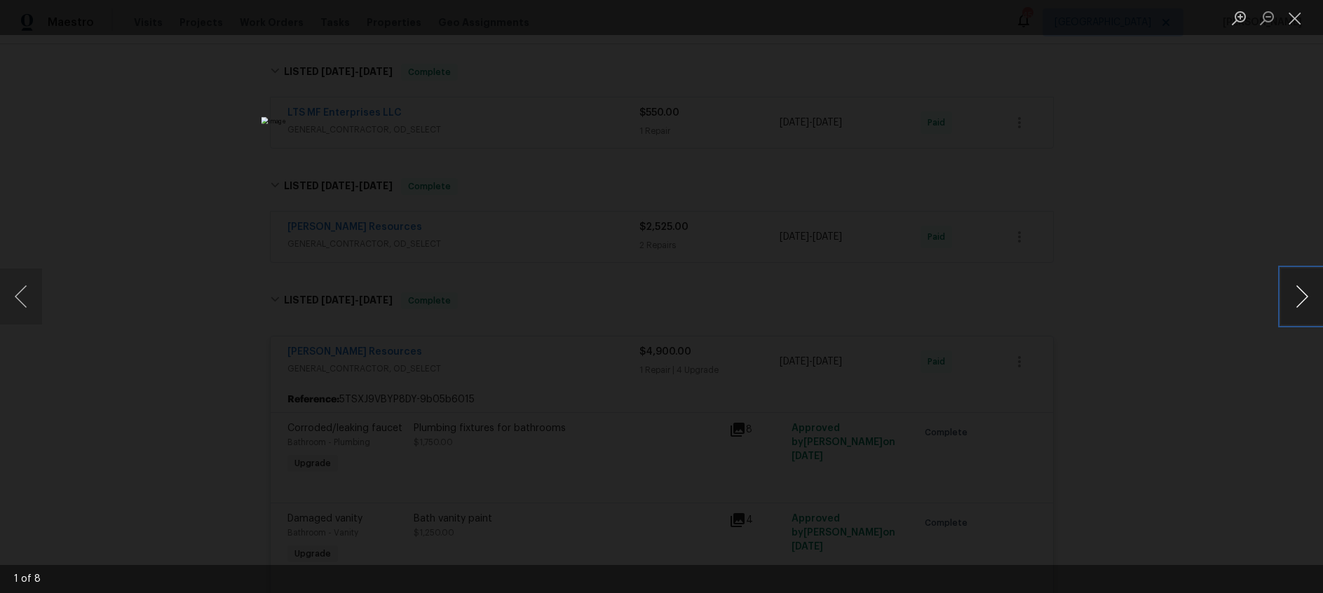
click at [1295, 298] on button "Next image" at bounding box center [1302, 296] width 42 height 56
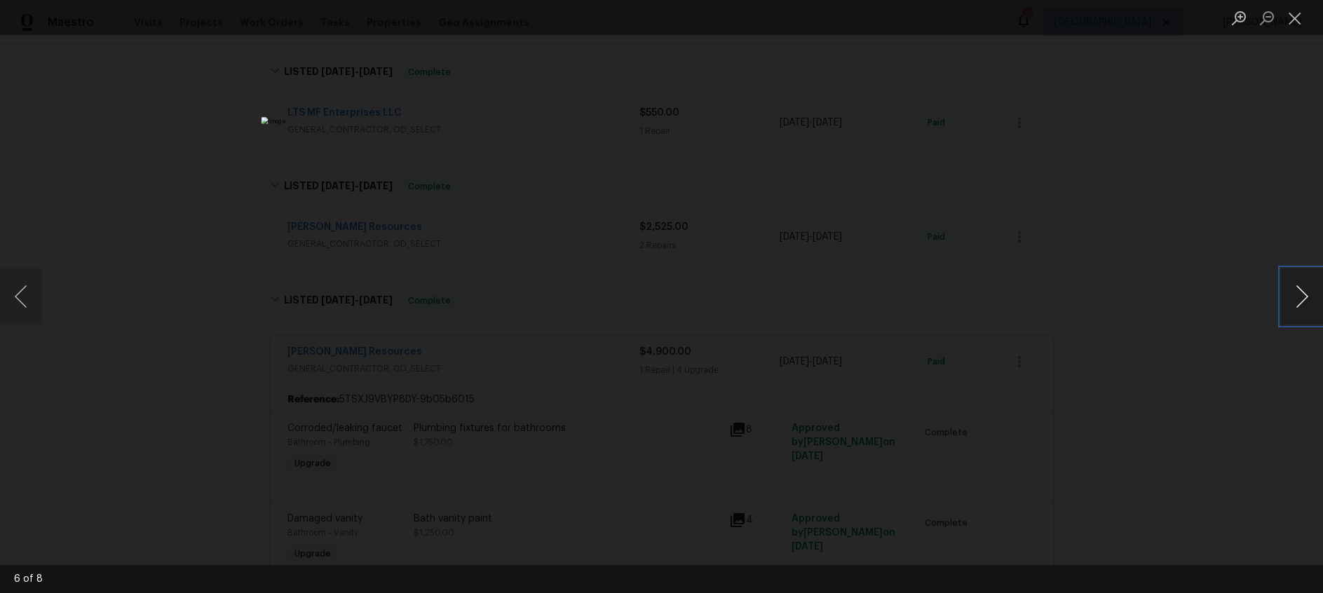
click at [1295, 298] on button "Next image" at bounding box center [1302, 296] width 42 height 56
click at [1297, 19] on button "Close lightbox" at bounding box center [1295, 18] width 28 height 25
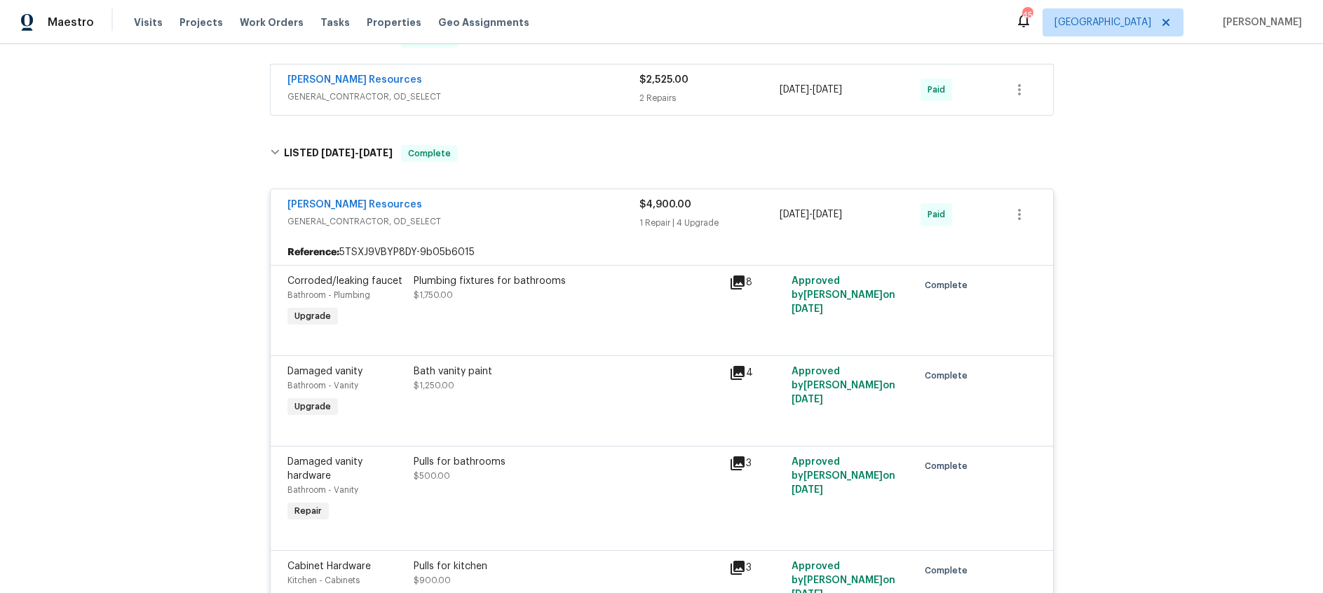
scroll to position [2963, 0]
click at [734, 364] on icon at bounding box center [737, 371] width 14 height 14
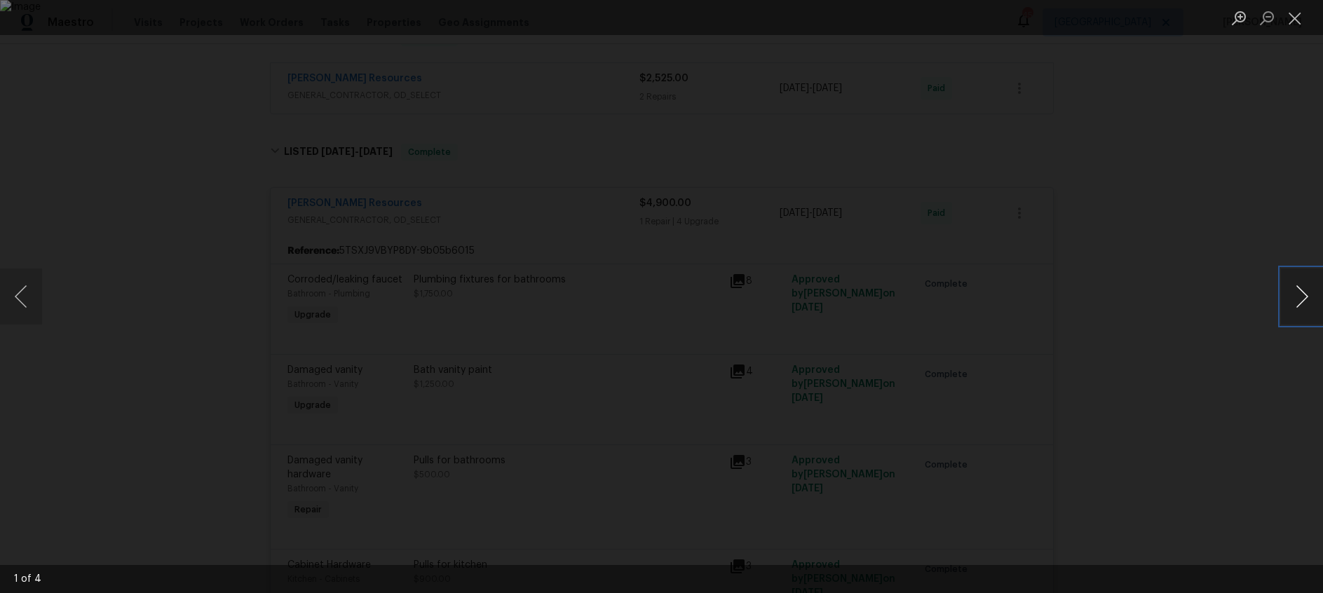
click at [1304, 296] on button "Next image" at bounding box center [1302, 296] width 42 height 56
click at [1303, 294] on button "Next image" at bounding box center [1302, 296] width 42 height 56
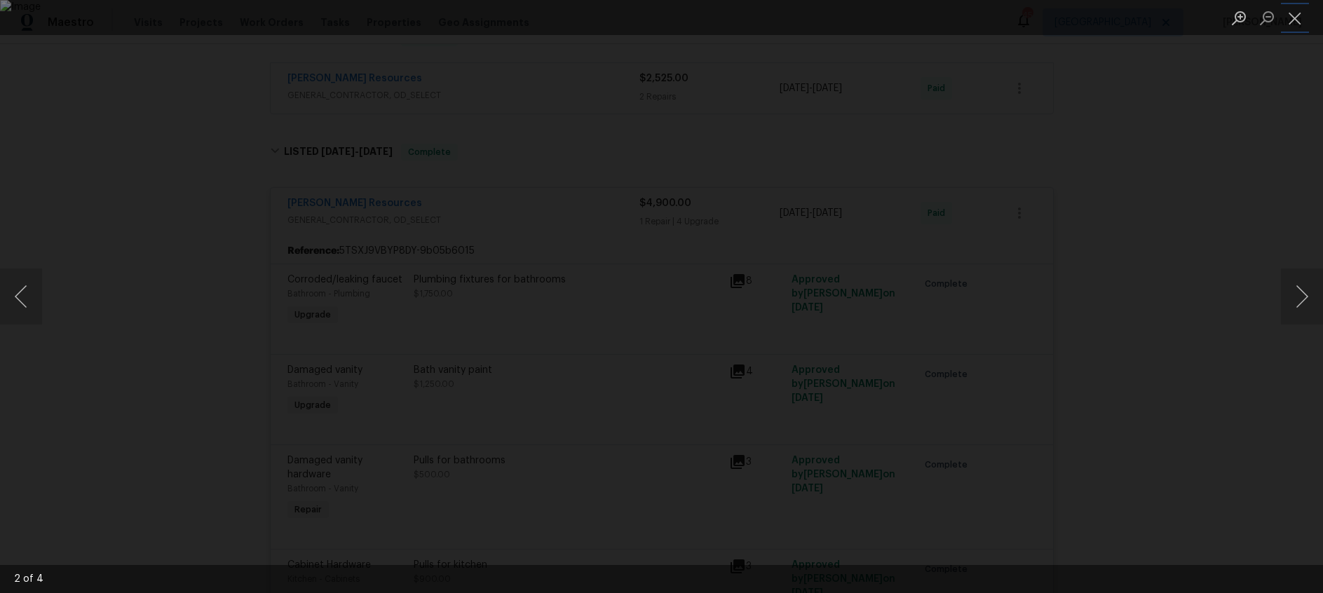
drag, startPoint x: 1291, startPoint y: 18, endPoint x: 1248, endPoint y: 33, distance: 45.2
click at [1291, 18] on button "Close lightbox" at bounding box center [1295, 18] width 28 height 25
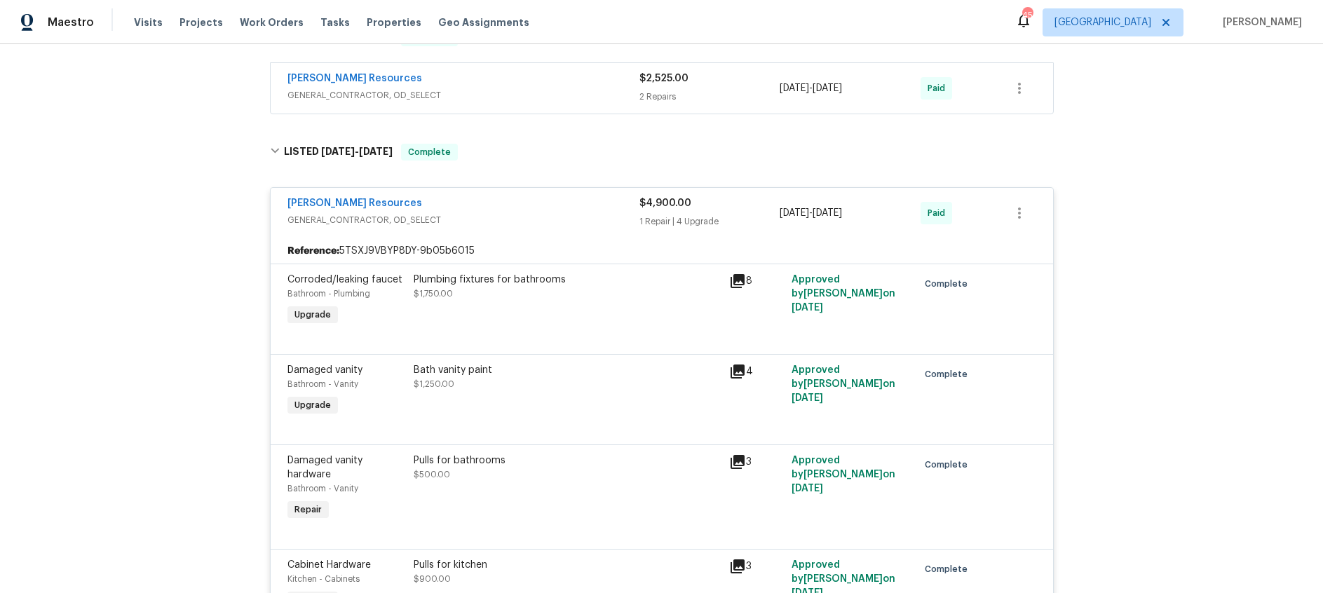
scroll to position [3085, 0]
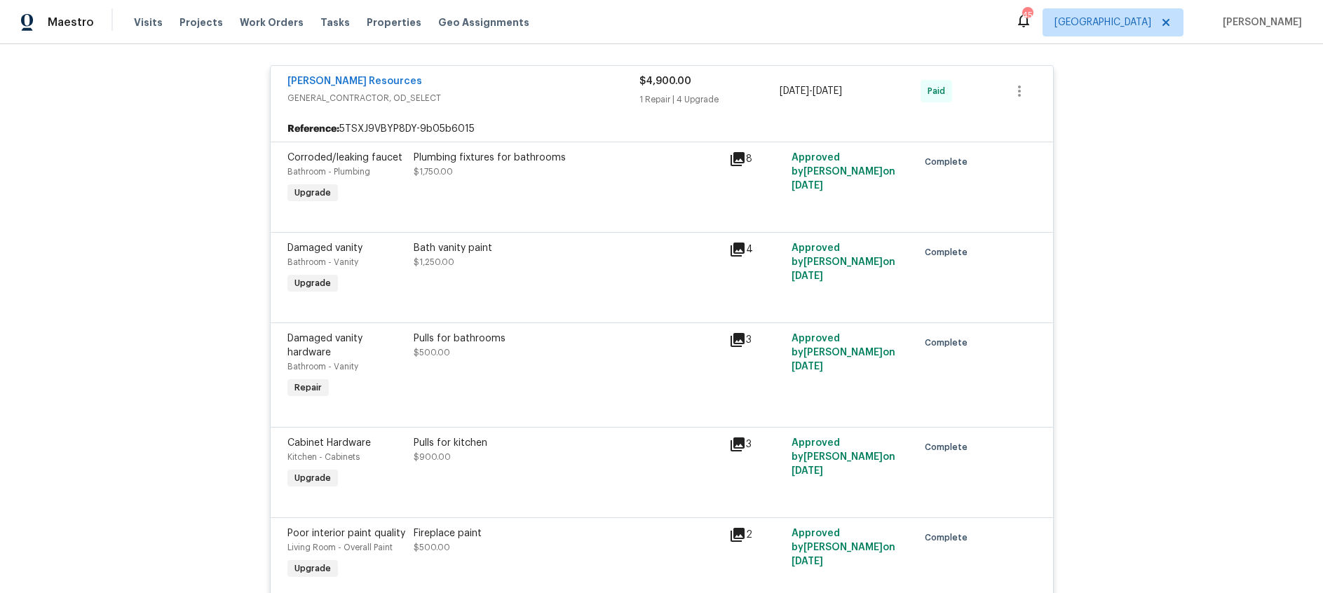
click at [747, 332] on div "3" at bounding box center [756, 340] width 55 height 17
click at [742, 333] on icon at bounding box center [737, 340] width 14 height 14
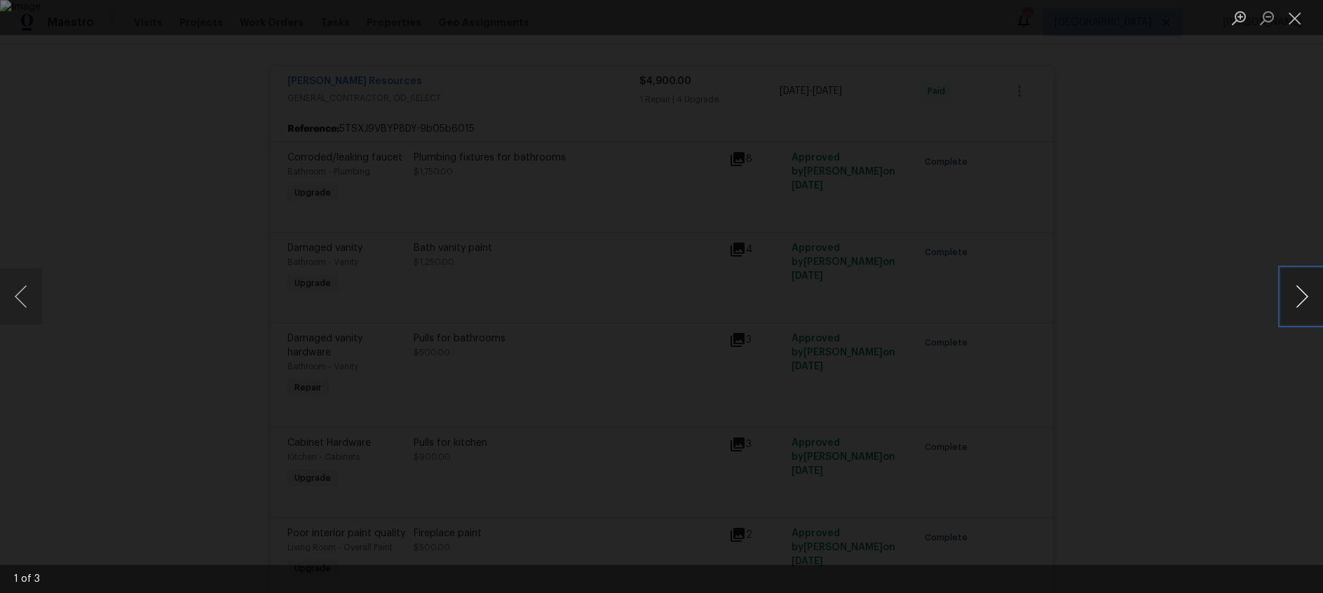
click at [1294, 301] on button "Next image" at bounding box center [1302, 296] width 42 height 56
drag, startPoint x: 1296, startPoint y: 19, endPoint x: 1217, endPoint y: 25, distance: 79.5
click at [1296, 19] on button "Close lightbox" at bounding box center [1295, 18] width 28 height 25
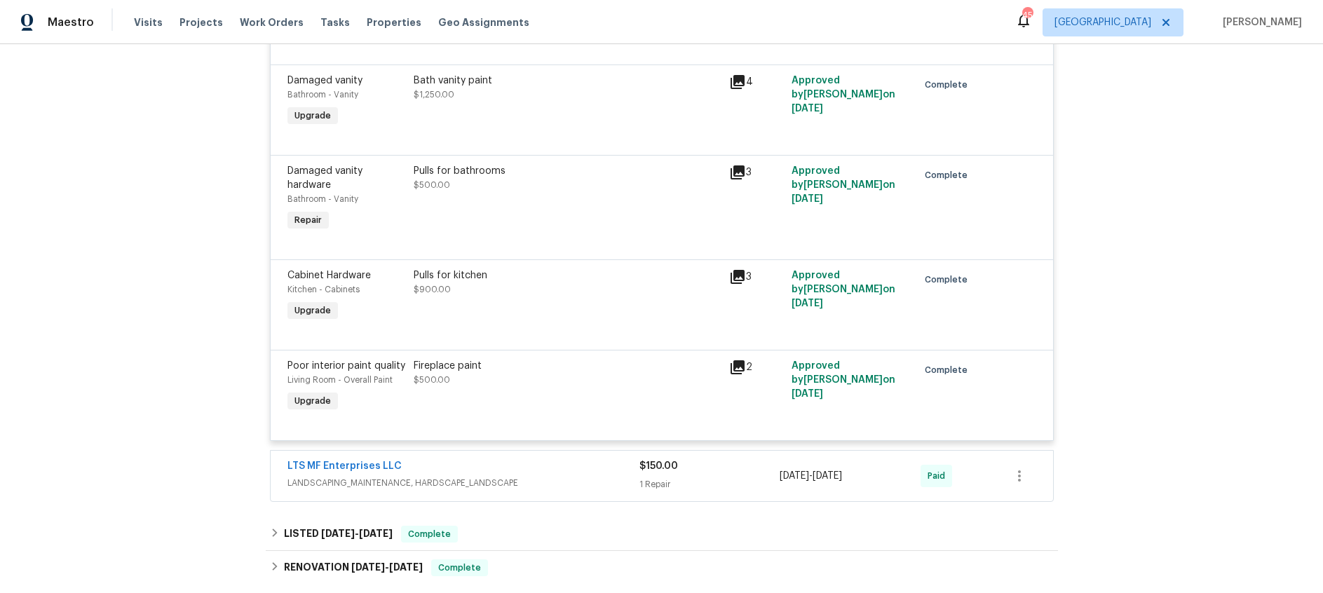
scroll to position [3256, 0]
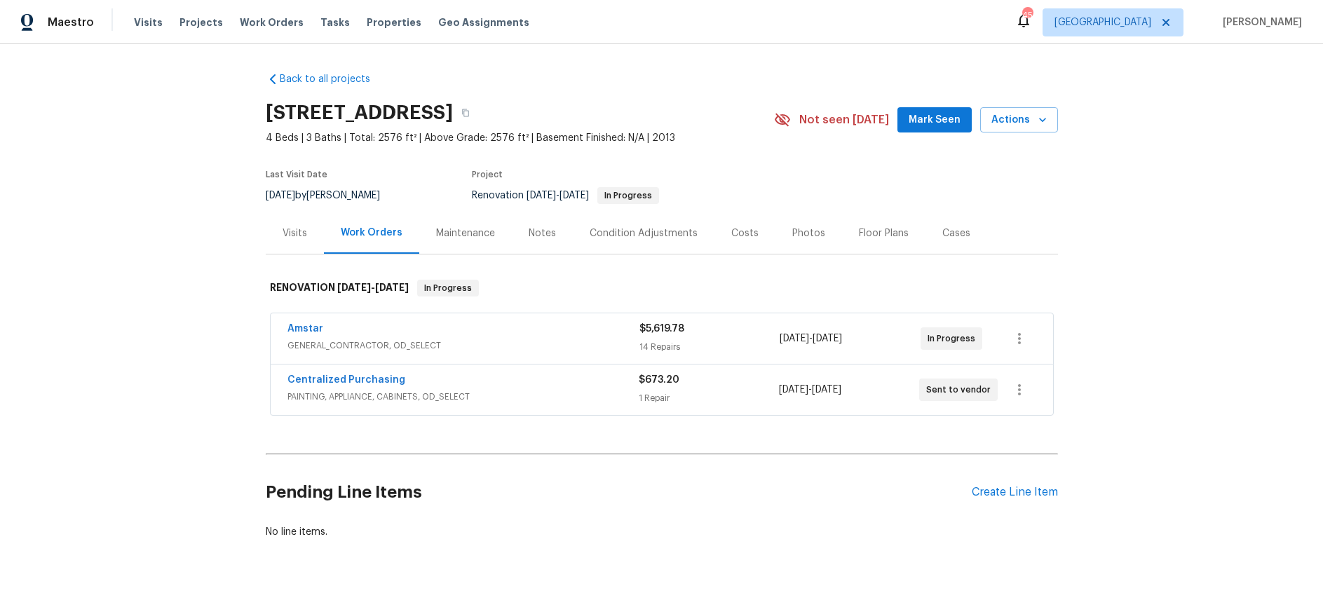
click at [289, 236] on div "Visits" at bounding box center [294, 233] width 25 height 14
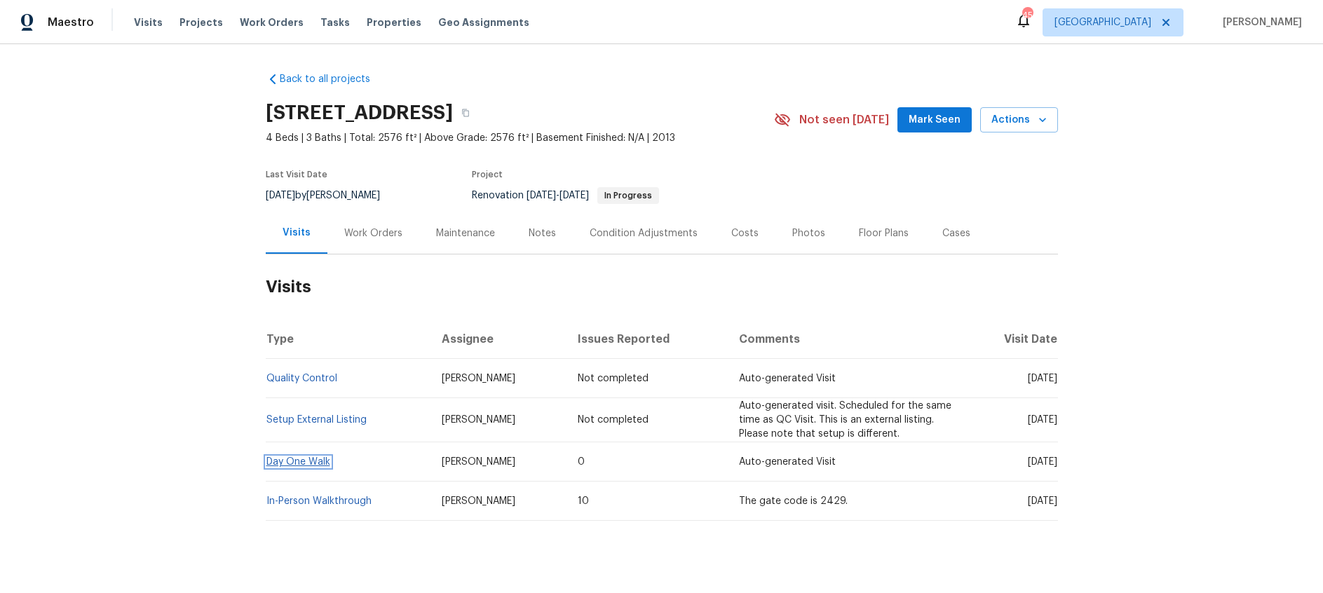
click at [310, 461] on link "Day One Walk" at bounding box center [298, 462] width 64 height 10
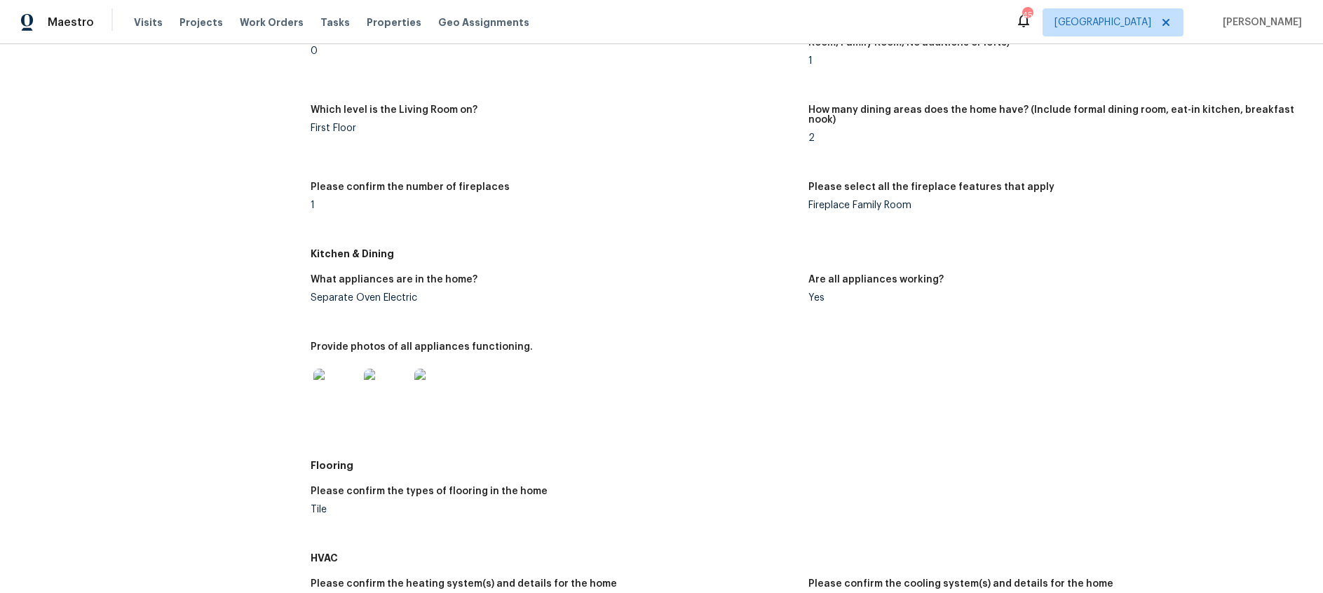
scroll to position [641, 0]
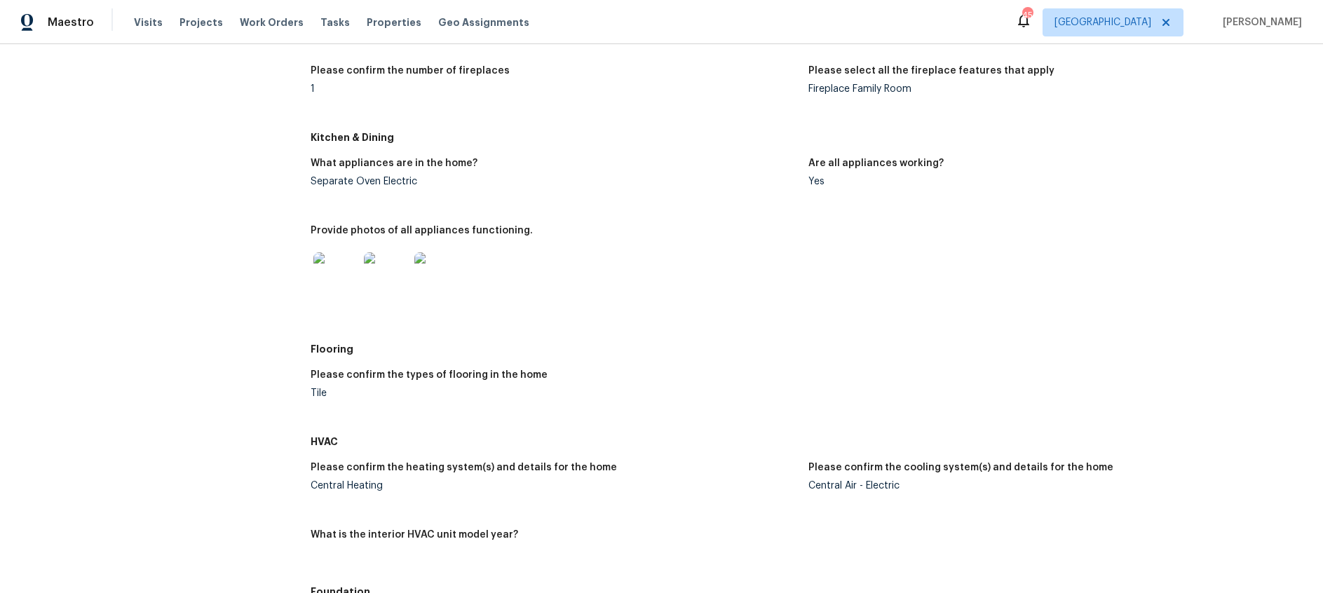
click at [342, 272] on img at bounding box center [335, 274] width 45 height 45
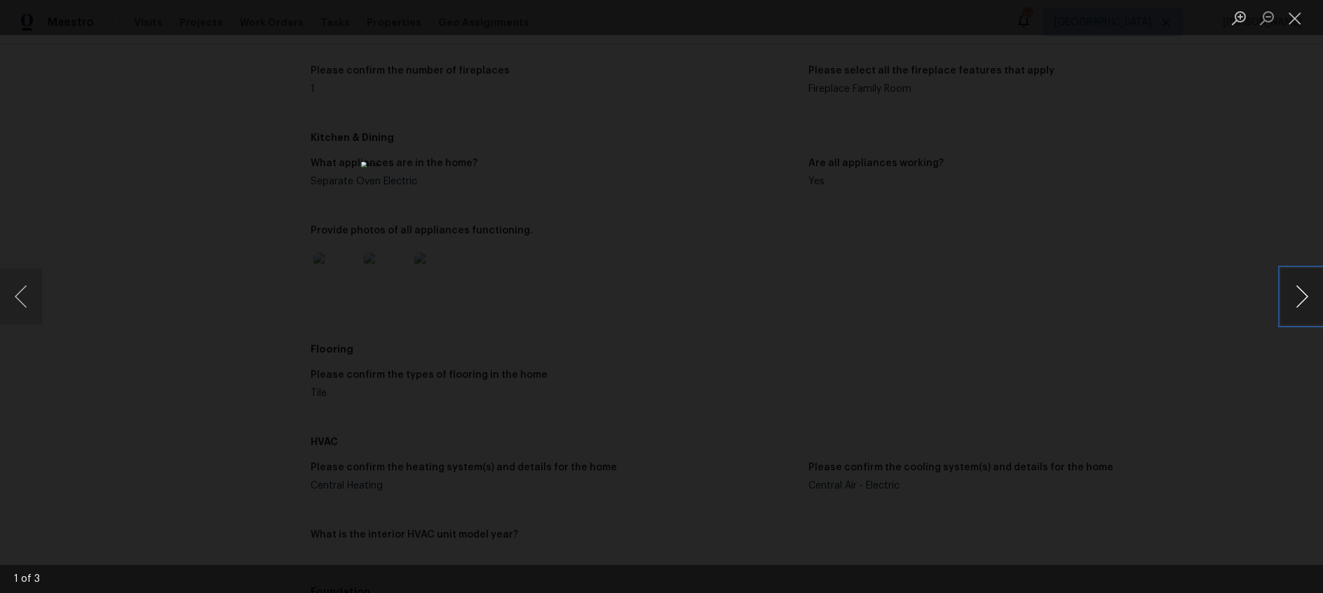
click at [1297, 294] on button "Next image" at bounding box center [1302, 296] width 42 height 56
click at [1292, 19] on button "Close lightbox" at bounding box center [1295, 18] width 28 height 25
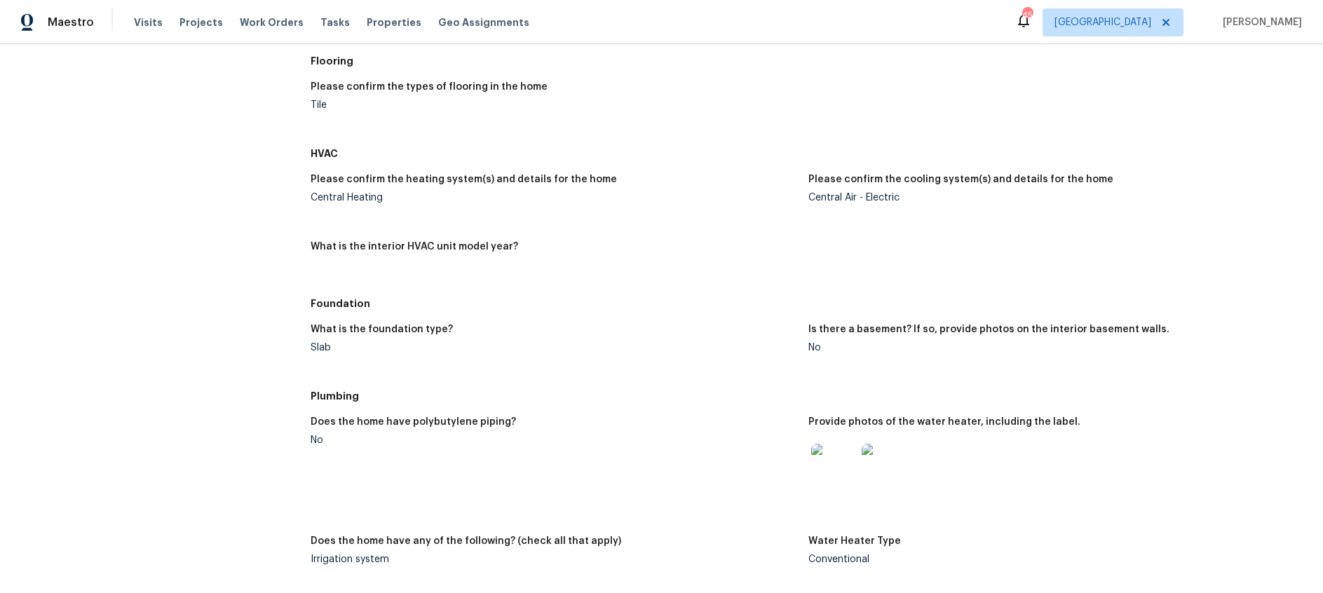
scroll to position [1060, 0]
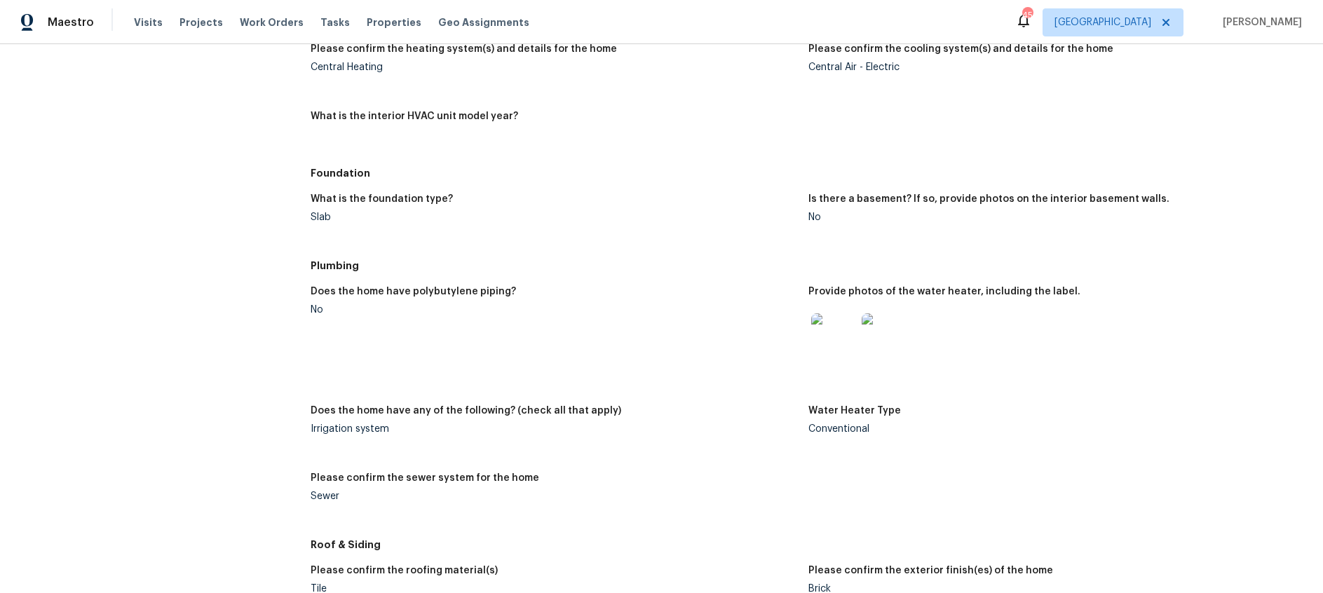
click at [833, 333] on img at bounding box center [833, 335] width 45 height 45
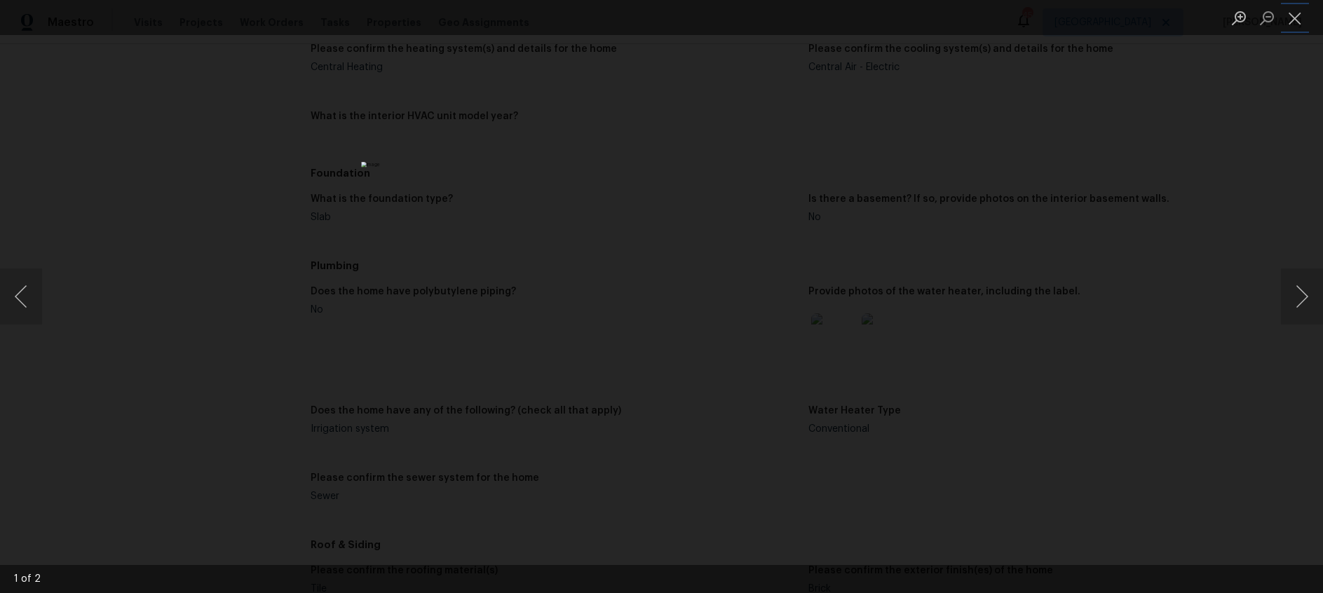
drag, startPoint x: 1297, startPoint y: 20, endPoint x: 1175, endPoint y: 44, distance: 124.4
click at [1297, 20] on button "Close lightbox" at bounding box center [1295, 18] width 28 height 25
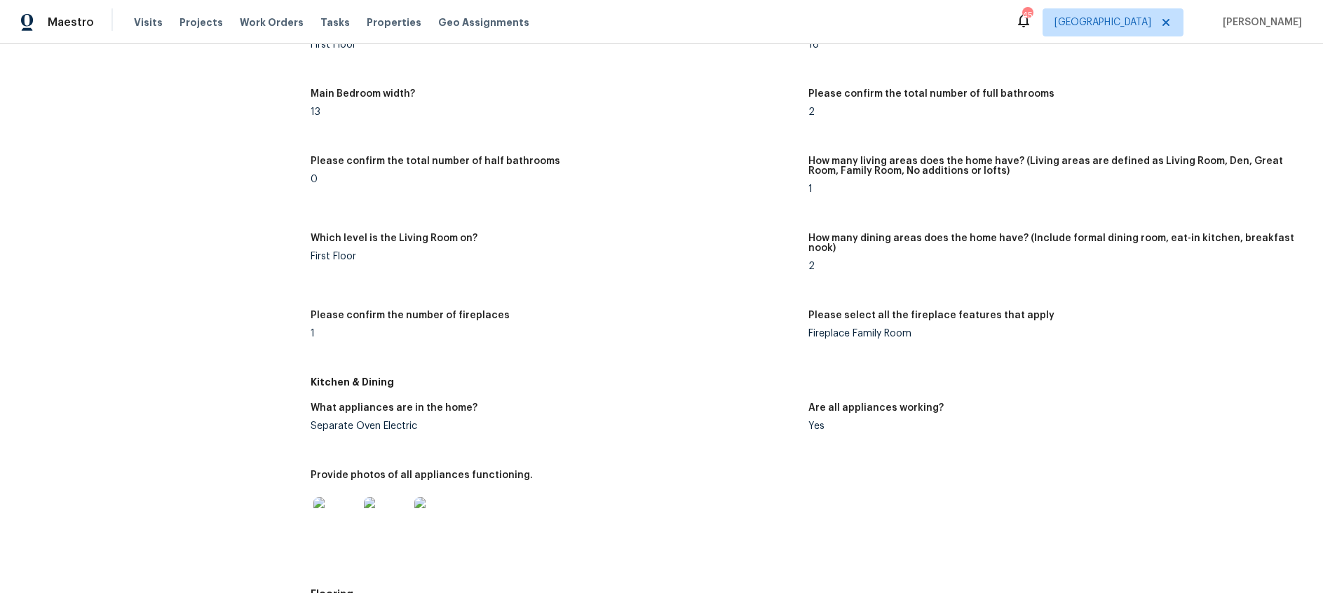
scroll to position [0, 0]
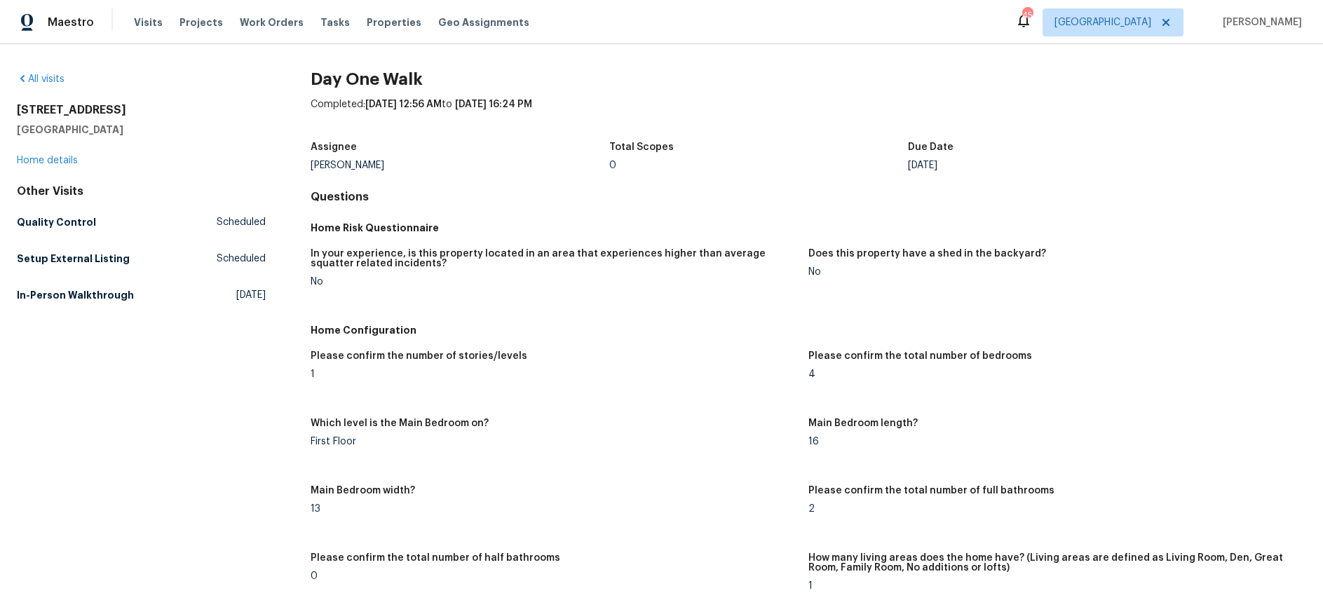
drag, startPoint x: 15, startPoint y: 108, endPoint x: 134, endPoint y: 109, distance: 118.5
click at [134, 109] on div "All visits [STREET_ADDRESS] Home details Other Visits Quality Control Scheduled…" at bounding box center [661, 318] width 1323 height 549
copy h2 "[STREET_ADDRESS]"
click at [60, 158] on link "Home details" at bounding box center [47, 161] width 61 height 10
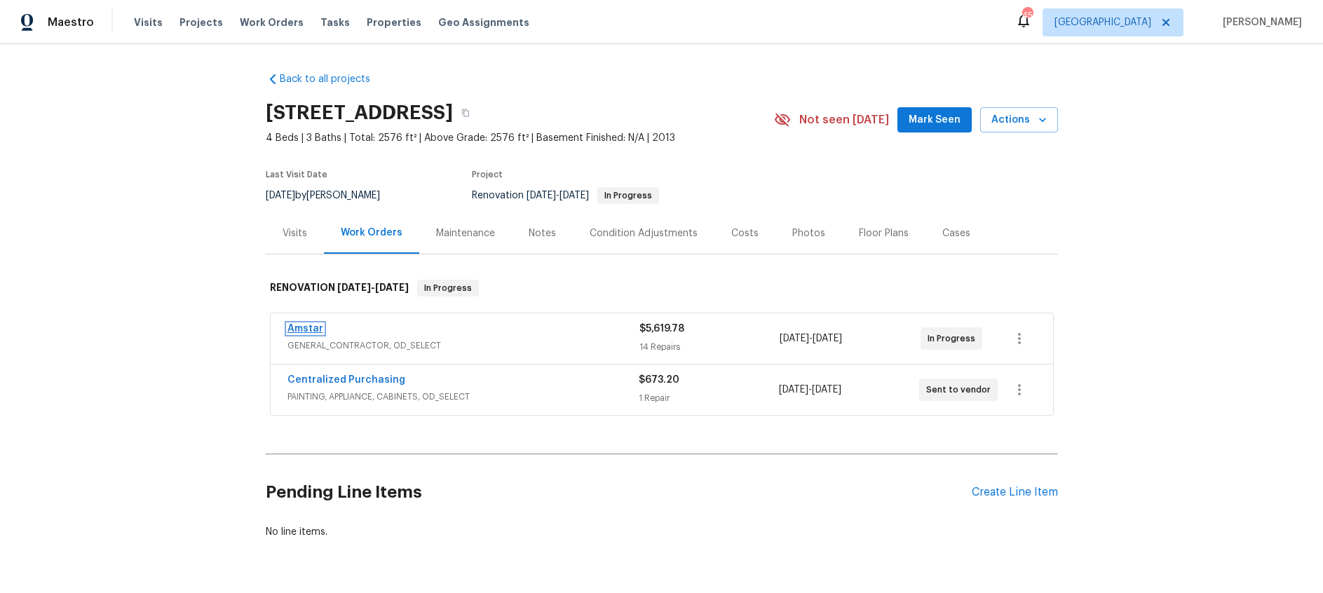
click at [305, 326] on link "Amstar" at bounding box center [305, 329] width 36 height 10
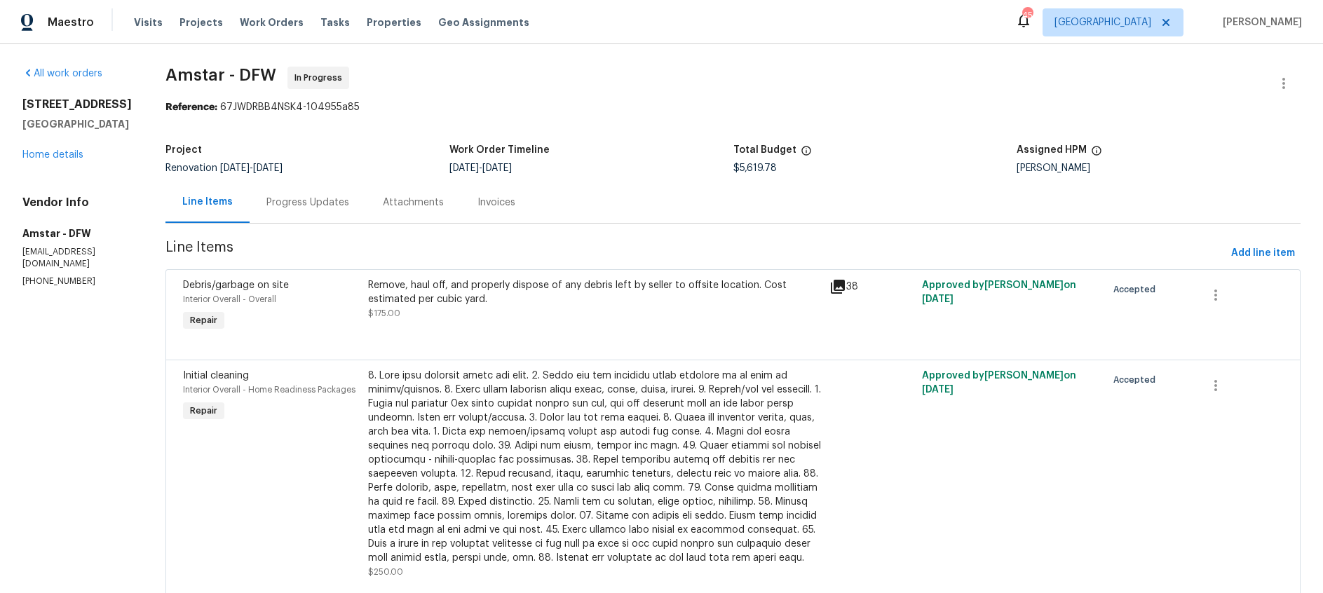
click at [383, 206] on div "Attachments" at bounding box center [413, 203] width 61 height 14
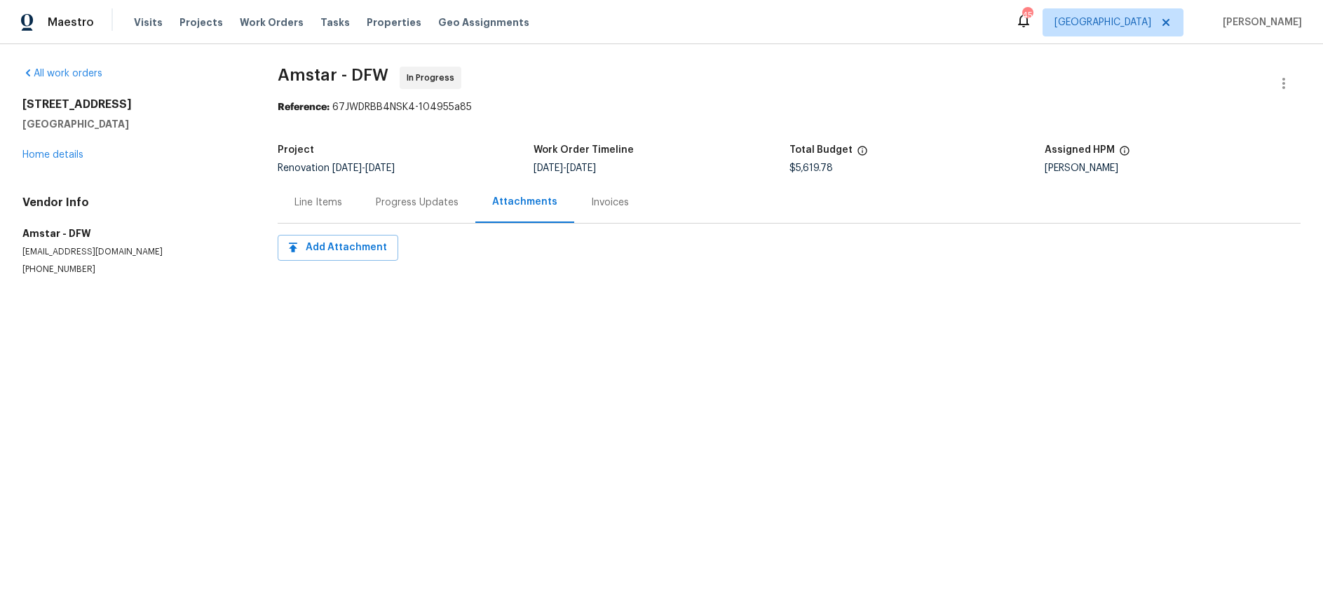
click at [416, 205] on div "Progress Updates" at bounding box center [417, 203] width 83 height 14
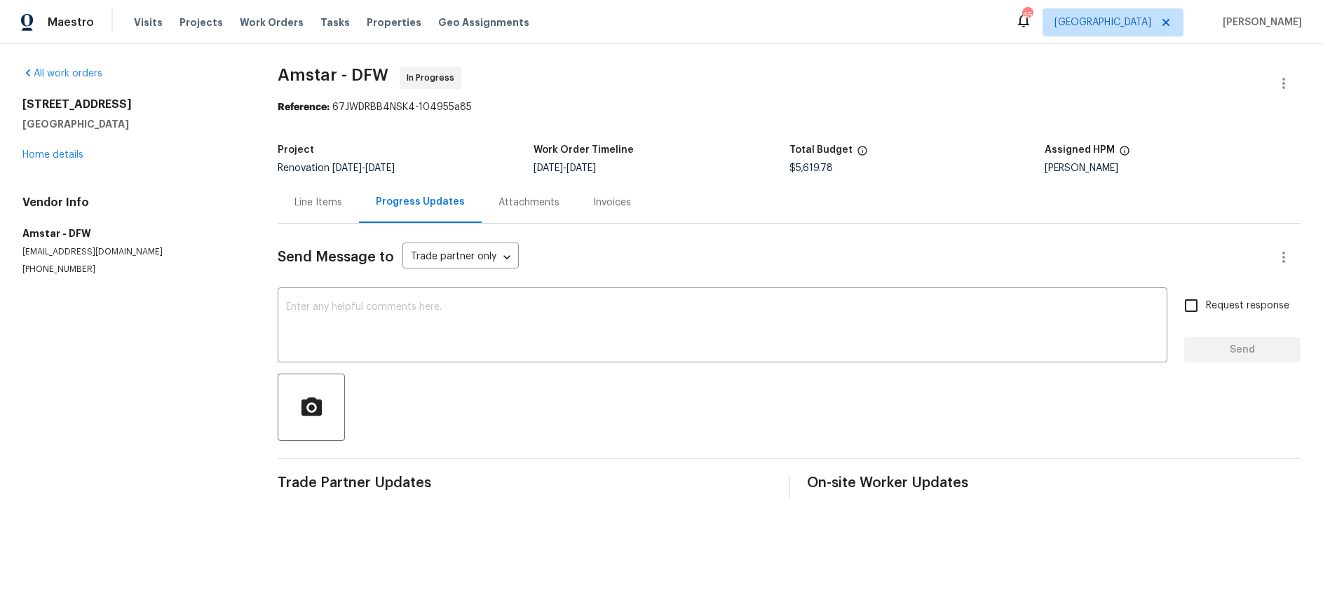
click at [306, 203] on div "Line Items" at bounding box center [318, 203] width 48 height 14
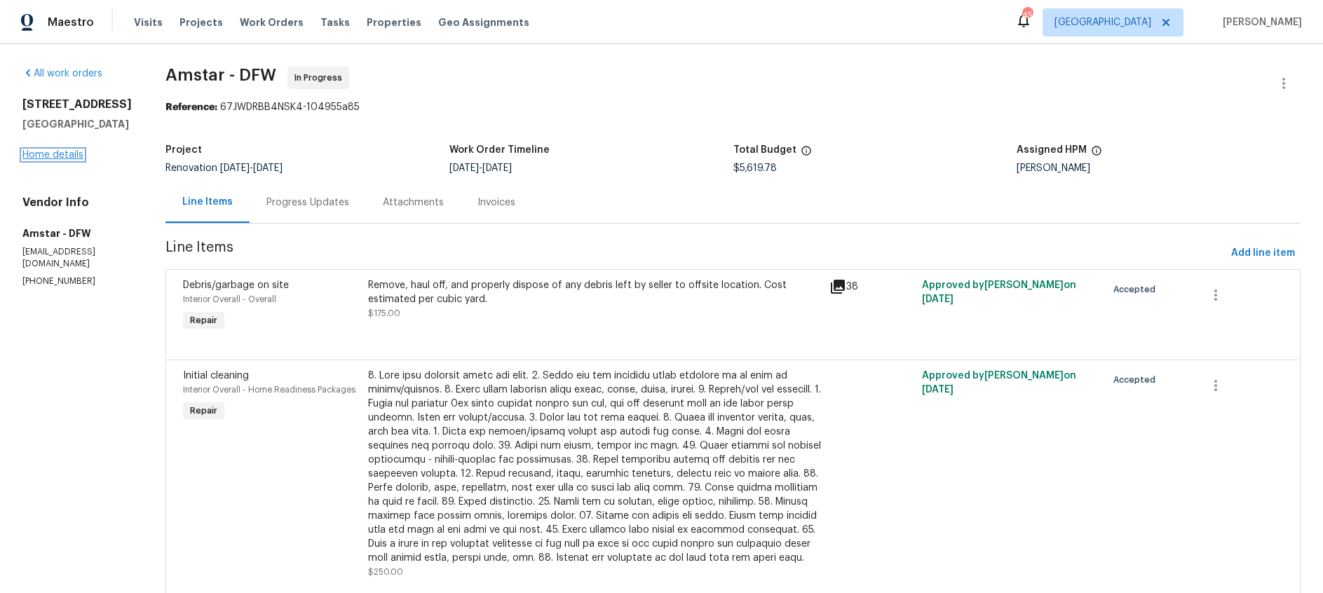
click at [58, 160] on link "Home details" at bounding box center [52, 155] width 61 height 10
